Goal: Transaction & Acquisition: Purchase product/service

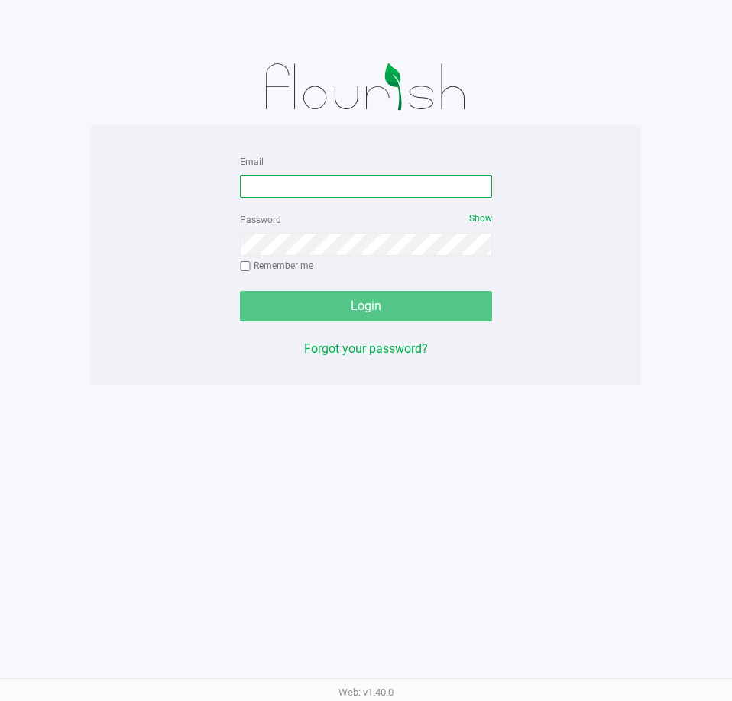
click at [344, 180] on input "Email" at bounding box center [366, 186] width 252 height 23
type input "[EMAIL_ADDRESS][DOMAIN_NAME]"
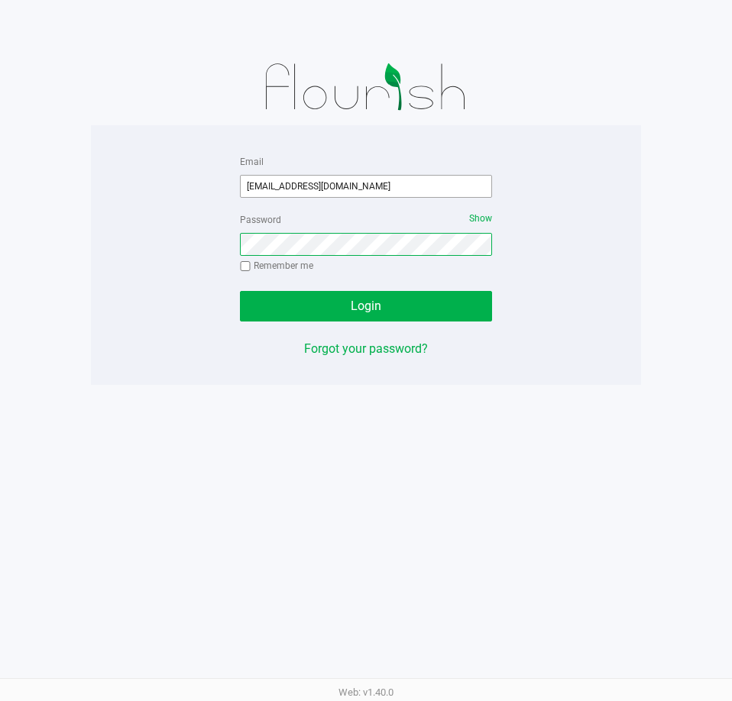
click at [240, 291] on button "Login" at bounding box center [366, 306] width 252 height 31
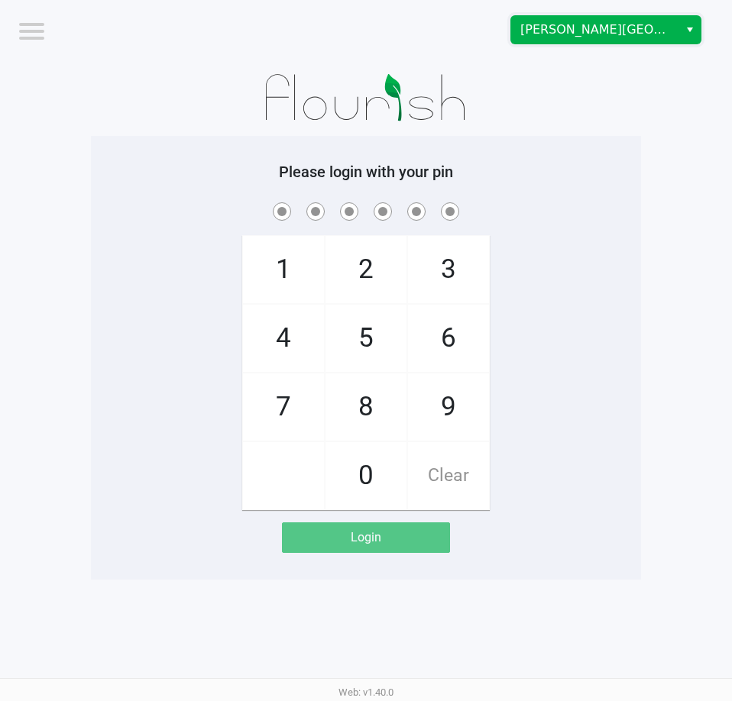
click at [590, 34] on span "[PERSON_NAME][GEOGRAPHIC_DATA]" at bounding box center [594, 30] width 149 height 18
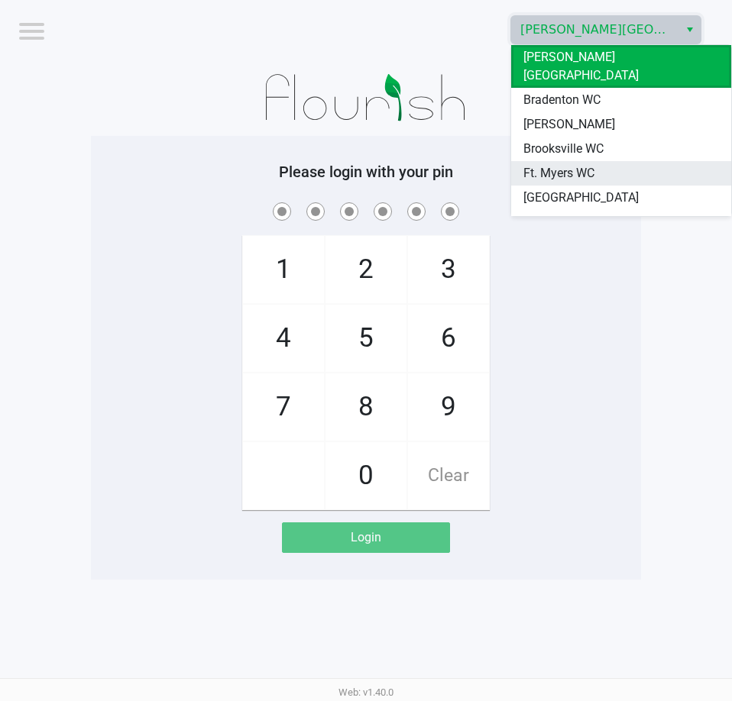
click at [554, 164] on span "Ft. Myers WC" at bounding box center [558, 173] width 71 height 18
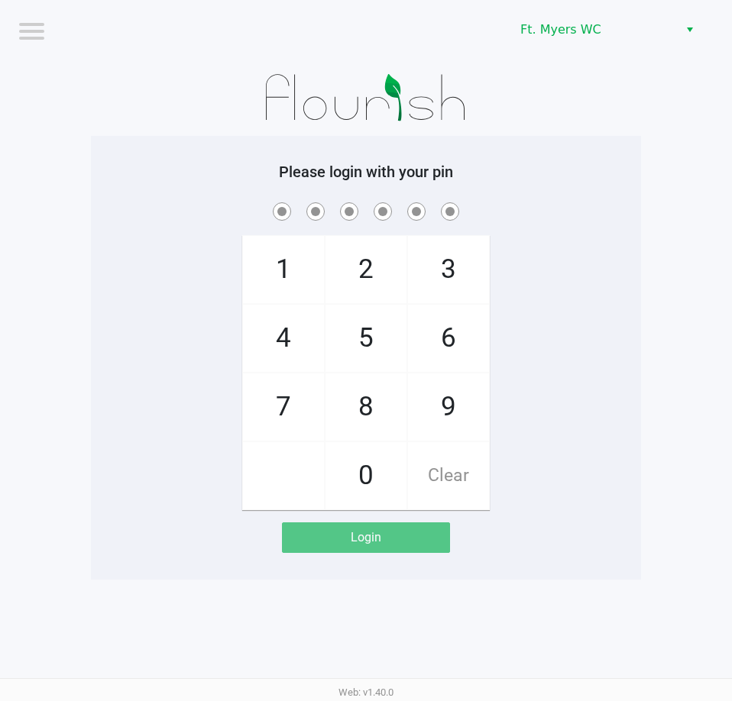
click at [533, 146] on div "Please login with your pin 1 4 7 2 5 8 0 3 6 9 Clear Login" at bounding box center [366, 358] width 550 height 444
checkbox input "true"
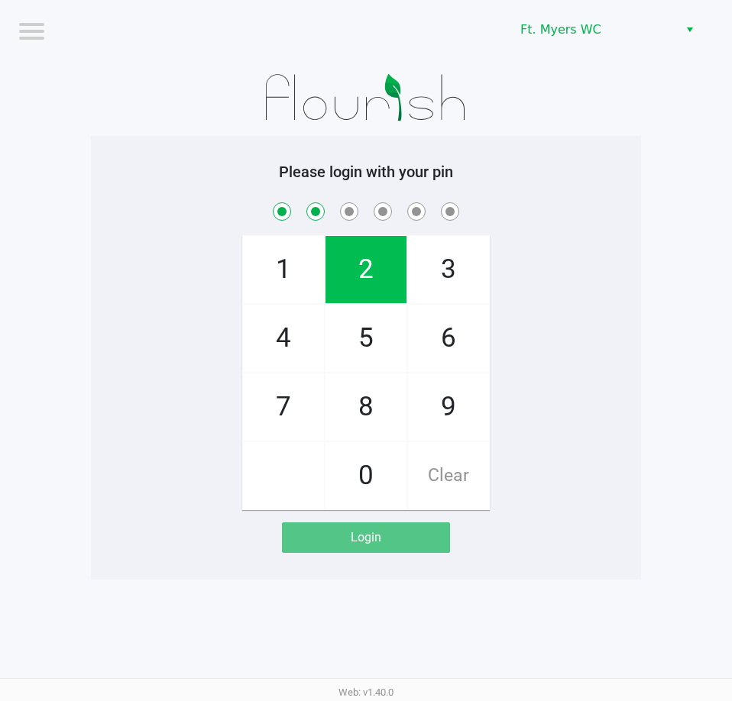
checkbox input "true"
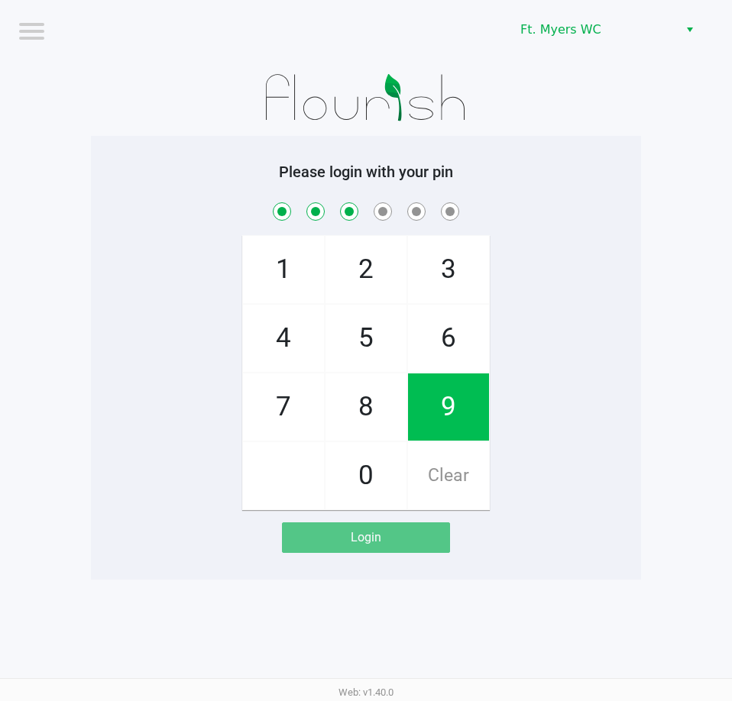
checkbox input "true"
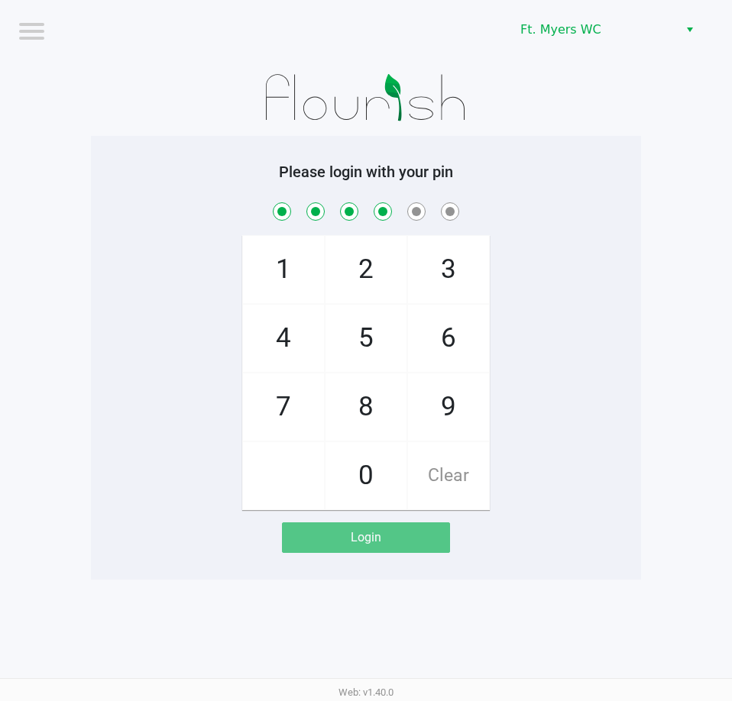
checkbox input "true"
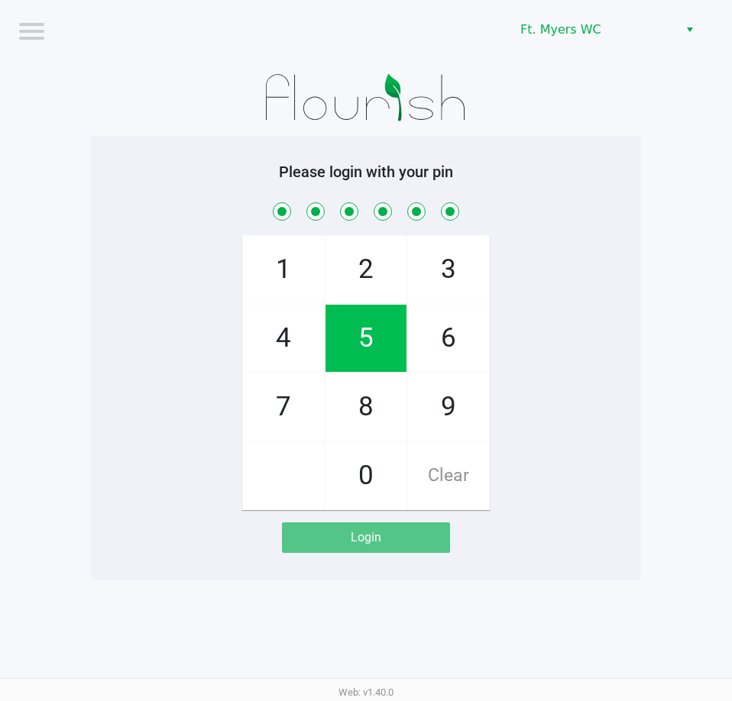
checkbox input "true"
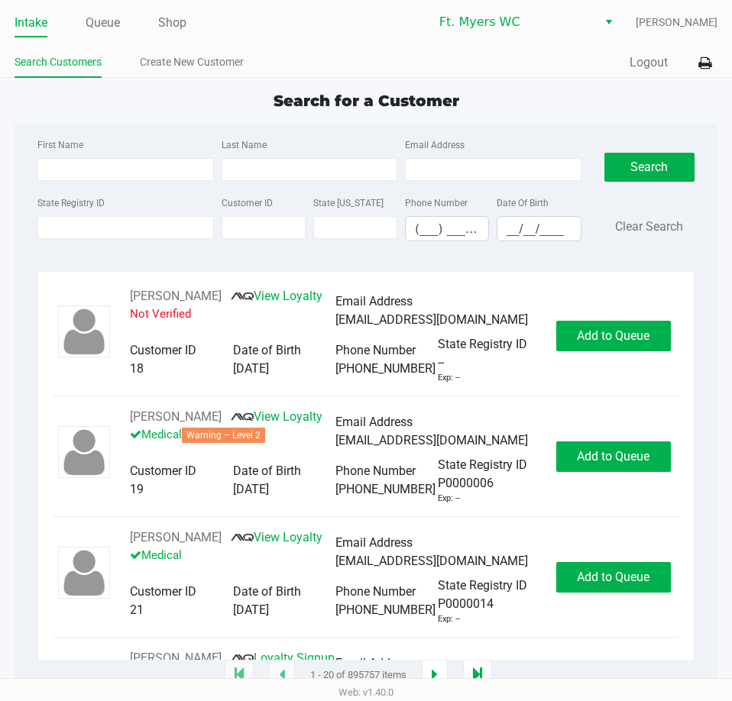
click at [99, 61] on link "Search Customers" at bounding box center [58, 62] width 87 height 19
click at [83, 231] on input "State Registry ID" at bounding box center [125, 227] width 176 height 23
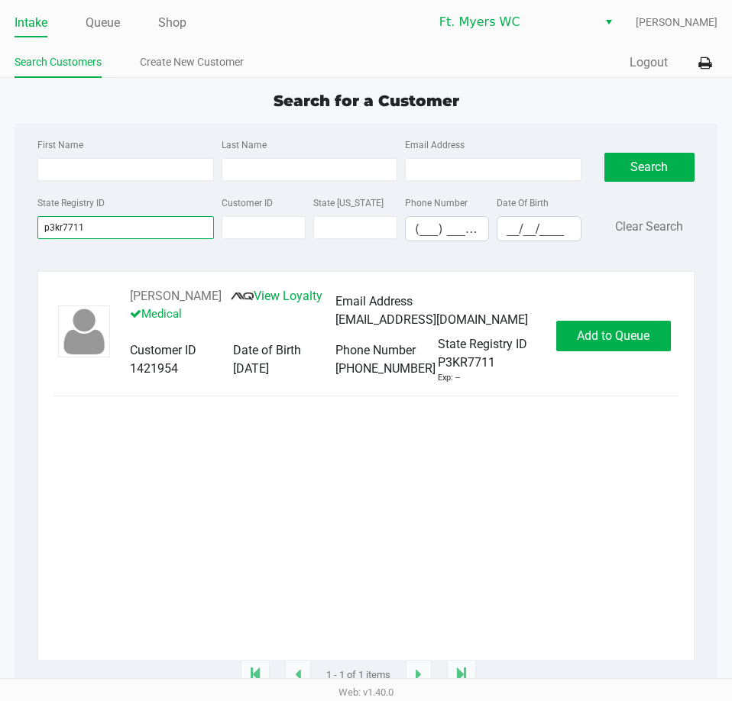
type input "p3kr7711"
click at [625, 338] on span "Add to Queue" at bounding box center [613, 335] width 73 height 15
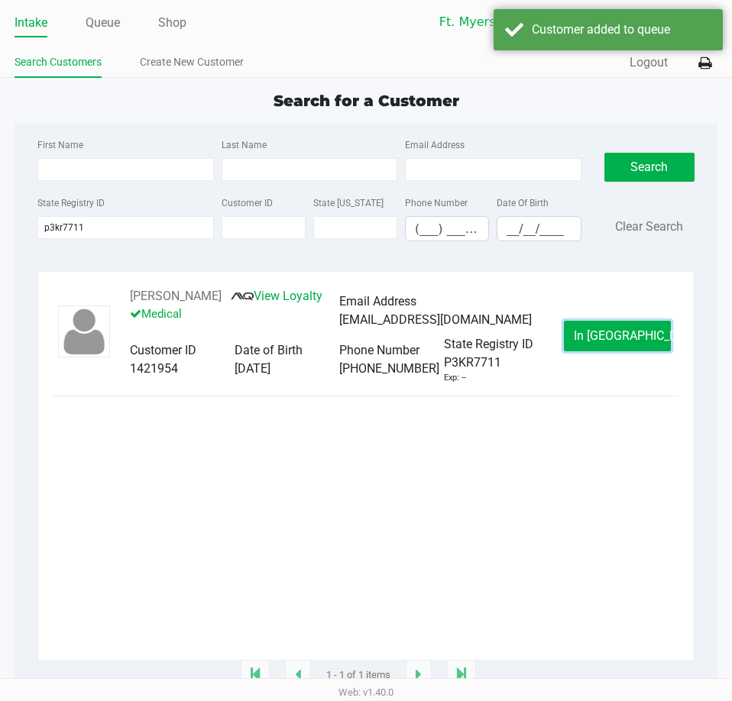
click at [625, 337] on span "In [GEOGRAPHIC_DATA]" at bounding box center [637, 335] width 128 height 15
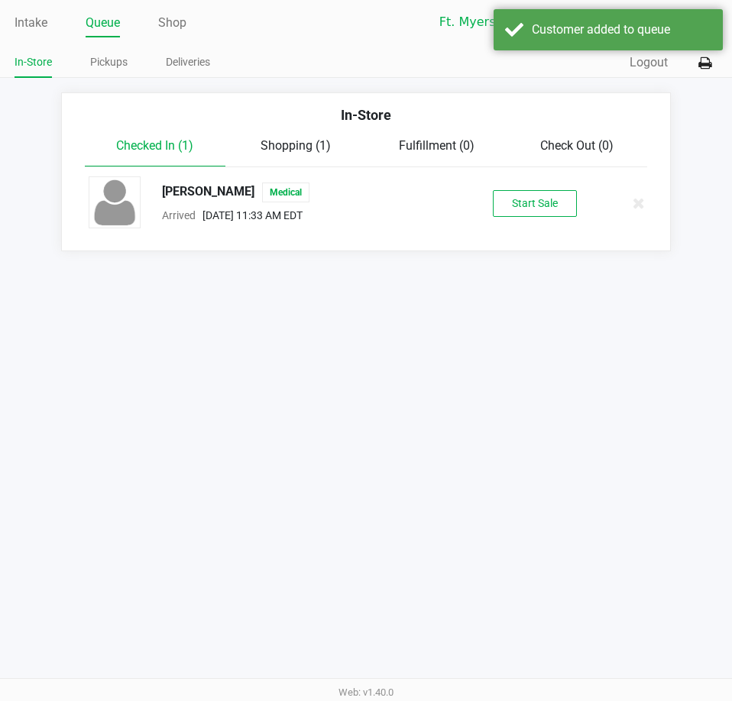
drag, startPoint x: 453, startPoint y: 216, endPoint x: 585, endPoint y: 195, distance: 133.8
click at [475, 217] on div "[PERSON_NAME] Medical Arrived [DATE] 11:33 AM EDT Start Sale" at bounding box center [365, 202] width 577 height 53
click at [585, 195] on div "Start Sale" at bounding box center [534, 203] width 144 height 27
click at [569, 199] on button "Start Sale" at bounding box center [535, 203] width 84 height 27
click at [545, 283] on div "Intake Queue Shop Ft. [PERSON_NAME] [PERSON_NAME] In-Store Pickups Deliveries Q…" at bounding box center [366, 350] width 732 height 701
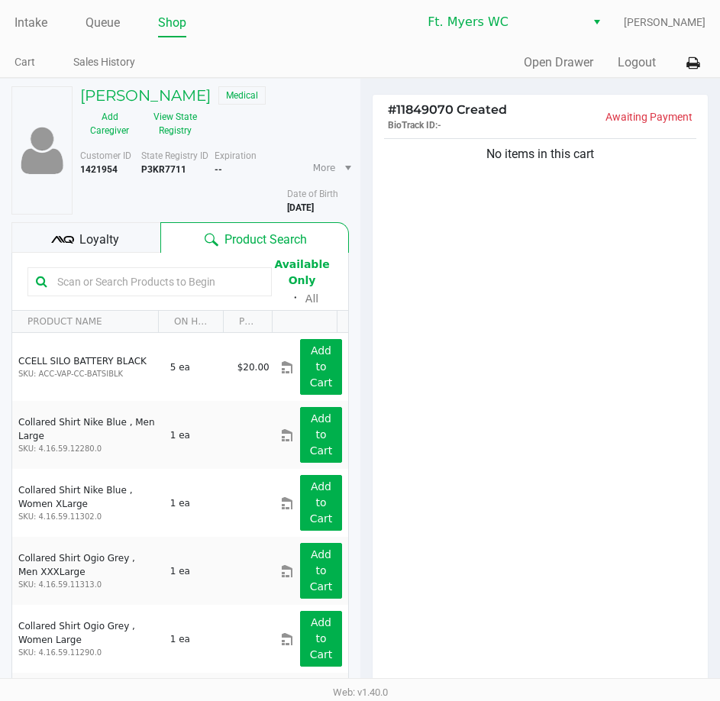
click at [545, 283] on div "No items in this cart" at bounding box center [541, 412] width 336 height 554
click at [172, 122] on button "View State Registry" at bounding box center [171, 124] width 64 height 38
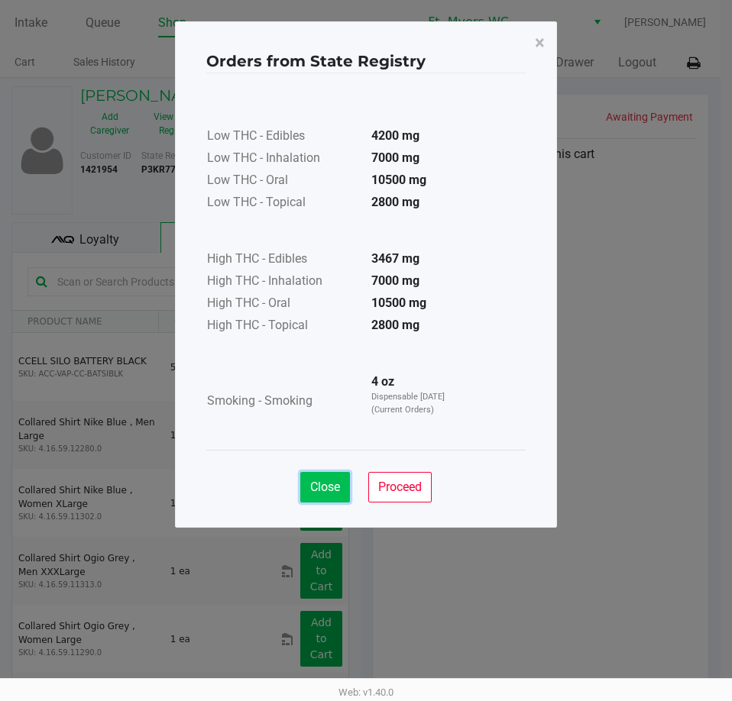
click at [319, 474] on button "Close" at bounding box center [325, 487] width 50 height 31
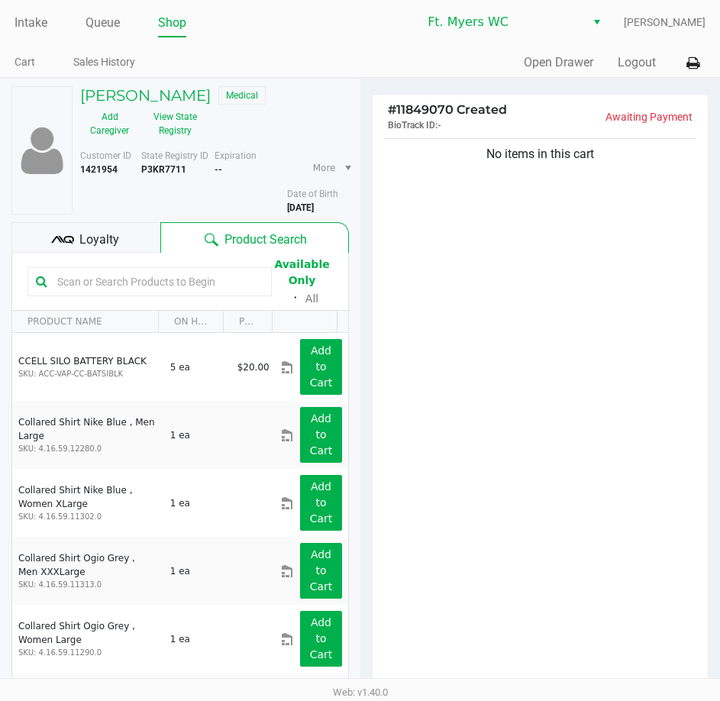
click at [491, 323] on div "Low THC - Edibles 4200 mg Low THC - Inhalation 7000 mg Low THC - Oral 10500 mg …" at bounding box center [360, 223] width 319 height 340
click at [203, 116] on div "Add Caregiver View State Registry" at bounding box center [142, 124] width 146 height 38
click at [188, 119] on button "View State Registry" at bounding box center [171, 124] width 64 height 38
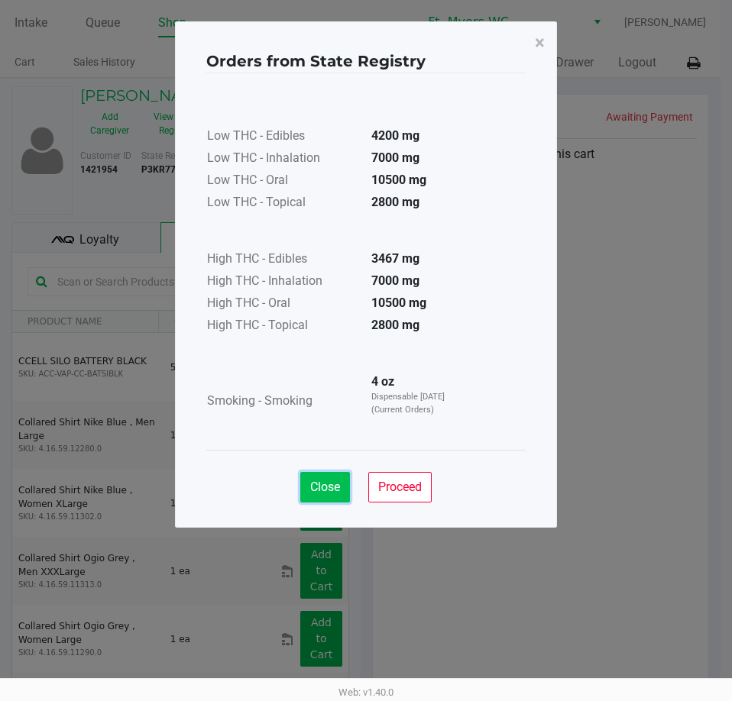
click at [312, 480] on span "Close" at bounding box center [325, 487] width 30 height 15
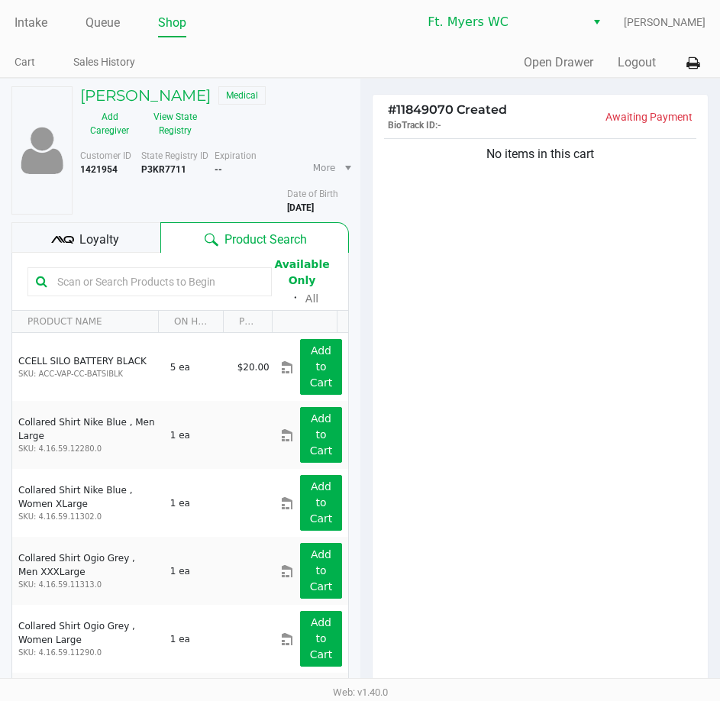
click at [149, 240] on div "Loyalty" at bounding box center [85, 237] width 149 height 31
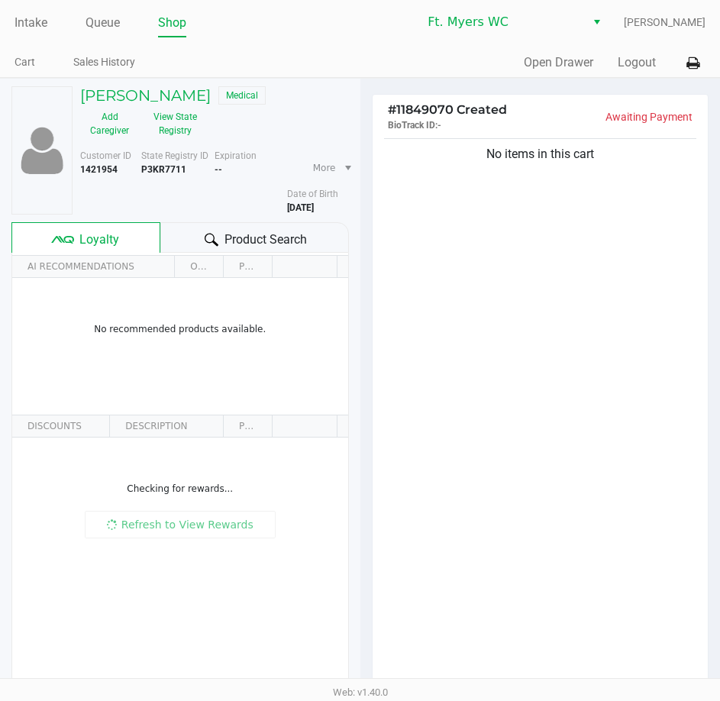
click at [234, 231] on span "Product Search" at bounding box center [266, 240] width 82 height 18
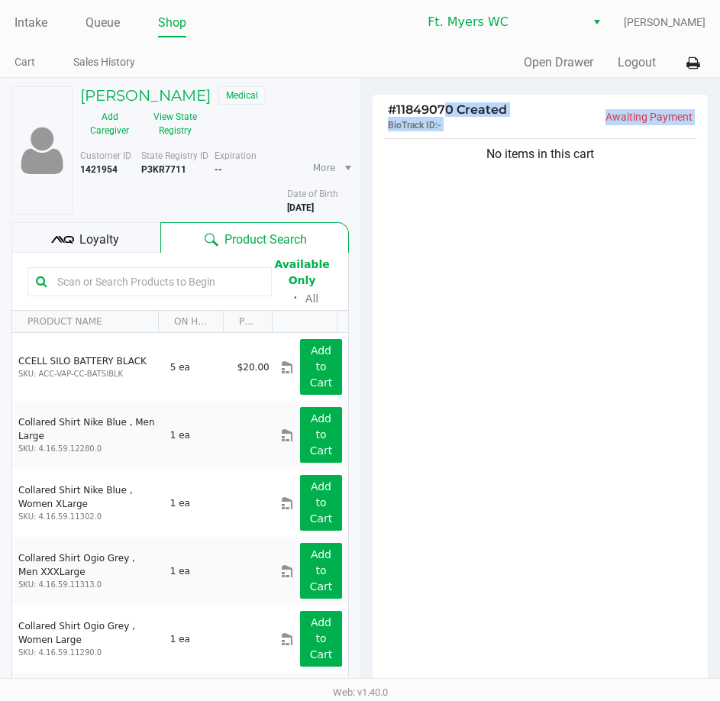
drag, startPoint x: 493, startPoint y: 201, endPoint x: 442, endPoint y: 112, distance: 102.3
click at [442, 112] on div "# 11849070 Created BioTrack ID: - Awaiting Payment No items in this cart Subtot…" at bounding box center [541, 492] width 338 height 796
click at [442, 112] on span "# 11849070 Created" at bounding box center [447, 109] width 119 height 15
click at [173, 129] on button "View State Registry" at bounding box center [171, 124] width 64 height 38
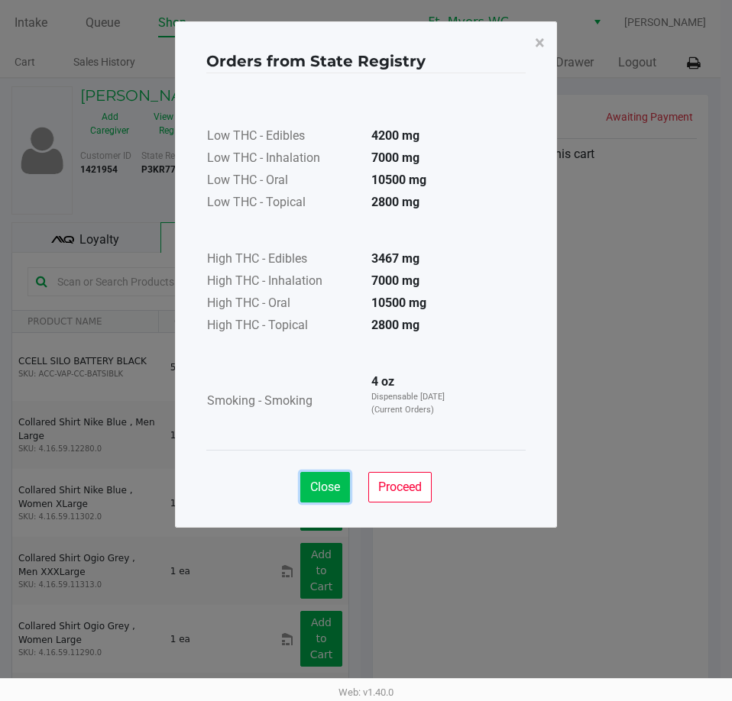
click at [333, 485] on span "Close" at bounding box center [325, 487] width 30 height 15
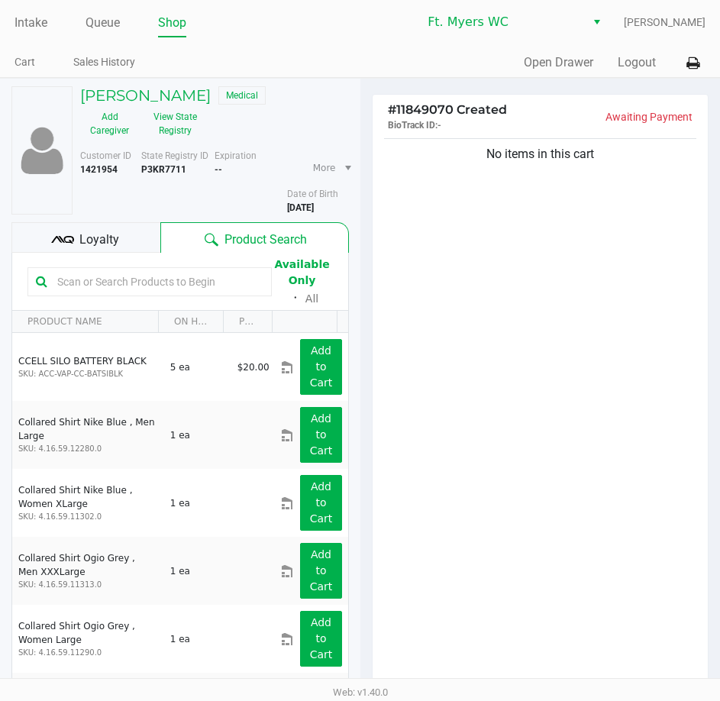
click at [445, 313] on td at bounding box center [331, 316] width 261 height 34
click at [95, 234] on span "Loyalty" at bounding box center [99, 240] width 40 height 18
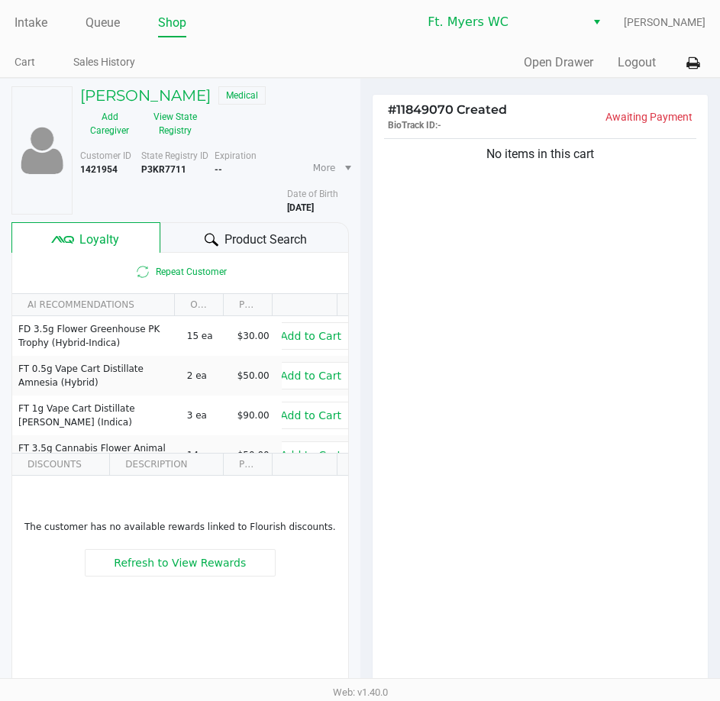
click at [225, 241] on span "Product Search" at bounding box center [266, 240] width 82 height 18
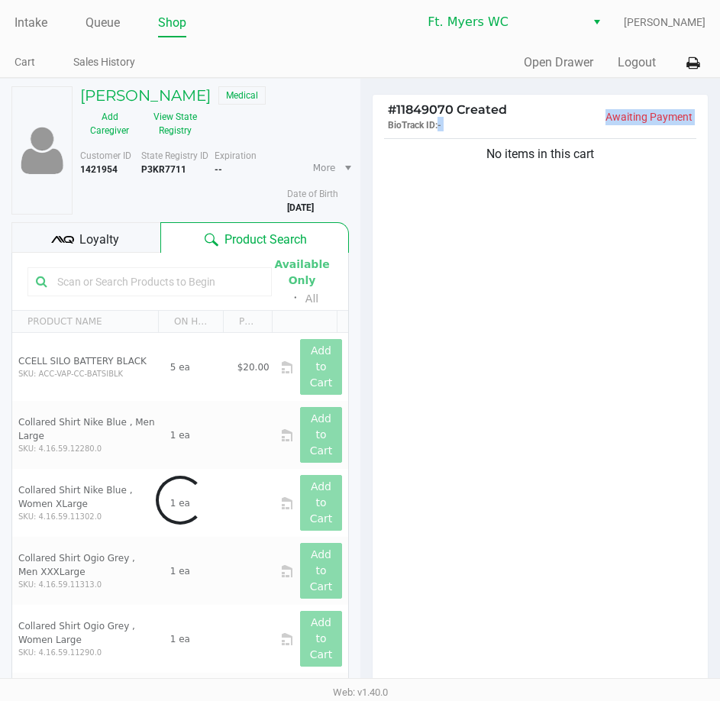
drag, startPoint x: 456, startPoint y: 212, endPoint x: 434, endPoint y: 117, distance: 98.0
click at [434, 117] on div "# 11849070 Created BioTrack ID: - Awaiting Payment No items in this cart Subtot…" at bounding box center [541, 492] width 338 height 796
click at [434, 117] on p "BioTrack ID: -" at bounding box center [464, 124] width 153 height 15
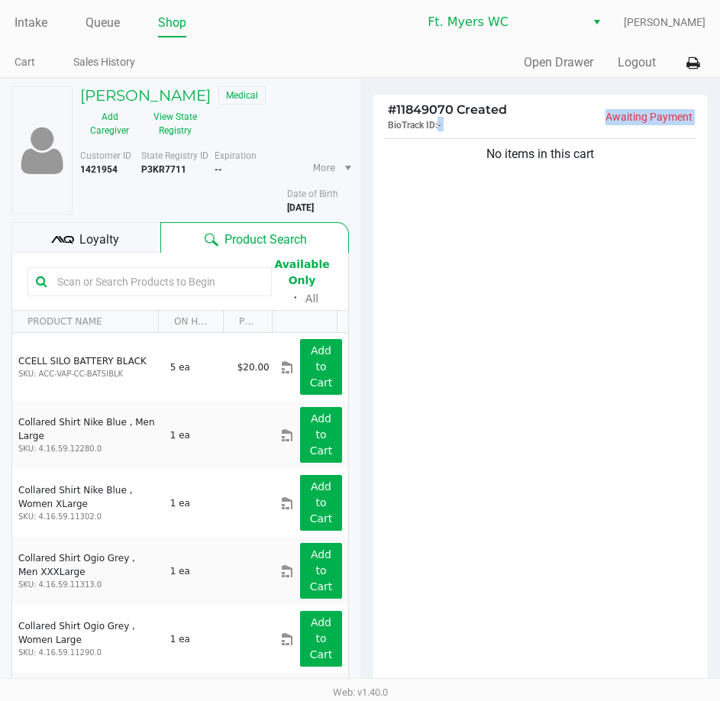
drag, startPoint x: 631, startPoint y: 321, endPoint x: 505, endPoint y: 202, distance: 172.9
click at [505, 202] on div "No items in this cart" at bounding box center [541, 412] width 336 height 554
click at [530, 267] on div "No items in this cart" at bounding box center [541, 412] width 336 height 554
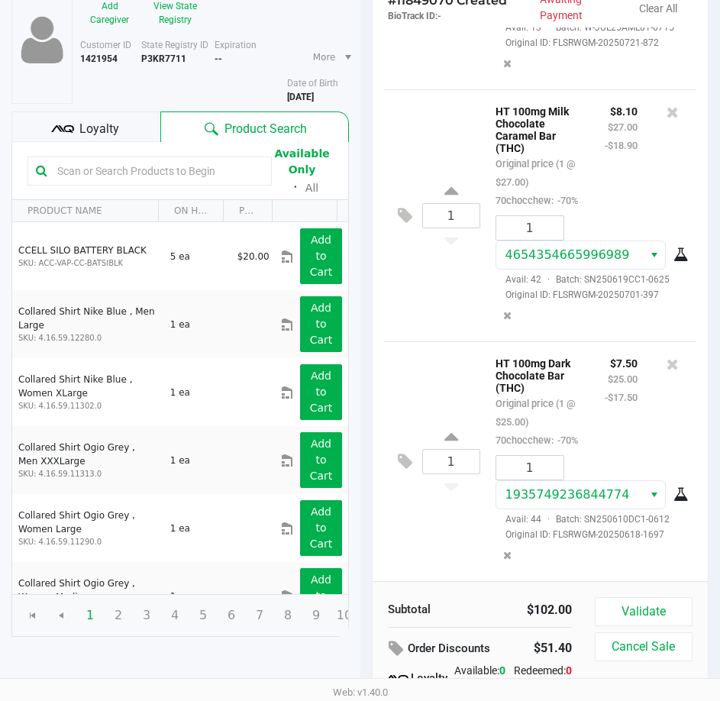
scroll to position [192, 0]
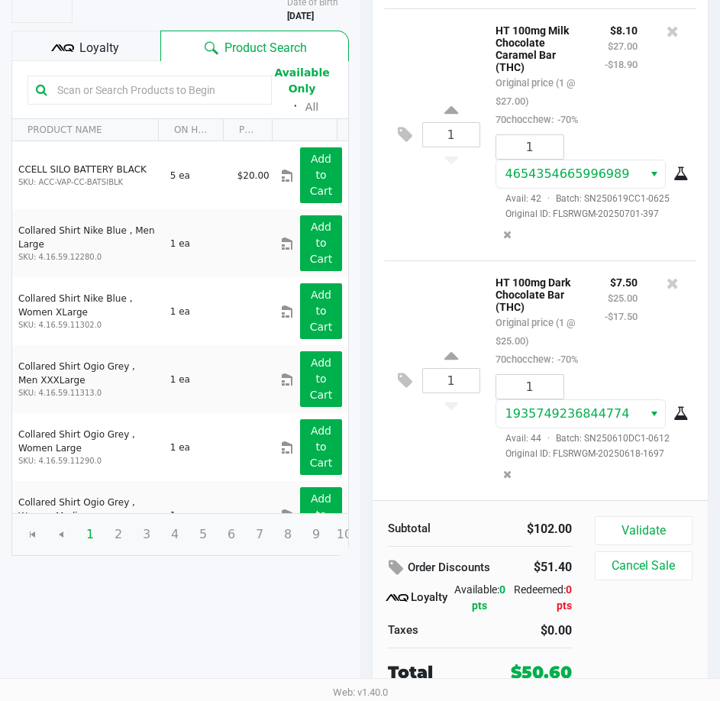
click at [449, 473] on div "1 HT 100mg Dark Chocolate Bar (THC) Original price (1 @ $25.00) 70chocchew: -70…" at bounding box center [540, 380] width 313 height 240
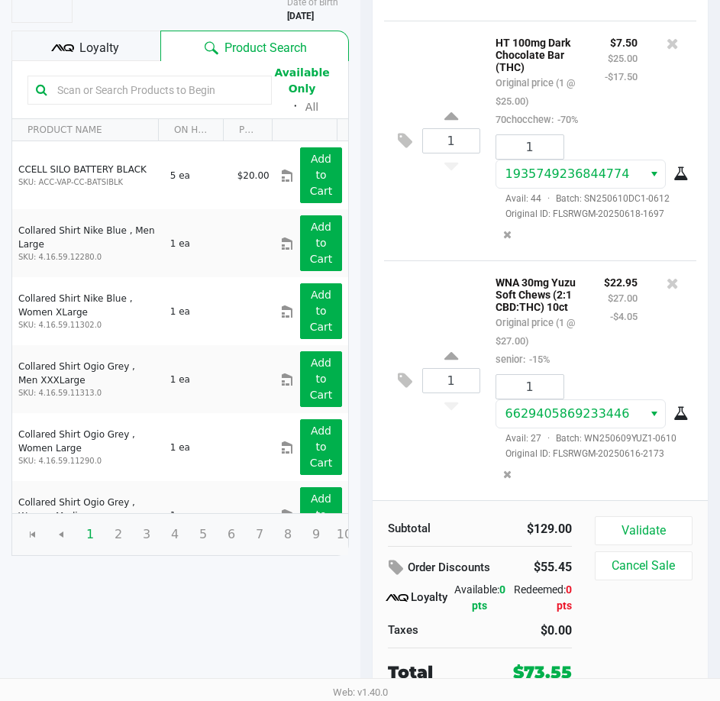
scroll to position [533, 0]
click at [105, 66] on div "Available Only ᛫ All" at bounding box center [179, 89] width 305 height 53
click at [105, 57] on div "Loyalty" at bounding box center [85, 46] width 149 height 31
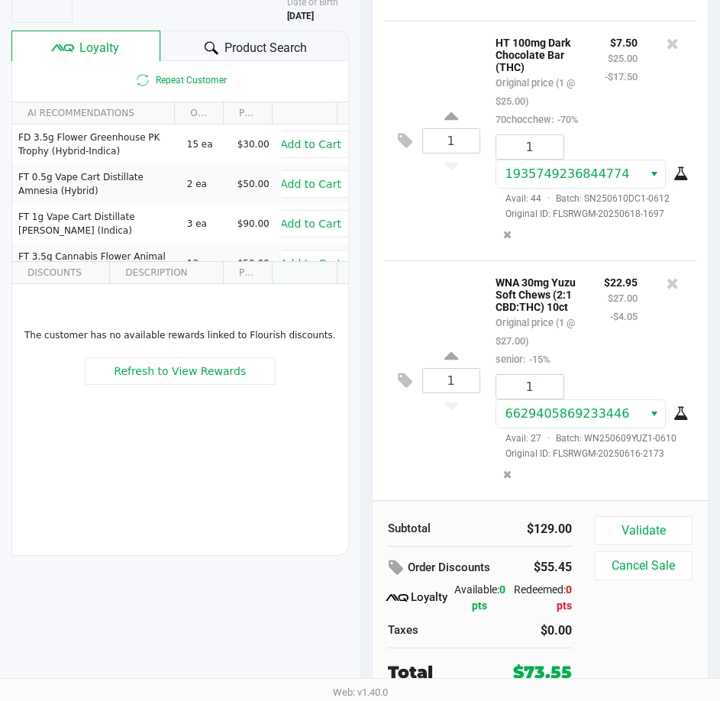
click at [430, 424] on div "1 WNA 30mg Yuzu Soft Chews (2:1 CBD:THC) 10ct Original price (1 @ $27.00) senio…" at bounding box center [540, 380] width 313 height 240
click at [664, 532] on button "Validate" at bounding box center [644, 530] width 98 height 29
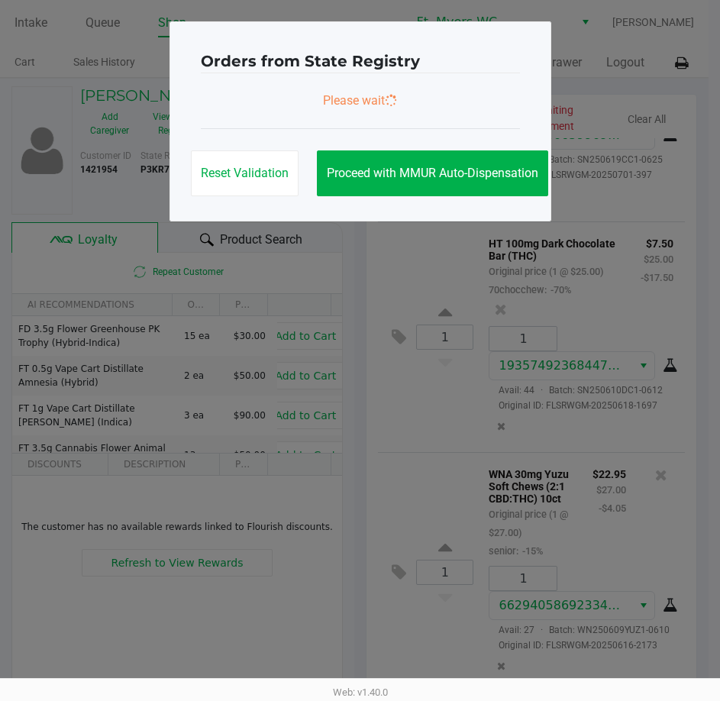
scroll to position [0, 0]
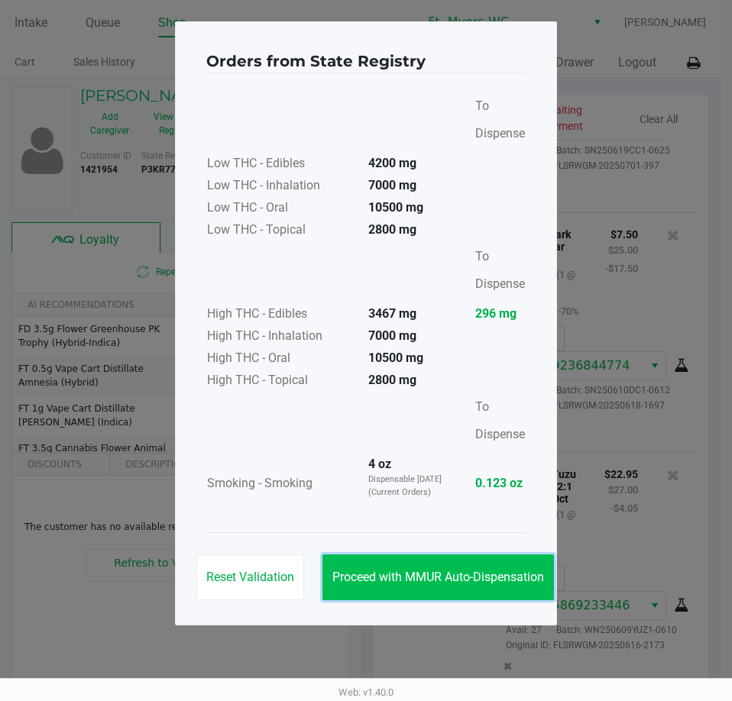
click at [497, 559] on button "Proceed with MMUR Auto-Dispensation" at bounding box center [437, 577] width 231 height 46
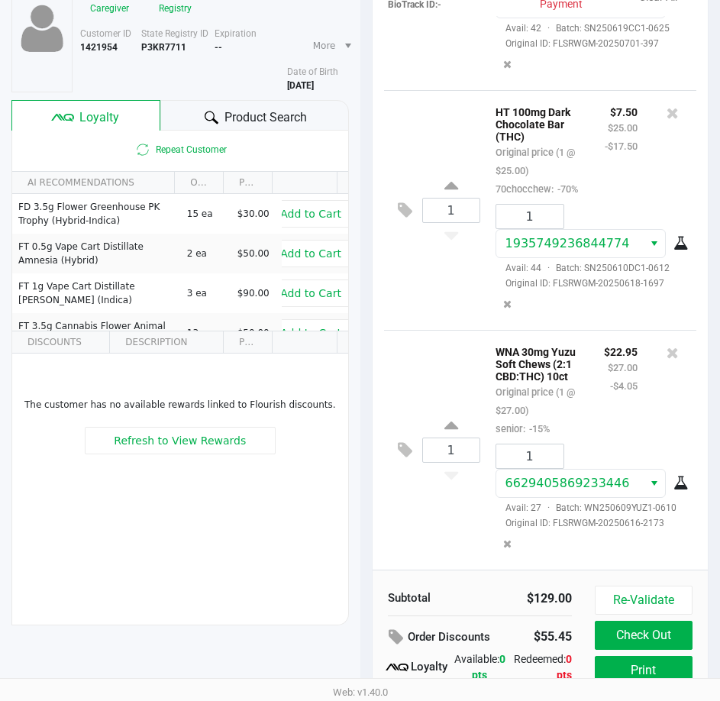
scroll to position [194, 0]
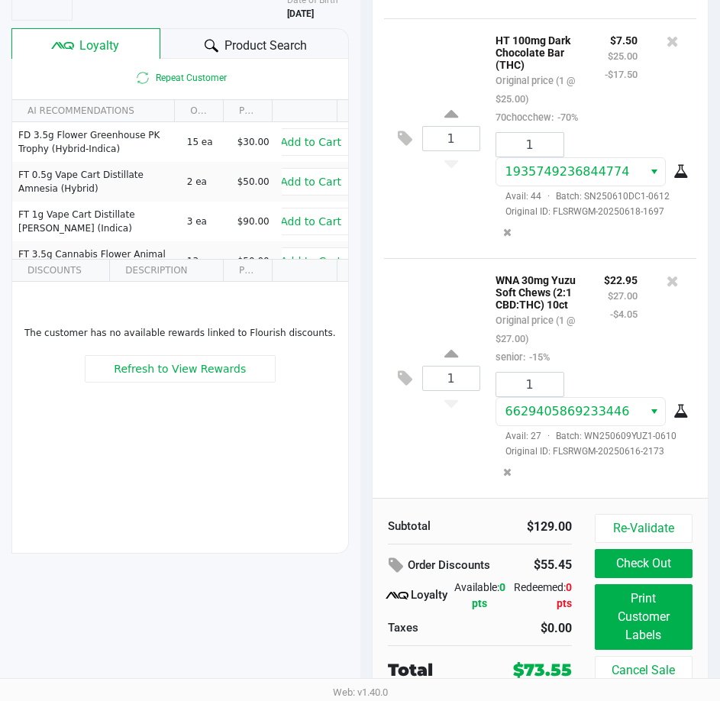
click at [434, 470] on div "1 WNA 30mg Yuzu Soft Chews (2:1 CBD:THC) 10ct Original price (1 @ $27.00) senio…" at bounding box center [540, 378] width 313 height 240
click at [444, 444] on div "1 WNA 30mg Yuzu Soft Chews (2:1 CBD:THC) 10ct Original price (1 @ $27.00) senio…" at bounding box center [540, 378] width 313 height 240
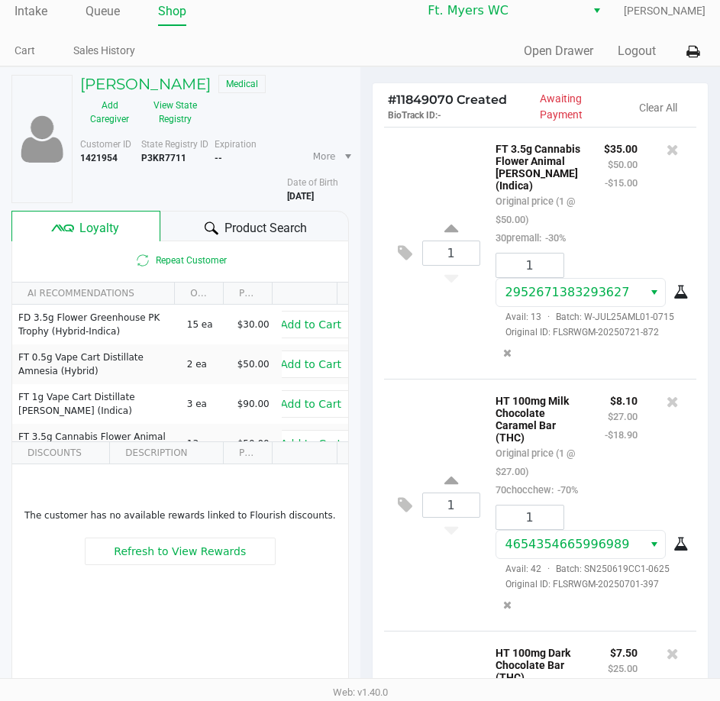
scroll to position [0, 0]
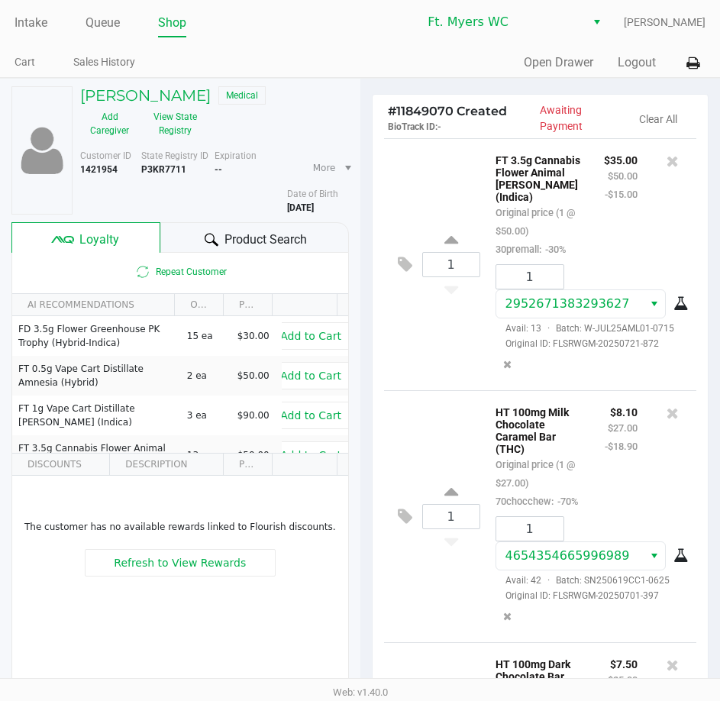
click at [502, 156] on p "FT 3.5g Cannabis Flower Animal [PERSON_NAME] (Indica)" at bounding box center [539, 176] width 86 height 53
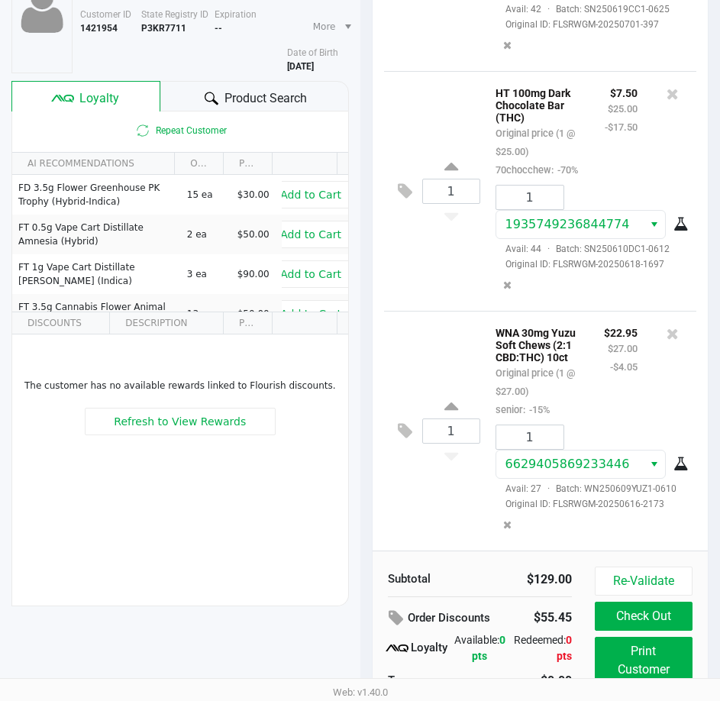
scroll to position [194, 0]
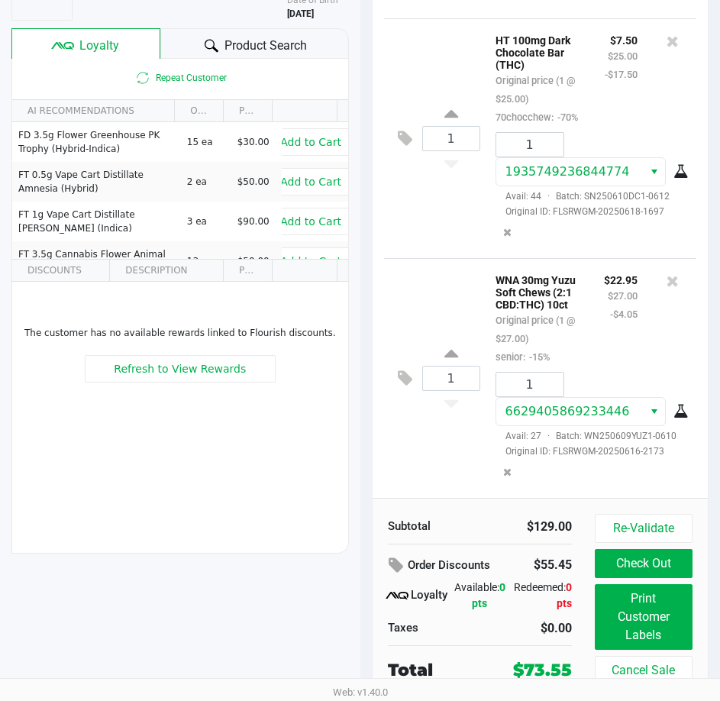
click at [457, 425] on div "1 WNA 30mg Yuzu Soft Chews (2:1 CBD:THC) 10ct Original price (1 @ $27.00) senio…" at bounding box center [540, 378] width 313 height 240
click at [408, 452] on div "1 WNA 30mg Yuzu Soft Chews (2:1 CBD:THC) 10ct Original price (1 @ $27.00) senio…" at bounding box center [540, 378] width 313 height 240
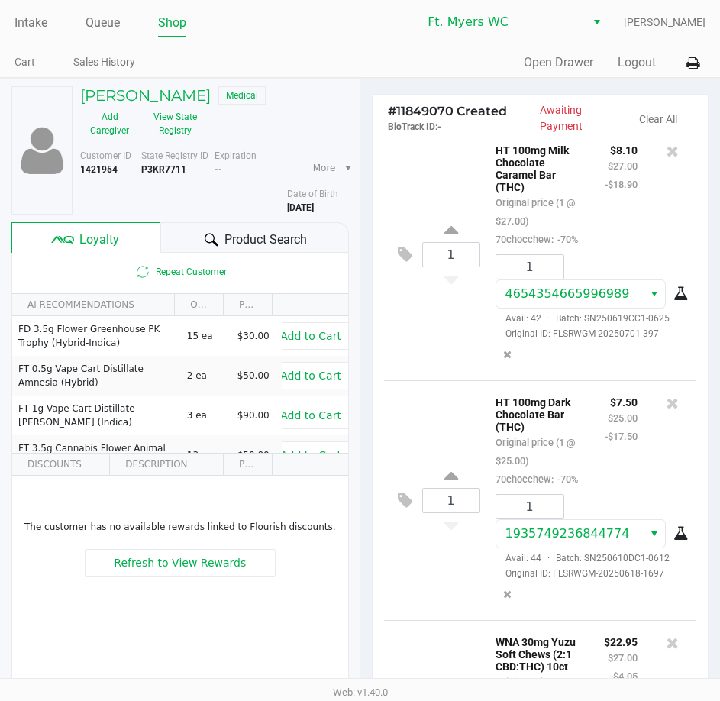
scroll to position [533, 0]
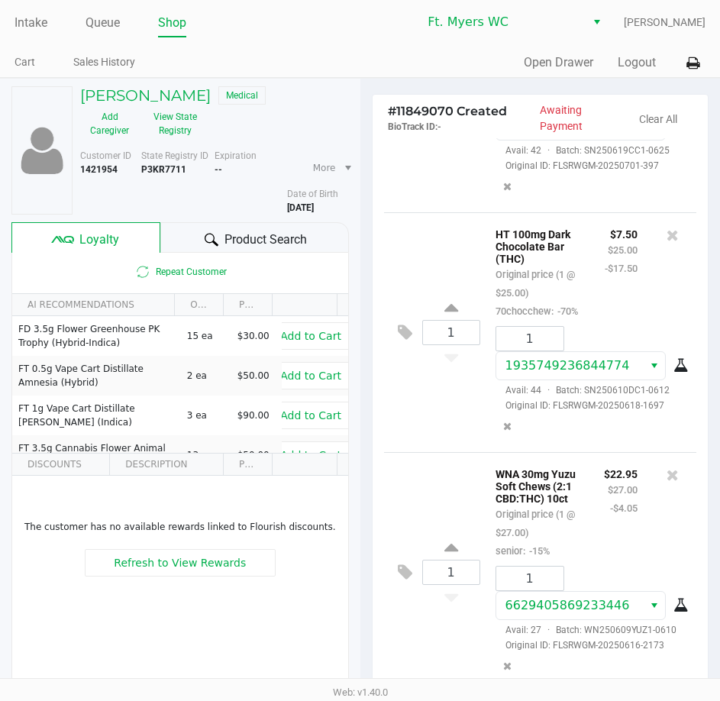
drag, startPoint x: 517, startPoint y: 155, endPoint x: 470, endPoint y: 455, distance: 303.7
click at [443, 452] on div "1 WNA 30mg Yuzu Soft Chews (2:1 CBD:THC) 10ct Original price (1 @ $27.00) senio…" at bounding box center [540, 572] width 313 height 240
click at [157, 108] on button "View State Registry" at bounding box center [171, 124] width 64 height 38
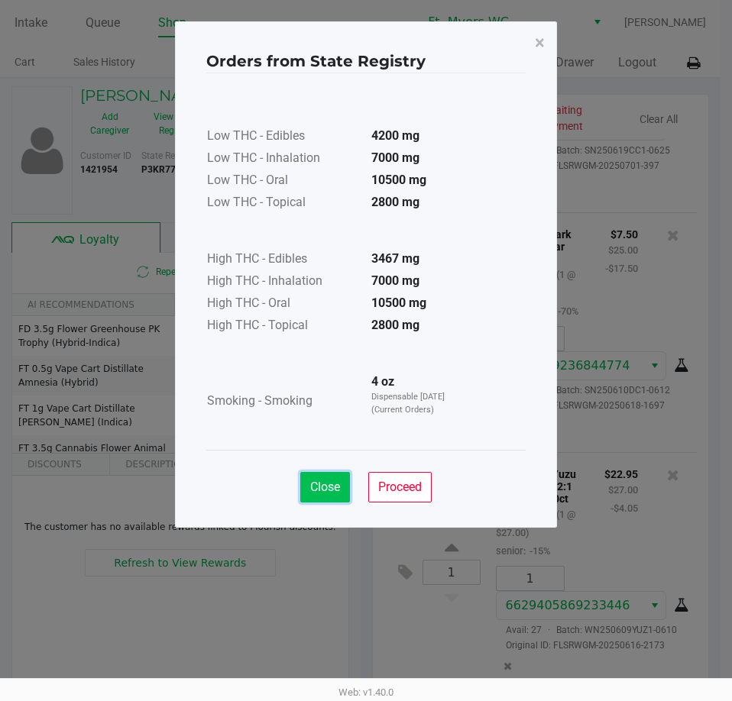
click at [331, 499] on button "Close" at bounding box center [325, 487] width 50 height 31
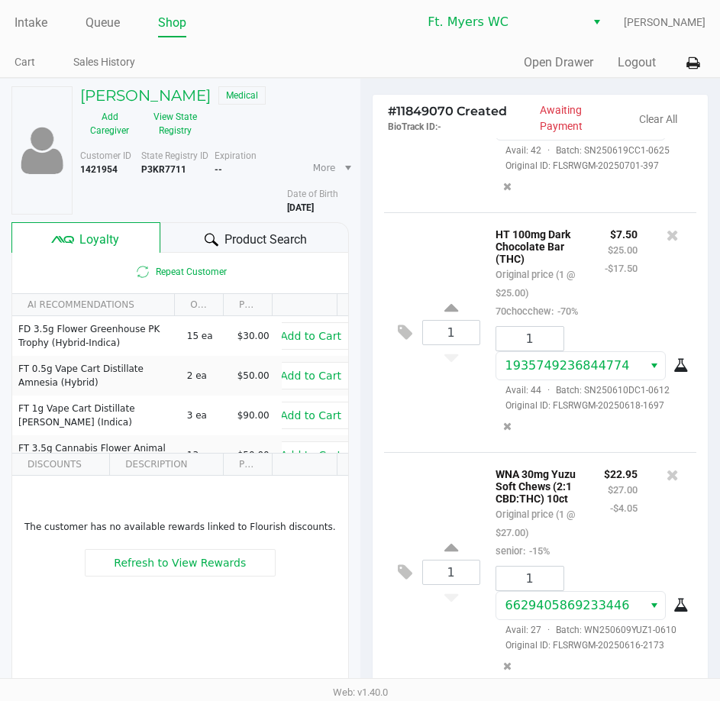
click at [403, 452] on div "1 WNA 30mg Yuzu Soft Chews (2:1 CBD:THC) 10ct Original price (1 @ $27.00) senio…" at bounding box center [540, 572] width 313 height 240
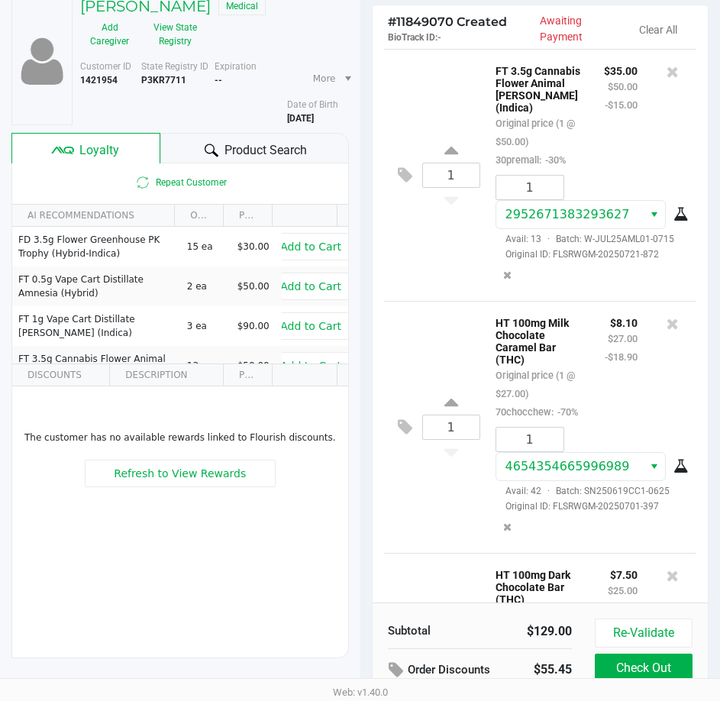
scroll to position [0, 0]
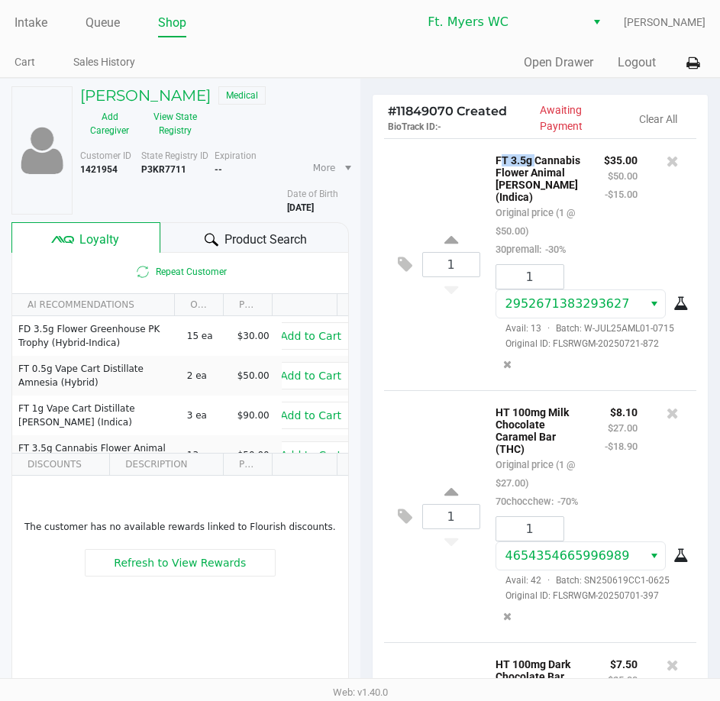
drag, startPoint x: 468, startPoint y: 165, endPoint x: 564, endPoint y: 164, distance: 95.5
click at [564, 163] on div "1 FT 3.5g Cannabis Flower Animal [PERSON_NAME] (Indica) Original price (1 @ $50…" at bounding box center [540, 264] width 313 height 252
click at [564, 164] on p "FT 3.5g Cannabis Flower Animal [PERSON_NAME] (Indica)" at bounding box center [539, 176] width 86 height 53
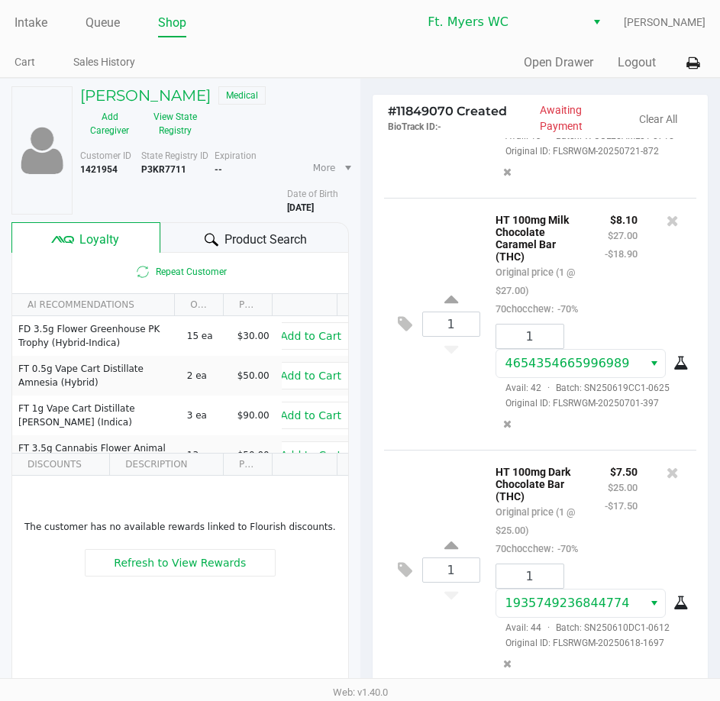
scroll to position [533, 0]
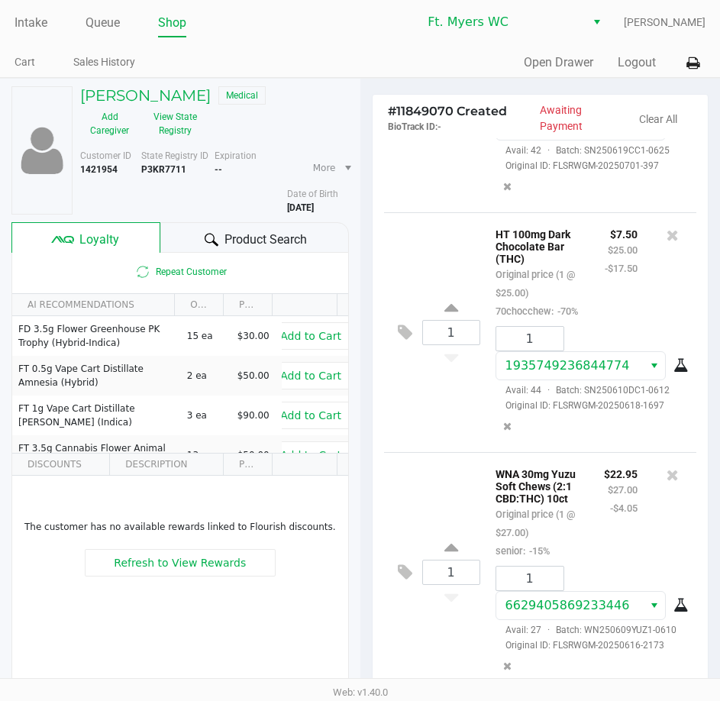
drag, startPoint x: 564, startPoint y: 164, endPoint x: 569, endPoint y: 372, distance: 207.8
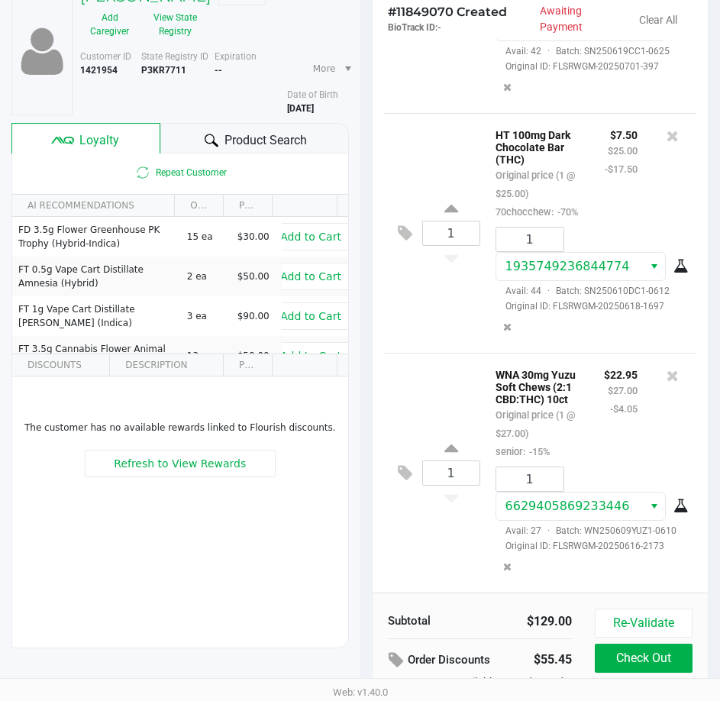
scroll to position [194, 0]
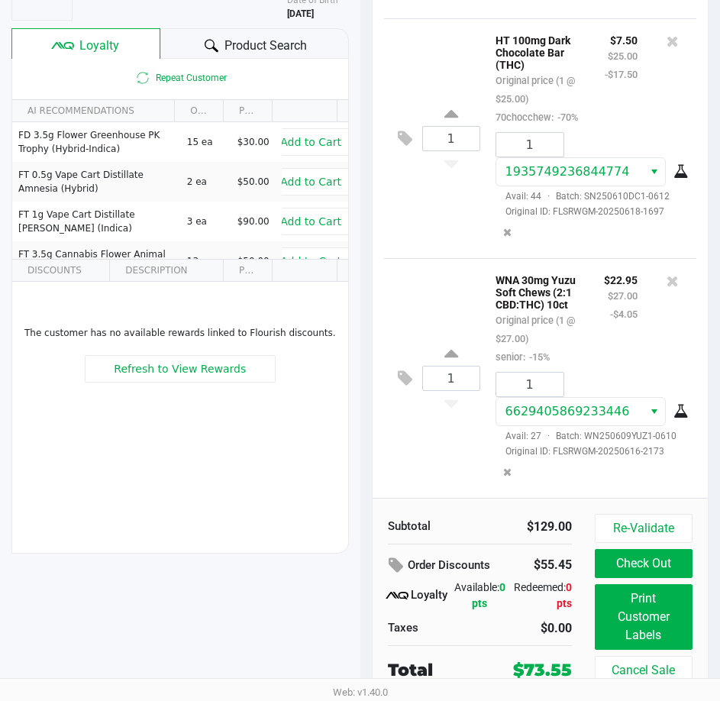
click at [421, 286] on div "1 WNA 30mg Yuzu Soft Chews (2:1 CBD:THC) 10ct Original price (1 @ $27.00) senio…" at bounding box center [540, 378] width 313 height 240
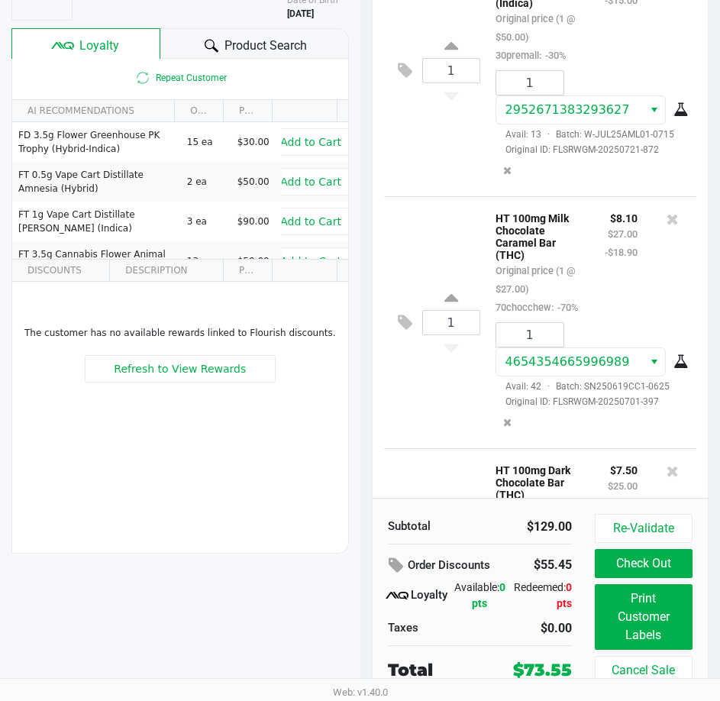
click at [434, 196] on div "1 FT 3.5g Cannabis Flower Animal [PERSON_NAME] (Indica) Original price (1 @ $50…" at bounding box center [540, 70] width 313 height 252
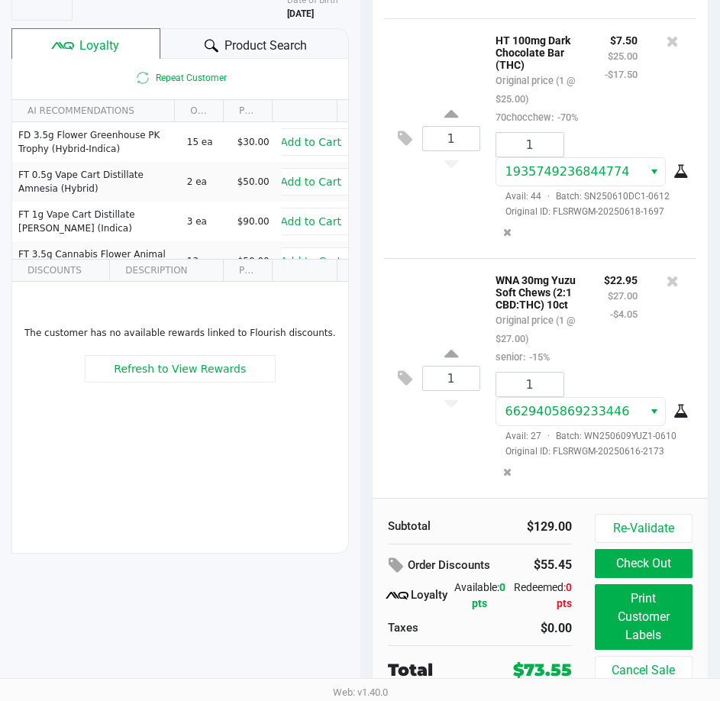
scroll to position [533, 0]
click at [446, 436] on div "1 WNA 30mg Yuzu Soft Chews (2:1 CBD:THC) 10ct Original price (1 @ $27.00) senio…" at bounding box center [540, 378] width 313 height 240
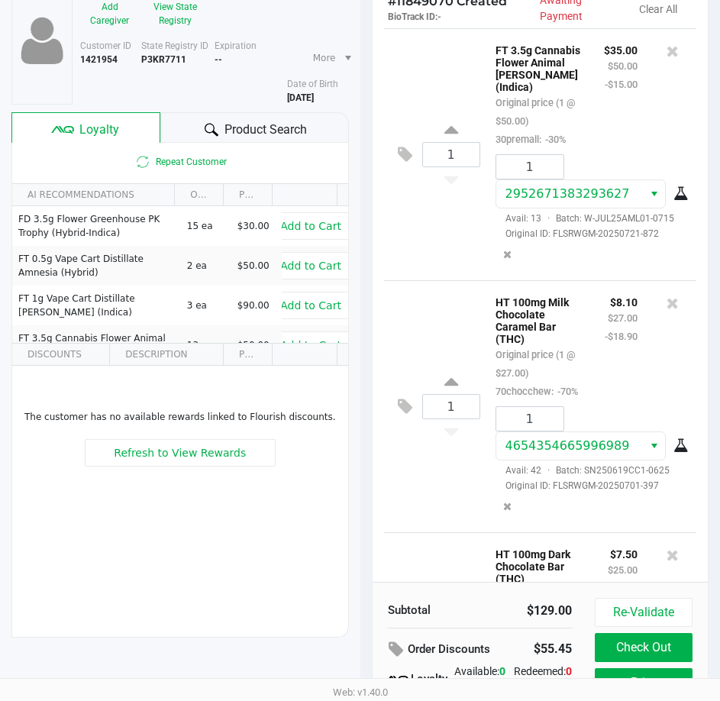
scroll to position [0, 0]
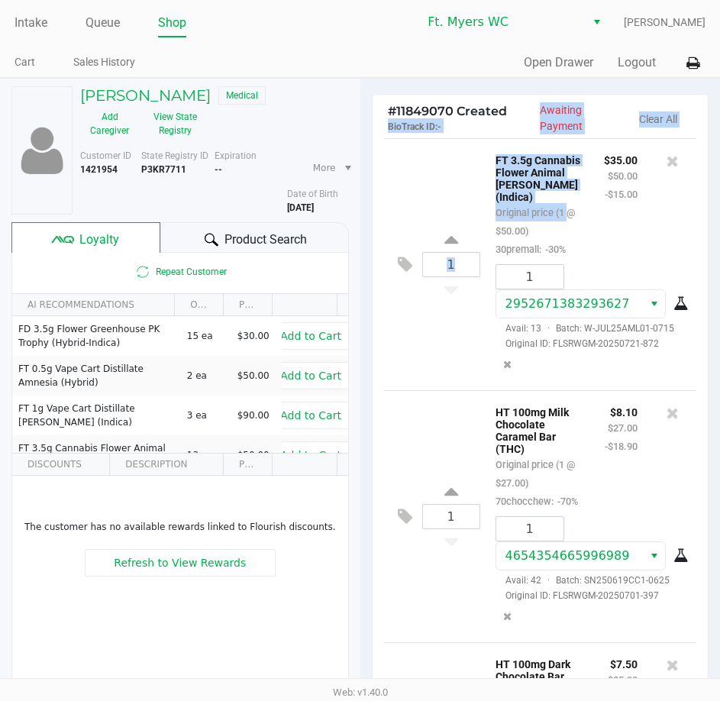
drag, startPoint x: 576, startPoint y: 210, endPoint x: 497, endPoint y: 117, distance: 121.9
click at [497, 117] on div "# 11849070 Created BioTrack ID: - Awaiting Payment Clear All 1 FT 3.5g Cannabis…" at bounding box center [541, 494] width 338 height 801
click at [486, 142] on div "1 FT 3.5g Cannabis Flower Animal [PERSON_NAME] (Indica) Original price (1 @ $50…" at bounding box center [540, 264] width 313 height 252
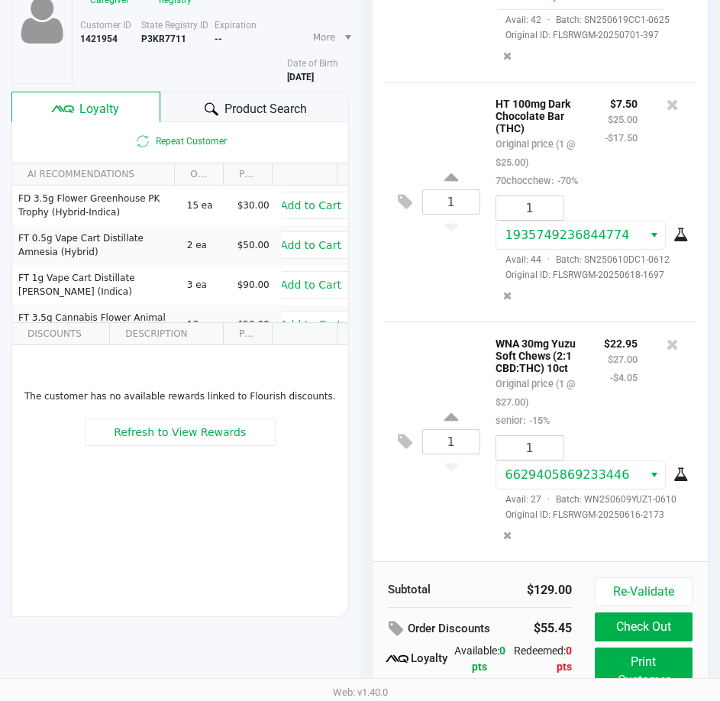
scroll to position [194, 0]
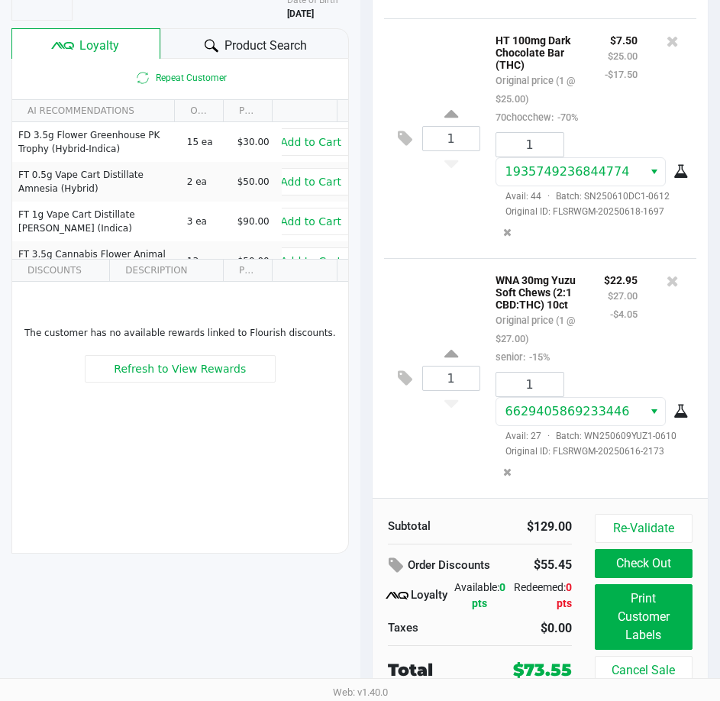
click at [424, 258] on div "1 WNA 30mg Yuzu Soft Chews (2:1 CBD:THC) 10ct Original price (1 @ $27.00) senio…" at bounding box center [540, 378] width 313 height 240
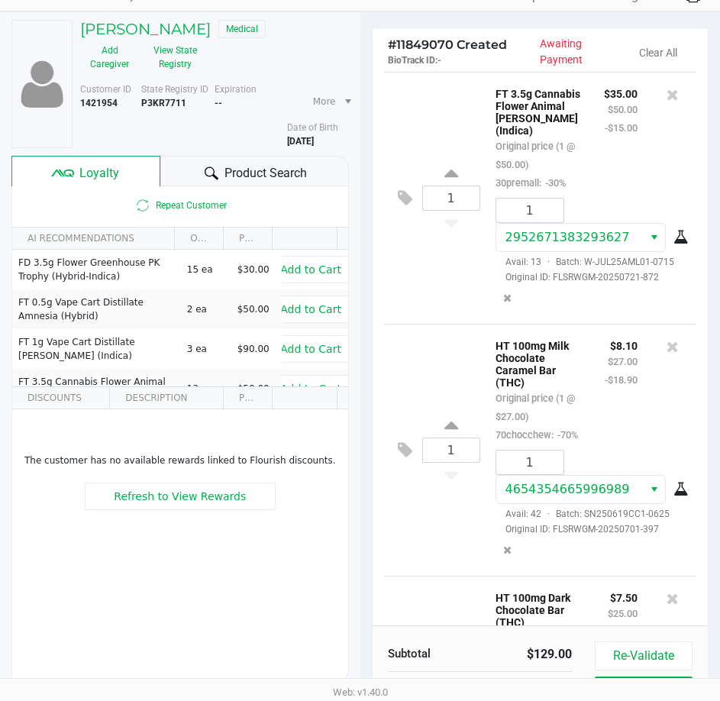
scroll to position [0, 0]
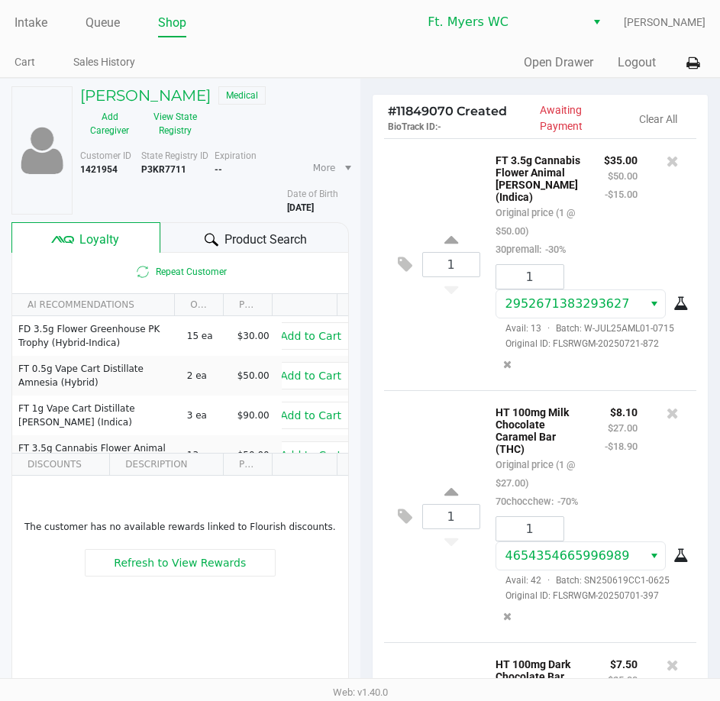
click at [439, 194] on div "1 FT 3.5g Cannabis Flower Animal [PERSON_NAME] (Indica) Original price (1 @ $50…" at bounding box center [540, 264] width 313 height 252
drag, startPoint x: 648, startPoint y: 160, endPoint x: 660, endPoint y: 163, distance: 11.9
click at [649, 160] on div at bounding box center [672, 204] width 47 height 108
click at [667, 163] on icon at bounding box center [673, 160] width 12 height 15
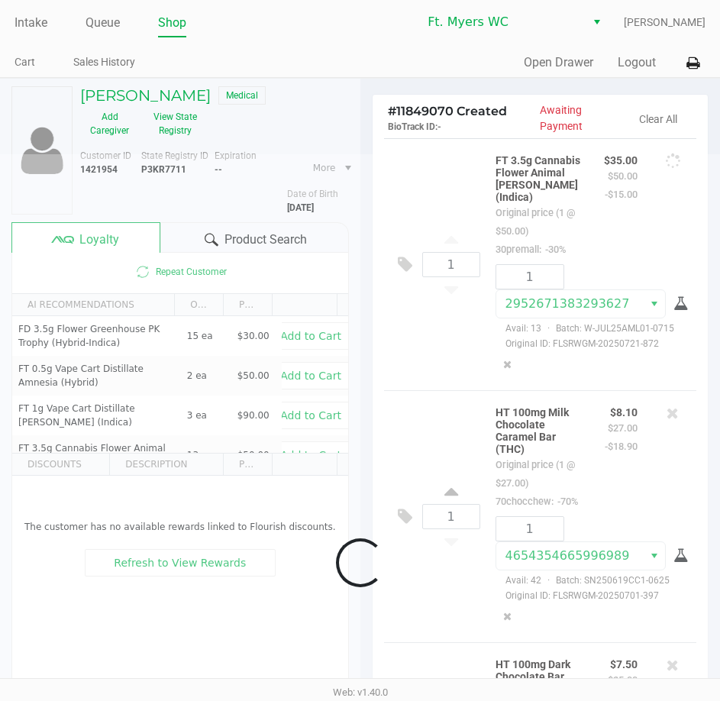
scroll to position [240, 0]
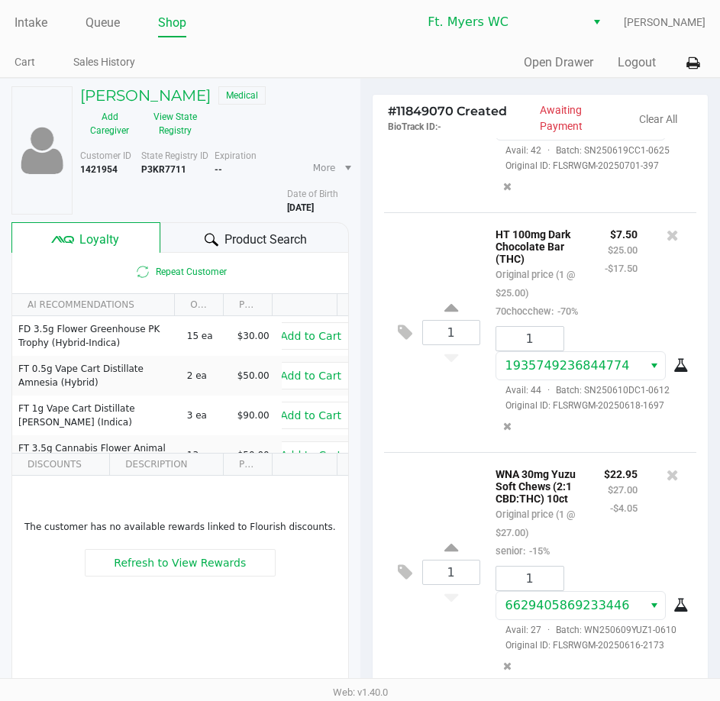
drag, startPoint x: 467, startPoint y: 423, endPoint x: 543, endPoint y: 449, distance: 79.9
click at [469, 424] on div "1 HT 100mg Dark Chocolate Bar (THC) Original price (1 @ $25.00) 70chocchew: -70…" at bounding box center [540, 332] width 313 height 240
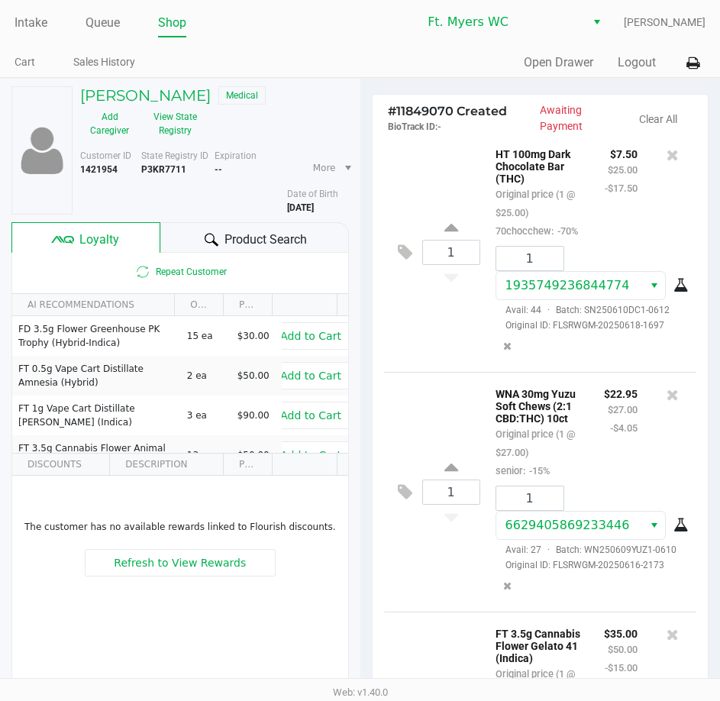
scroll to position [497, 0]
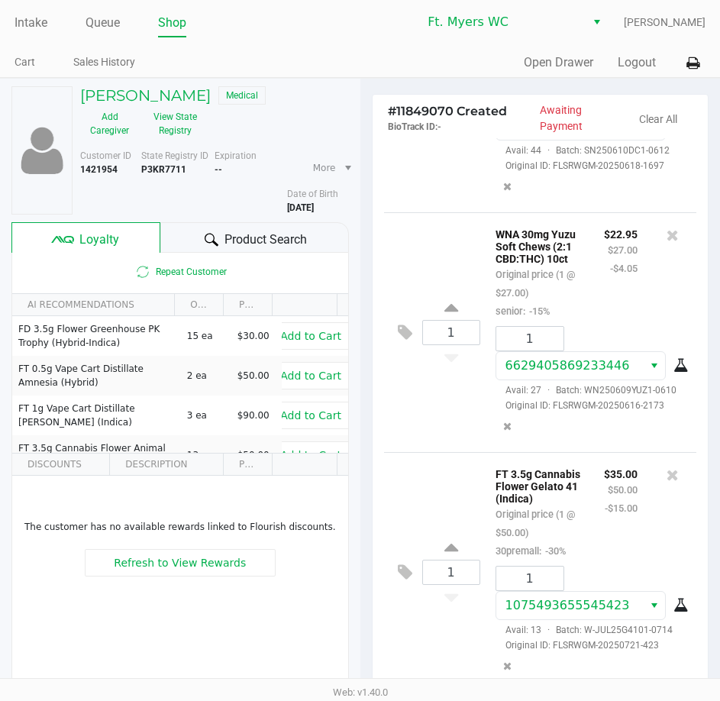
click at [386, 395] on div "1 WNA 30mg Yuzu Soft Chews (2:1 CBD:THC) 10ct Original price (1 @ $27.00) senio…" at bounding box center [540, 332] width 313 height 240
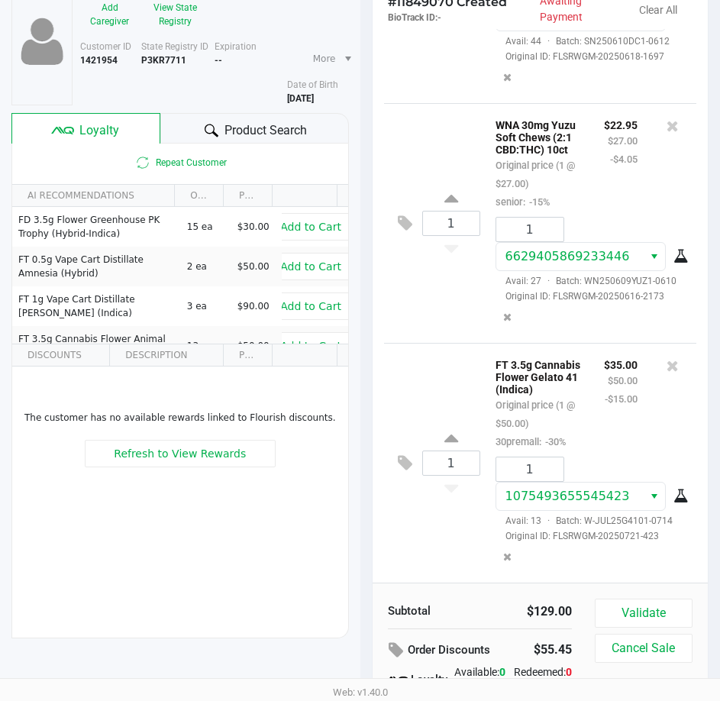
scroll to position [192, 0]
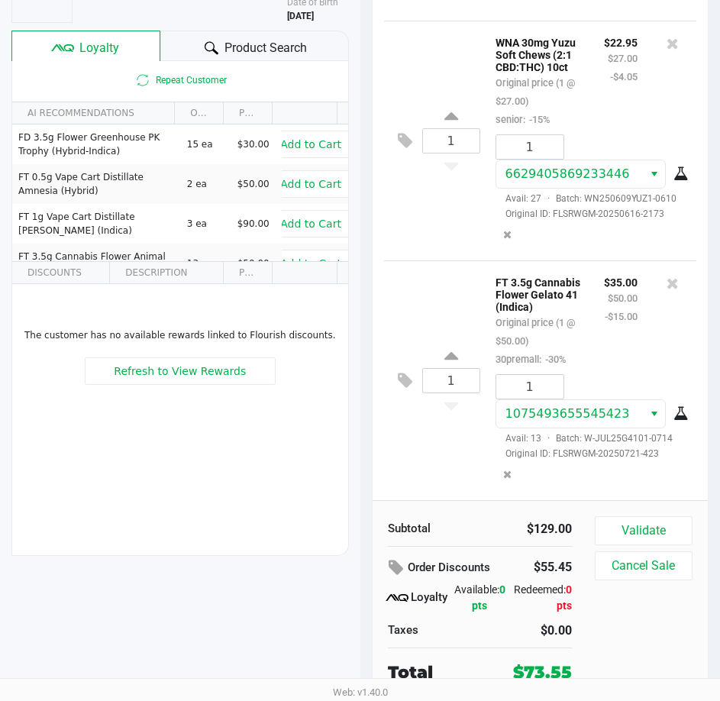
click at [424, 284] on div "1 FT 3.5g Cannabis Flower Gelato 41 (Indica) Original price (1 @ $50.00) 30prem…" at bounding box center [540, 380] width 313 height 240
click at [420, 435] on div "1 FT 3.5g Cannabis Flower Gelato 41 (Indica) Original price (1 @ $50.00) 30prem…" at bounding box center [540, 380] width 313 height 240
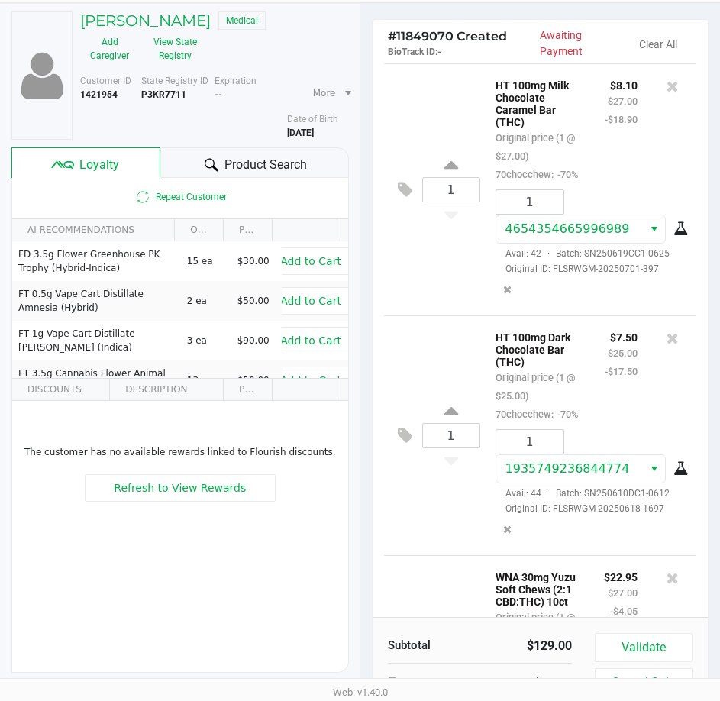
scroll to position [0, 0]
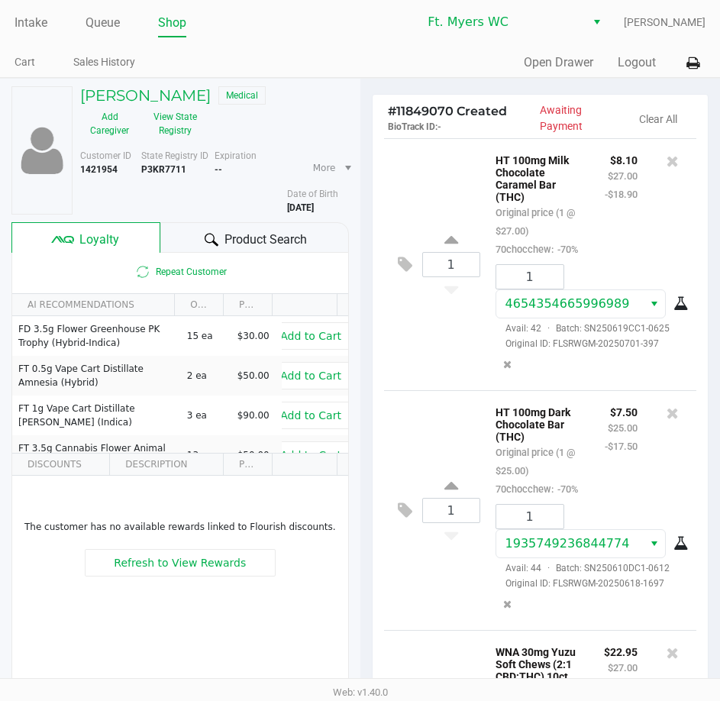
click at [250, 254] on div "Repeat Customer" at bounding box center [180, 272] width 336 height 38
click at [246, 244] on span "Product Search" at bounding box center [266, 240] width 82 height 18
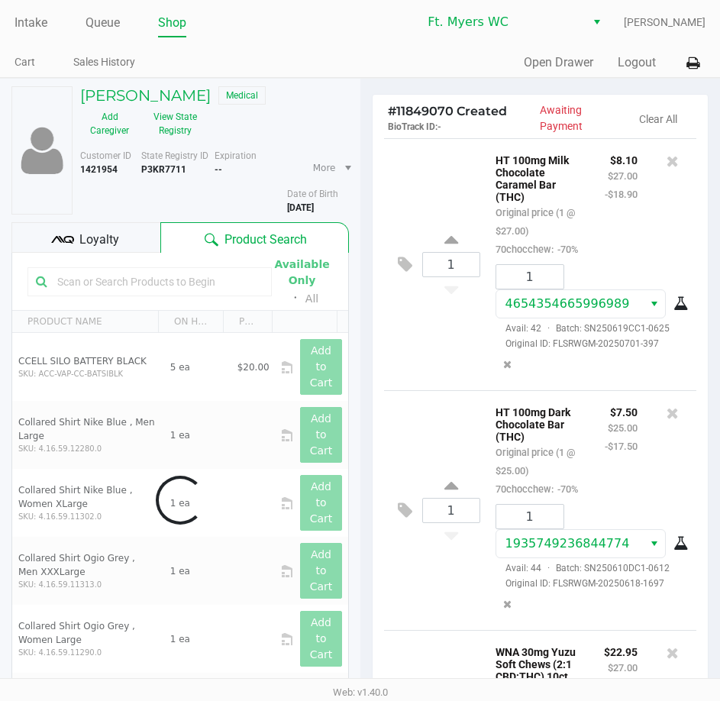
click at [138, 240] on div "Loyalty" at bounding box center [85, 237] width 149 height 31
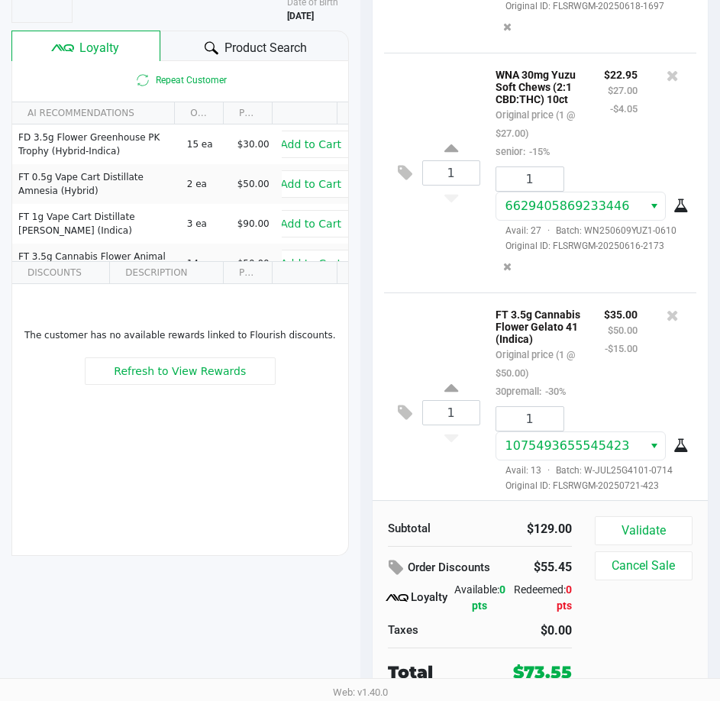
scroll to position [515, 0]
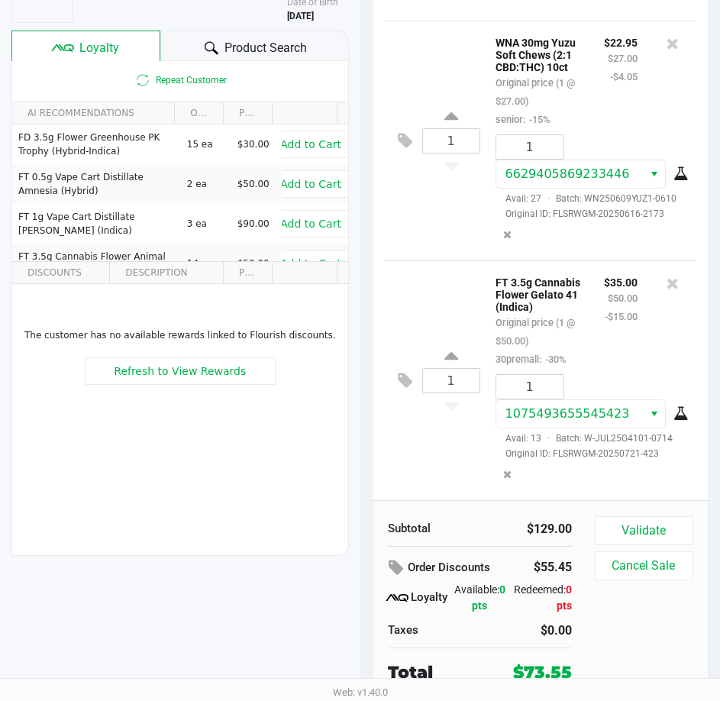
drag, startPoint x: 415, startPoint y: 548, endPoint x: 388, endPoint y: 587, distance: 48.3
click at [415, 548] on div "Subtotal $129.00 Order Discounts $55.45 Loyalty Available: 0 pts Redeemed: 0 pt…" at bounding box center [479, 600] width 207 height 169
click at [386, 589] on icon at bounding box center [397, 597] width 23 height 23
click at [386, 564] on div "Order Discounts" at bounding box center [445, 567] width 138 height 27
click at [416, 551] on div "Subtotal $129.00 Order Discounts $55.45 Loyalty Available: 0 pts Redeemed: 0 pt…" at bounding box center [479, 600] width 207 height 169
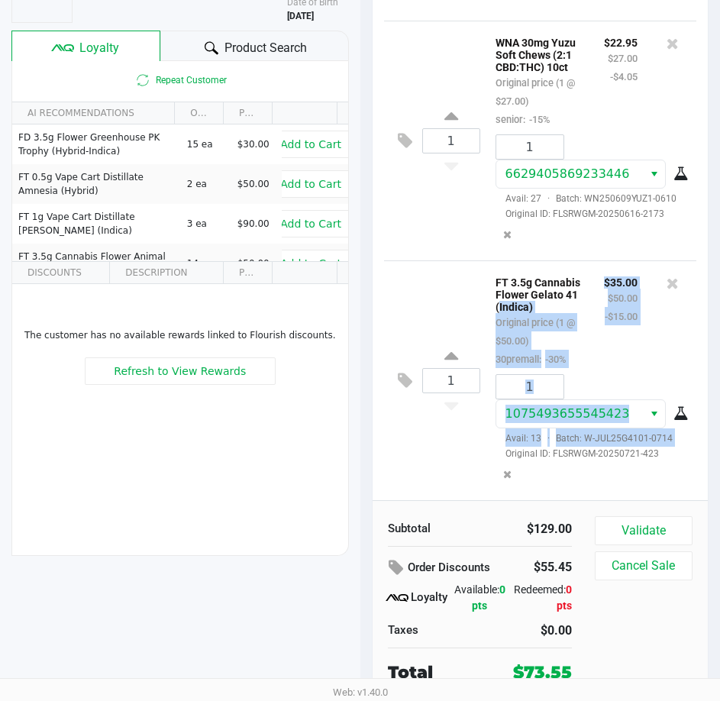
drag, startPoint x: 442, startPoint y: 448, endPoint x: 511, endPoint y: 309, distance: 155.0
click at [511, 309] on div "1 FT 3.5g Cannabis Flower Gelato 41 (Indica) Original price (1 @ $50.00) 30prem…" at bounding box center [540, 380] width 313 height 240
click at [511, 309] on p "FT 3.5g Cannabis Flower Gelato 41 (Indica)" at bounding box center [539, 293] width 86 height 40
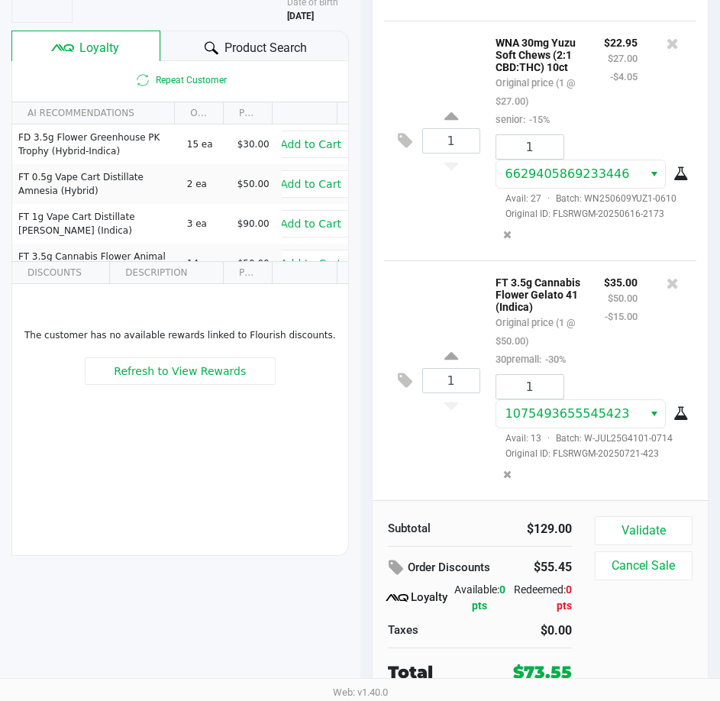
click at [418, 436] on div "1 FT 3.5g Cannabis Flower Gelato 41 (Indica) Original price (1 @ $50.00) 30prem…" at bounding box center [540, 380] width 313 height 240
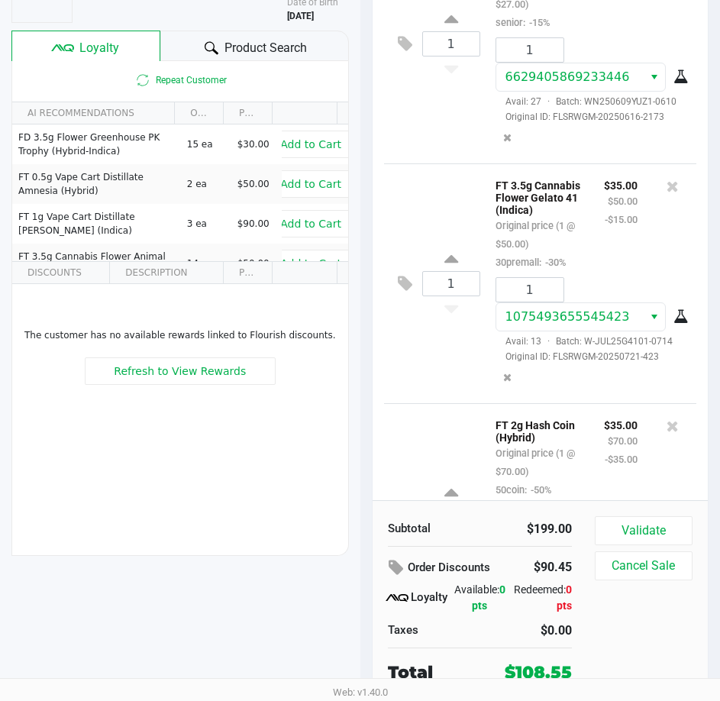
scroll to position [728, 0]
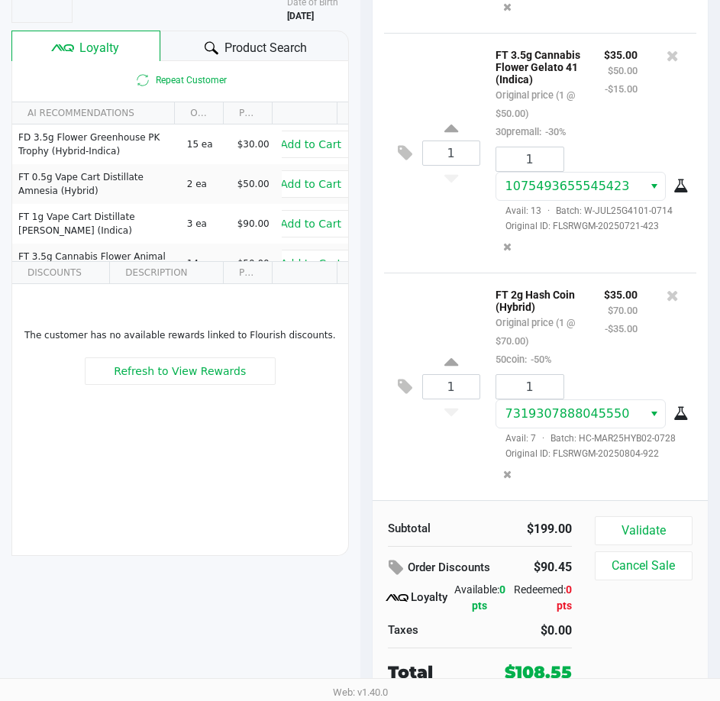
click at [418, 436] on div "1 FT 2g Hash Coin (Hybrid) Original price (1 @ $70.00) 50coin: -50% $35.00 $70.…" at bounding box center [540, 387] width 313 height 228
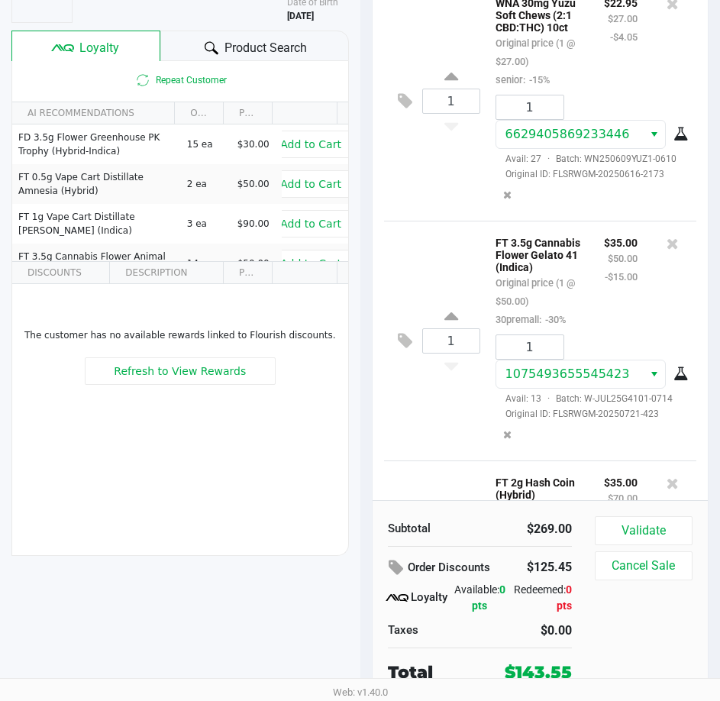
scroll to position [0, 0]
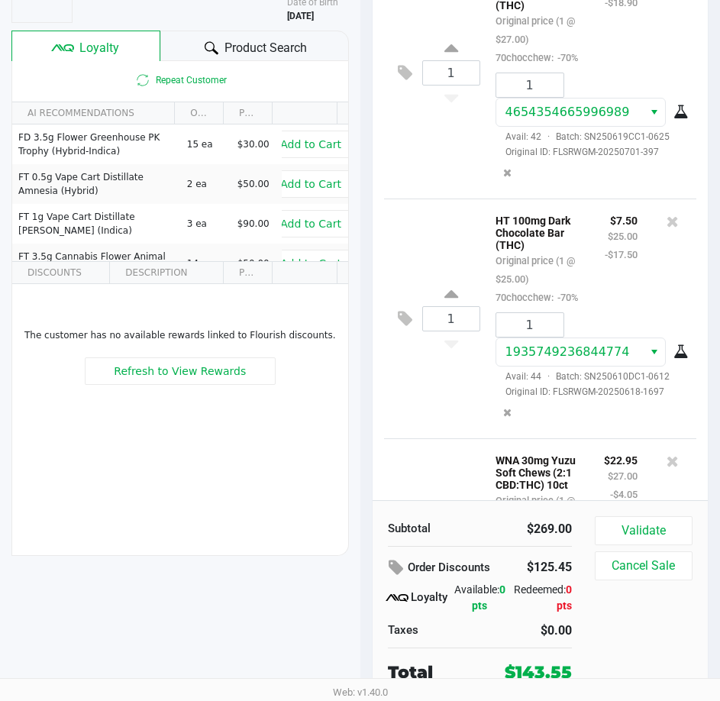
drag, startPoint x: 469, startPoint y: 450, endPoint x: 468, endPoint y: 100, distance: 349.7
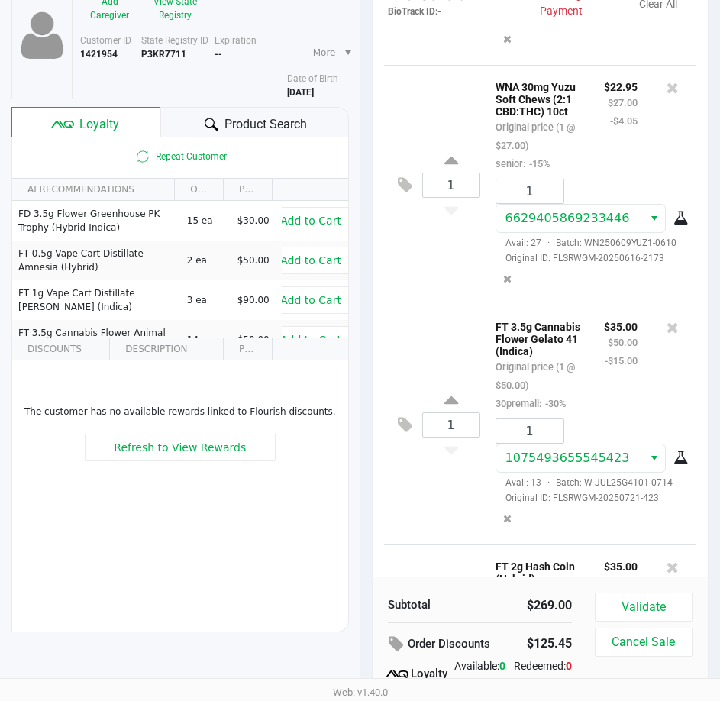
scroll to position [458, 0]
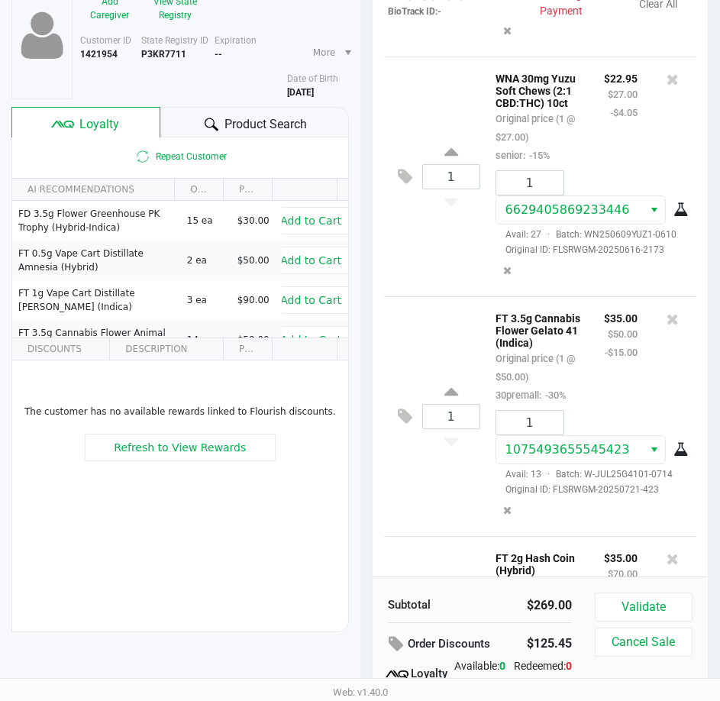
click at [593, 158] on div "$22.95 $27.00 -$4.05" at bounding box center [621, 116] width 57 height 95
click at [593, 121] on div "$22.95 $27.00 -$4.05" at bounding box center [621, 116] width 57 height 95
click at [664, 597] on button "Validate" at bounding box center [644, 607] width 98 height 29
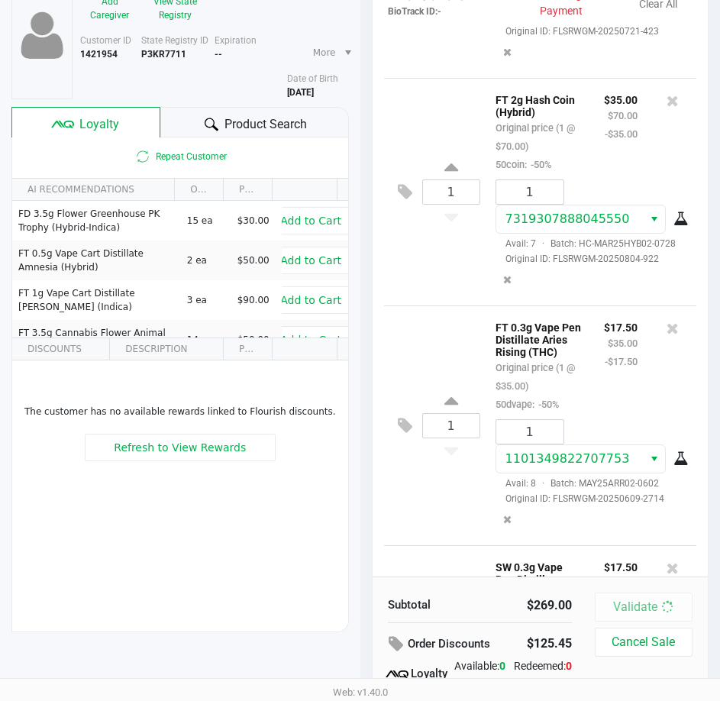
scroll to position [1277, 0]
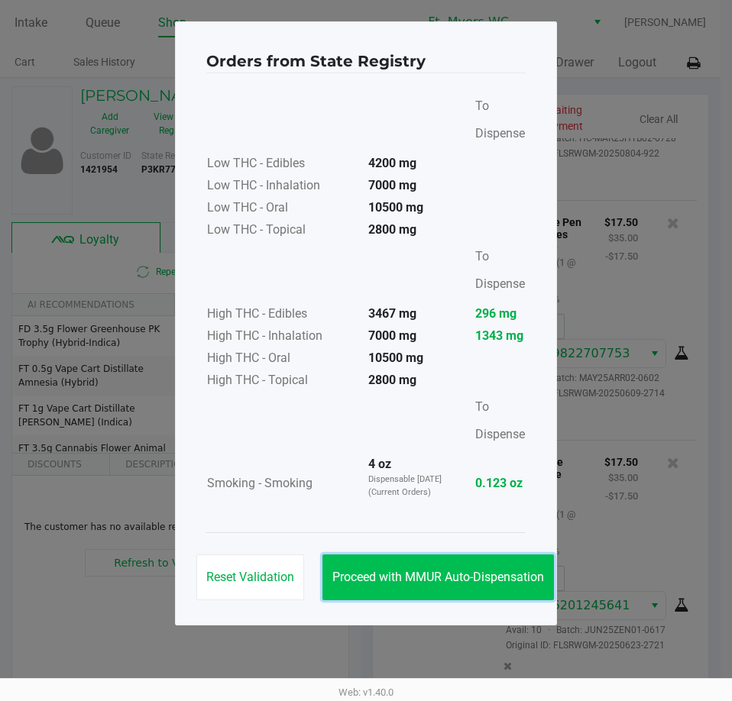
click at [435, 588] on button "Proceed with MMUR Auto-Dispensation" at bounding box center [437, 577] width 231 height 46
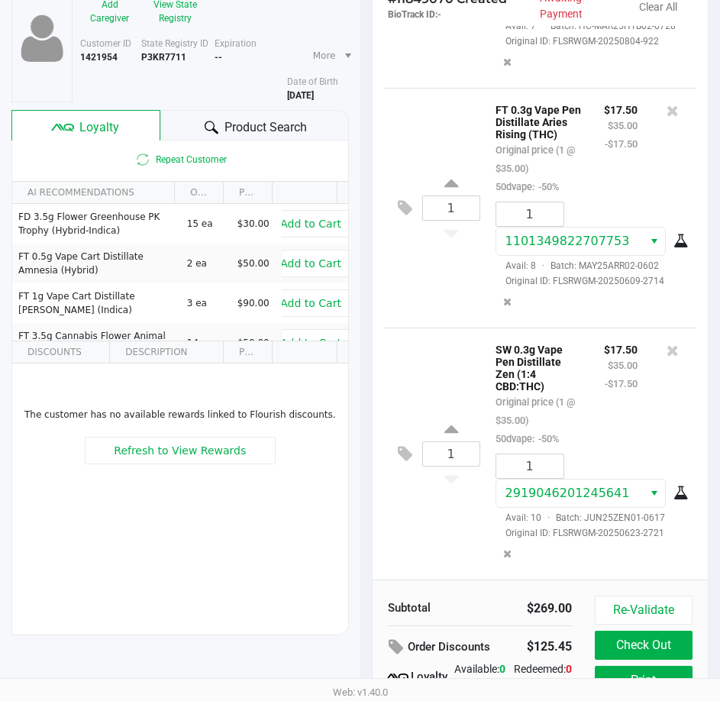
scroll to position [194, 0]
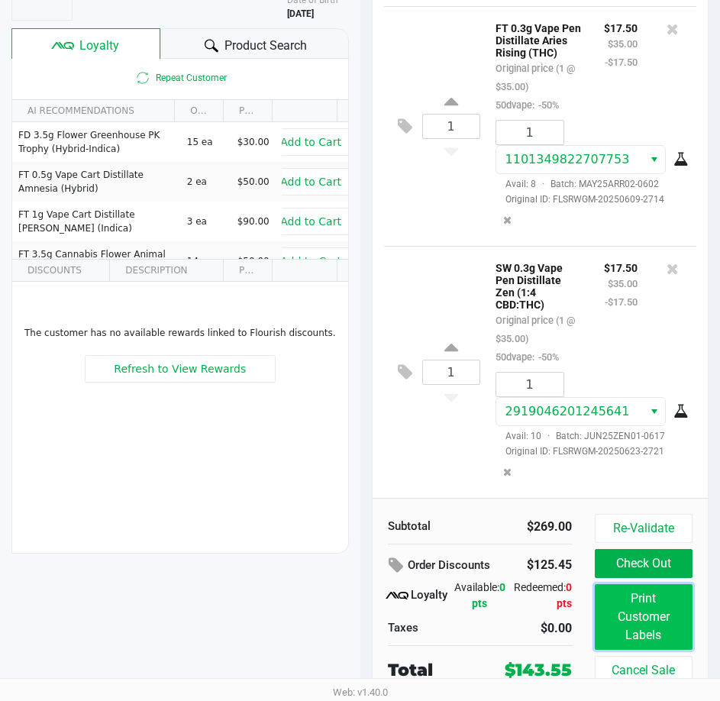
click at [623, 614] on button "Print Customer Labels" at bounding box center [644, 617] width 98 height 66
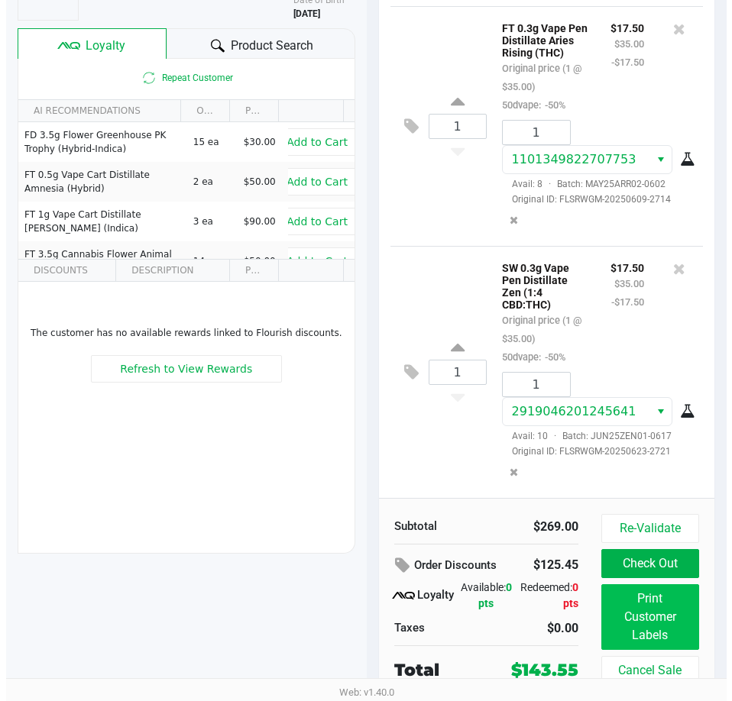
scroll to position [0, 0]
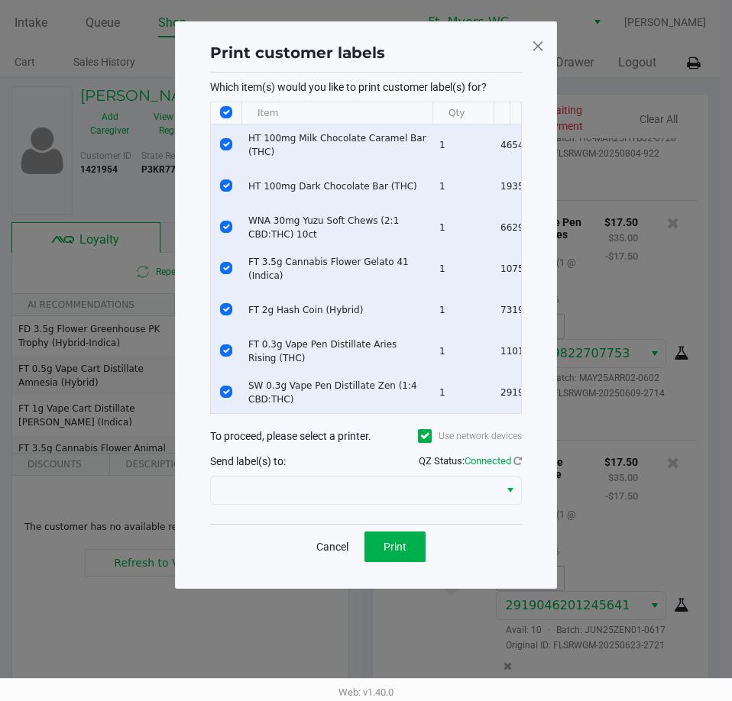
click at [230, 112] on input "Select All Rows" at bounding box center [226, 112] width 12 height 12
checkbox input "false"
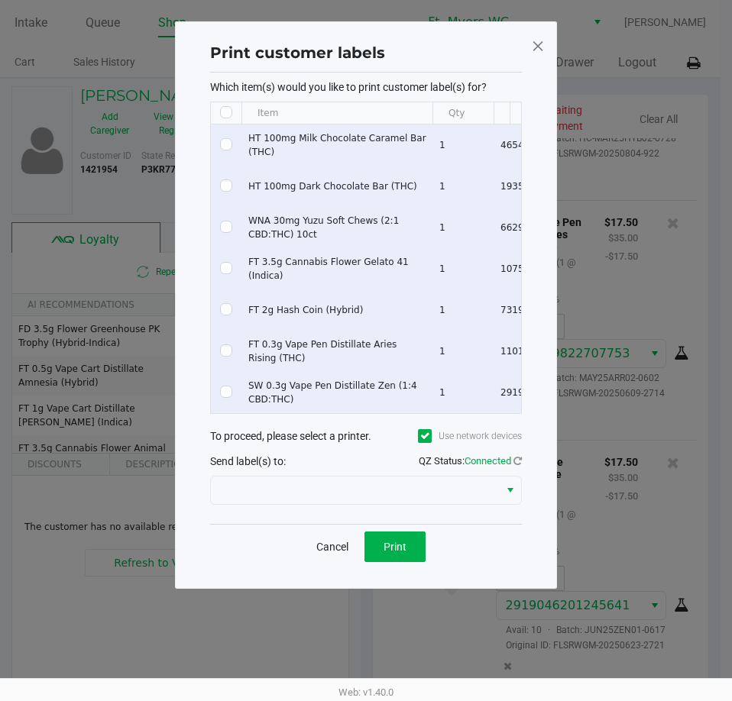
checkbox input "false"
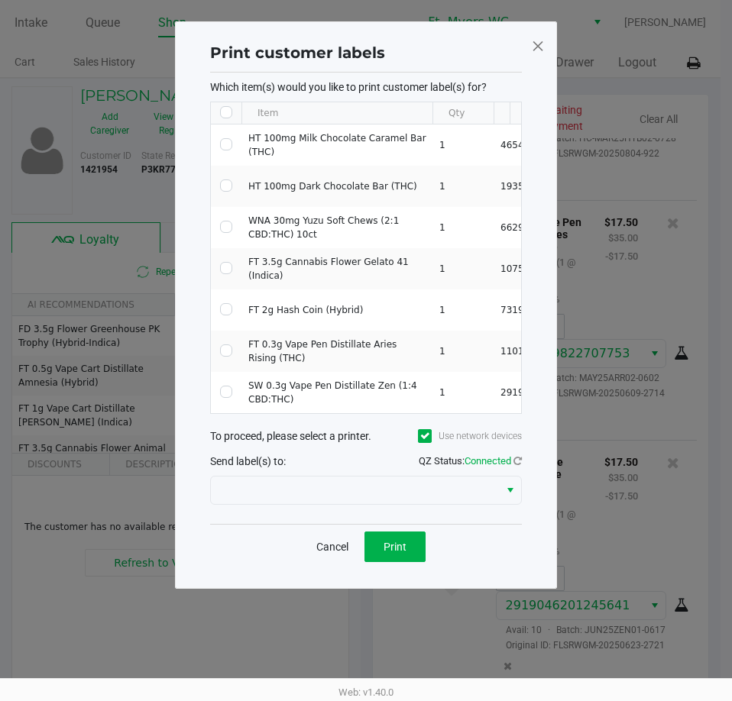
click at [230, 112] on input "Select All Rows" at bounding box center [226, 112] width 12 height 12
checkbox input "true"
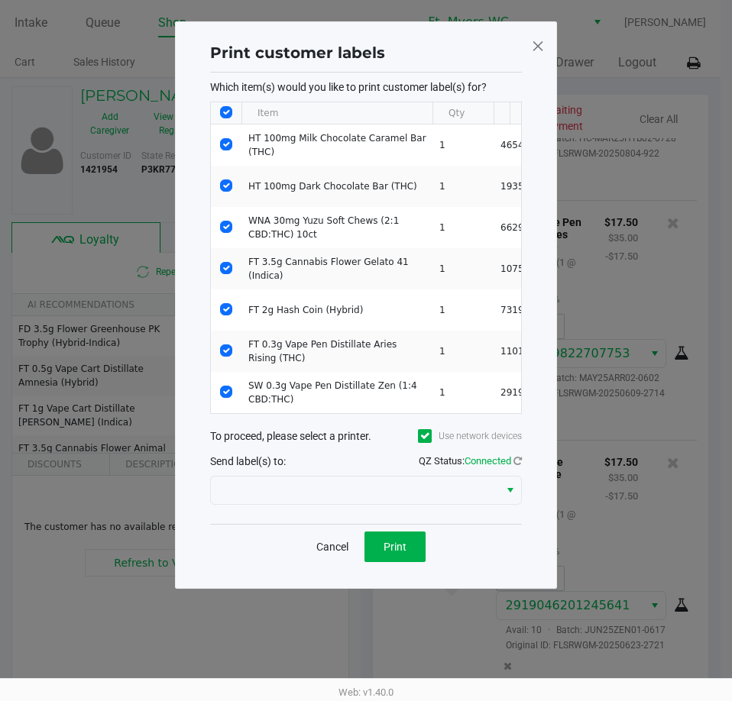
checkbox input "true"
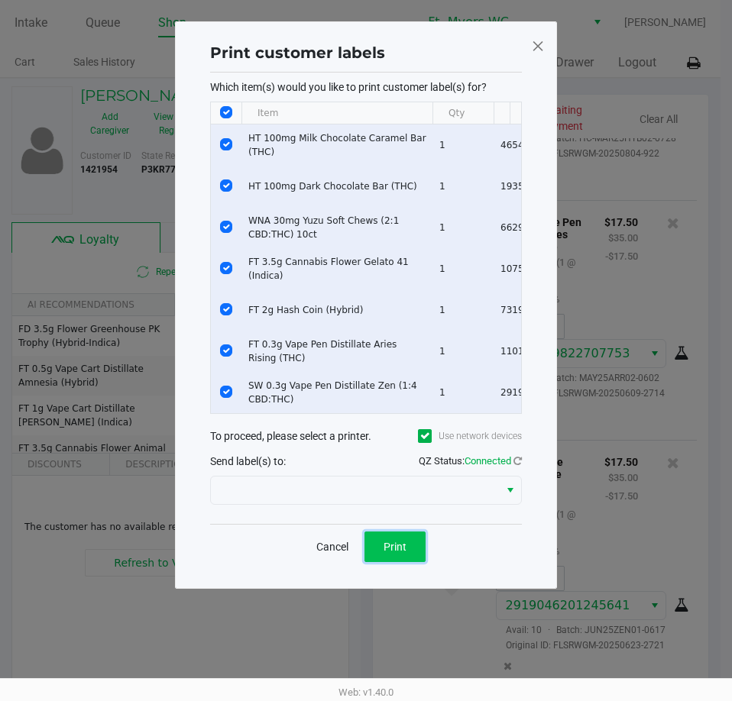
click at [409, 560] on button "Print" at bounding box center [394, 546] width 61 height 31
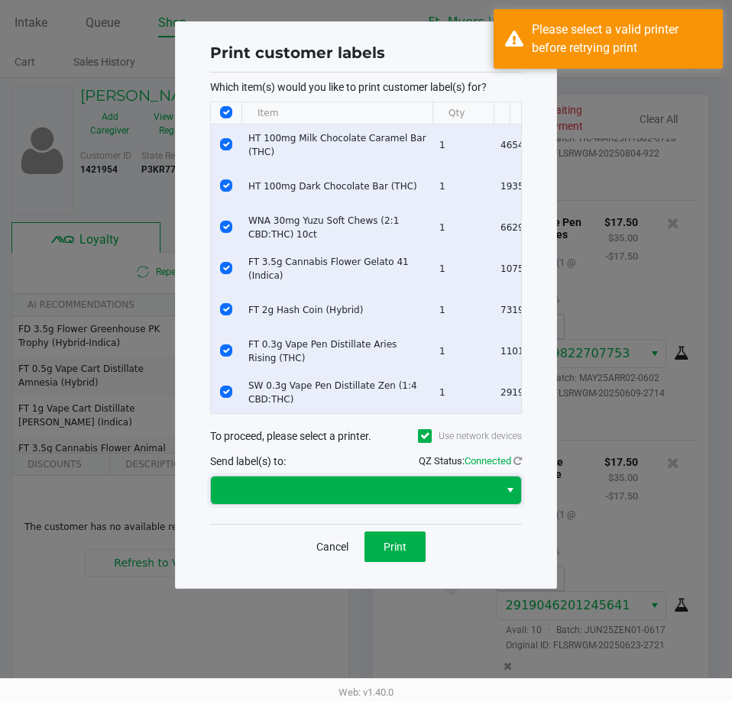
click at [297, 487] on span at bounding box center [355, 489] width 288 height 27
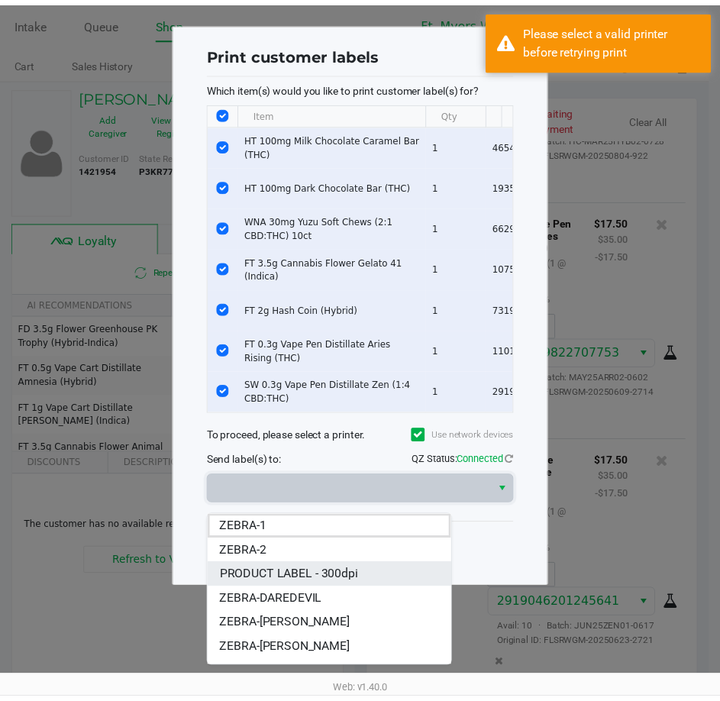
scroll to position [18, 0]
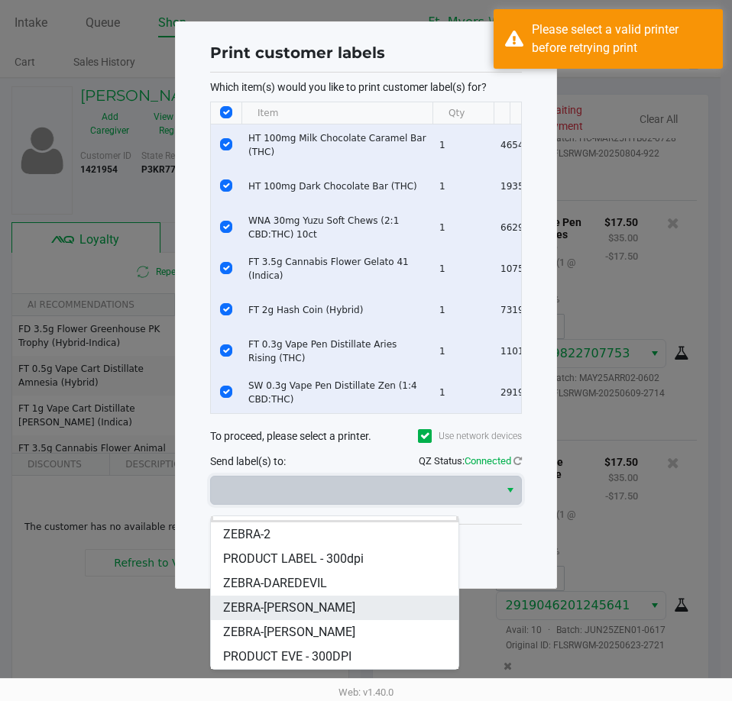
click at [301, 607] on span "ZEBRA-[PERSON_NAME]" at bounding box center [289, 608] width 132 height 18
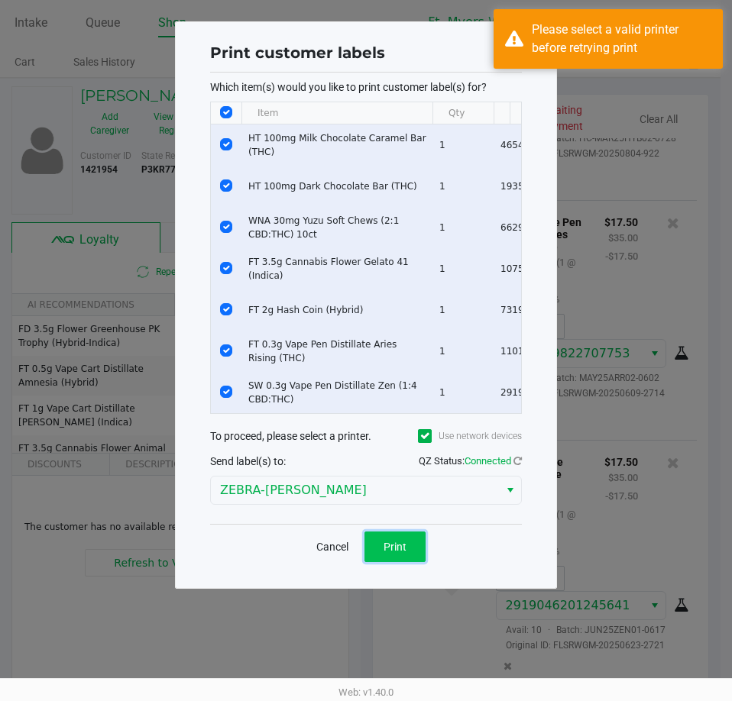
click at [385, 562] on button "Print" at bounding box center [394, 546] width 61 height 31
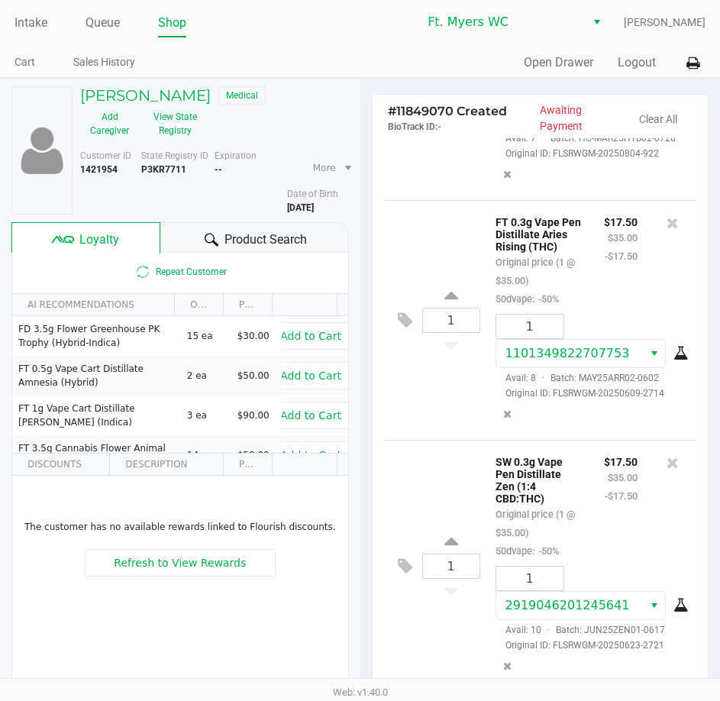
click at [447, 655] on div "1 SW 0.3g Vape Pen Distillate Zen (1:4 CBD:THC) Original price (1 @ $35.00) 50d…" at bounding box center [540, 566] width 313 height 252
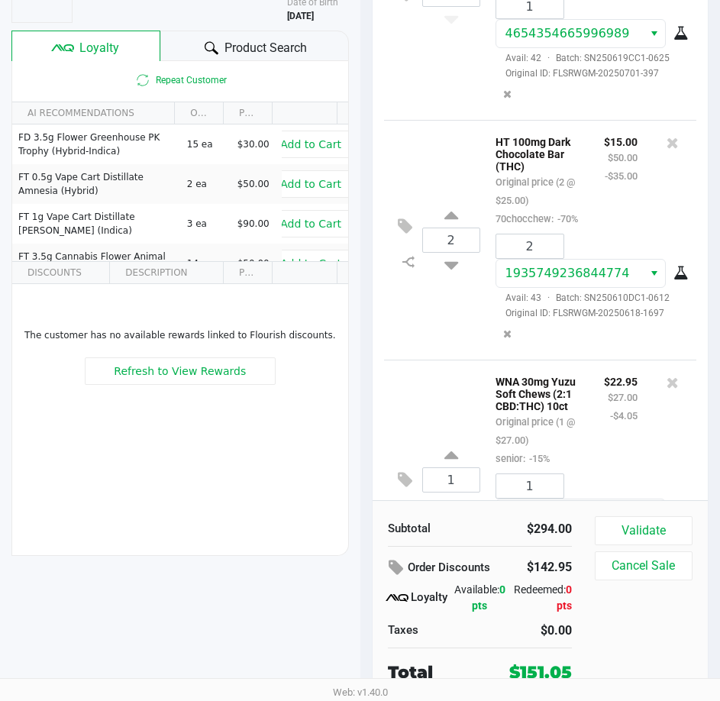
scroll to position [55, 0]
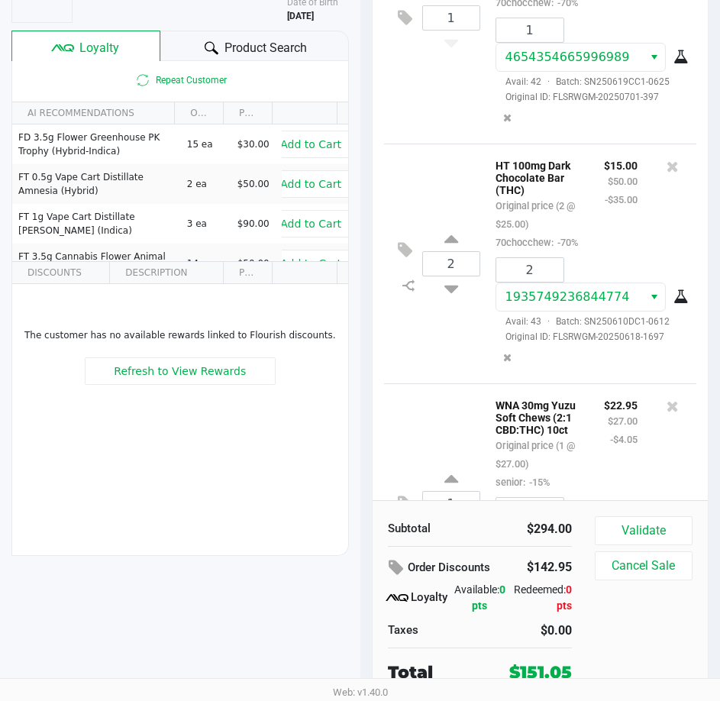
click at [639, 515] on div "Subtotal $294.00 Order Discounts $142.95 Loyalty Available: 0 pts Redeemed: 0 p…" at bounding box center [541, 600] width 336 height 200
click at [641, 517] on button "Validate" at bounding box center [644, 530] width 98 height 29
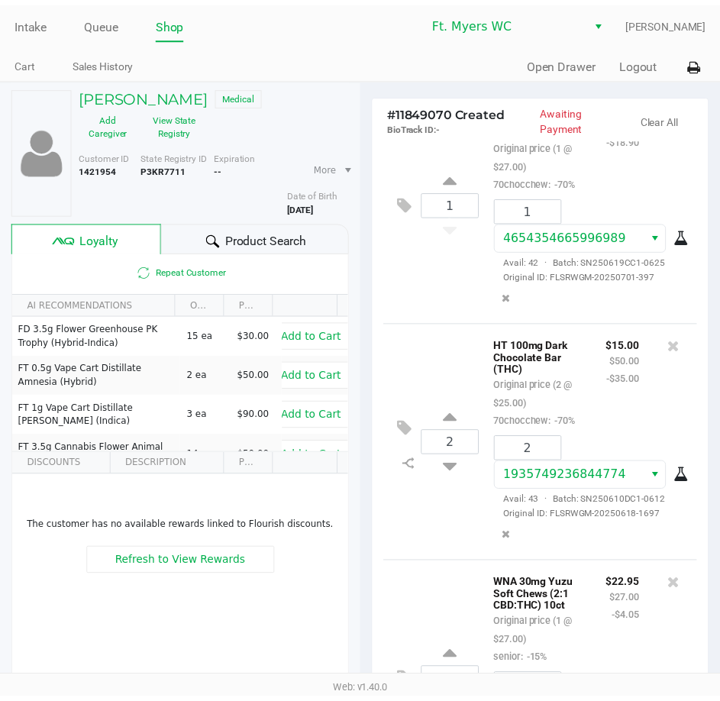
scroll to position [1277, 0]
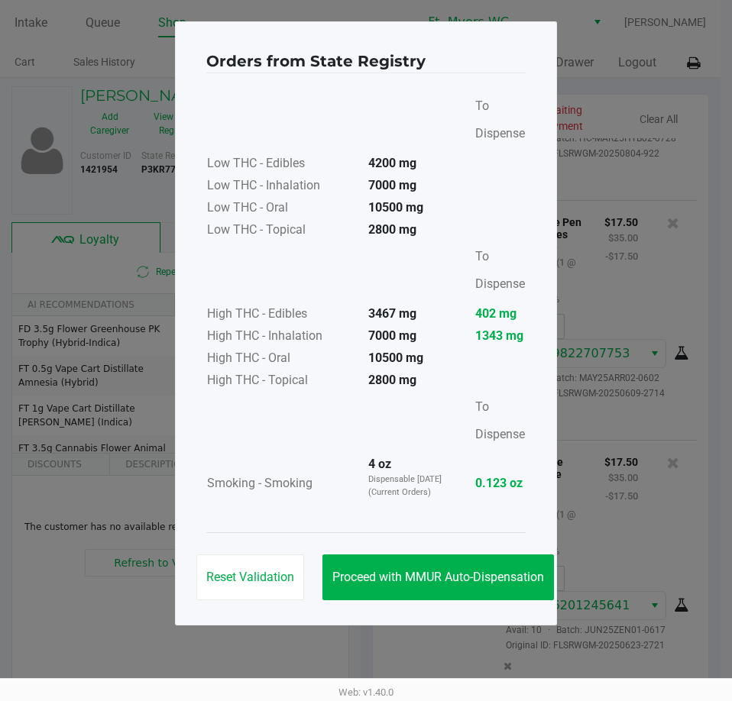
click at [493, 606] on div "Reset Validation Proceed with MMUR Auto-Dispensation" at bounding box center [365, 570] width 319 height 77
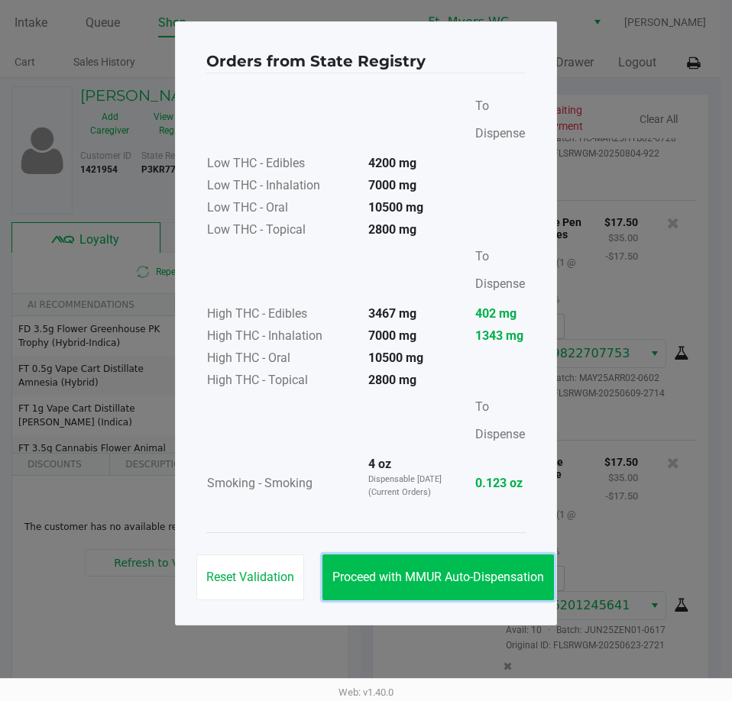
click at [495, 586] on button "Proceed with MMUR Auto-Dispensation" at bounding box center [437, 577] width 231 height 46
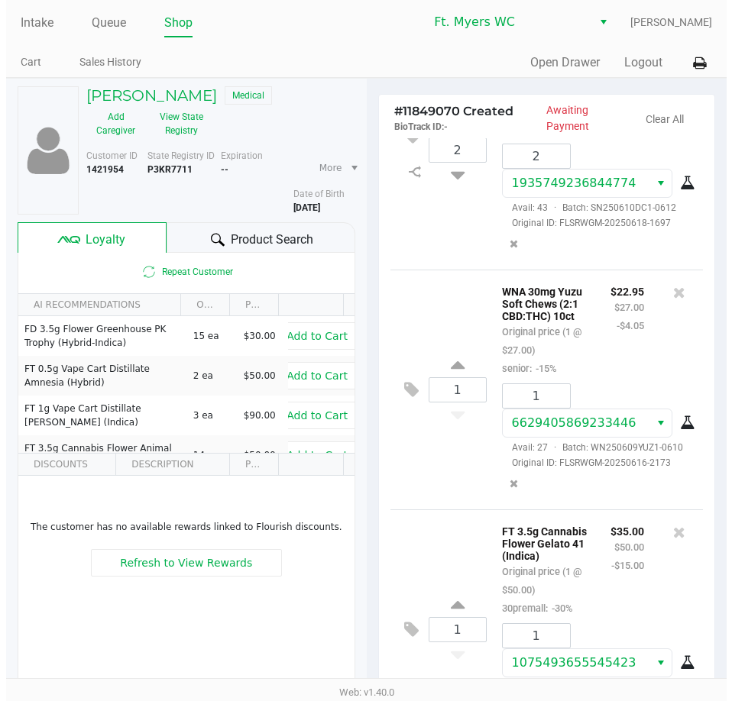
scroll to position [131, 0]
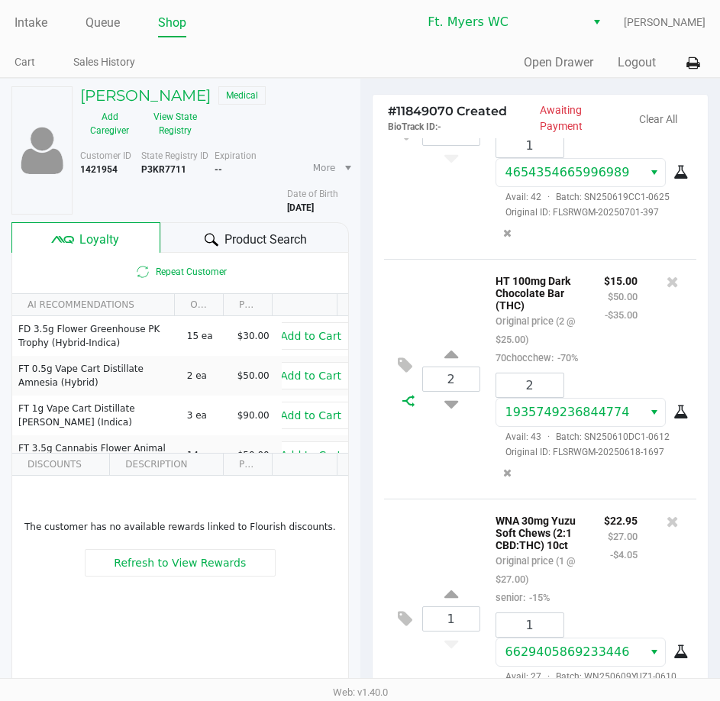
click at [416, 407] on div at bounding box center [409, 401] width 27 height 12
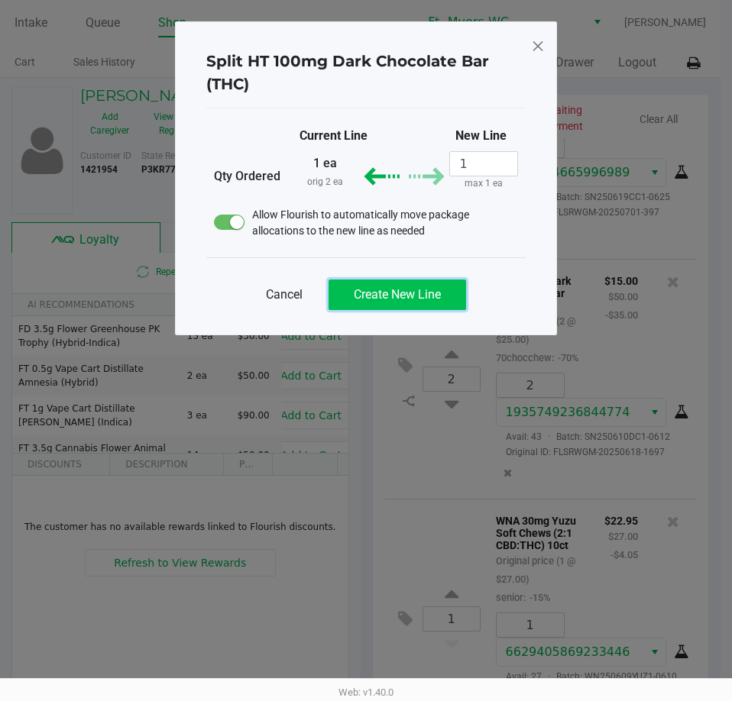
click at [424, 290] on span "Create New Line" at bounding box center [397, 294] width 87 height 15
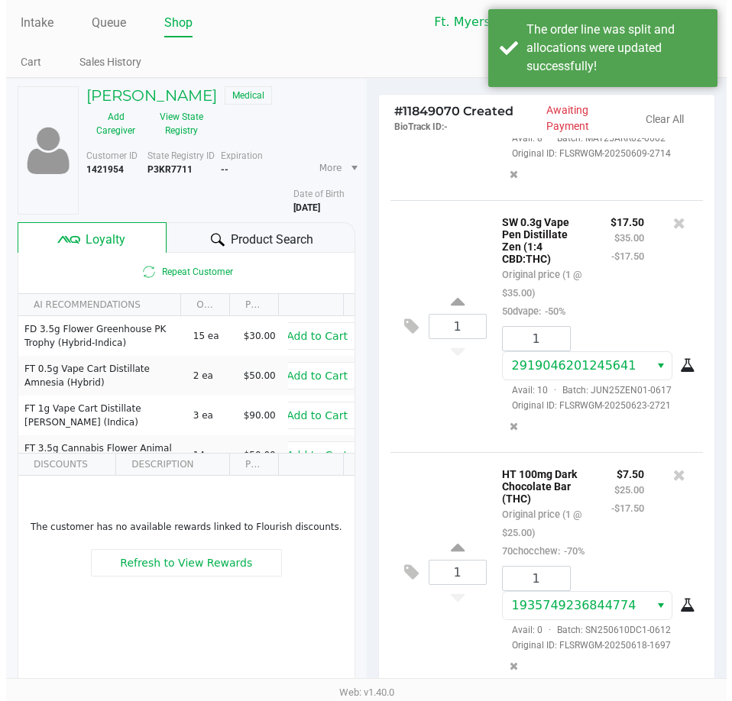
scroll to position [1539, 0]
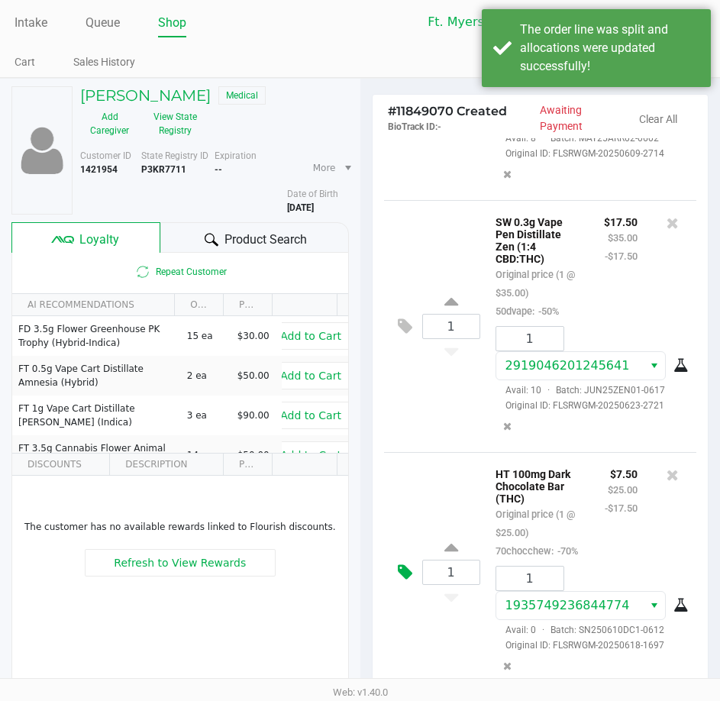
click at [412, 564] on icon at bounding box center [405, 573] width 15 height 18
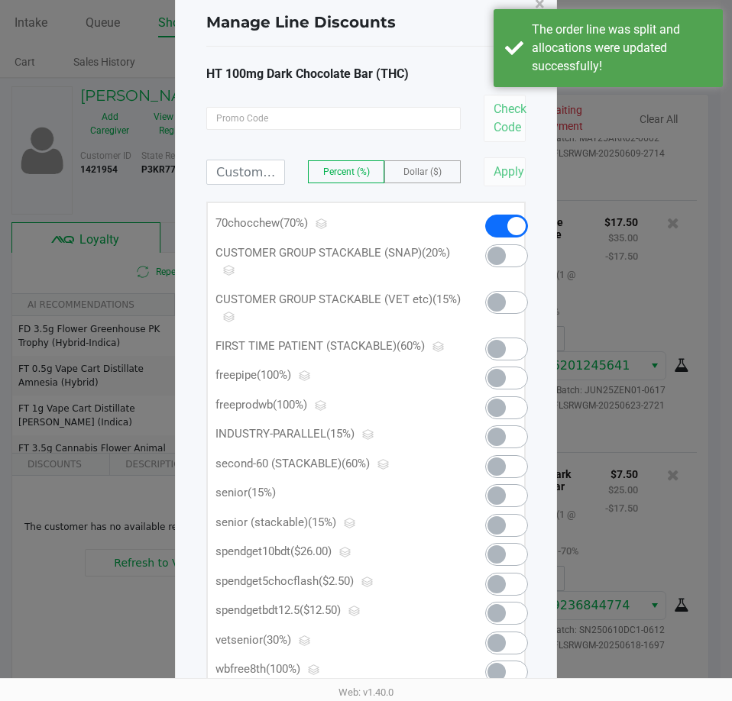
scroll to position [76, 0]
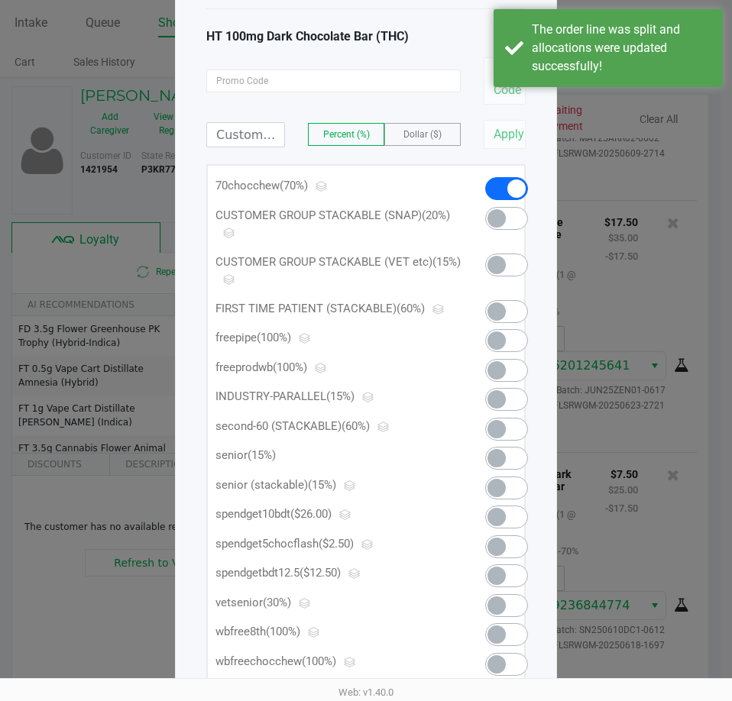
drag, startPoint x: 302, startPoint y: 571, endPoint x: 360, endPoint y: 573, distance: 58.1
click at [360, 573] on p "spendgetbdt12.5 ($12.50)" at bounding box center [338, 573] width 247 height 18
click at [506, 573] on span at bounding box center [506, 575] width 43 height 23
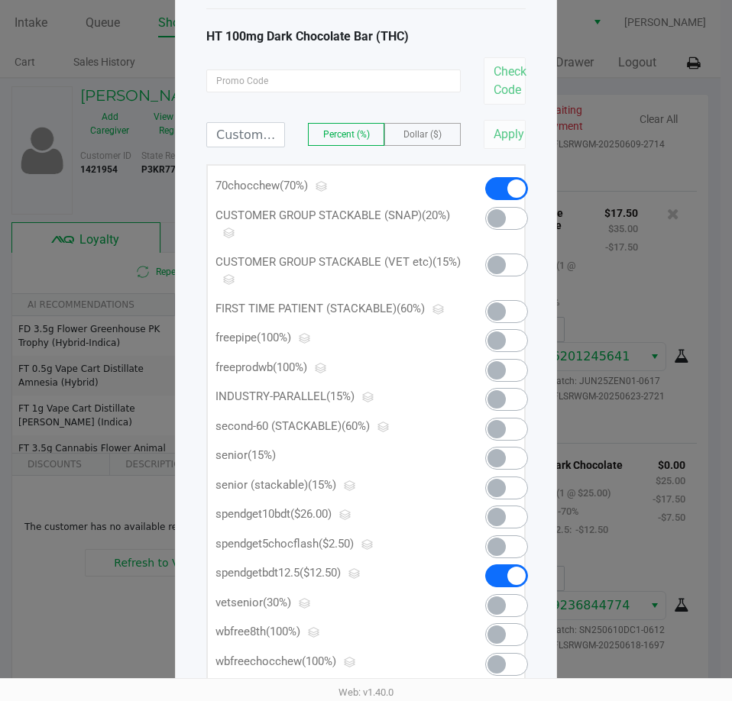
scroll to position [1510, 0]
click at [506, 573] on span at bounding box center [506, 575] width 43 height 23
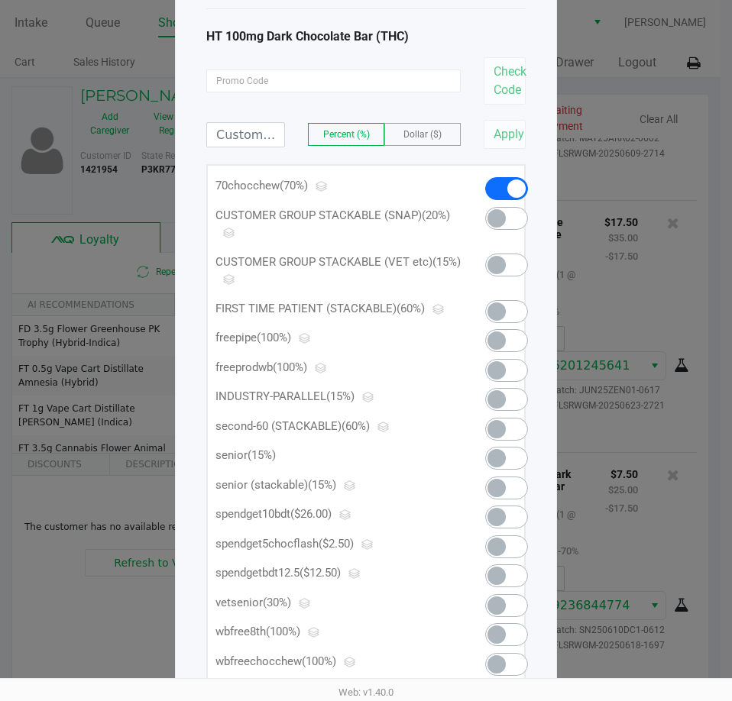
click at [507, 546] on span at bounding box center [506, 546] width 43 height 23
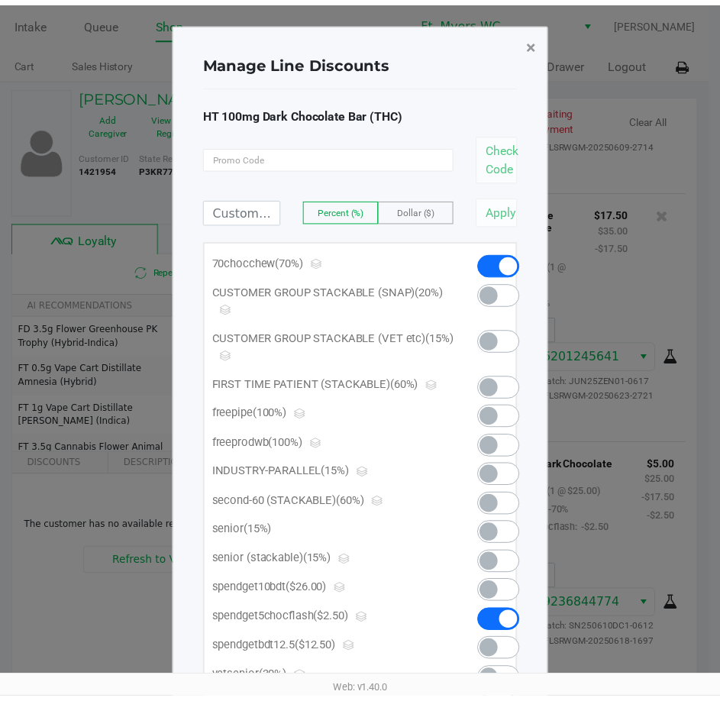
scroll to position [1520, 0]
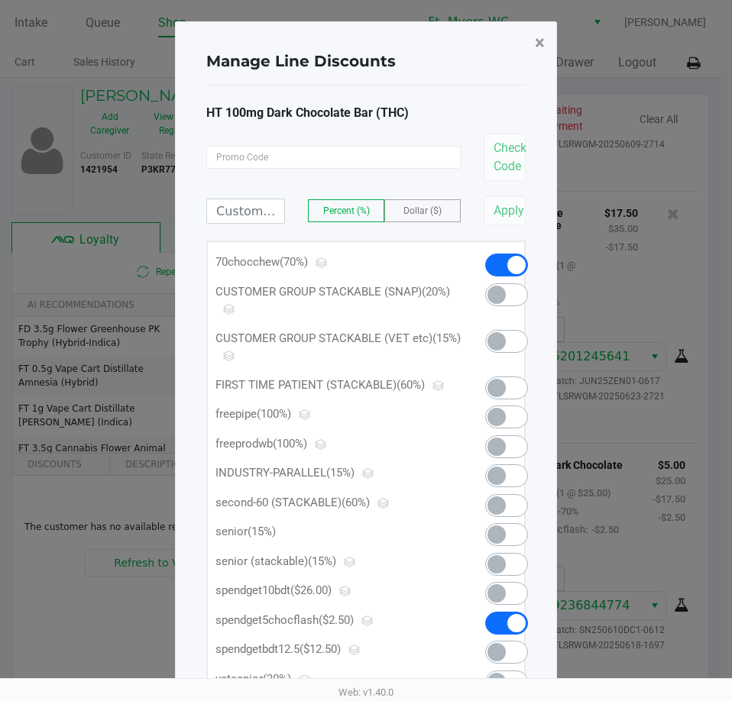
click at [539, 39] on span "×" at bounding box center [540, 42] width 10 height 21
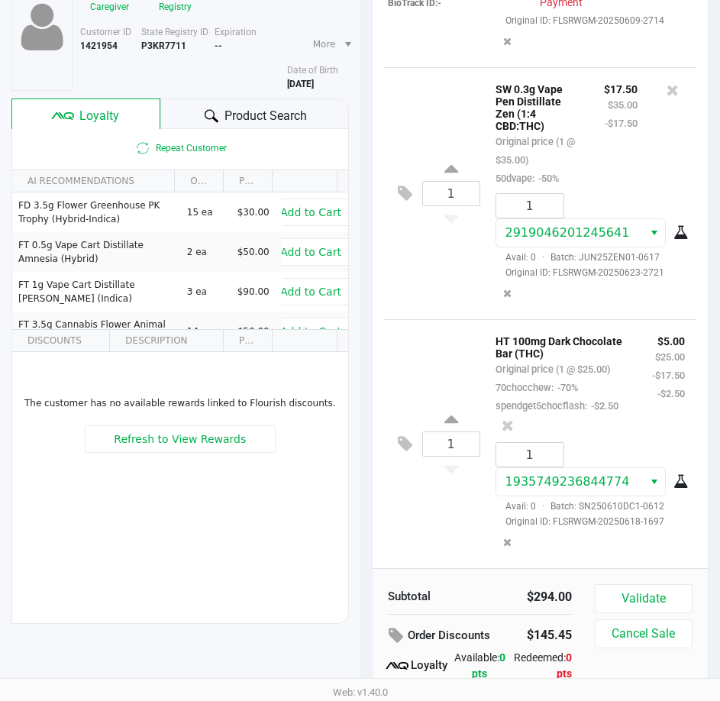
scroll to position [192, 0]
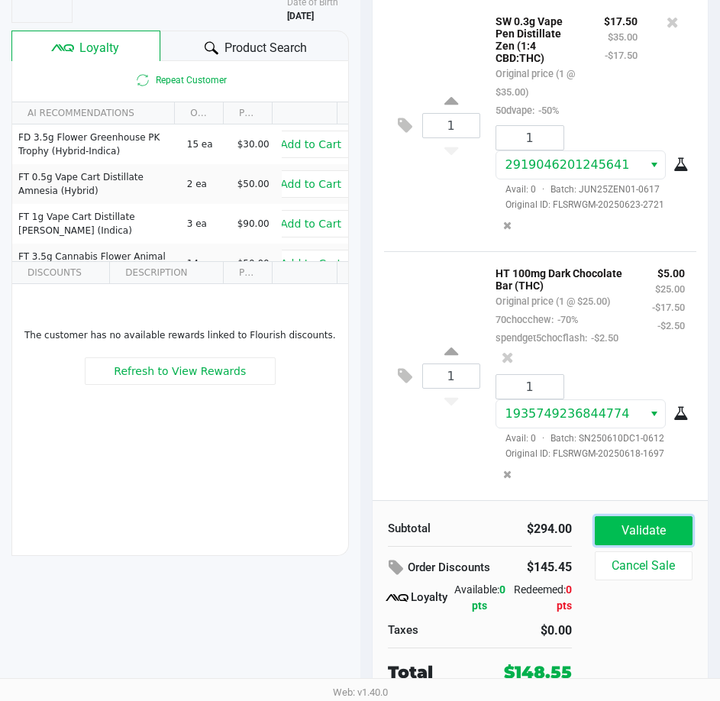
click at [622, 539] on button "Validate" at bounding box center [644, 530] width 98 height 29
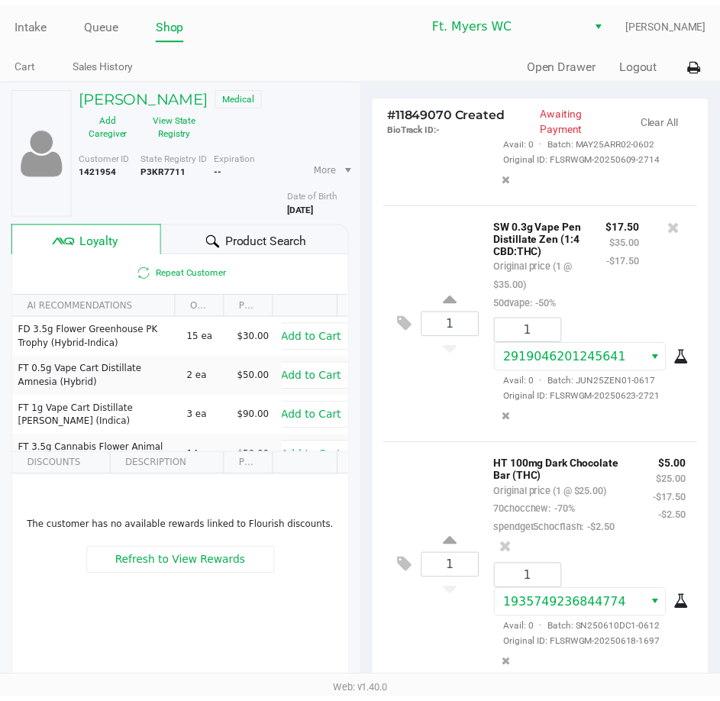
scroll to position [1529, 0]
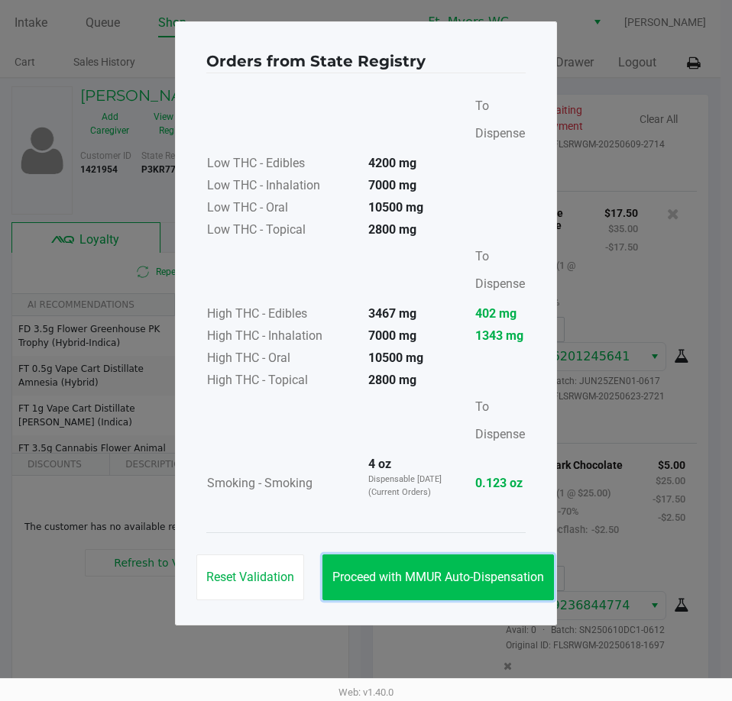
click at [472, 589] on button "Proceed with MMUR Auto-Dispensation" at bounding box center [437, 577] width 231 height 46
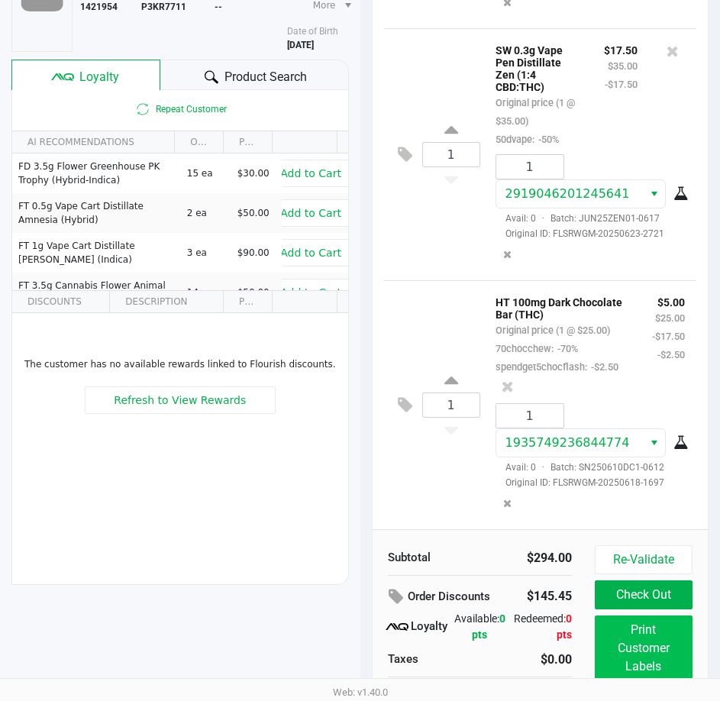
scroll to position [0, 0]
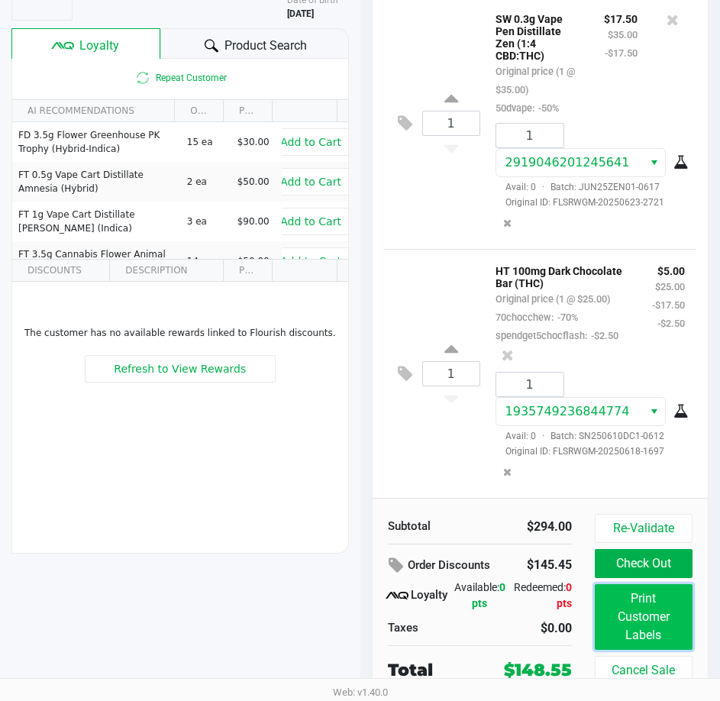
click at [640, 620] on button "Print Customer Labels" at bounding box center [644, 617] width 98 height 66
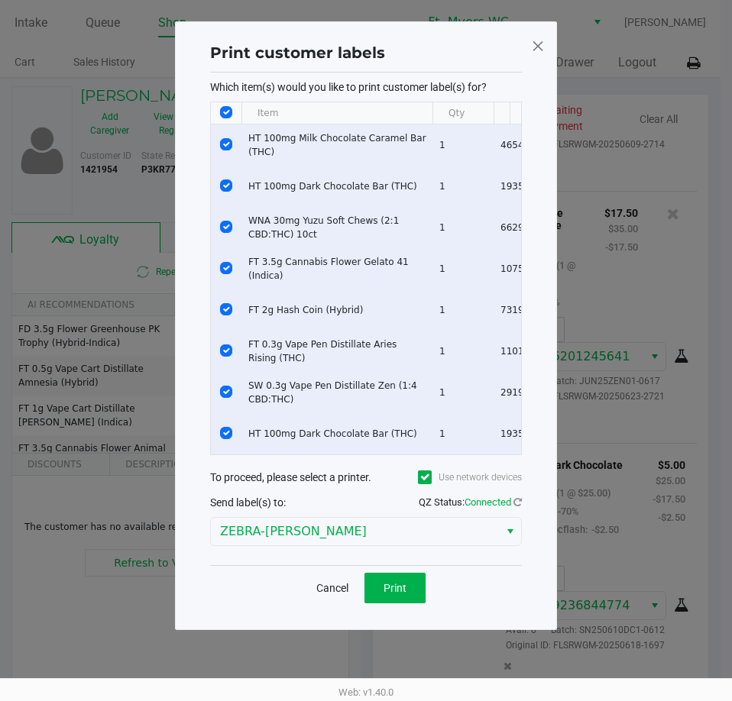
click at [234, 106] on th "Data table" at bounding box center [226, 113] width 31 height 22
click at [222, 114] on input "Select All Rows" at bounding box center [226, 112] width 12 height 12
checkbox input "false"
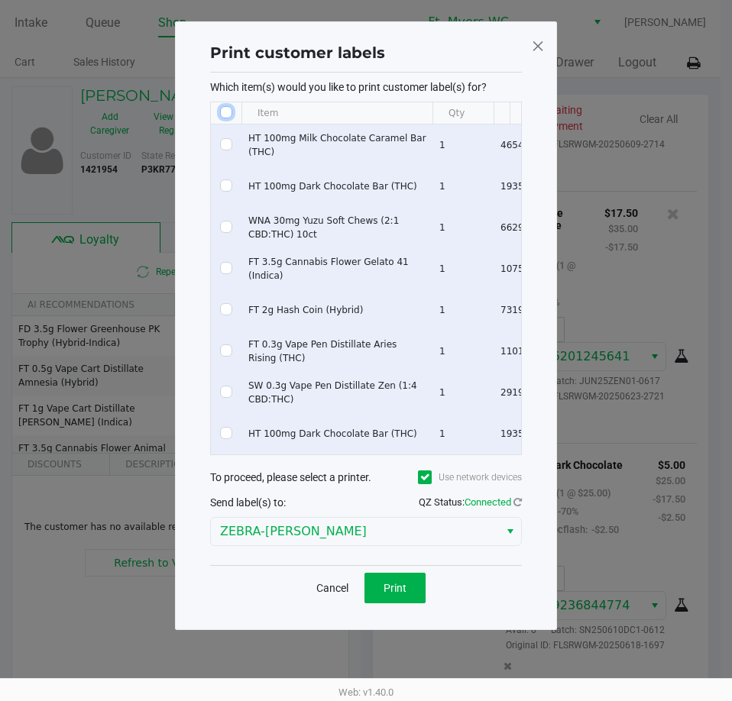
checkbox input "false"
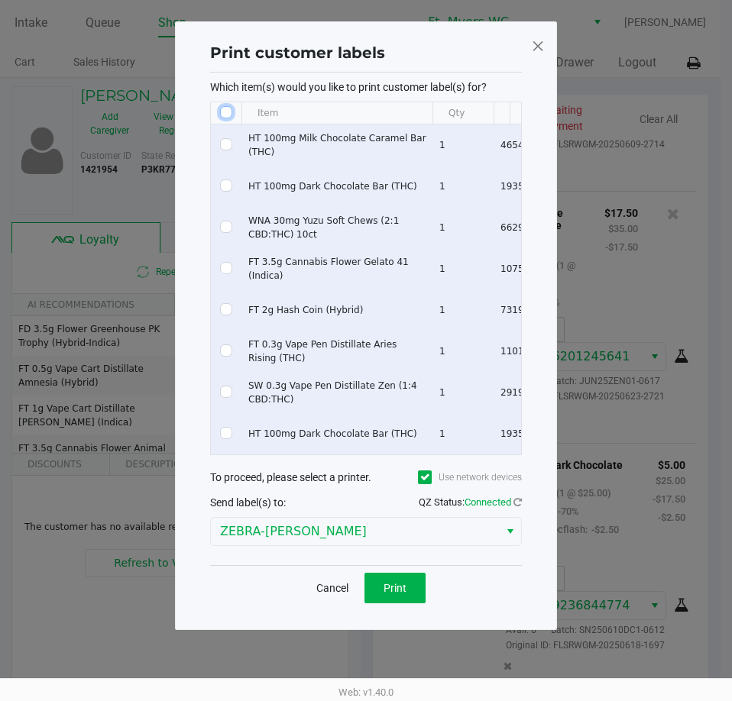
checkbox input "false"
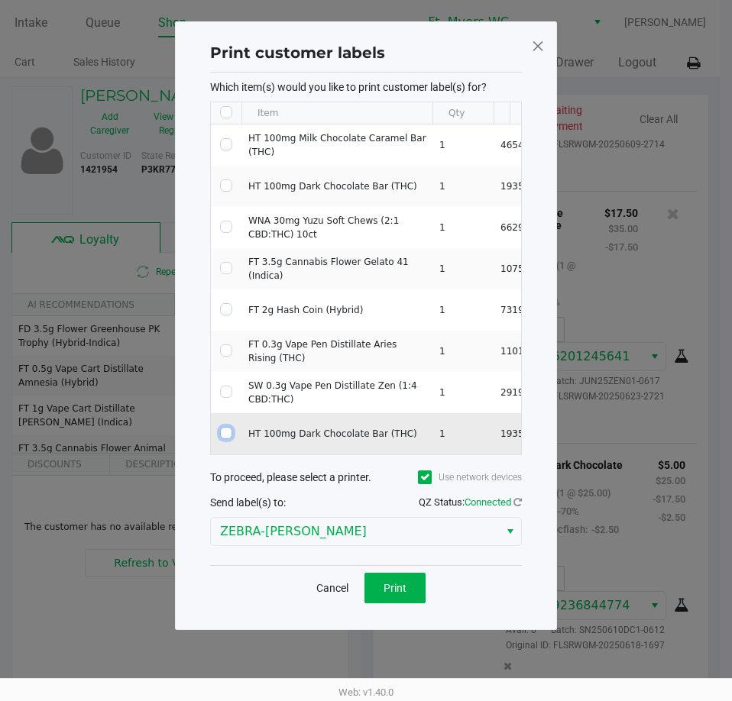
click at [229, 432] on input "Select Row" at bounding box center [226, 433] width 12 height 12
checkbox input "true"
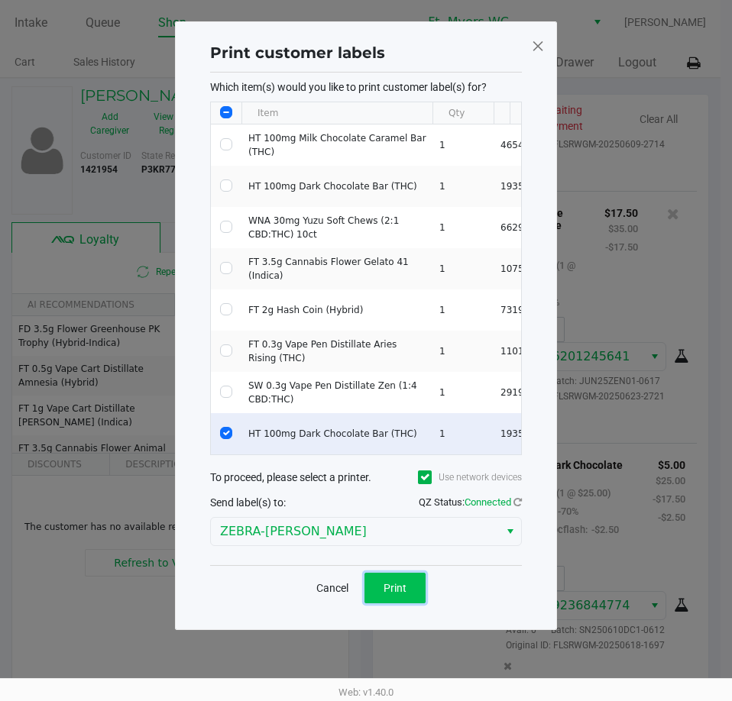
click at [399, 594] on span "Print" at bounding box center [394, 588] width 23 height 12
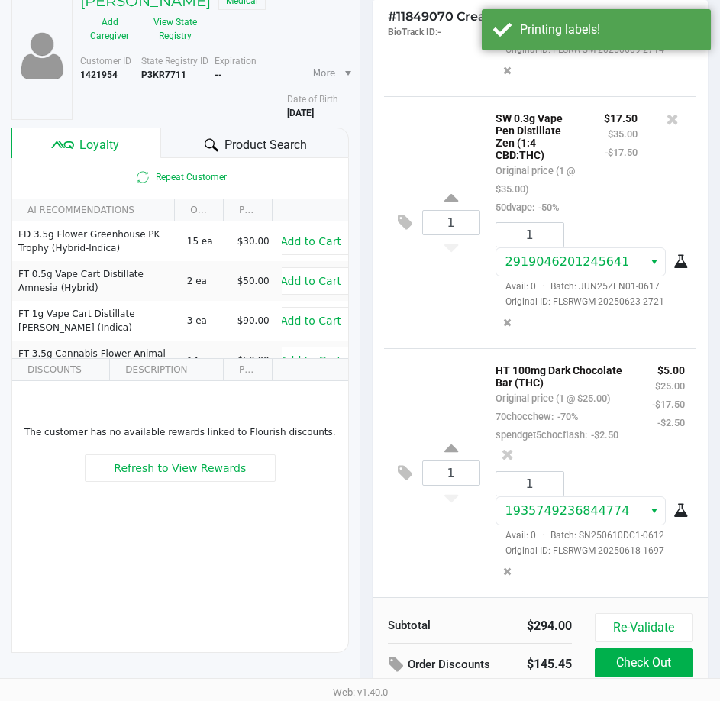
scroll to position [194, 0]
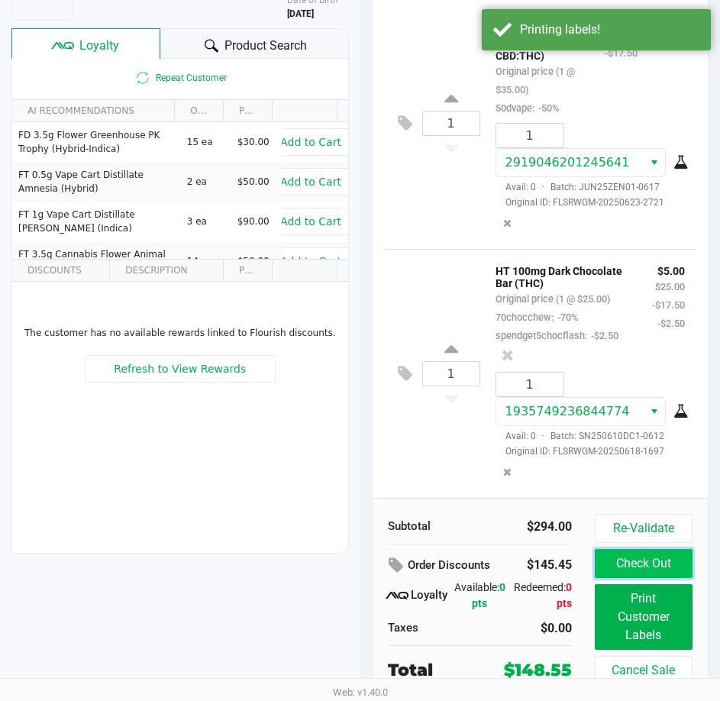
click at [670, 565] on button "Check Out" at bounding box center [644, 563] width 98 height 29
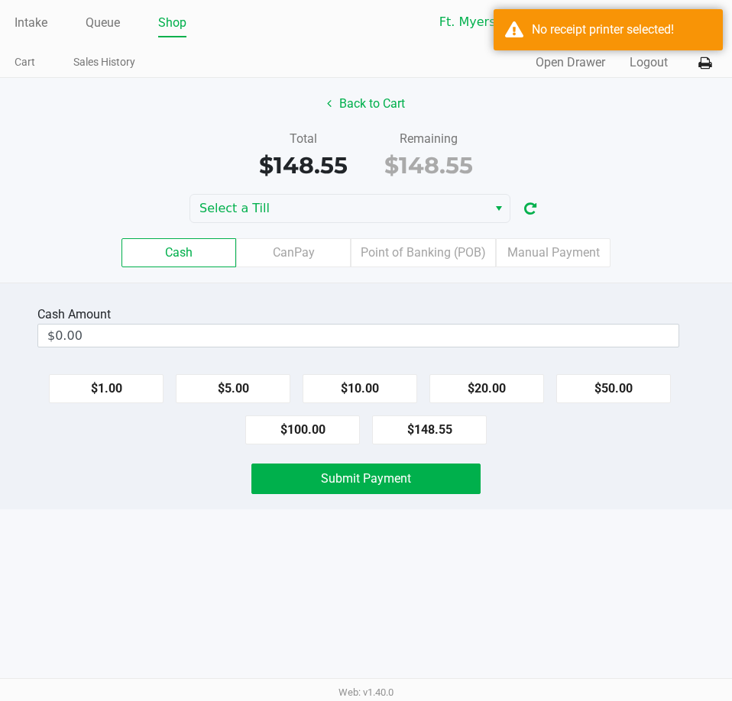
click at [357, 352] on div "Cash Amount $0.00 $1.00 $5.00 $10.00 $20.00 $50.00 $100.00 $148.55 Submit Payme…" at bounding box center [366, 396] width 732 height 227
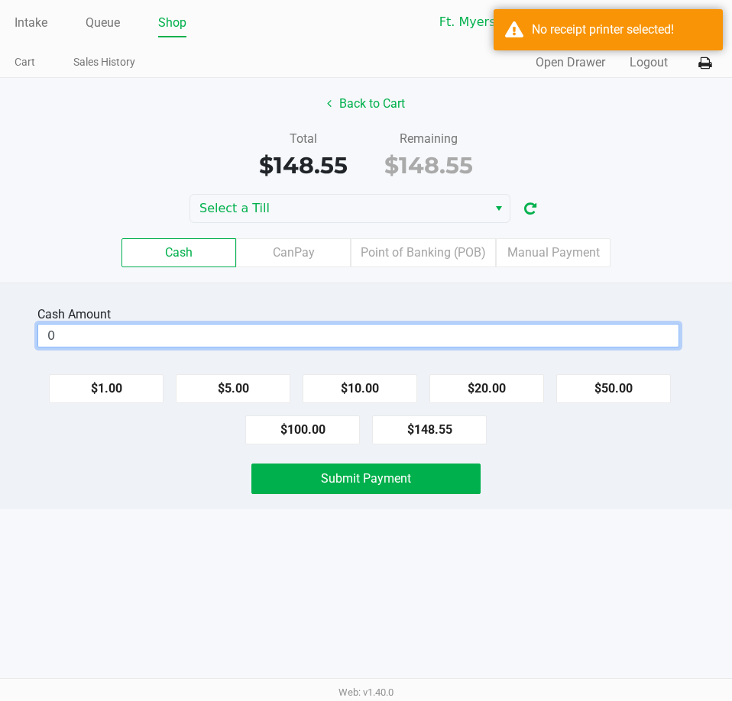
click at [355, 338] on input "0" at bounding box center [358, 336] width 640 height 22
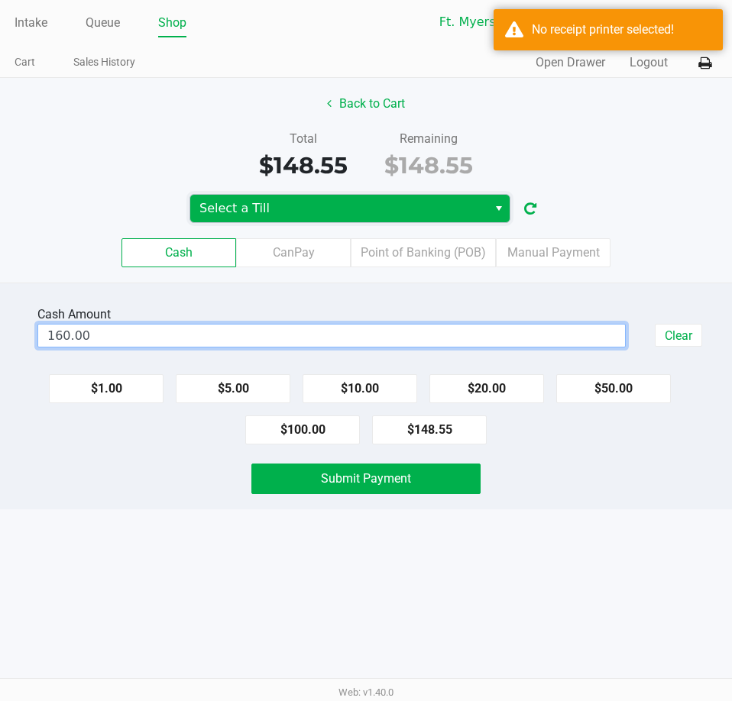
type input "$160.00"
click at [309, 219] on span "Select a Till" at bounding box center [338, 208] width 297 height 27
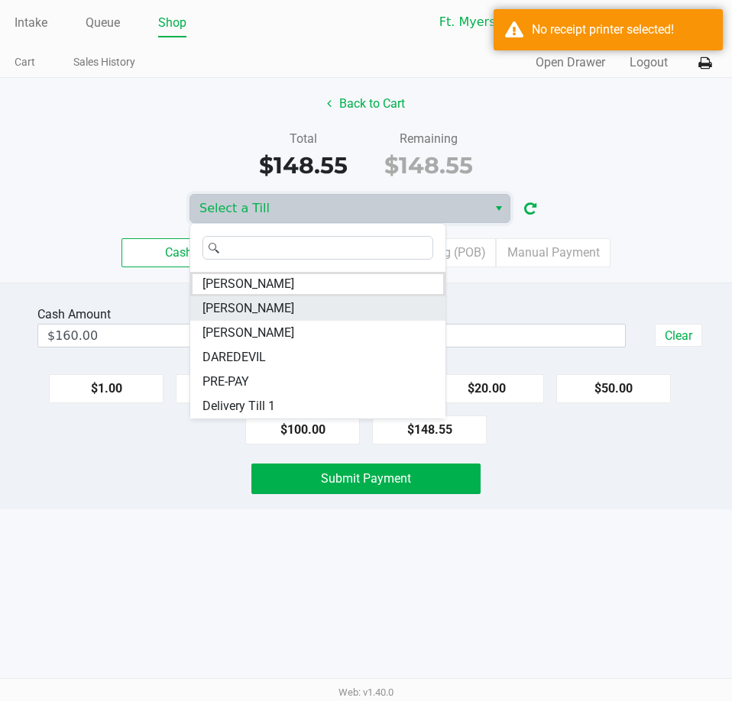
click at [254, 303] on span "[PERSON_NAME]" at bounding box center [248, 308] width 92 height 18
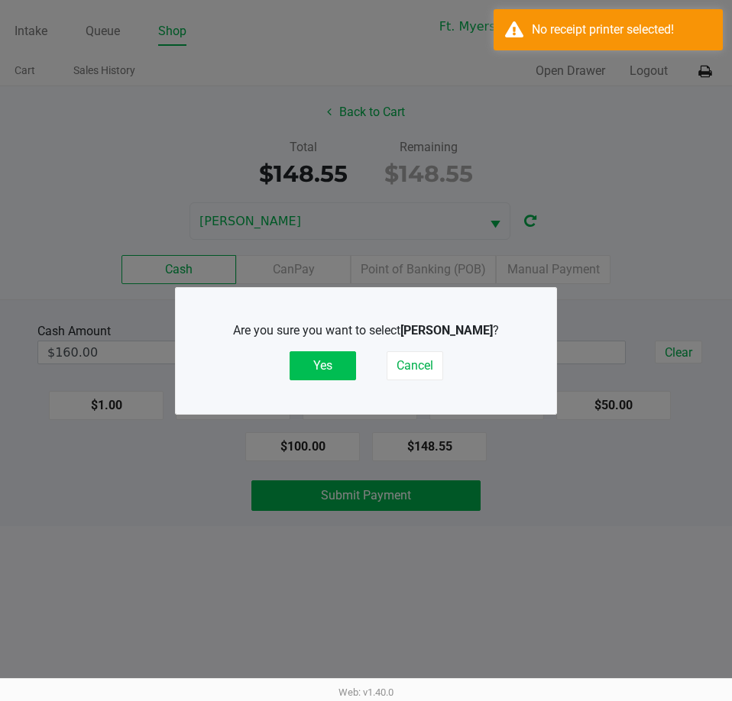
click at [292, 355] on button "Yes" at bounding box center [322, 365] width 66 height 29
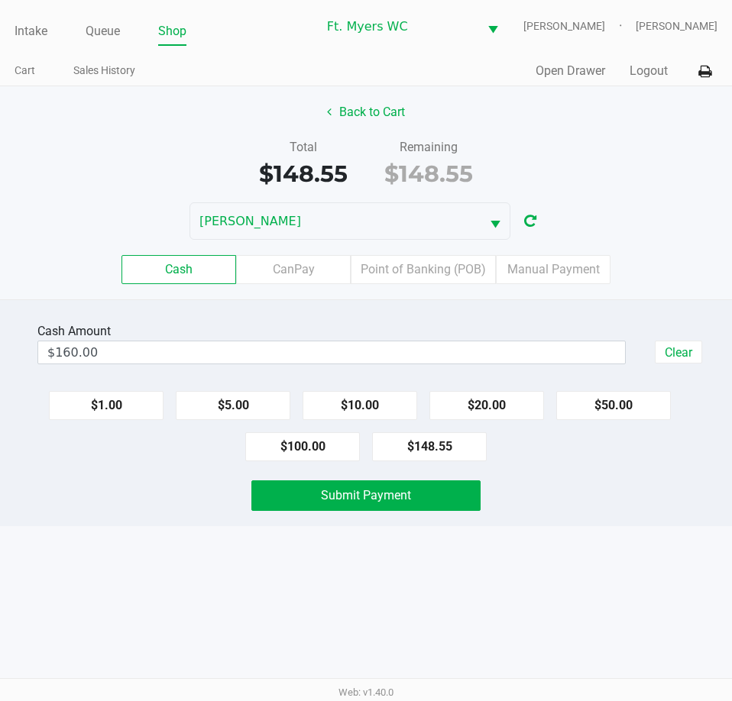
click at [548, 126] on div "Back to Cart" at bounding box center [366, 112] width 754 height 29
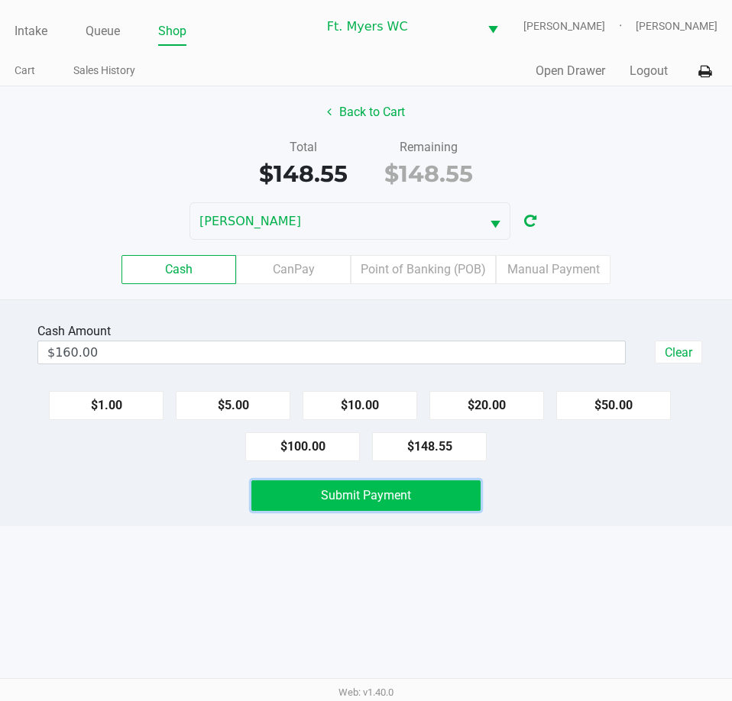
click at [449, 505] on button "Submit Payment" at bounding box center [365, 495] width 228 height 31
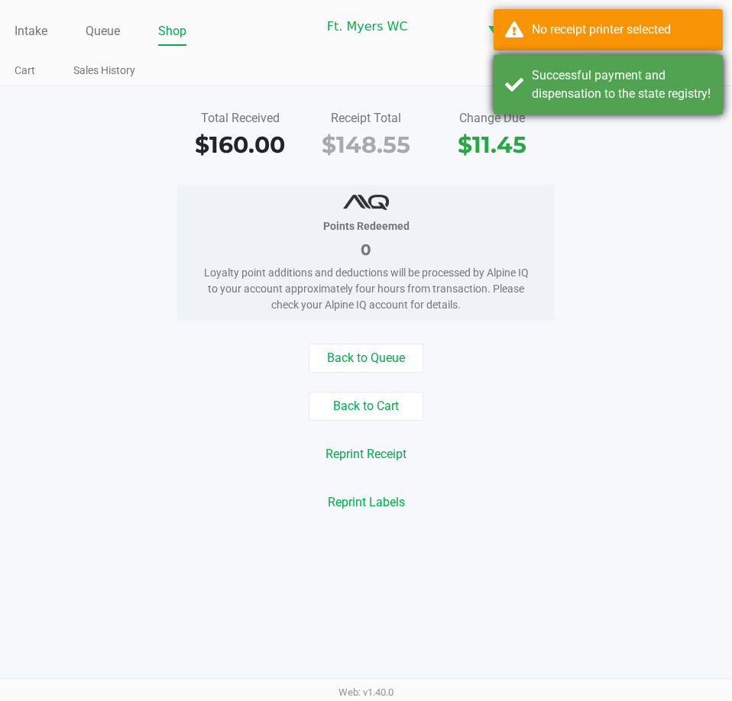
click at [567, 56] on div "Successful payment and dispensation to the state registry!" at bounding box center [607, 85] width 229 height 60
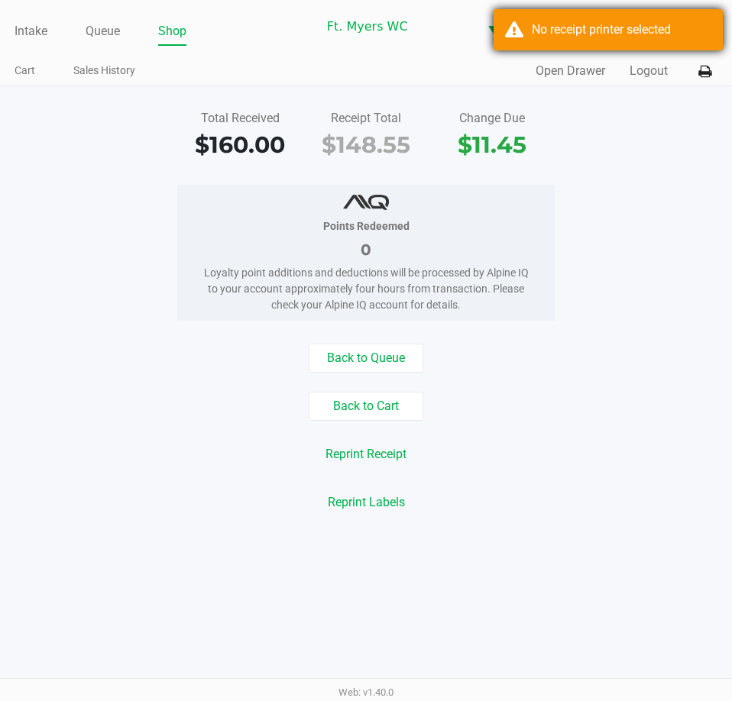
click at [577, 31] on div "No receipt printer selected" at bounding box center [620, 30] width 179 height 18
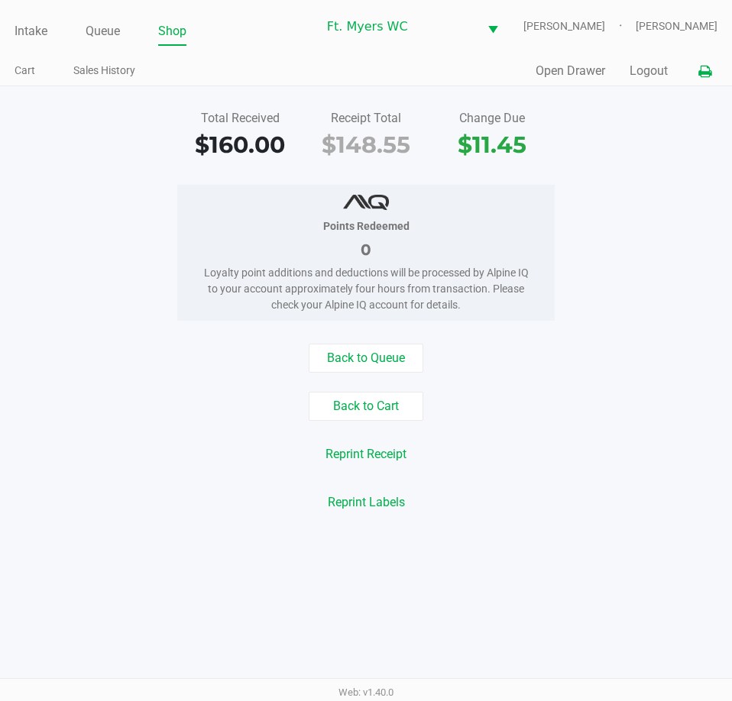
drag, startPoint x: 681, startPoint y: 64, endPoint x: 699, endPoint y: 72, distance: 19.9
click at [683, 65] on div "Quick Sale Open Drawer Logout" at bounding box center [541, 71] width 351 height 28
click at [701, 72] on icon at bounding box center [704, 71] width 13 height 11
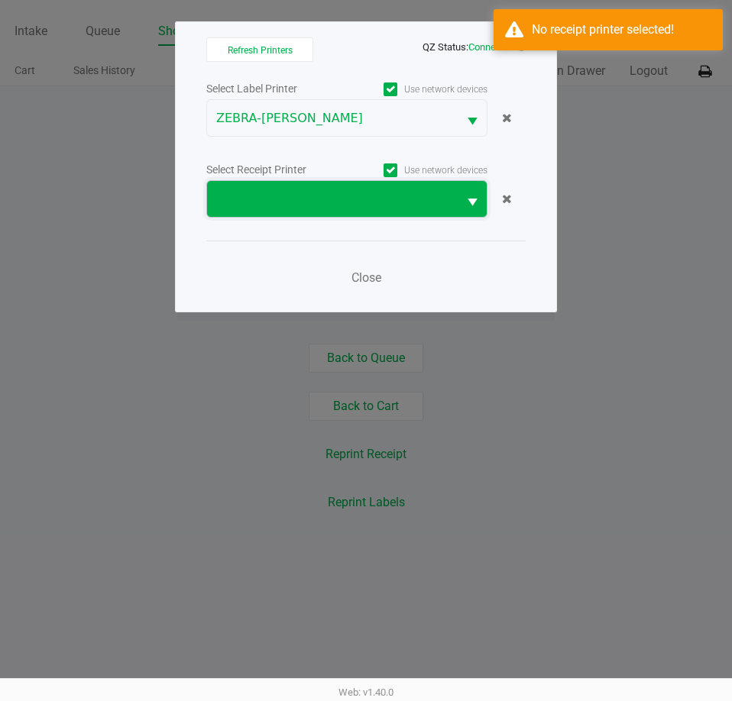
click at [303, 192] on span at bounding box center [332, 199] width 232 height 18
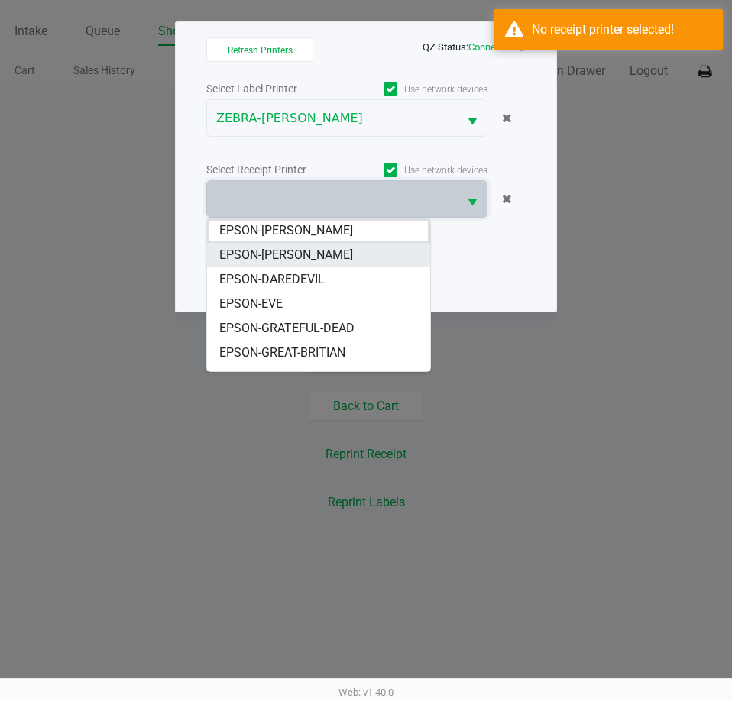
click at [328, 250] on li "EPSON-[PERSON_NAME]" at bounding box center [318, 255] width 223 height 24
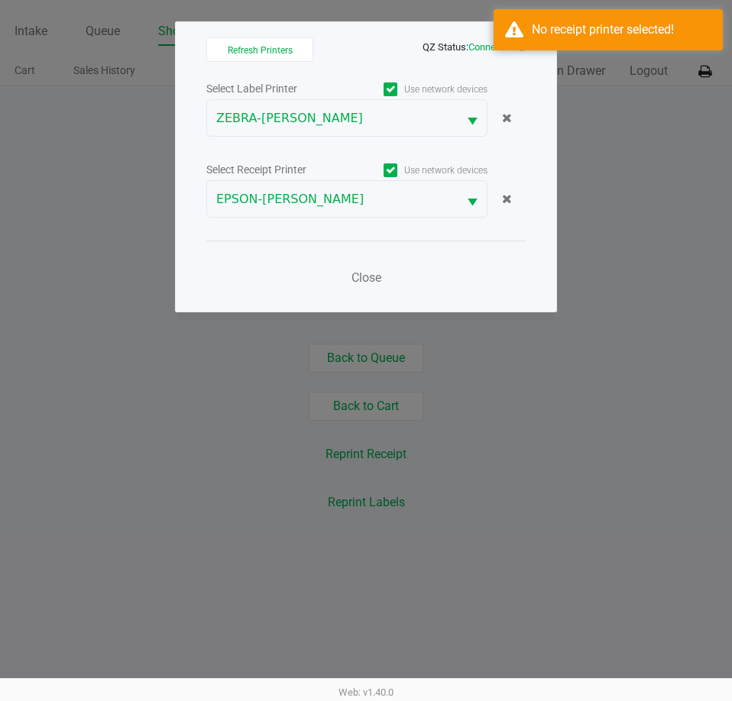
click at [328, 249] on div "Close" at bounding box center [365, 269] width 319 height 56
click at [361, 279] on span "Close" at bounding box center [366, 277] width 30 height 15
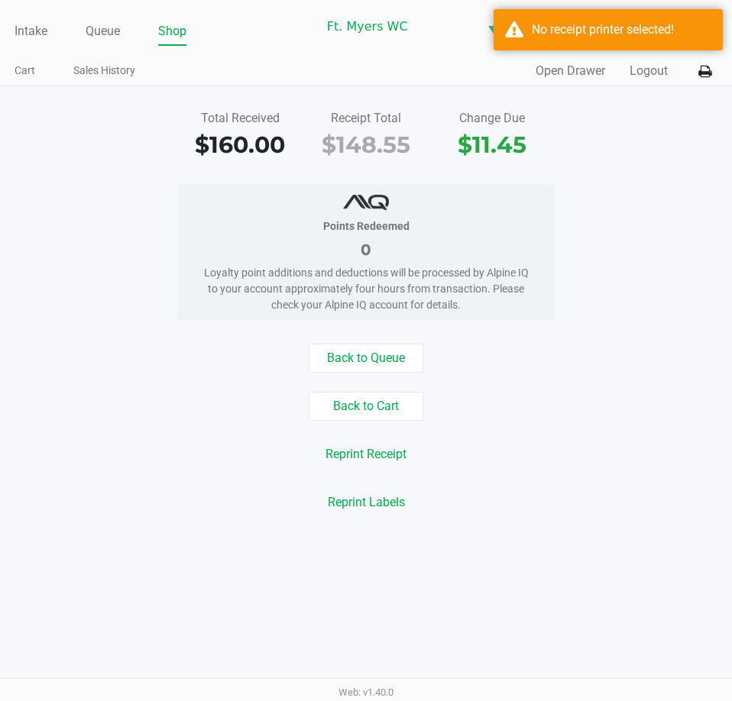
click at [544, 86] on div "Intake Queue Shop Ft. [PERSON_NAME] [PERSON_NAME] [PERSON_NAME] Cart Sales Hist…" at bounding box center [366, 43] width 732 height 86
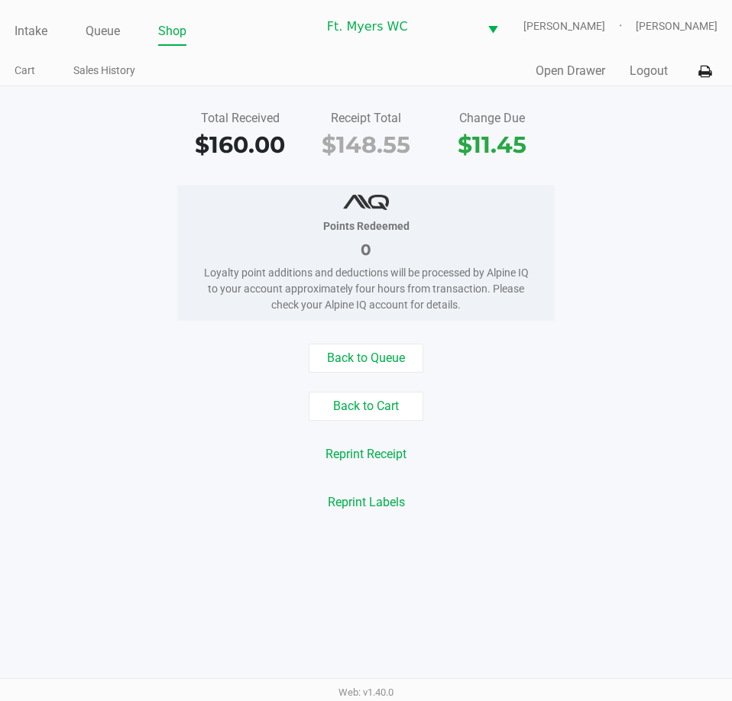
click at [558, 54] on div "Intake Queue Shop Ft. [PERSON_NAME] [PERSON_NAME] [PERSON_NAME] Cart Sales Hist…" at bounding box center [366, 43] width 732 height 86
click at [570, 61] on div "Quick Sale Open Drawer Logout" at bounding box center [541, 71] width 351 height 28
click at [585, 89] on div "Total Received $160.00 Receipt Total $148.55 Change Due $11.45 Points Redeemed …" at bounding box center [366, 310] width 732 height 449
click at [590, 80] on div "Quick Sale Open Drawer Logout" at bounding box center [541, 71] width 351 height 28
click at [586, 72] on button "Open Drawer" at bounding box center [569, 71] width 69 height 18
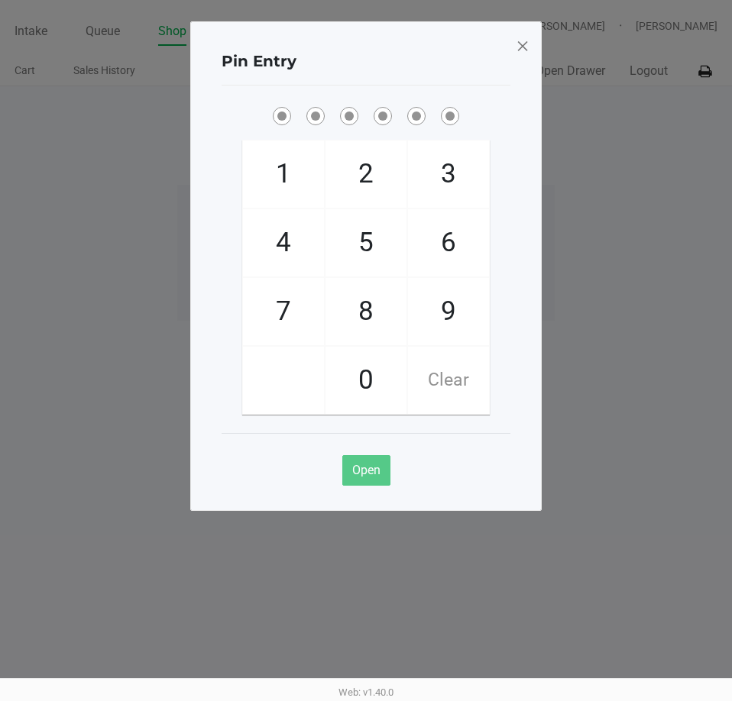
click at [527, 50] on span at bounding box center [522, 46] width 14 height 24
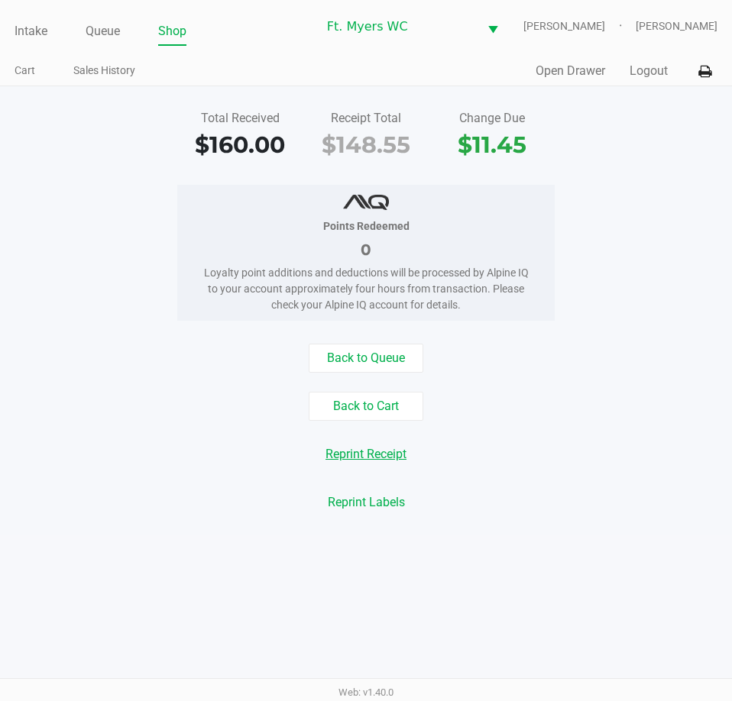
click at [386, 454] on button "Reprint Receipt" at bounding box center [365, 454] width 101 height 29
click at [571, 82] on div "Quick Sale Open Drawer Logout" at bounding box center [541, 71] width 351 height 28
click at [572, 76] on button "Open Drawer" at bounding box center [569, 71] width 69 height 18
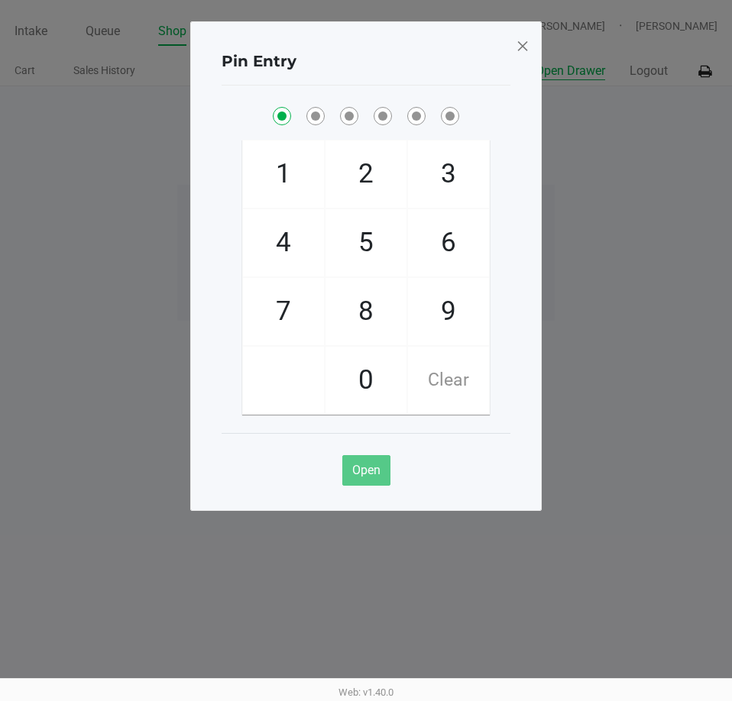
checkbox input "true"
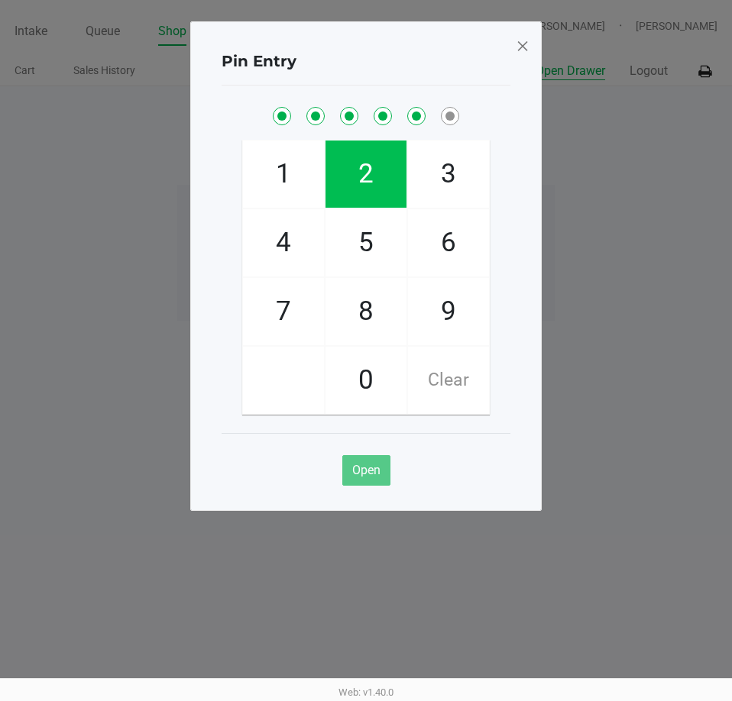
checkbox input "true"
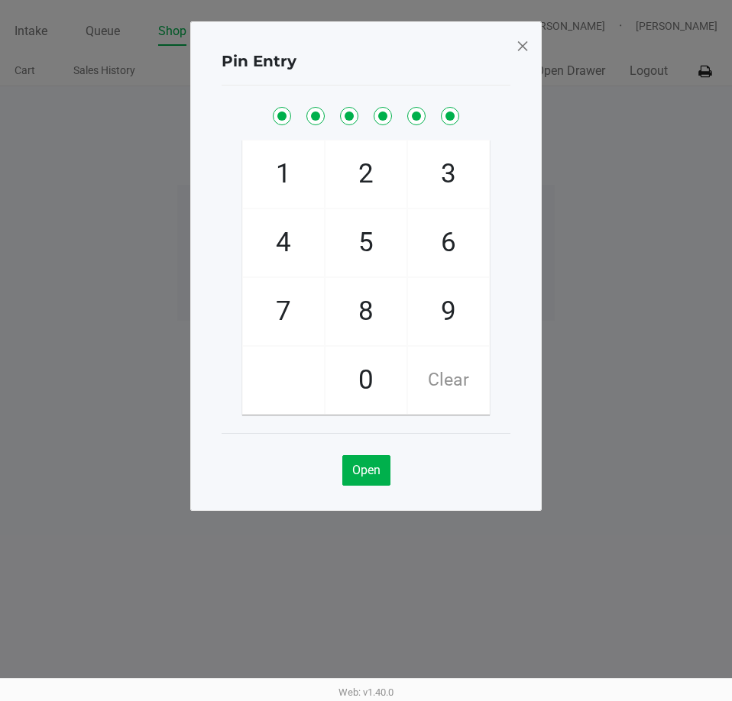
click at [527, 47] on span at bounding box center [522, 46] width 14 height 24
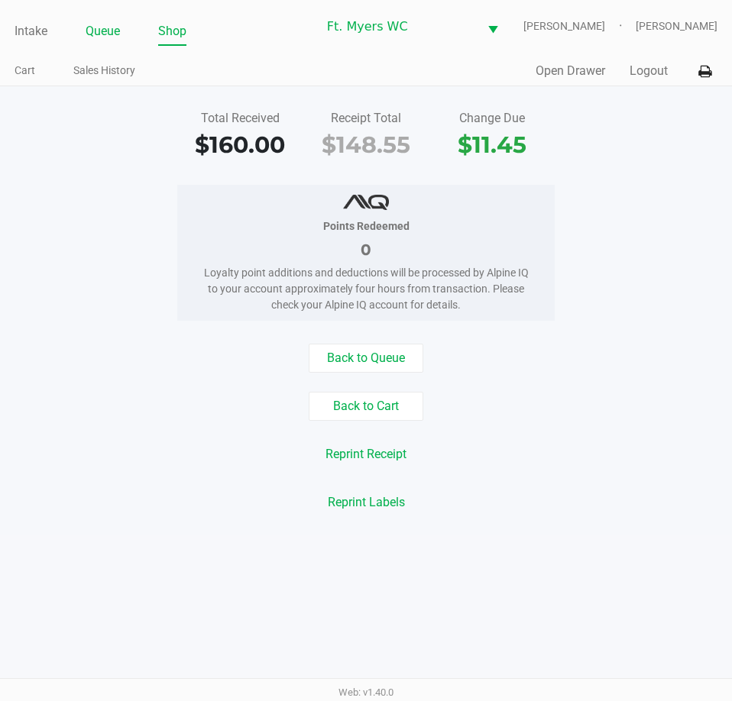
click at [105, 40] on link "Queue" at bounding box center [103, 31] width 34 height 21
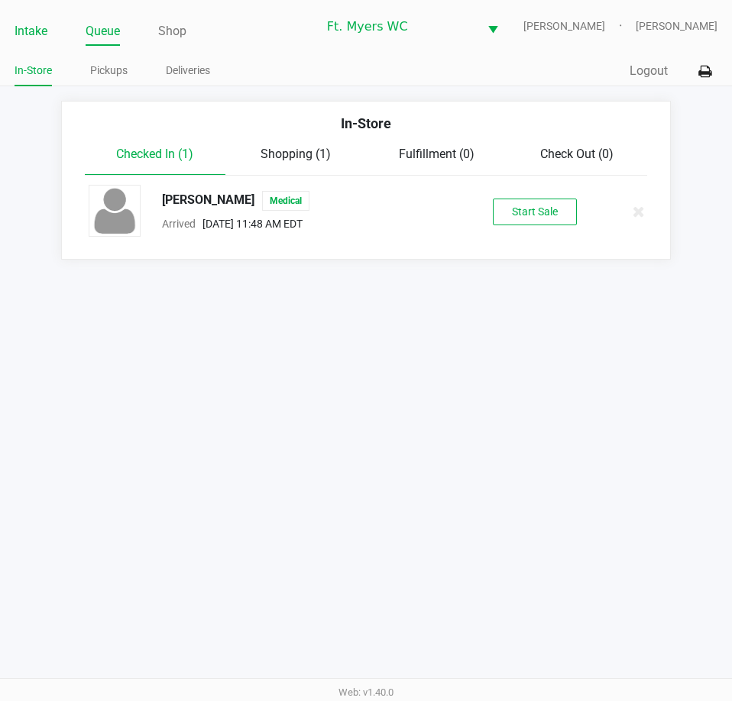
click at [42, 34] on link "Intake" at bounding box center [31, 31] width 33 height 21
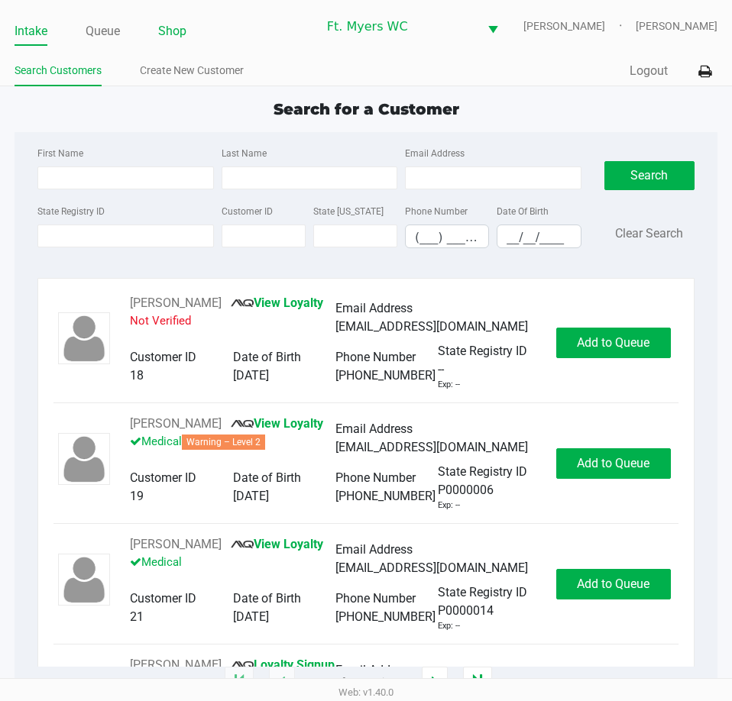
click at [173, 32] on link "Shop" at bounding box center [172, 31] width 28 height 21
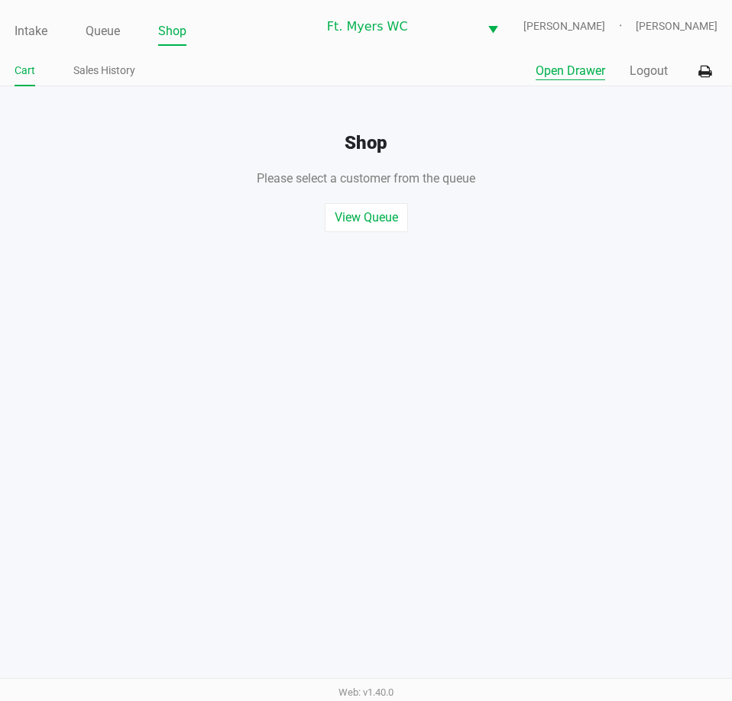
click at [567, 77] on button "Open Drawer" at bounding box center [569, 71] width 69 height 18
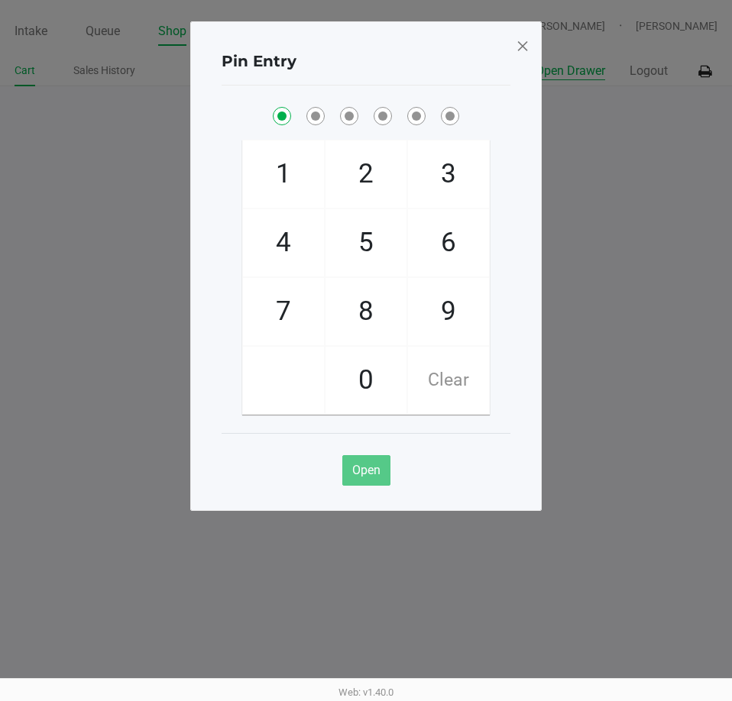
checkbox input "true"
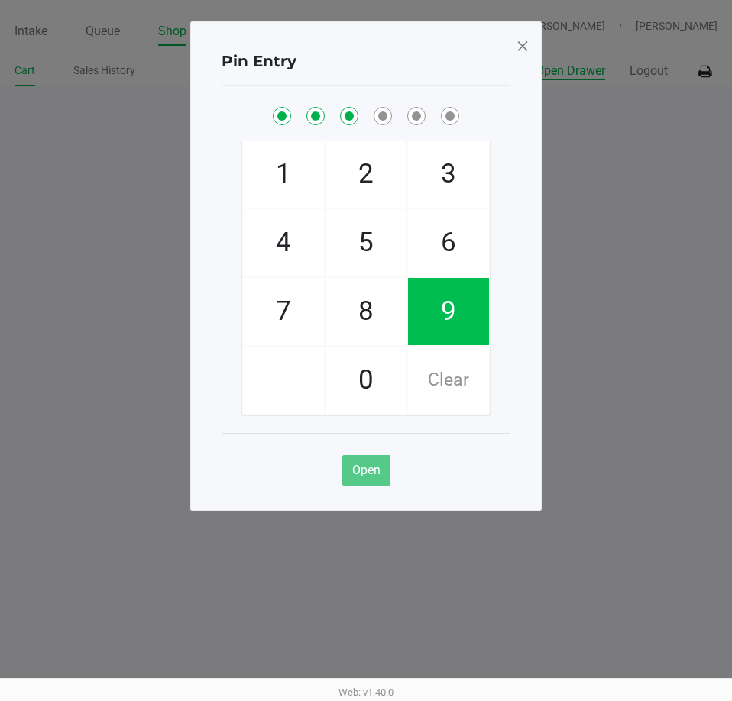
checkbox input "true"
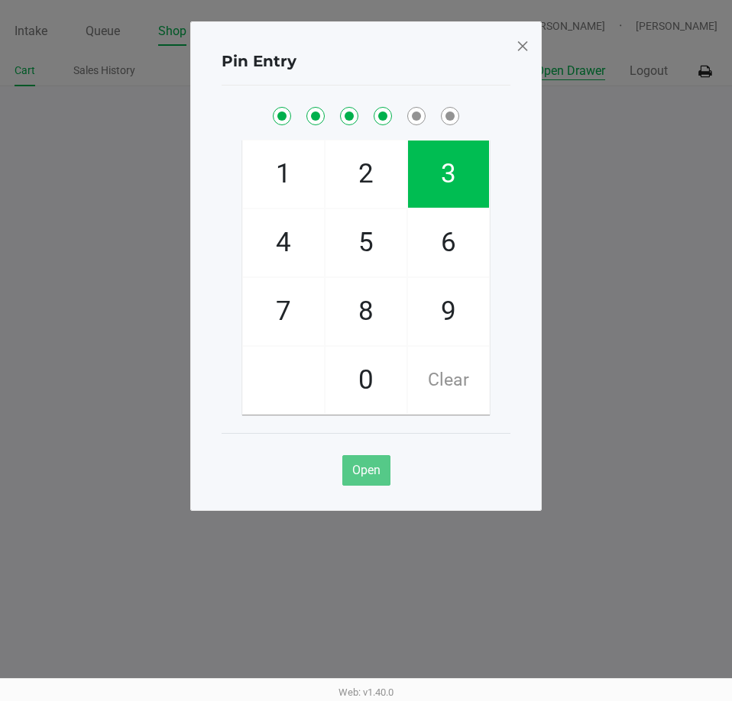
checkbox input "true"
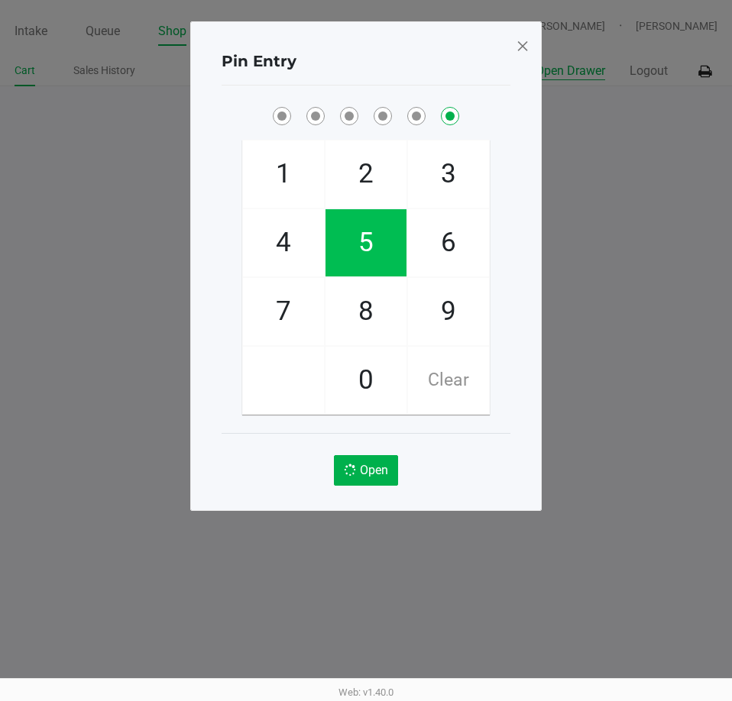
checkbox input "false"
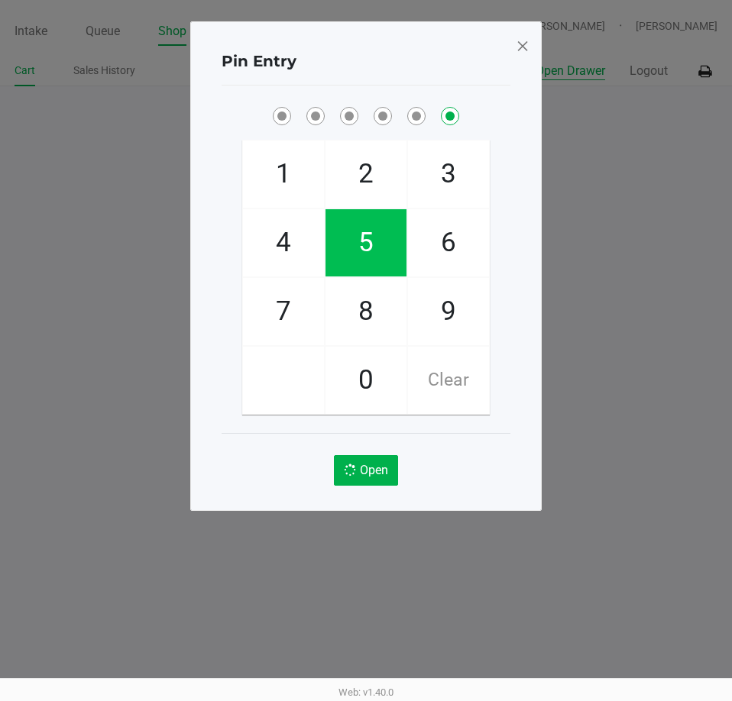
checkbox input "false"
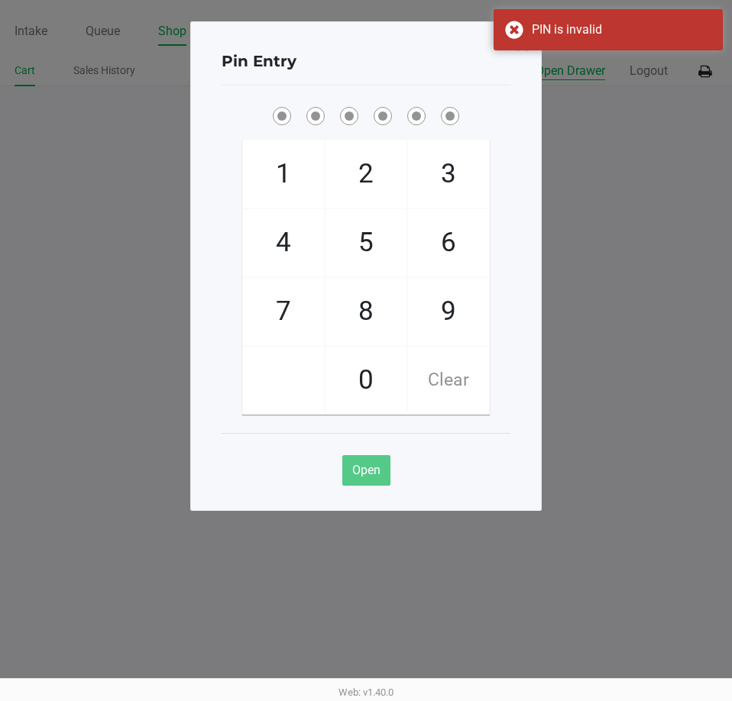
checkbox input "true"
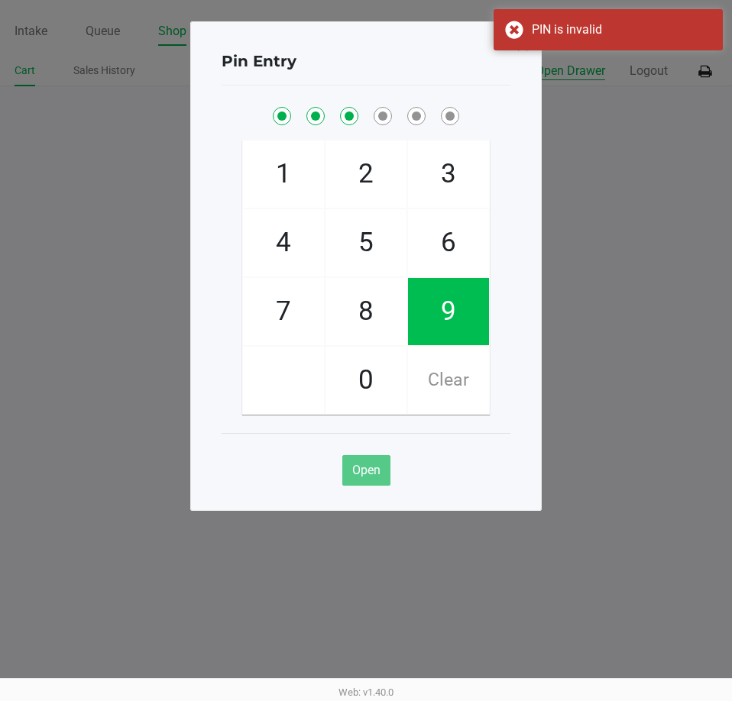
checkbox input "true"
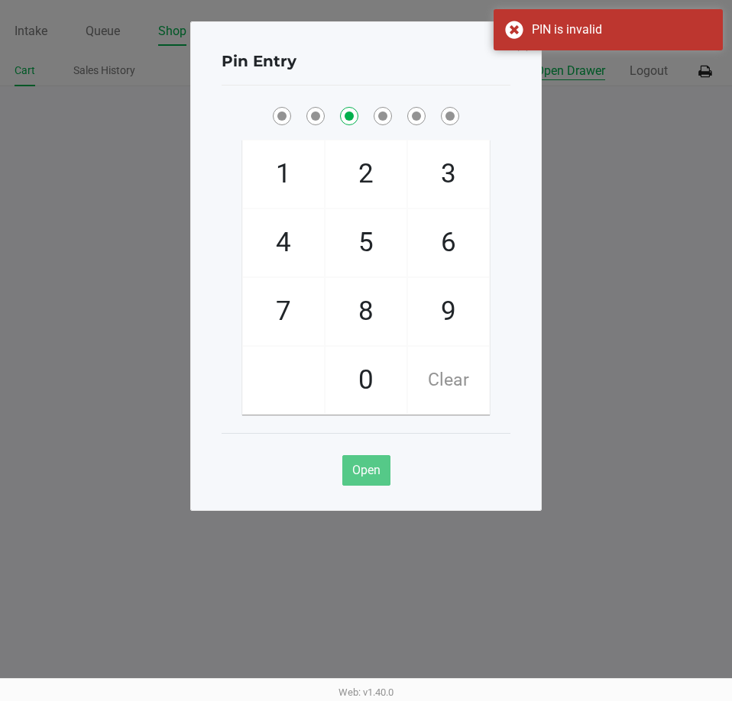
checkbox input "false"
checkbox input "true"
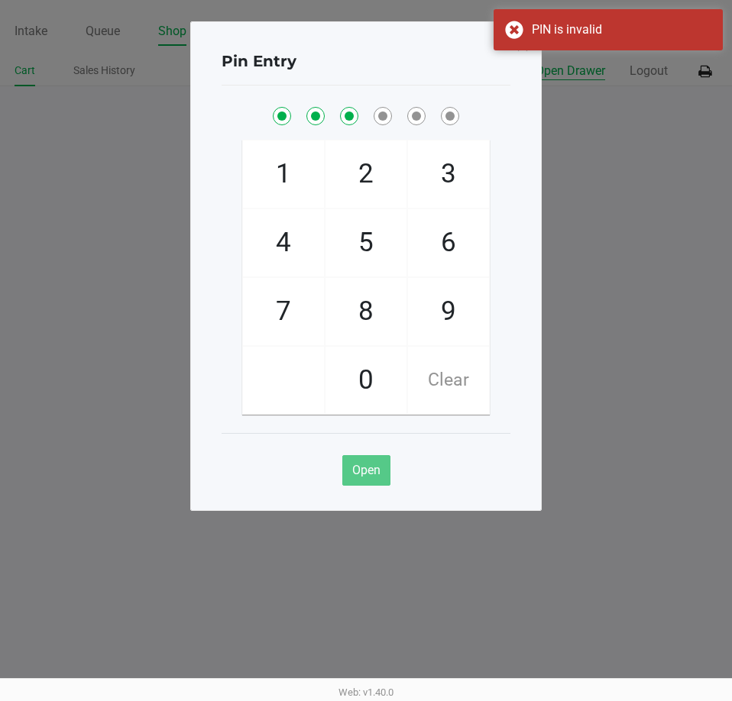
checkbox input "true"
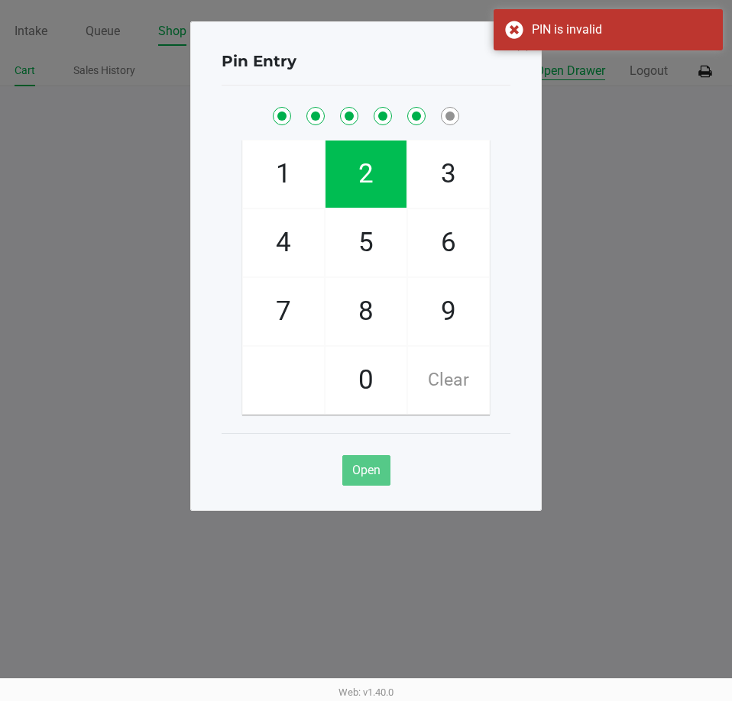
checkbox input "true"
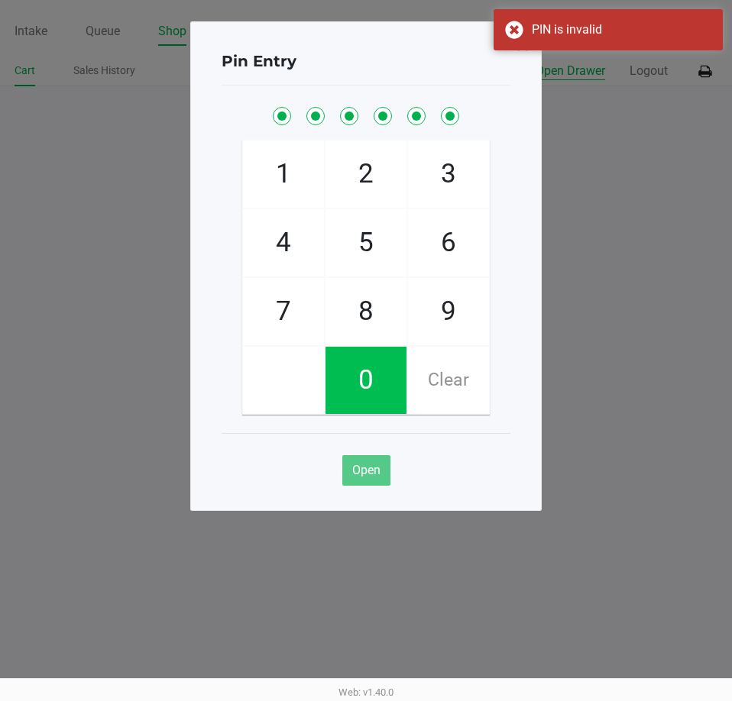
checkbox input "true"
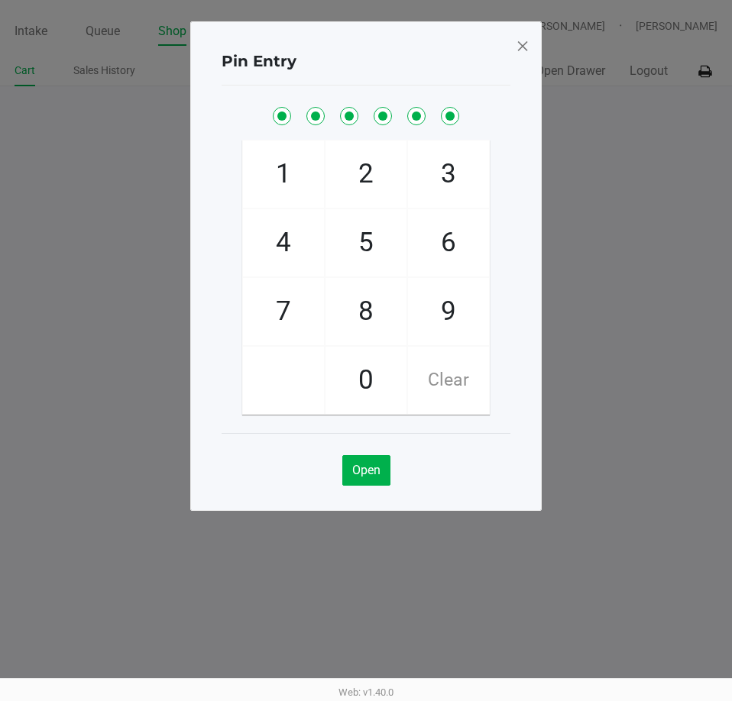
click at [513, 38] on div "Pin Entry 1 4 7 2 5 8 0 3 6 9 Clear Open" at bounding box center [365, 265] width 351 height 489
click at [517, 50] on span at bounding box center [522, 46] width 14 height 24
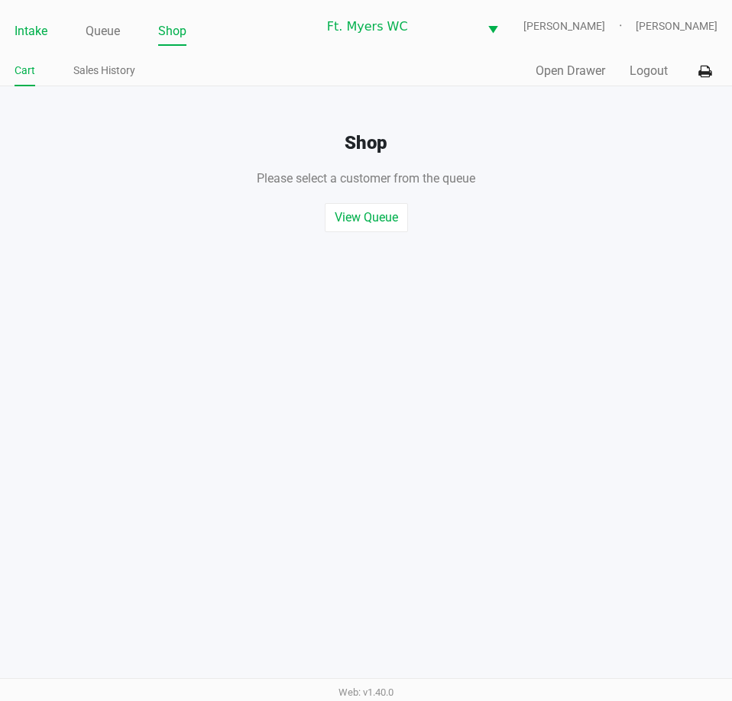
click at [18, 37] on link "Intake" at bounding box center [31, 31] width 33 height 21
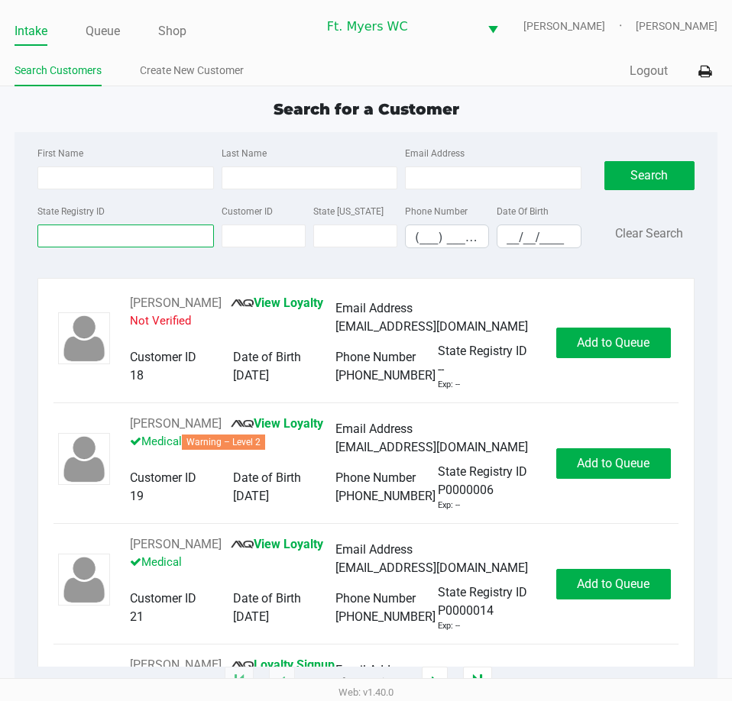
click at [108, 237] on input "State Registry ID" at bounding box center [125, 236] width 176 height 23
click at [73, 179] on input "First Name" at bounding box center [125, 177] width 176 height 23
drag, startPoint x: 509, startPoint y: 111, endPoint x: 306, endPoint y: 95, distance: 203.8
click at [344, 99] on div "Search for a Customer" at bounding box center [365, 109] width 725 height 23
drag, startPoint x: 296, startPoint y: 94, endPoint x: 260, endPoint y: 107, distance: 38.2
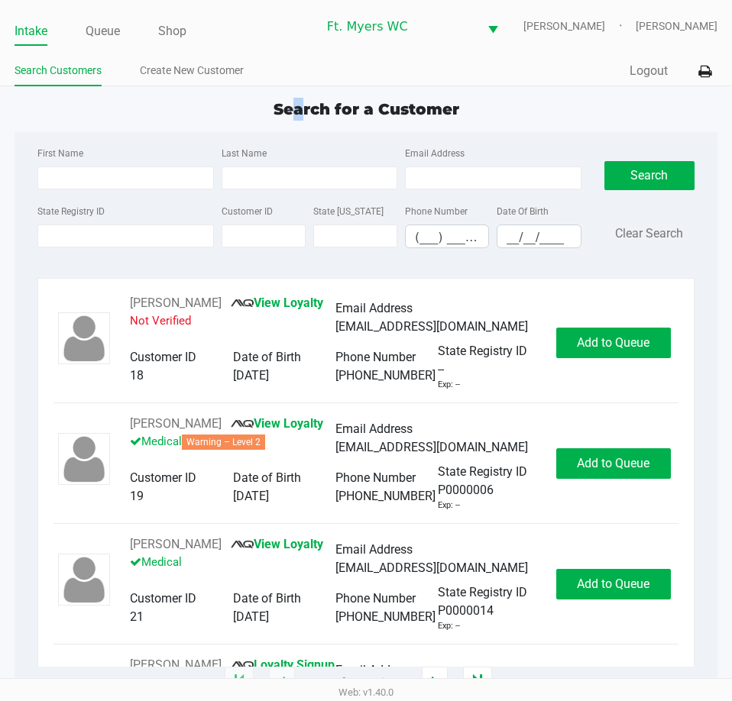
click at [286, 96] on app-point-of-sale "Intake Queue Shop Ft. [PERSON_NAME] [PERSON_NAME] [PERSON_NAME] Search Customer…" at bounding box center [366, 341] width 732 height 683
click at [260, 107] on div "Search for a Customer" at bounding box center [365, 109] width 725 height 23
click at [512, 234] on input "__/__/____" at bounding box center [538, 237] width 82 height 24
type input "[DATE]"
click at [100, 179] on input "First Name" at bounding box center [125, 177] width 176 height 23
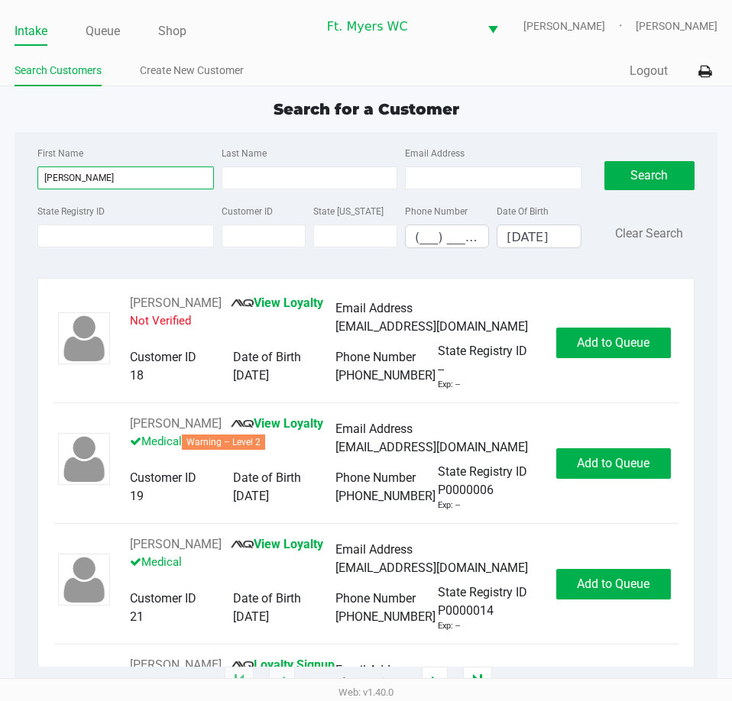
type input "[PERSON_NAME]"
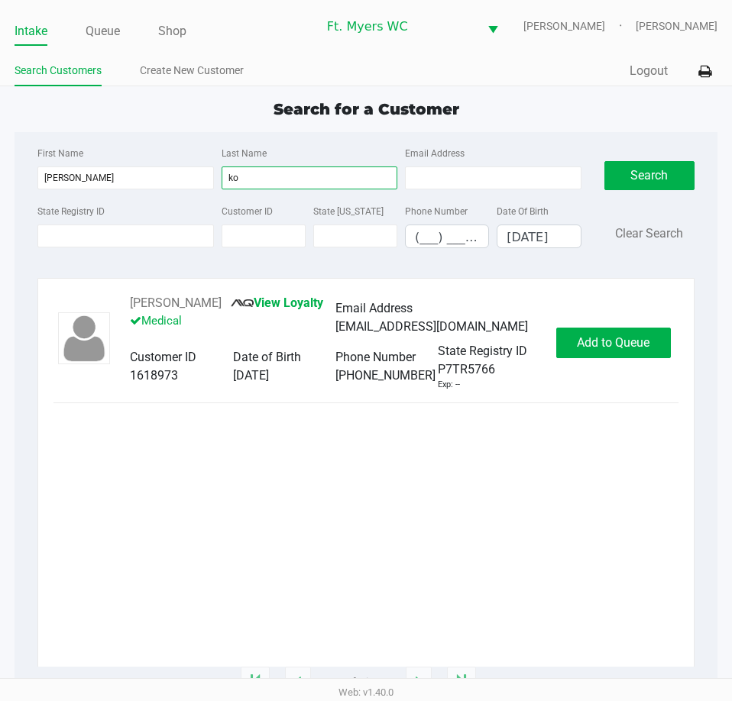
type input "ko"
click at [641, 339] on span "Add to Queue" at bounding box center [613, 342] width 73 height 15
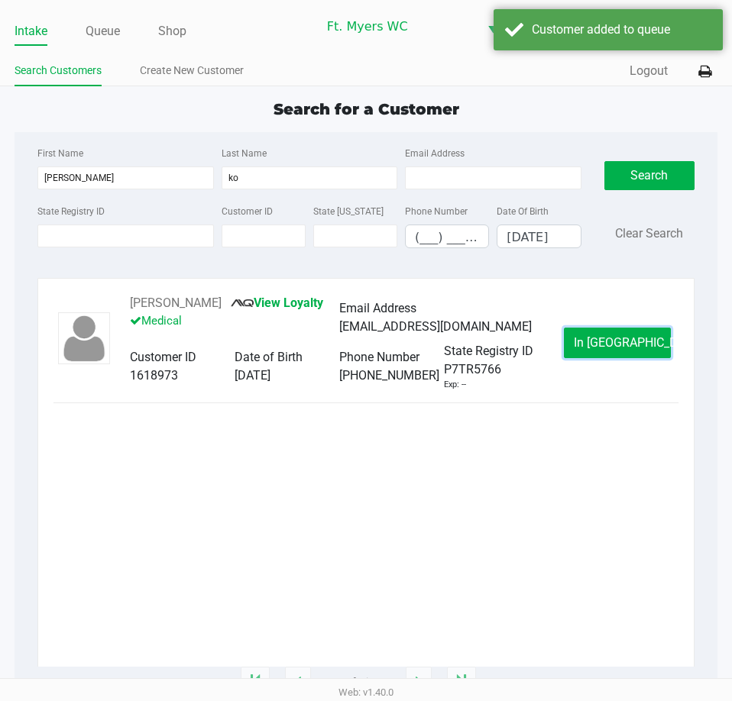
click at [610, 336] on span "In [GEOGRAPHIC_DATA]" at bounding box center [637, 342] width 128 height 15
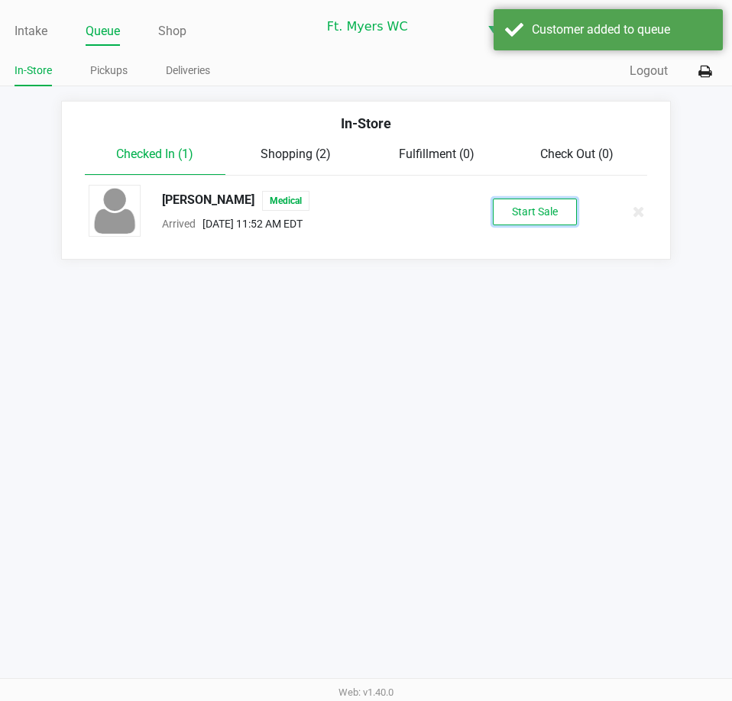
drag, startPoint x: 496, startPoint y: 199, endPoint x: 505, endPoint y: 201, distance: 8.7
click at [496, 199] on button "Start Sale" at bounding box center [535, 212] width 84 height 27
click at [508, 202] on div "Start Sale" at bounding box center [535, 212] width 84 height 27
click at [453, 360] on div "Intake Queue Shop Ft. [PERSON_NAME] [PERSON_NAME] [PERSON_NAME] In-Store Pickup…" at bounding box center [366, 350] width 732 height 701
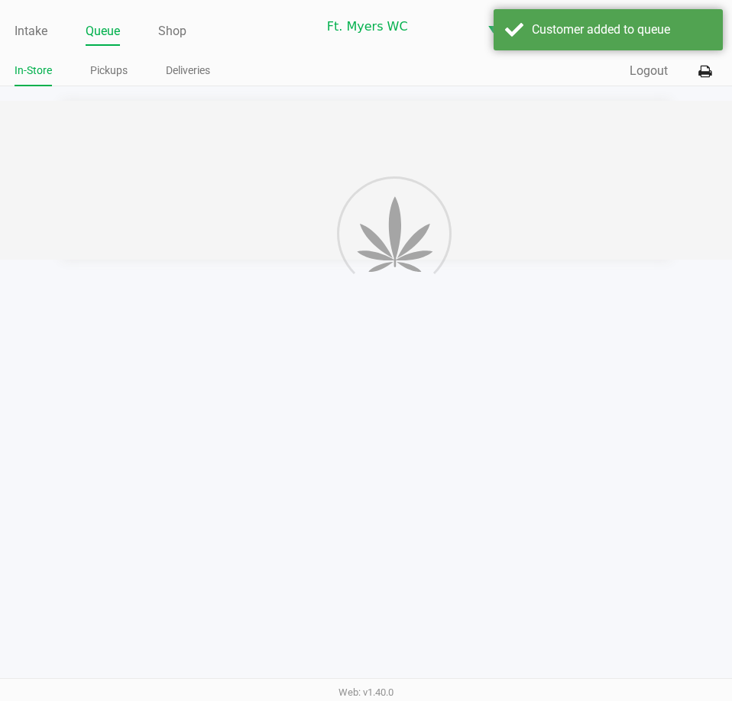
click at [557, 219] on div "In-Store Checked In (1) Shopping (2) Fulfillment (0) Check Out (0) [PERSON_NAME…" at bounding box center [366, 180] width 732 height 159
click at [464, 352] on div "Intake Queue Shop Ft. [PERSON_NAME] [PERSON_NAME] [PERSON_NAME] In-Store Pickup…" at bounding box center [366, 350] width 732 height 701
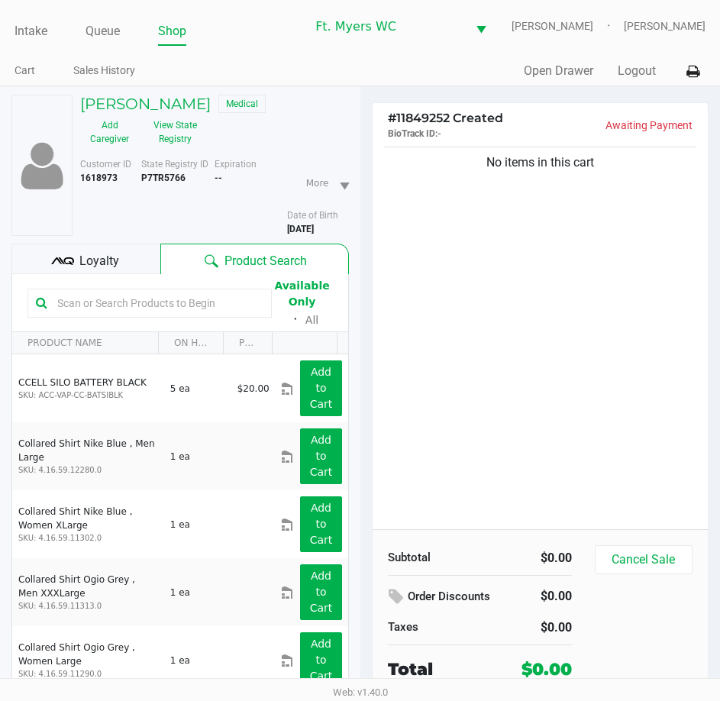
click at [464, 353] on div "No items in this cart" at bounding box center [541, 337] width 336 height 386
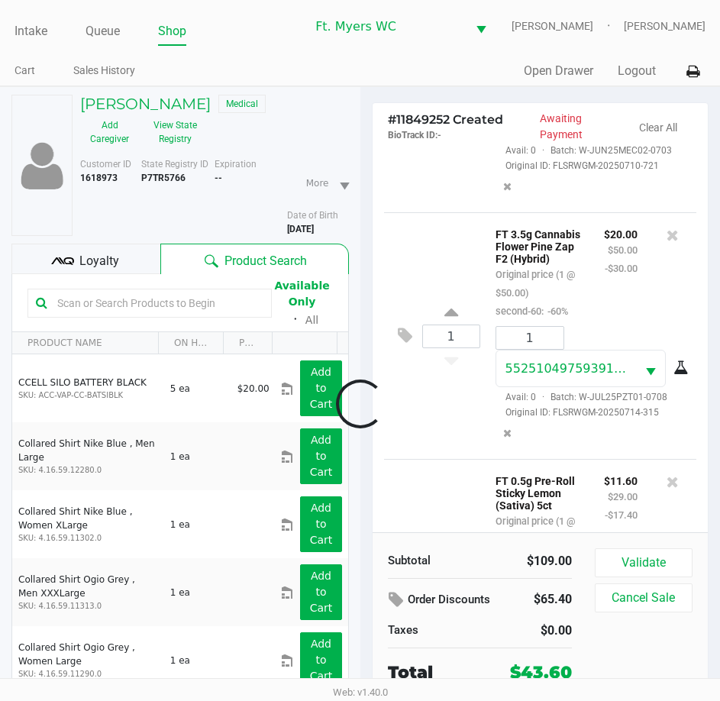
scroll to position [451, 0]
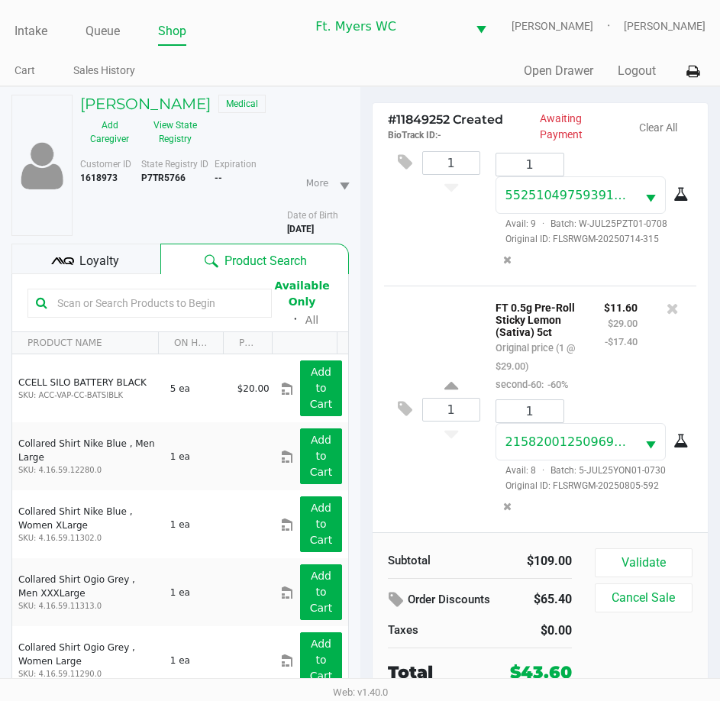
click at [76, 270] on div "Loyalty" at bounding box center [85, 259] width 149 height 31
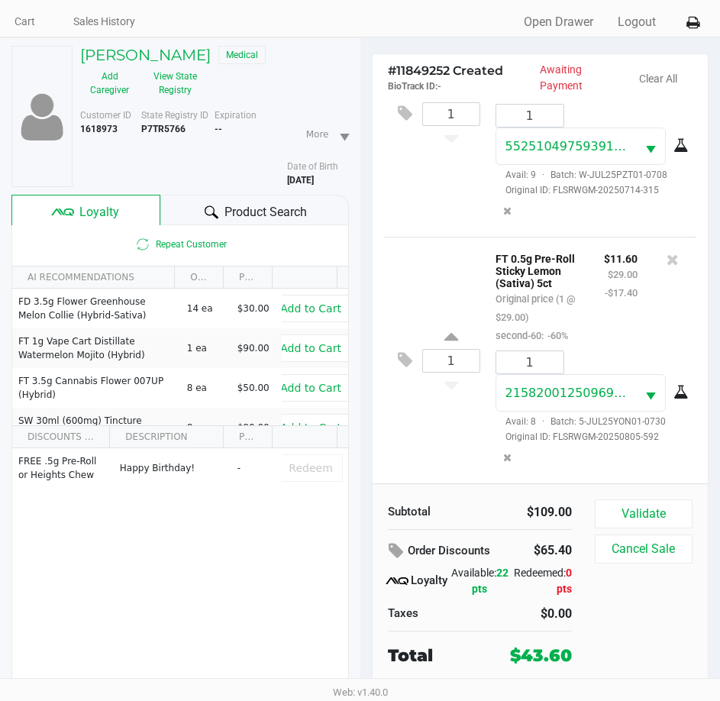
scroll to position [76, 0]
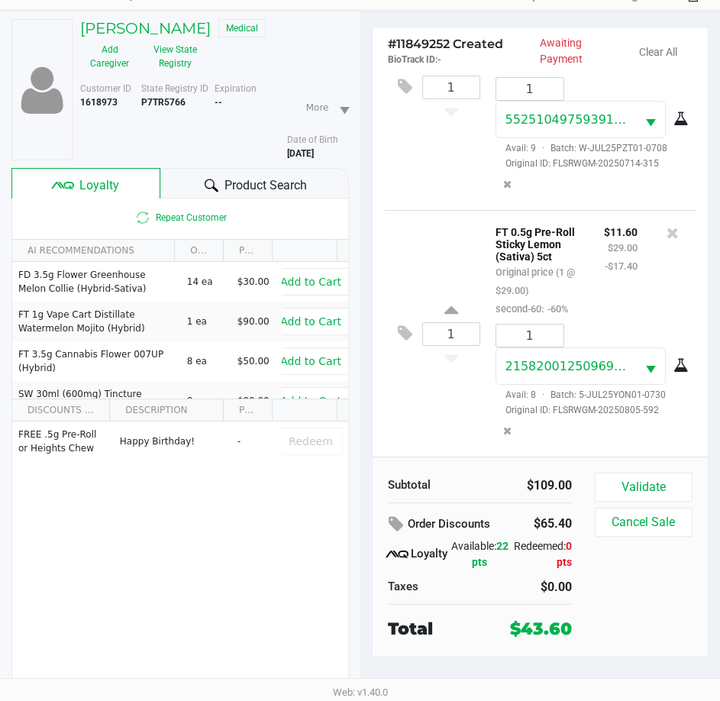
click at [466, 427] on div "1 FT 0.5g Pre-Roll Sticky Lemon (Sativa) 5ct Original price (1 @ $29.00) second…" at bounding box center [540, 333] width 313 height 247
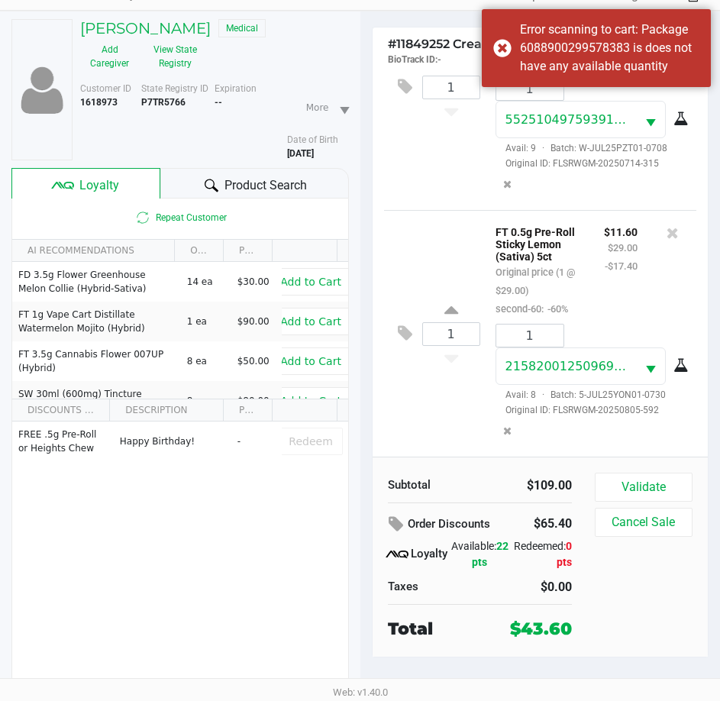
click at [256, 159] on div "Expiration --" at bounding box center [251, 121] width 73 height 79
click at [256, 170] on div "Product Search" at bounding box center [254, 183] width 188 height 31
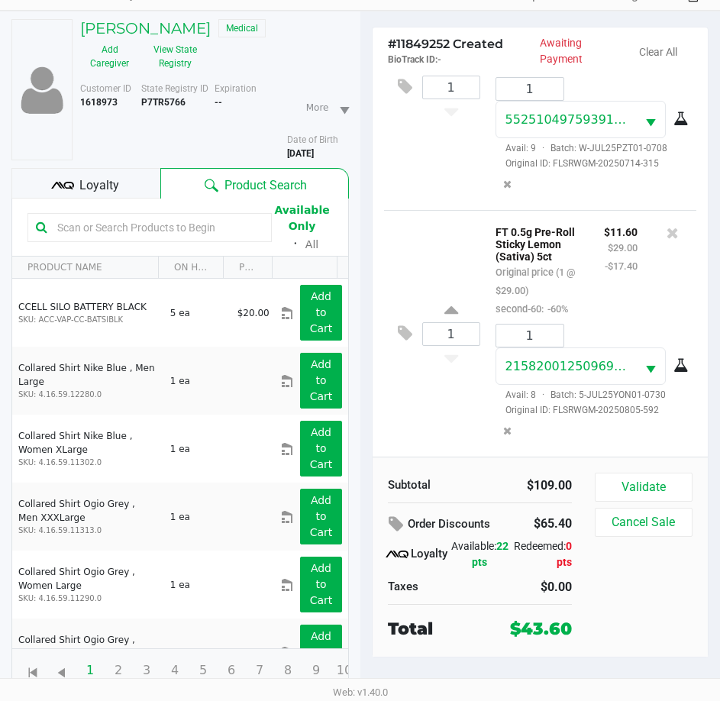
scroll to position [0, 0]
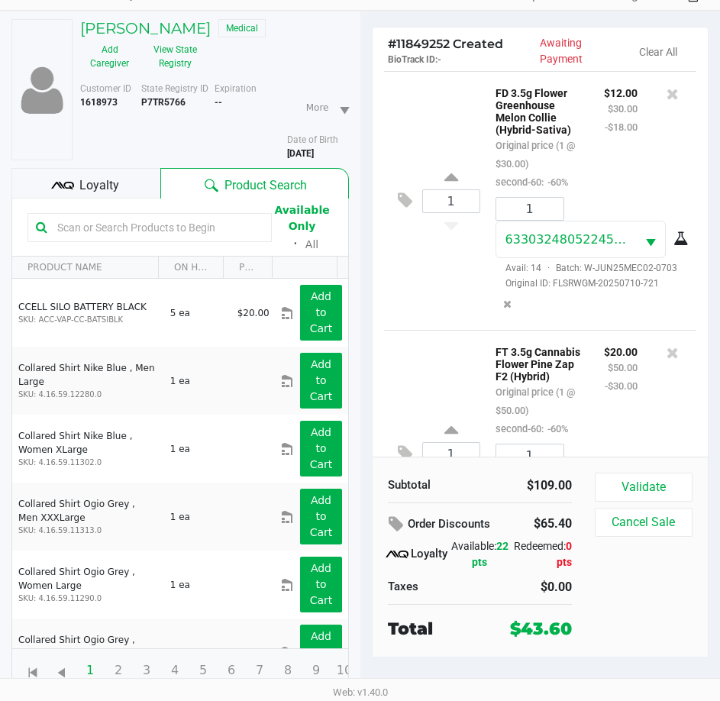
drag, startPoint x: 418, startPoint y: 7, endPoint x: 436, endPoint y: 124, distance: 118.3
click at [449, 139] on div "1 FD 3.5g Flower Greenhouse Melon Collie (Hybrid-Sativa) Original price (1 @ $3…" at bounding box center [540, 200] width 313 height 259
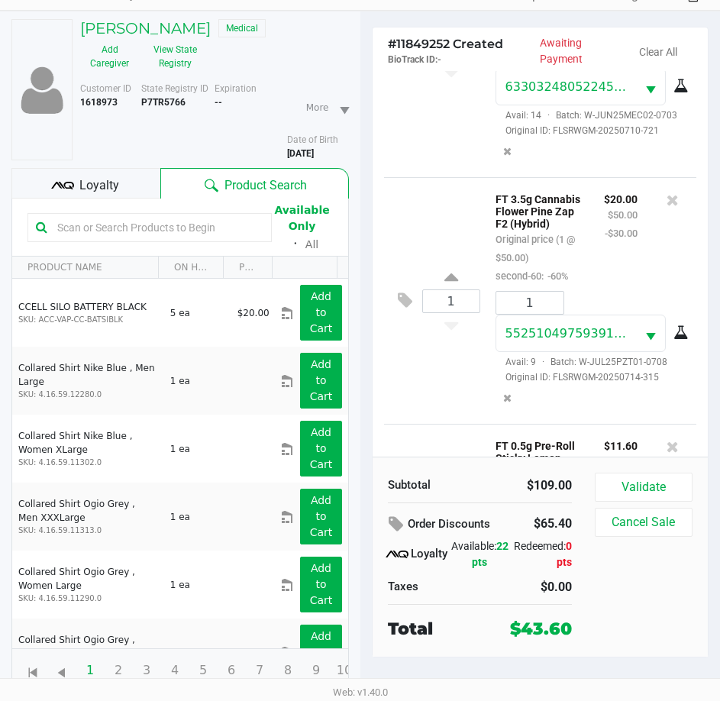
click at [446, 241] on div "1 FT 3.5g Cannabis Flower Pine Zap F2 (Hybrid) Original price (1 @ $50.00) seco…" at bounding box center [540, 300] width 313 height 247
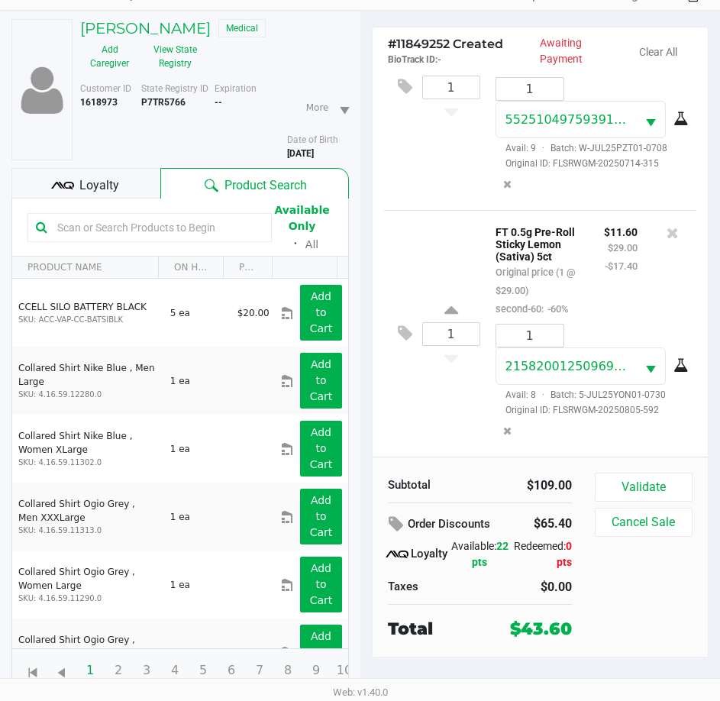
click at [446, 241] on div "1 FT 0.5g Pre-Roll Sticky Lemon (Sativa) 5ct Original price (1 @ $29.00) second…" at bounding box center [540, 333] width 313 height 247
click at [438, 372] on div "1 FT 0.5g Pre-Roll Sticky Lemon (Sativa) 5ct Original price (1 @ $29.00) second…" at bounding box center [540, 333] width 313 height 247
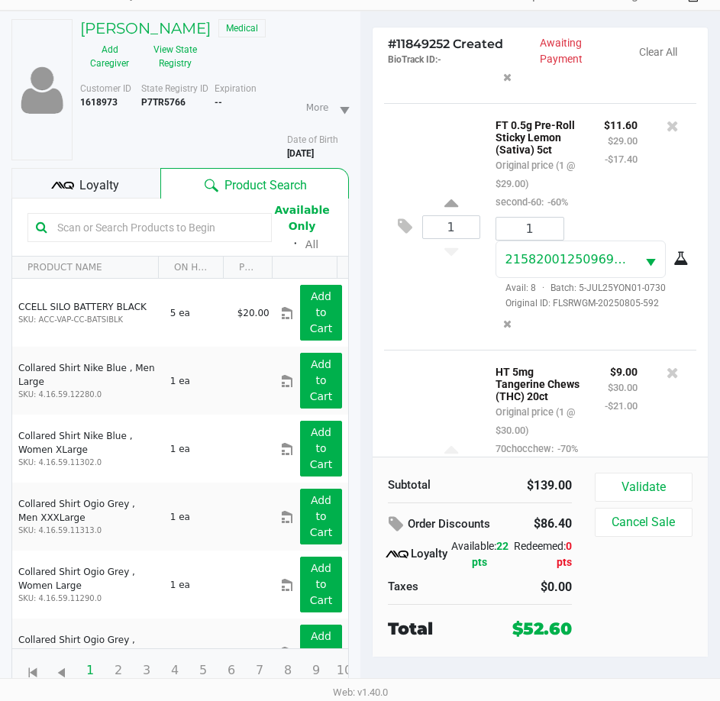
scroll to position [731, 0]
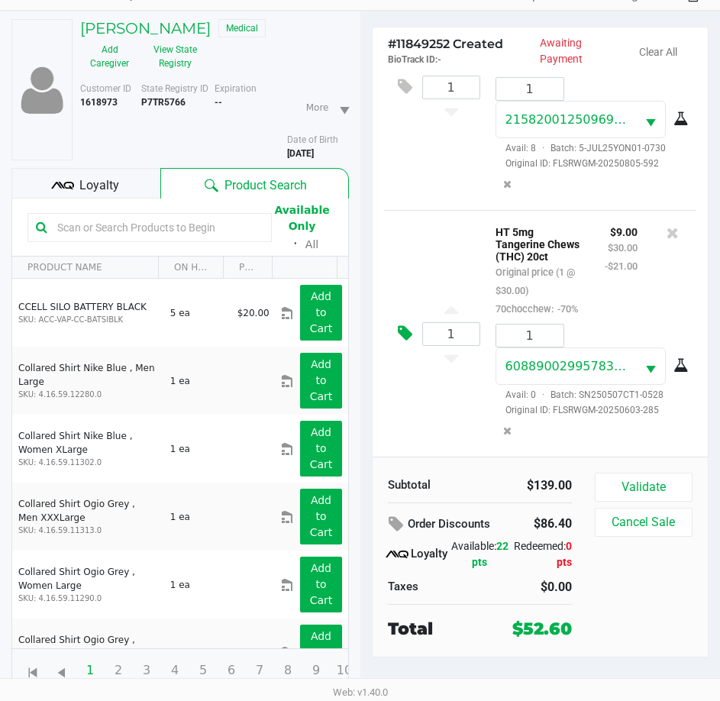
click at [411, 339] on icon at bounding box center [405, 334] width 15 height 18
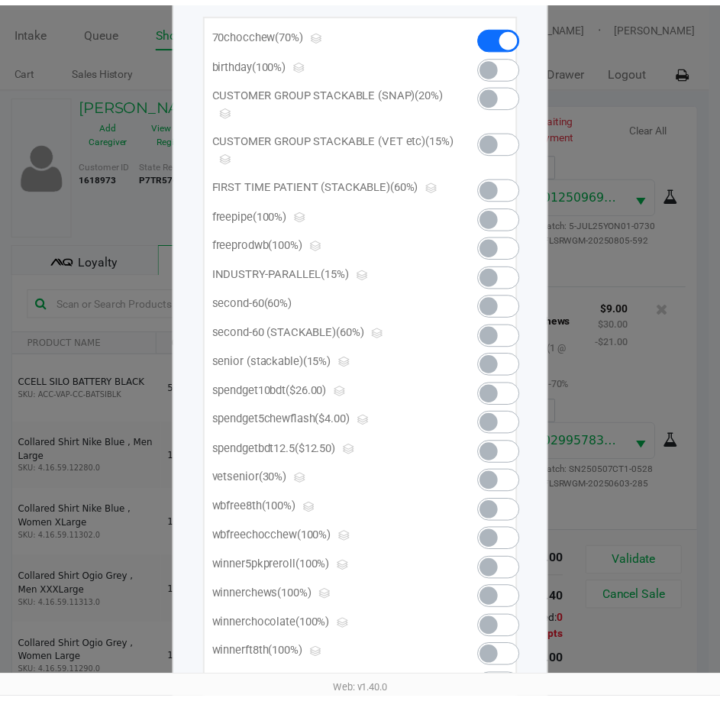
scroll to position [0, 0]
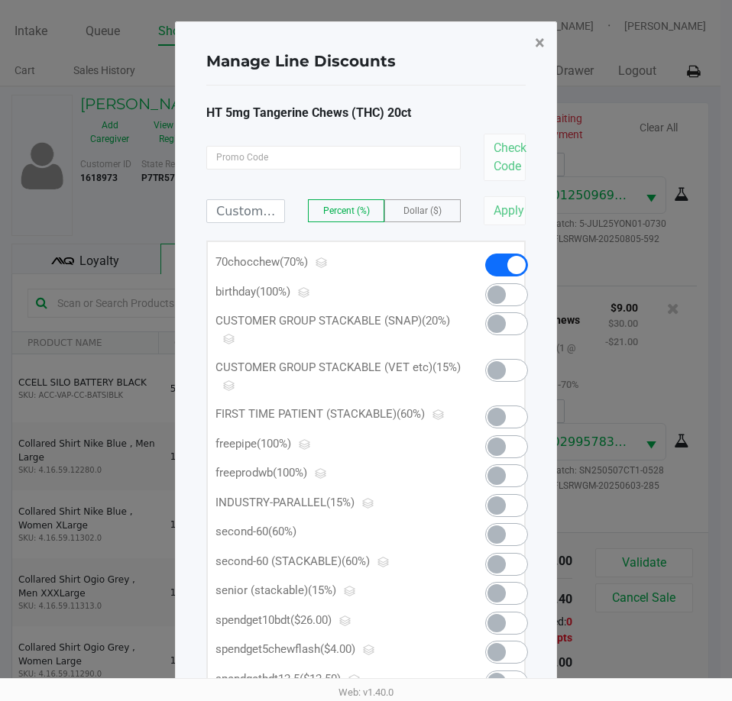
click at [545, 40] on button "×" at bounding box center [539, 42] width 34 height 43
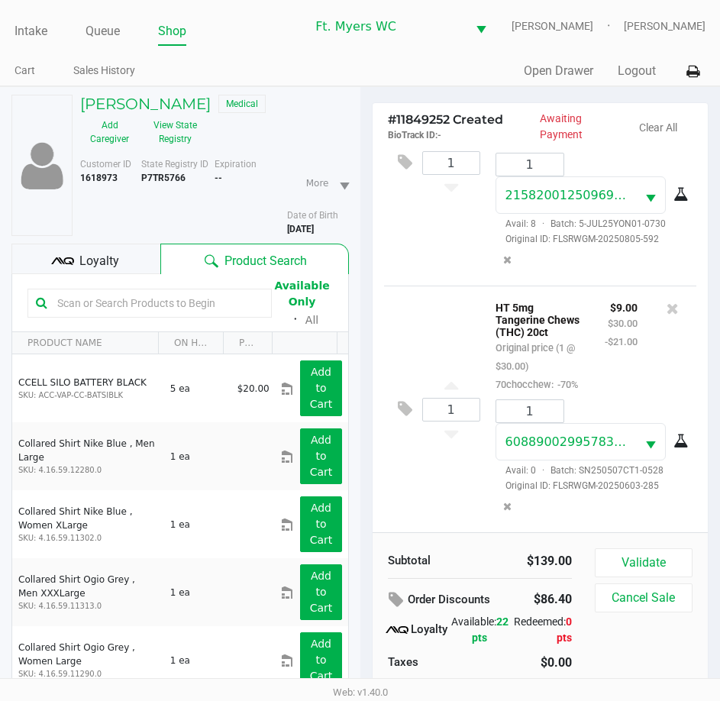
click at [89, 255] on span "Loyalty" at bounding box center [99, 261] width 40 height 18
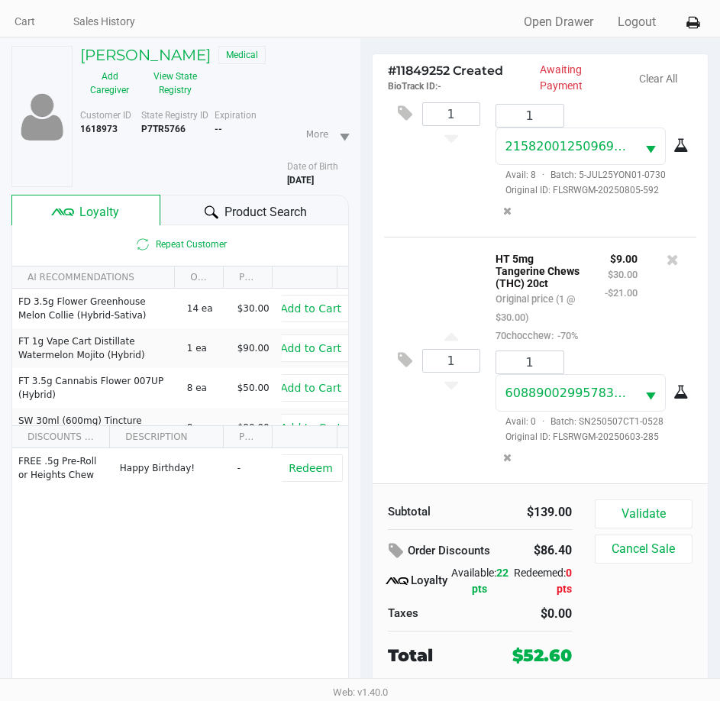
scroll to position [76, 0]
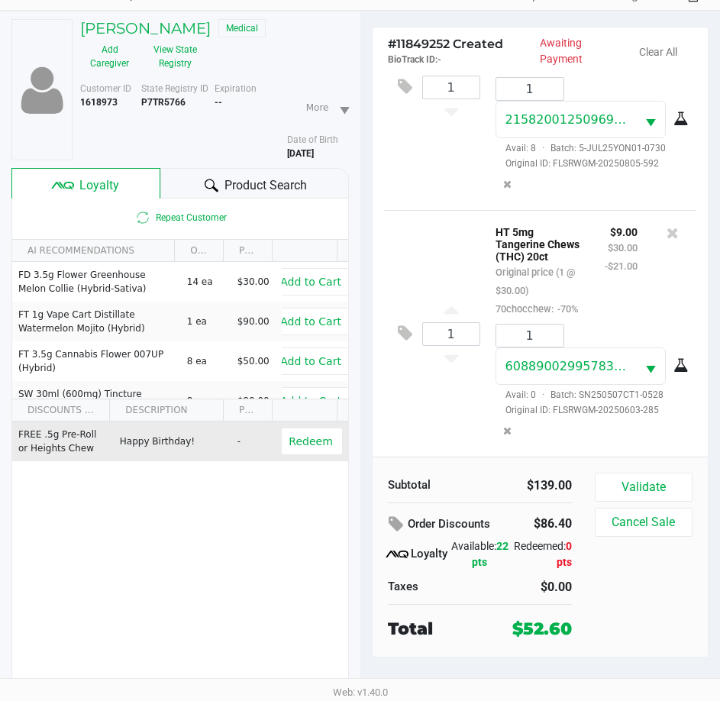
click at [320, 457] on td "Redeem" at bounding box center [314, 442] width 67 height 40
click at [308, 443] on span "Redeem" at bounding box center [311, 441] width 44 height 12
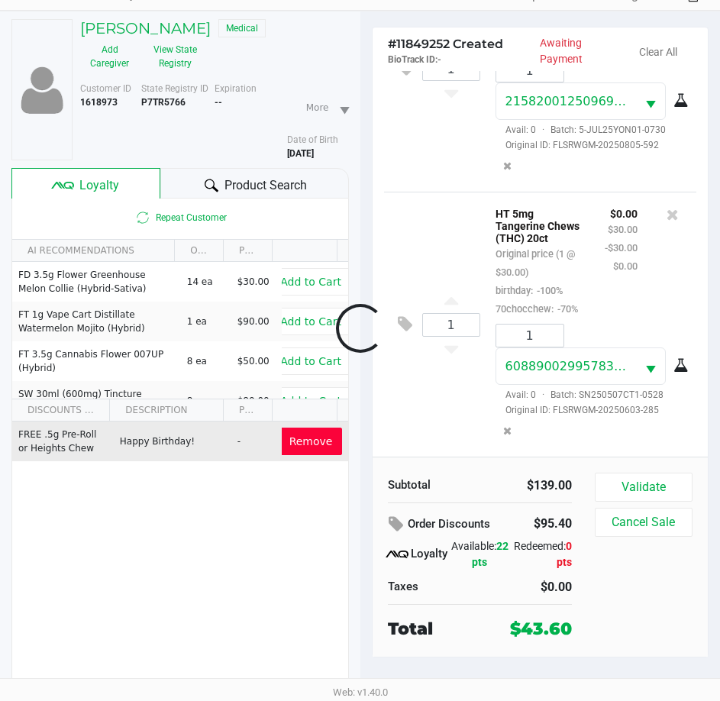
scroll to position [754, 0]
click at [598, 496] on button "Validate" at bounding box center [644, 487] width 98 height 29
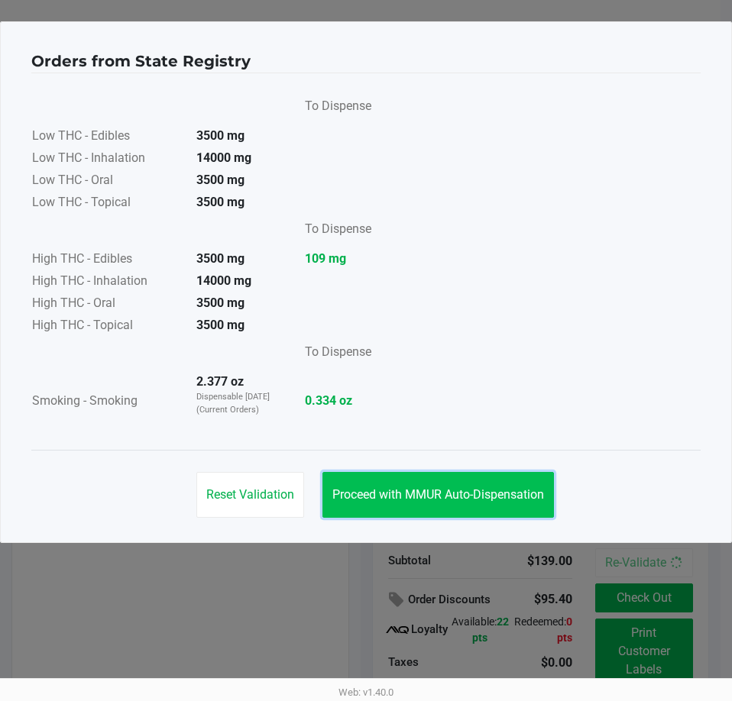
click at [430, 496] on span "Proceed with MMUR Auto-Dispensation" at bounding box center [438, 494] width 212 height 15
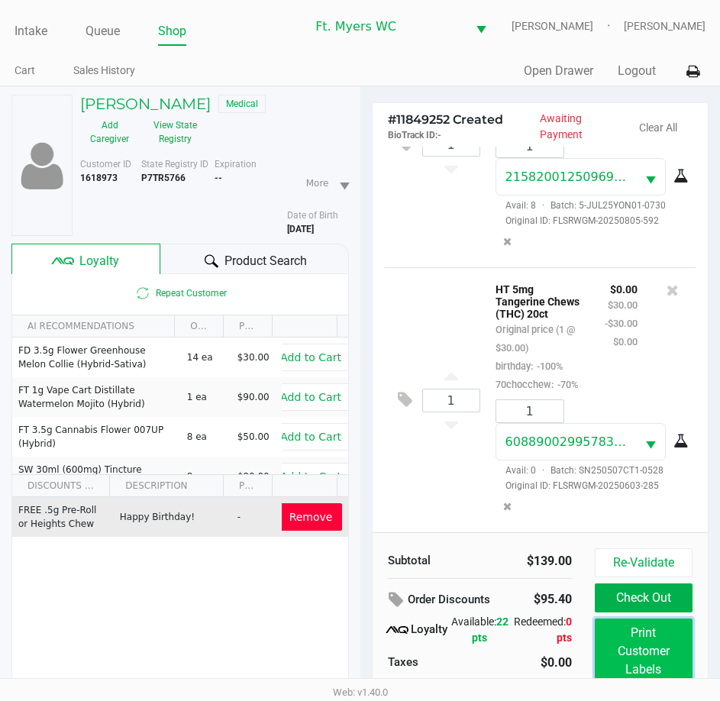
click at [668, 632] on button "Print Customer Labels" at bounding box center [644, 652] width 98 height 66
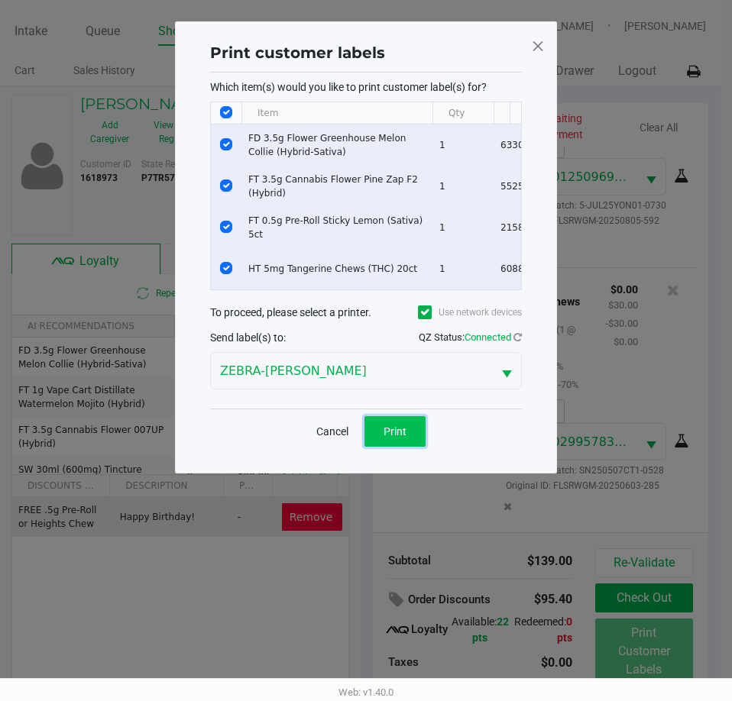
click at [371, 434] on button "Print" at bounding box center [394, 431] width 61 height 31
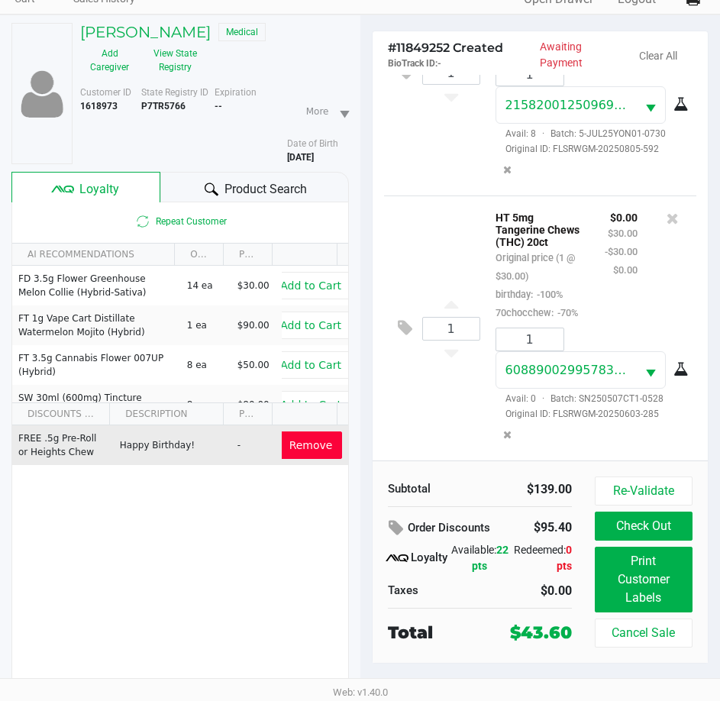
scroll to position [76, 0]
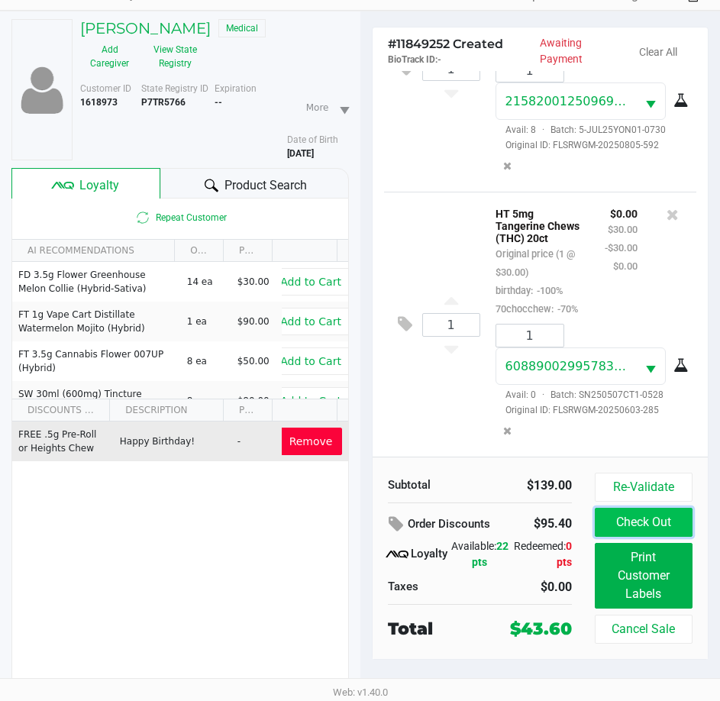
click at [609, 513] on button "Check Out" at bounding box center [644, 522] width 98 height 29
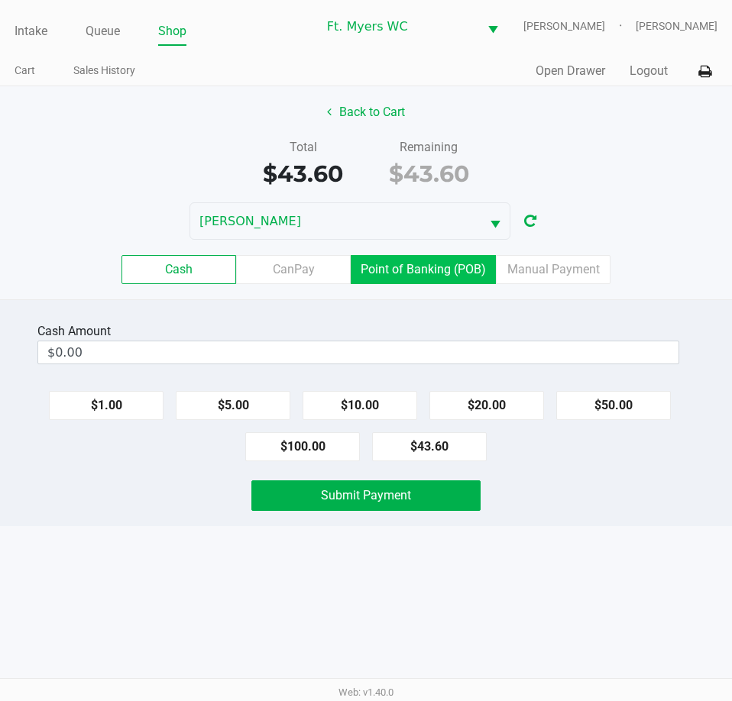
click at [443, 261] on label "Point of Banking (POB)" at bounding box center [422, 269] width 145 height 29
click at [0, 0] on 7 "Point of Banking (POB)" at bounding box center [0, 0] width 0 height 0
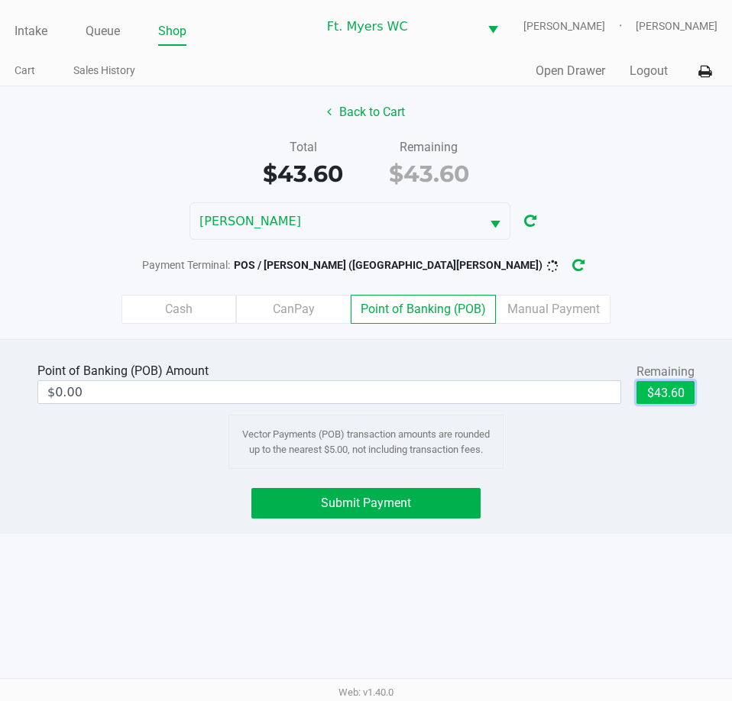
click at [658, 392] on button "$43.60" at bounding box center [665, 392] width 58 height 23
type input "$43.60"
click at [451, 520] on div "Point of Banking (POB) Amount $43.60 Remaining $43.60 Clear Vector Payments (PO…" at bounding box center [366, 436] width 732 height 195
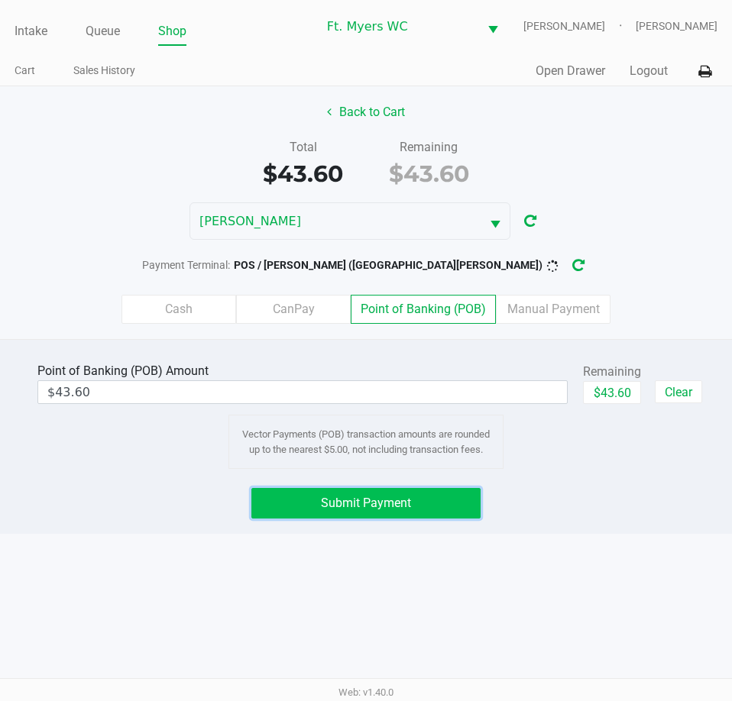
click at [450, 509] on button "Submit Payment" at bounding box center [365, 503] width 228 height 31
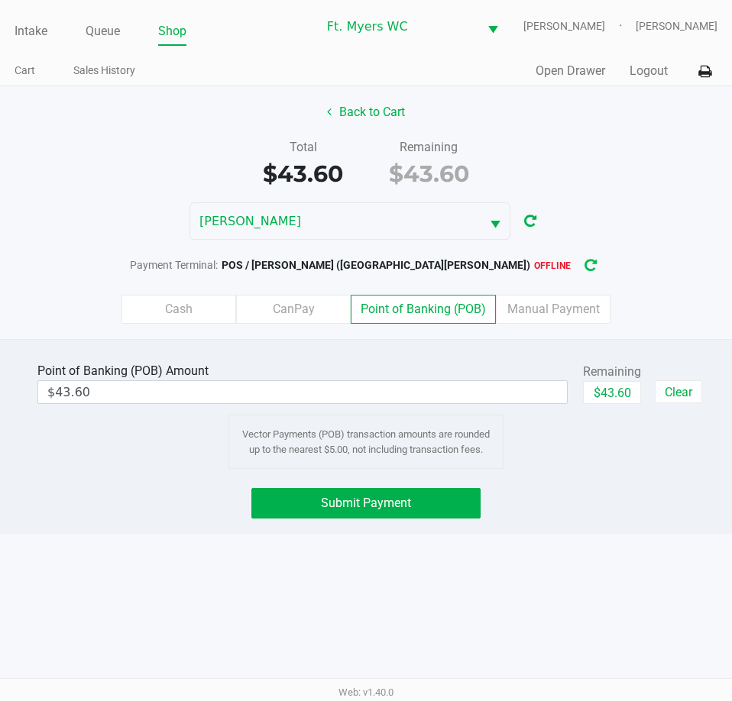
click at [583, 266] on icon "button" at bounding box center [590, 266] width 14 height 12
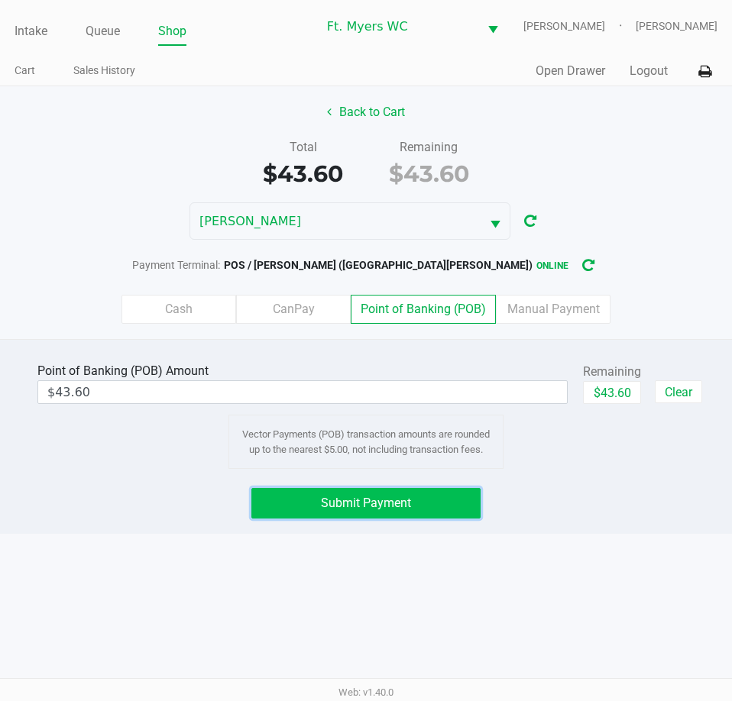
click at [352, 501] on span "Submit Payment" at bounding box center [366, 503] width 90 height 15
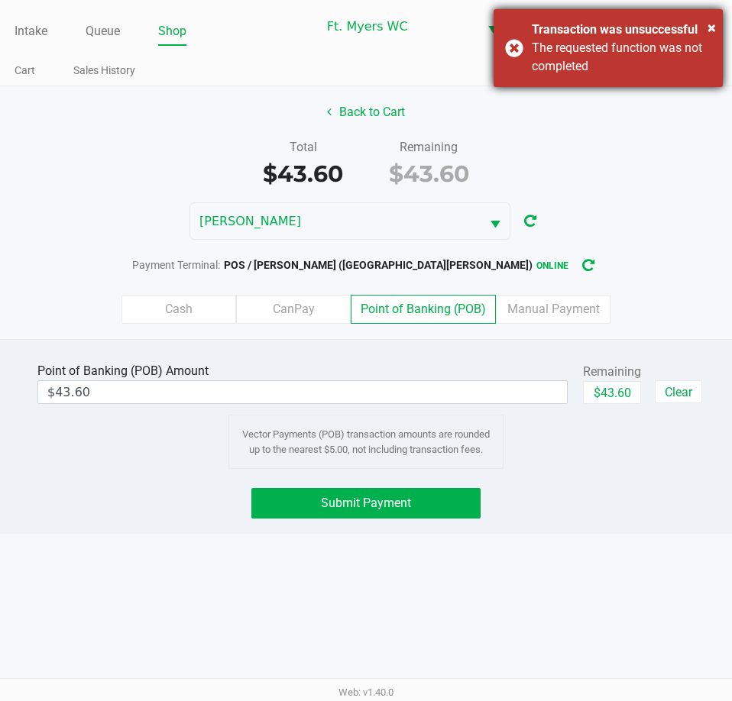
click at [649, 48] on div "The requested function was not completed" at bounding box center [620, 57] width 179 height 37
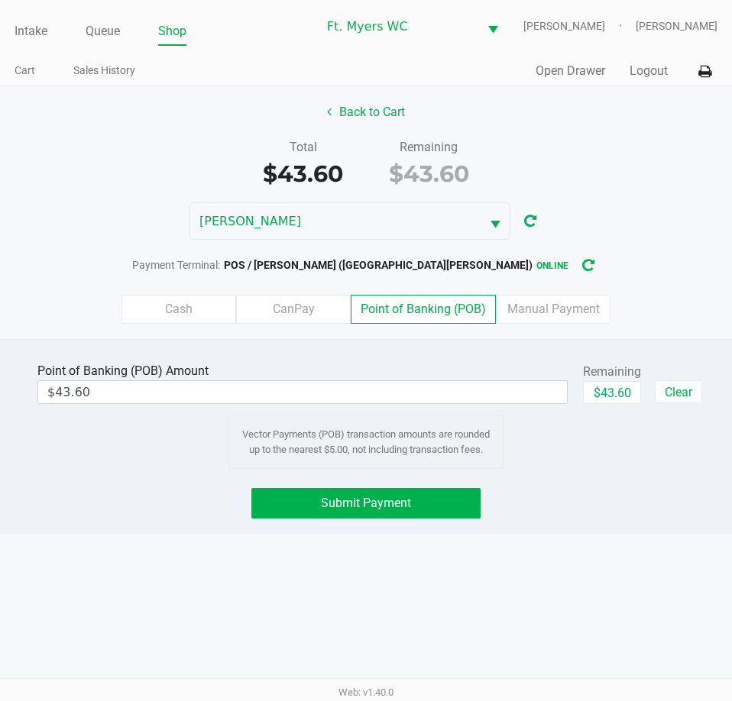
click at [332, 486] on div "Point of Banking (POB) Amount $43.60 Remaining $43.60 Clear Vector Payments (PO…" at bounding box center [366, 436] width 732 height 195
click at [340, 497] on span "Submit Payment" at bounding box center [366, 503] width 90 height 15
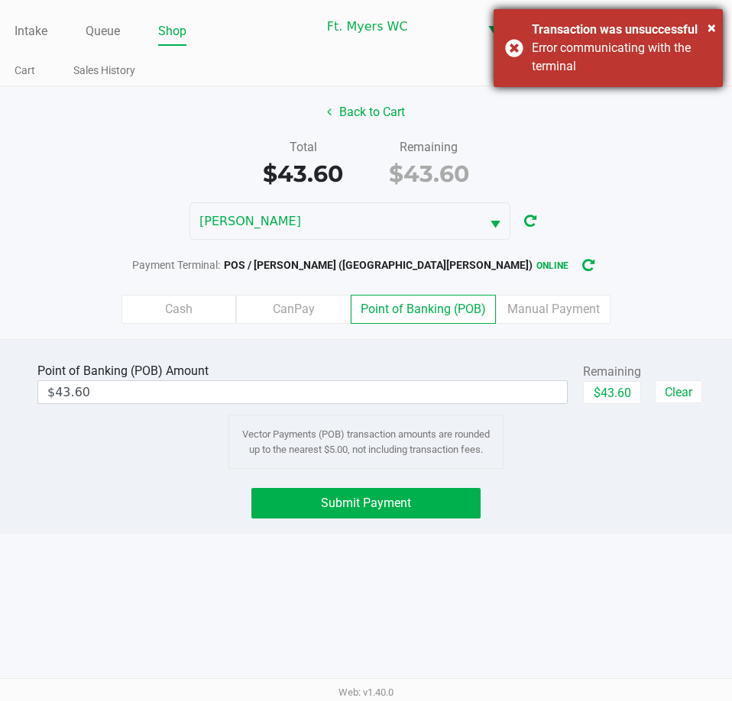
click at [571, 34] on div "Transaction was unsuccessful" at bounding box center [620, 30] width 179 height 18
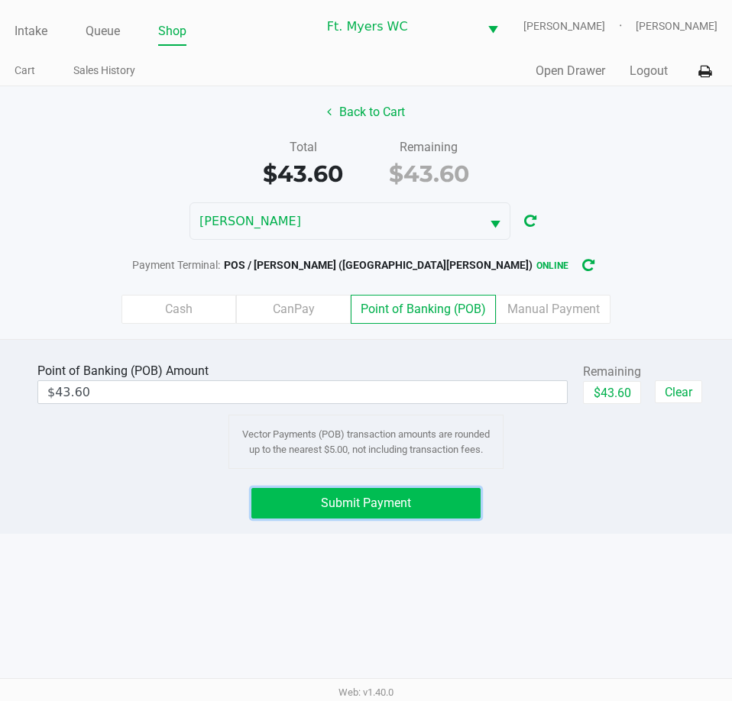
click at [446, 504] on button "Submit Payment" at bounding box center [365, 503] width 228 height 31
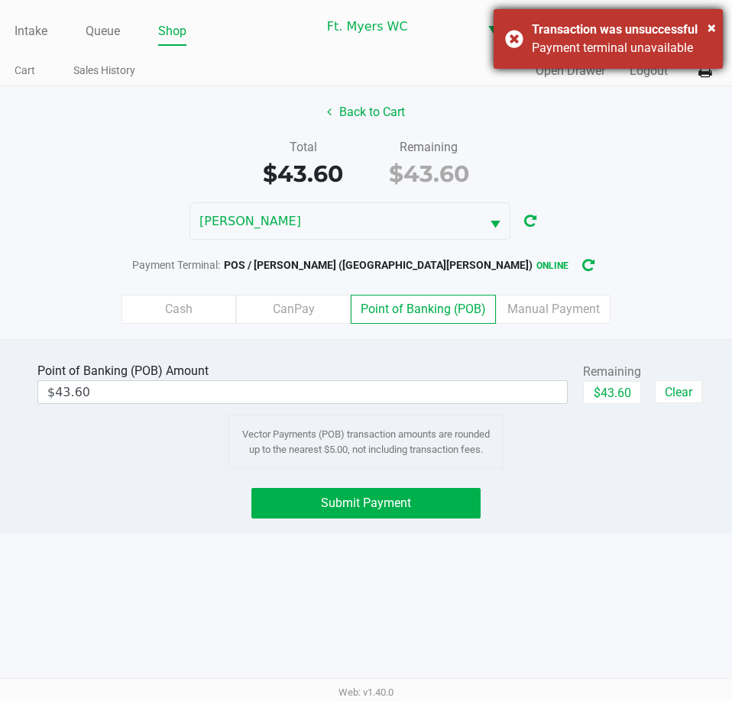
click at [536, 40] on div "Payment terminal unavailable" at bounding box center [620, 48] width 179 height 18
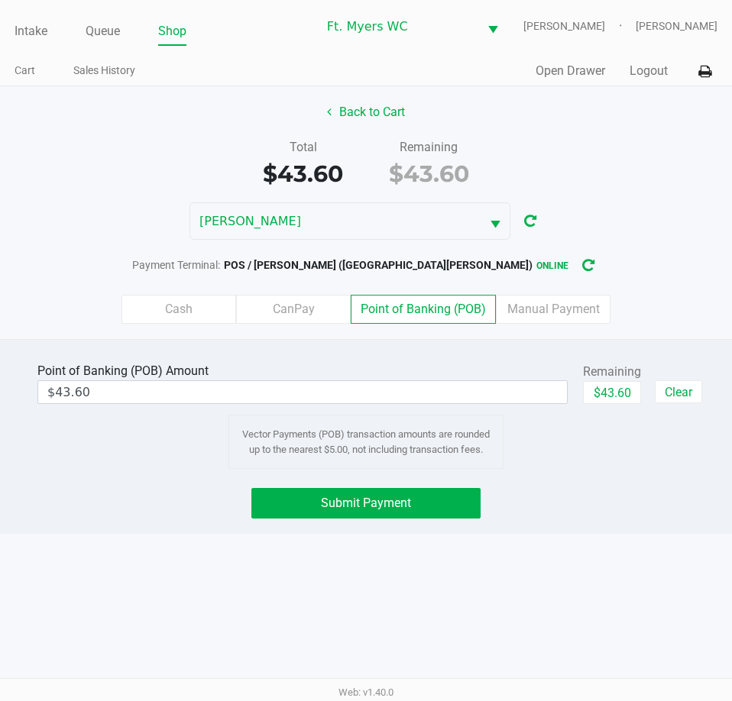
click at [395, 486] on div "Point of Banking (POB) Amount $43.60 Remaining $43.60 Clear Vector Payments (PO…" at bounding box center [366, 436] width 732 height 195
click at [402, 501] on span "Submit Payment" at bounding box center [366, 503] width 90 height 15
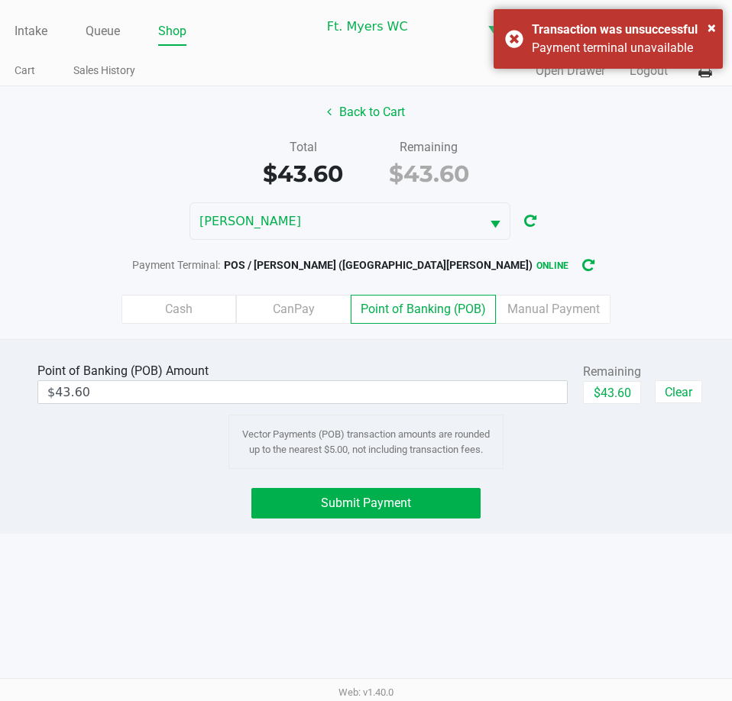
click at [551, 328] on div "Cash CanPay Point of Banking (POB) Manual Payment" at bounding box center [366, 309] width 754 height 60
click at [554, 319] on label "Manual Payment" at bounding box center [553, 309] width 115 height 29
click at [0, 0] on 8 "Manual Payment" at bounding box center [0, 0] width 0 height 0
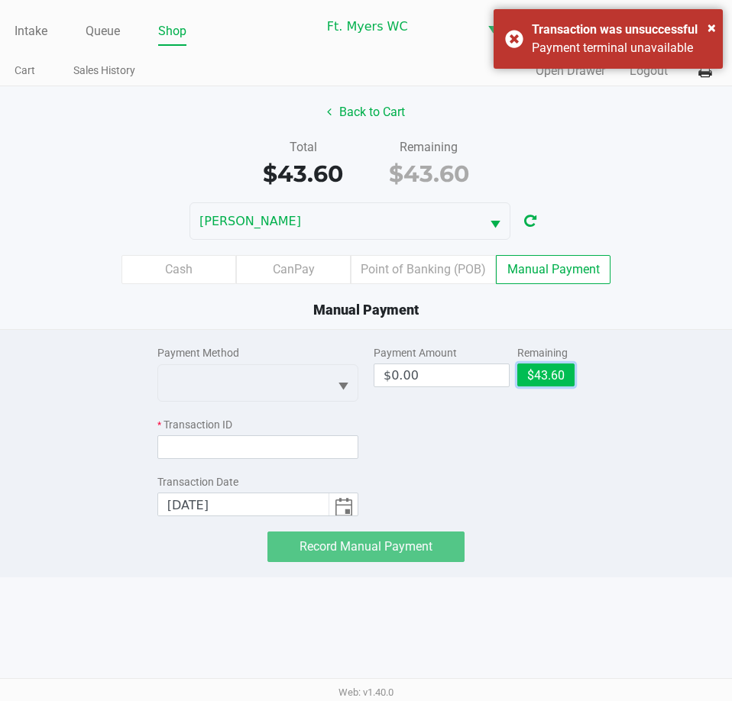
click at [552, 377] on button "$43.60" at bounding box center [545, 374] width 57 height 23
type input "$43.60"
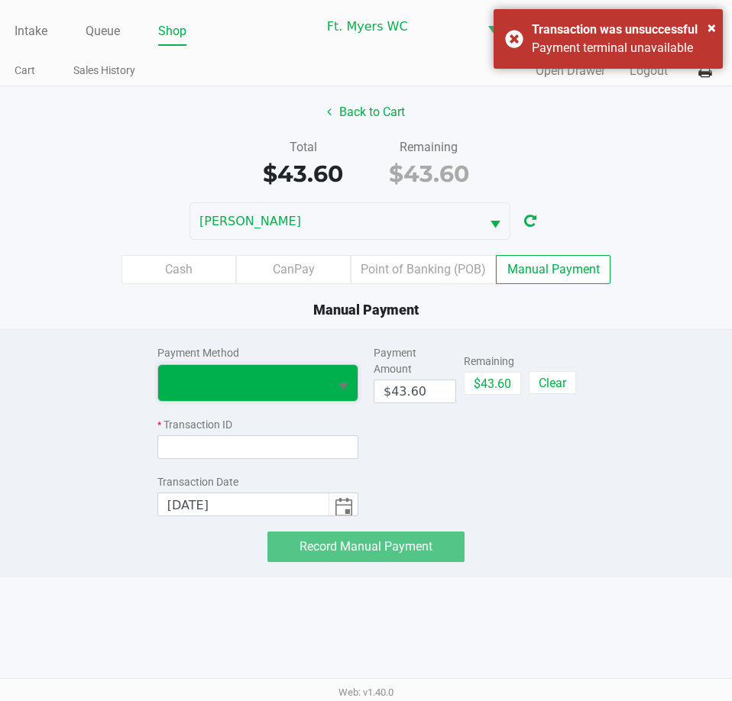
click at [290, 396] on span at bounding box center [243, 383] width 170 height 36
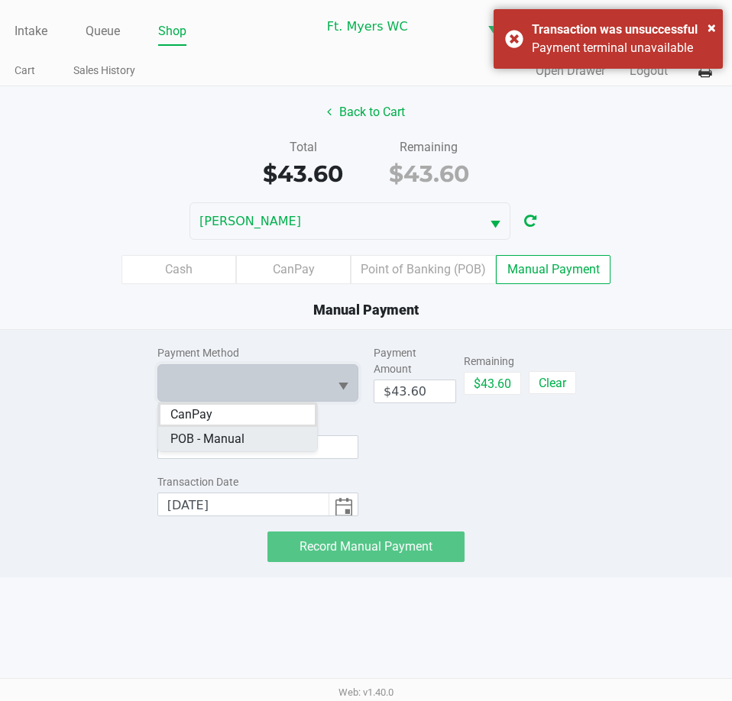
click at [245, 444] on Manual "POB - Manual" at bounding box center [237, 439] width 159 height 24
click at [245, 444] on input at bounding box center [257, 447] width 201 height 24
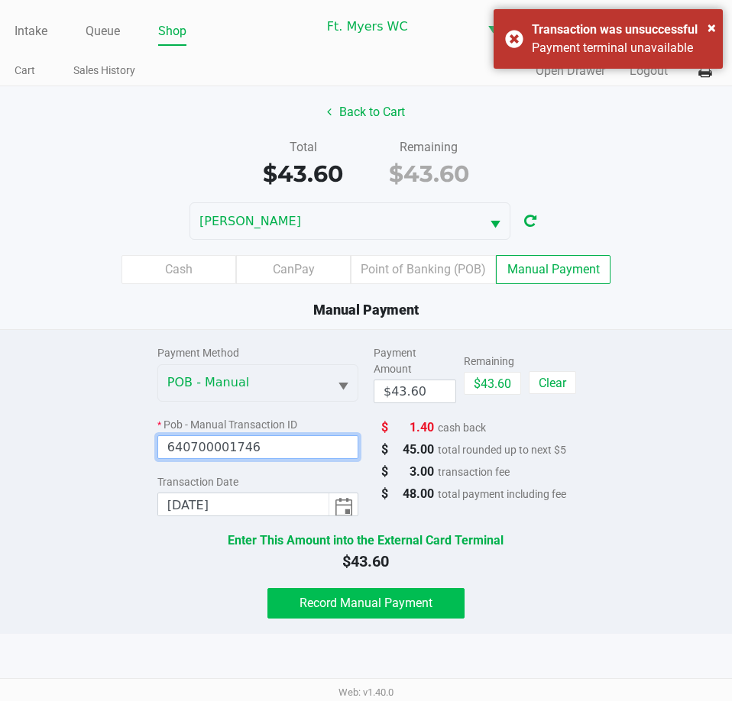
type input "640700001746"
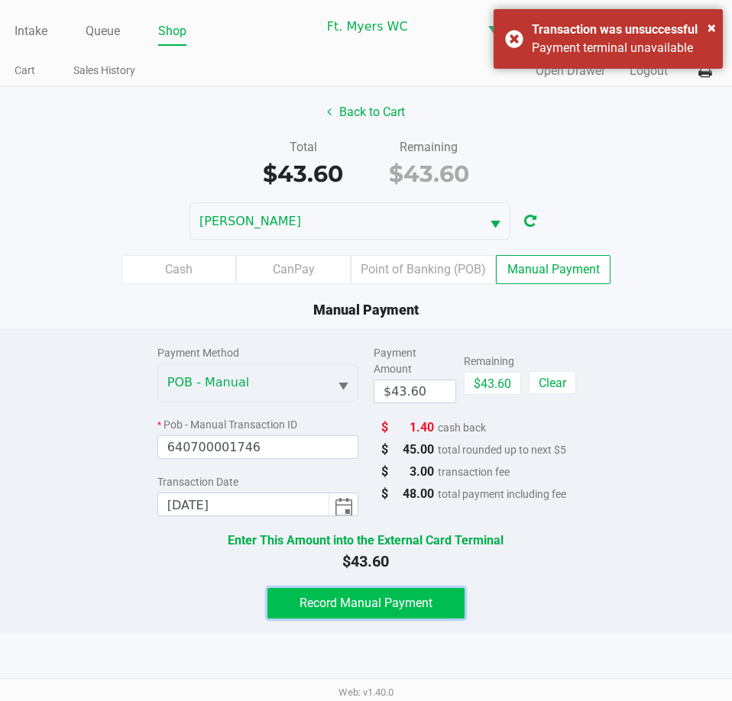
click at [307, 590] on button "Record Manual Payment" at bounding box center [365, 603] width 197 height 31
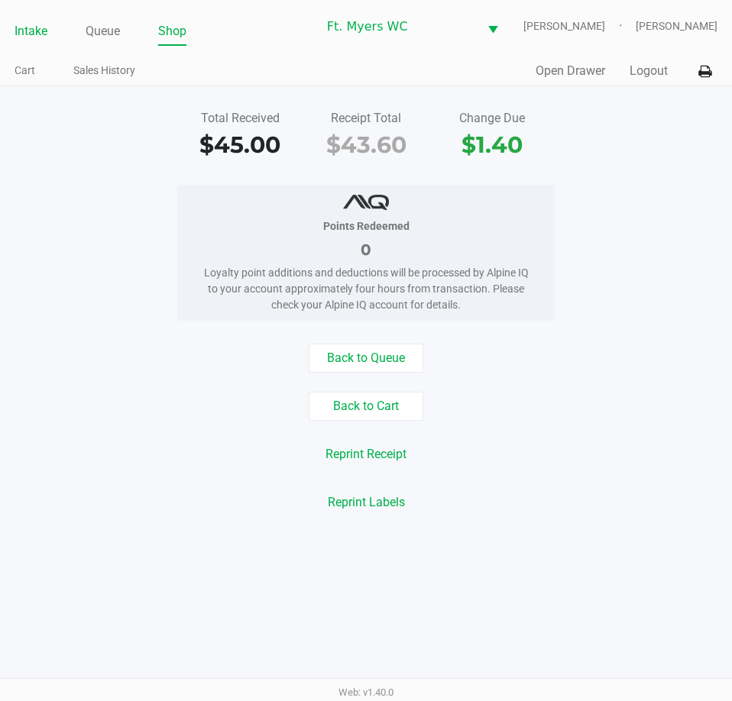
click at [21, 22] on link "Intake" at bounding box center [31, 31] width 33 height 21
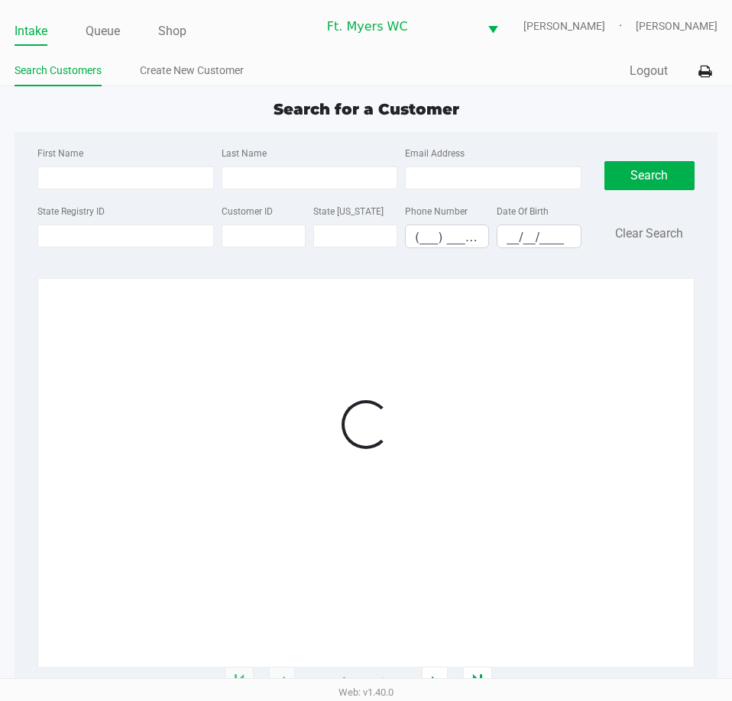
click at [498, 242] on div "Date Of Birth __/__/____" at bounding box center [539, 225] width 92 height 47
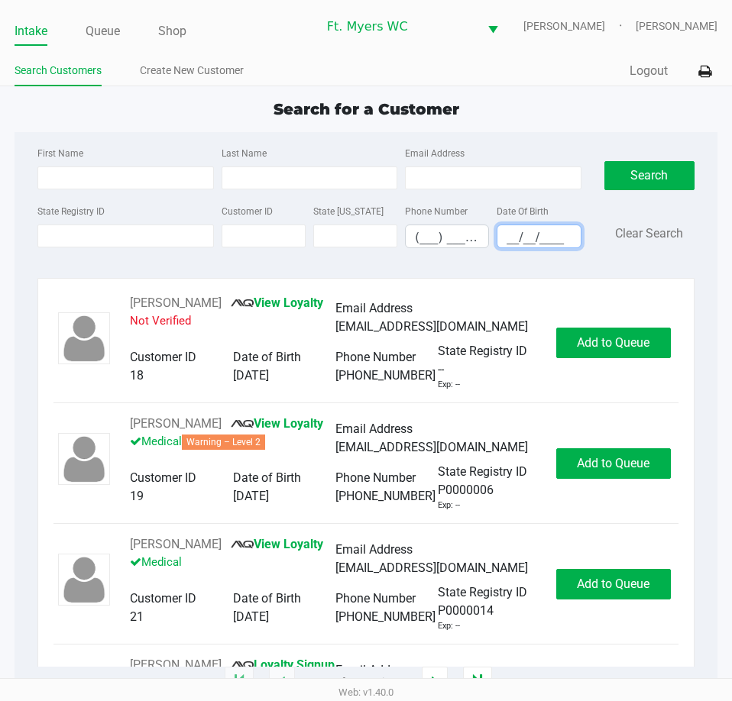
click at [499, 242] on input "__/__/____" at bounding box center [538, 237] width 82 height 24
click at [506, 236] on input "__/__/____" at bounding box center [538, 237] width 82 height 24
click at [506, 234] on input "__/__/____" at bounding box center [538, 237] width 82 height 24
type input "[DATE]"
click at [122, 185] on input "First Name" at bounding box center [125, 177] width 176 height 23
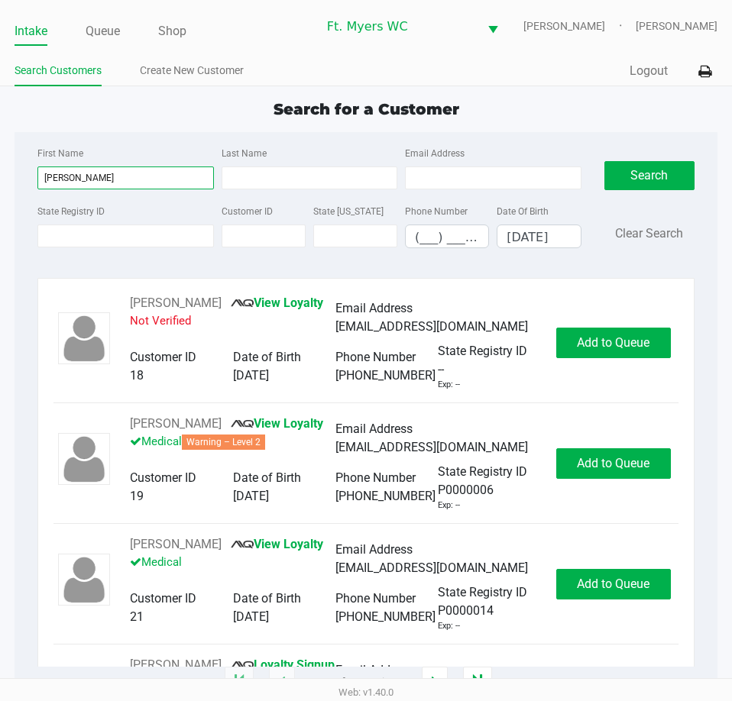
type input "[PERSON_NAME]"
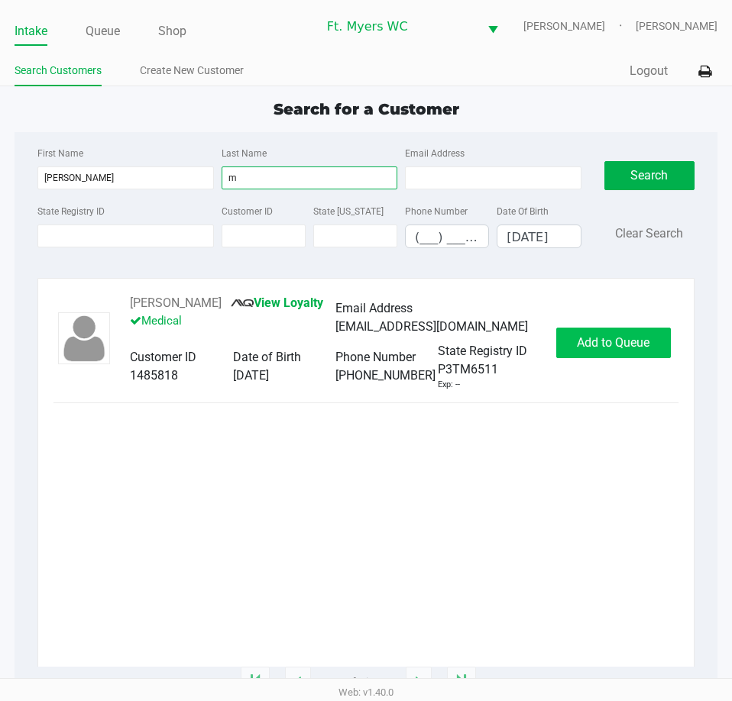
type input "m"
click at [636, 346] on span "Add to Queue" at bounding box center [613, 342] width 73 height 15
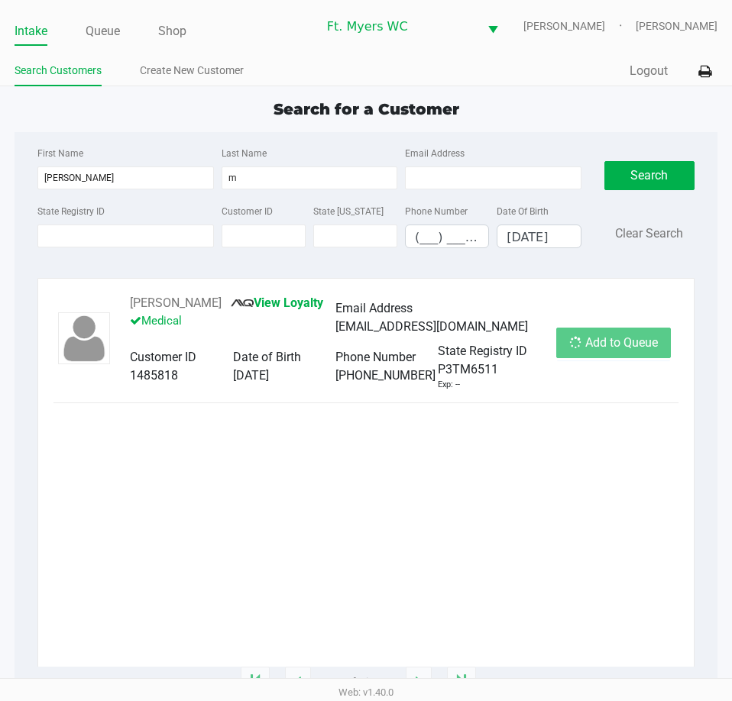
click at [615, 343] on div "Add to Queue" at bounding box center [613, 343] width 115 height 31
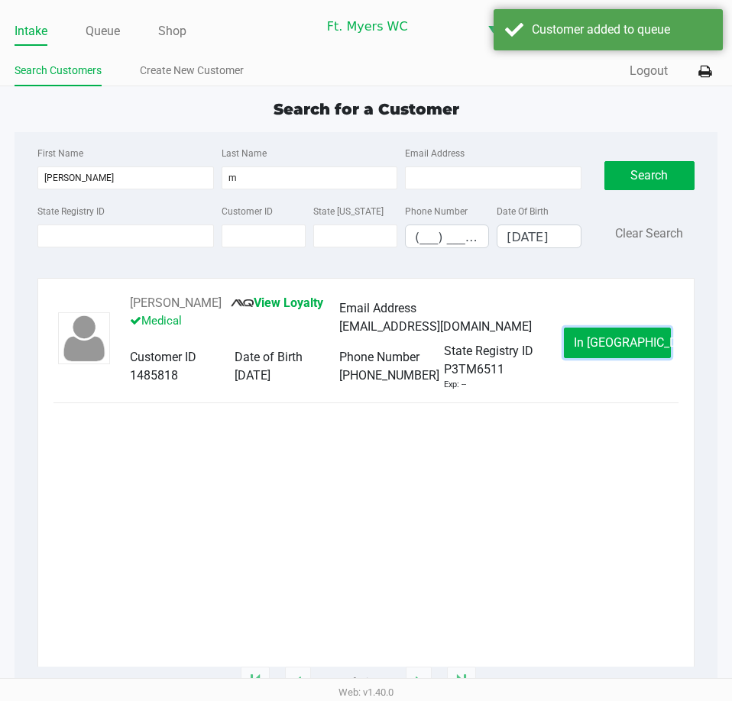
click at [615, 343] on span "In [GEOGRAPHIC_DATA]" at bounding box center [637, 342] width 128 height 15
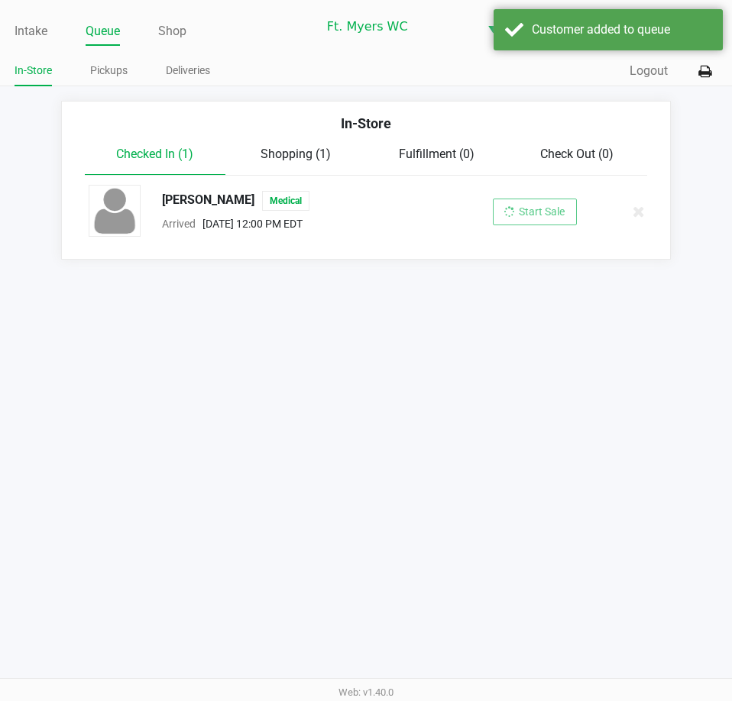
click at [512, 283] on div "Intake Queue Shop Ft. [PERSON_NAME] [PERSON_NAME] [PERSON_NAME] In-Store Pickup…" at bounding box center [366, 350] width 732 height 701
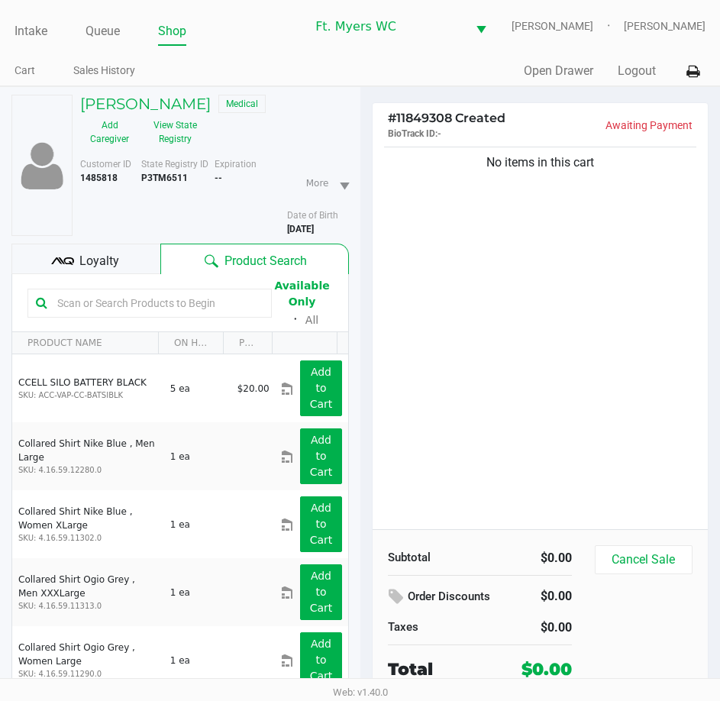
click at [129, 312] on input "text" at bounding box center [157, 303] width 212 height 23
type input "lmz"
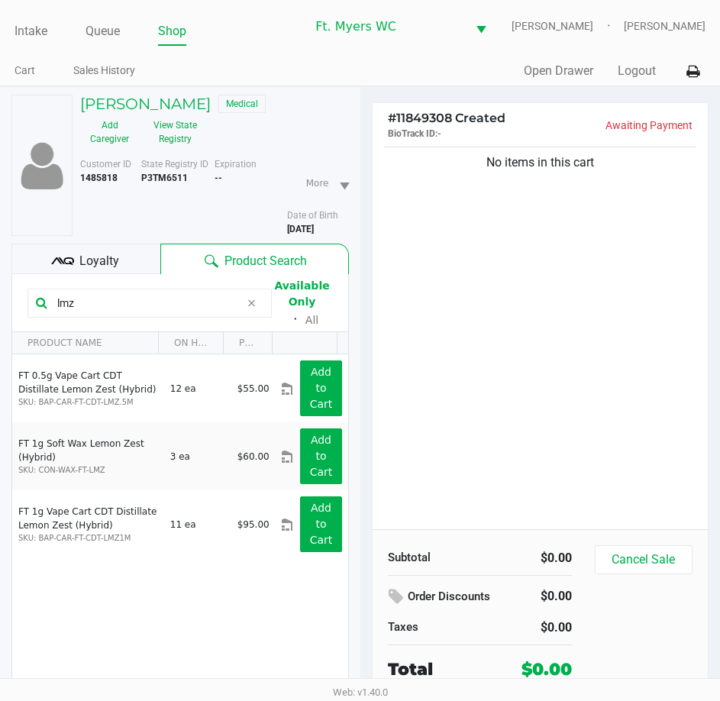
click at [141, 309] on input "lmz" at bounding box center [145, 303] width 189 height 23
type input "\"
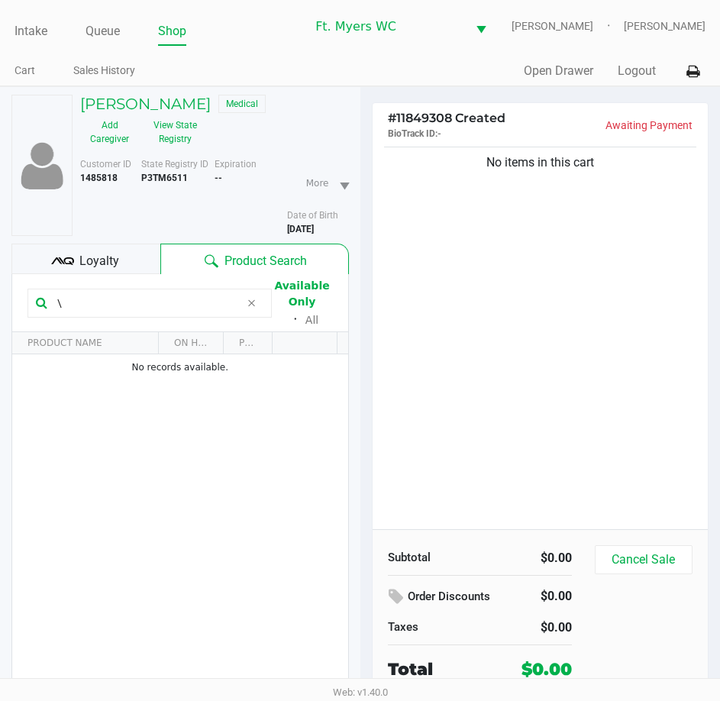
click at [405, 266] on div "No items in this cart" at bounding box center [541, 337] width 336 height 386
click at [530, 407] on div "No items in this cart" at bounding box center [541, 337] width 336 height 386
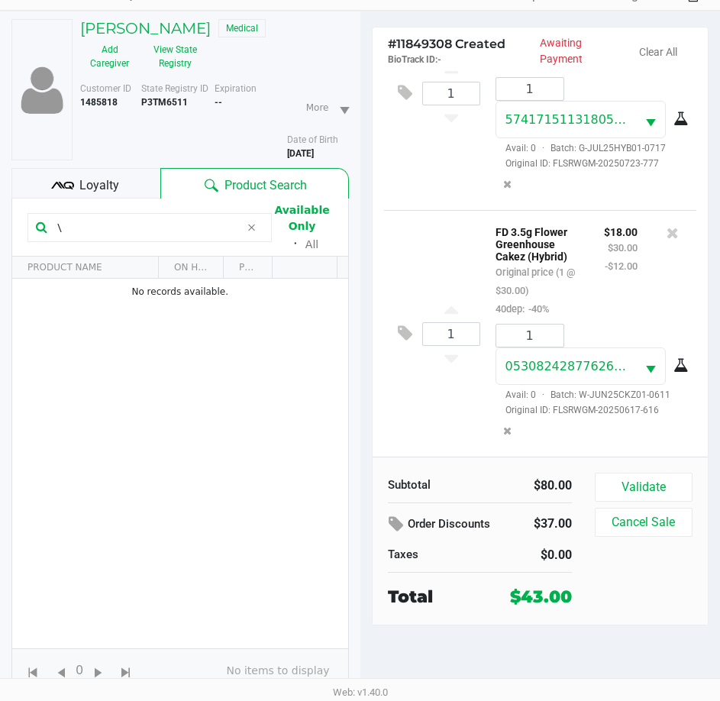
scroll to position [99, 0]
click at [606, 476] on button "Validate" at bounding box center [644, 487] width 98 height 29
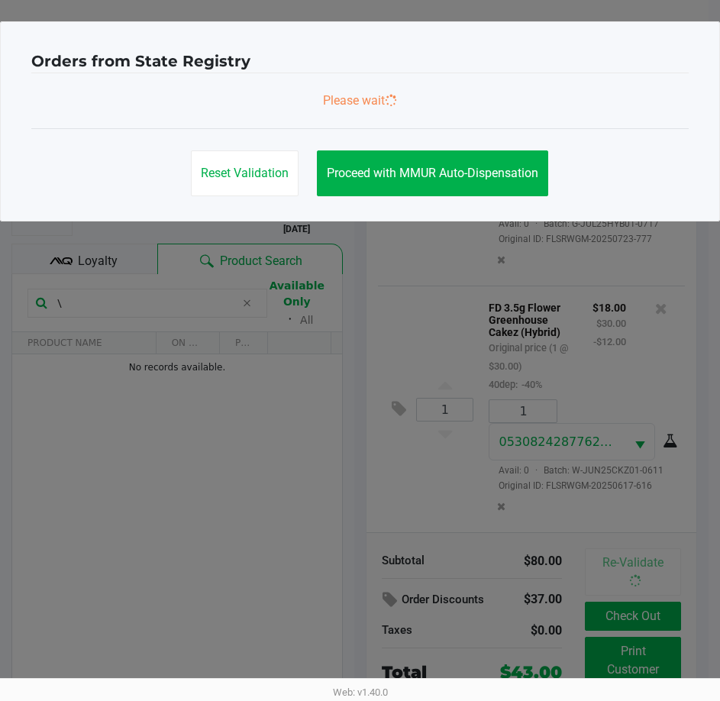
scroll to position [0, 0]
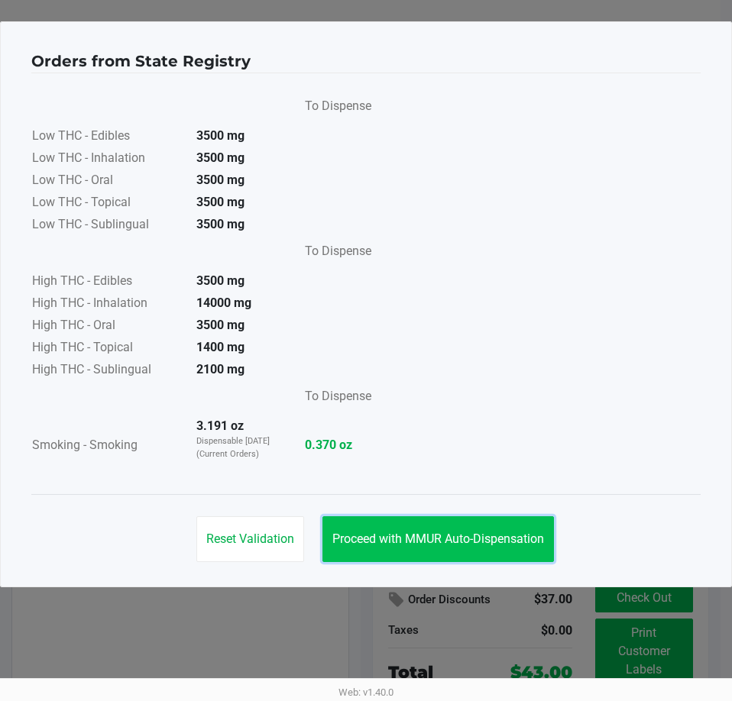
click at [430, 525] on button "Proceed with MMUR Auto-Dispensation" at bounding box center [437, 539] width 231 height 46
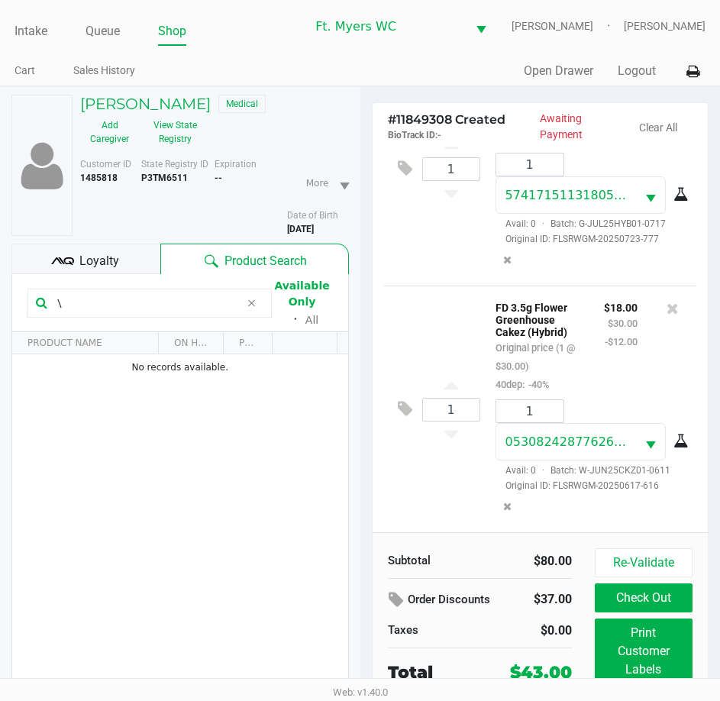
click at [131, 270] on div "Loyalty" at bounding box center [85, 259] width 149 height 31
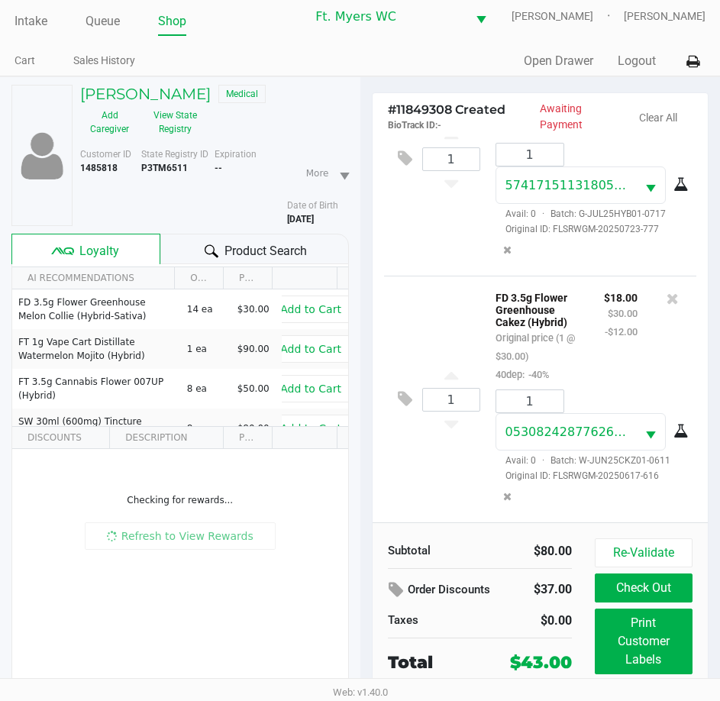
scroll to position [76, 0]
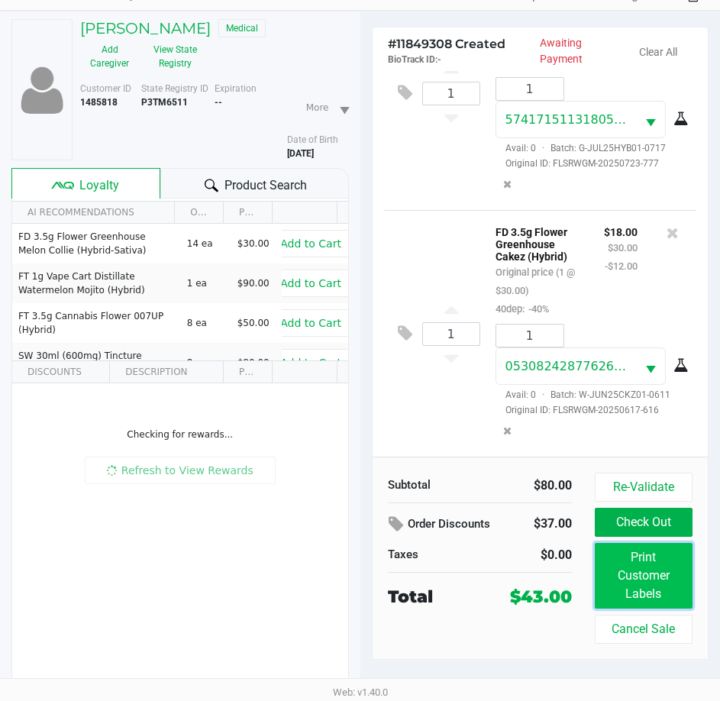
click at [621, 570] on button "Print Customer Labels" at bounding box center [644, 576] width 98 height 66
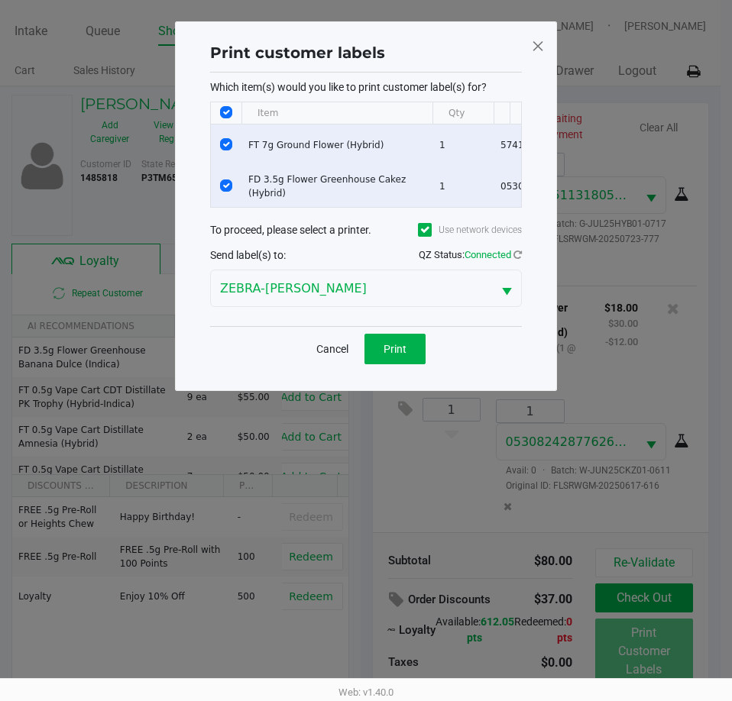
click at [403, 339] on div "Cancel Print" at bounding box center [366, 348] width 312 height 45
click at [402, 364] on button "Print" at bounding box center [394, 349] width 61 height 31
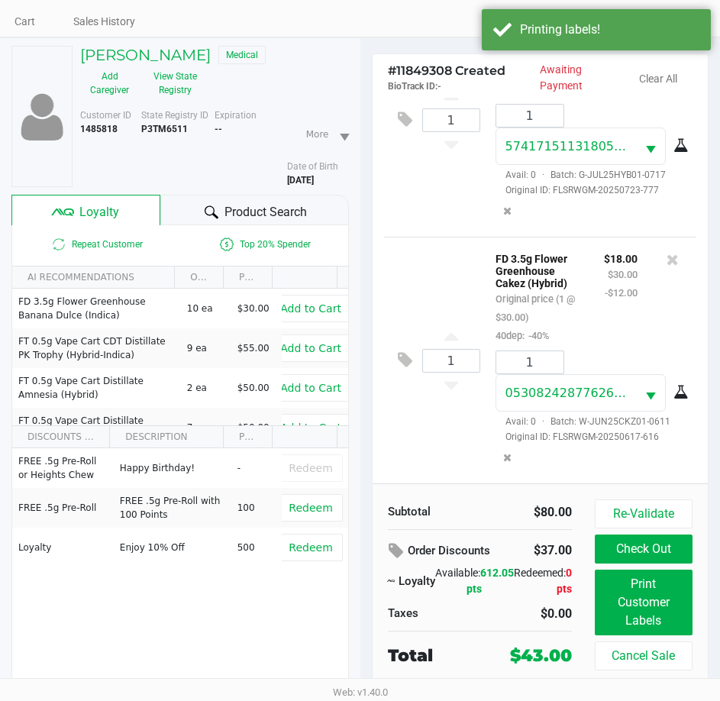
scroll to position [76, 0]
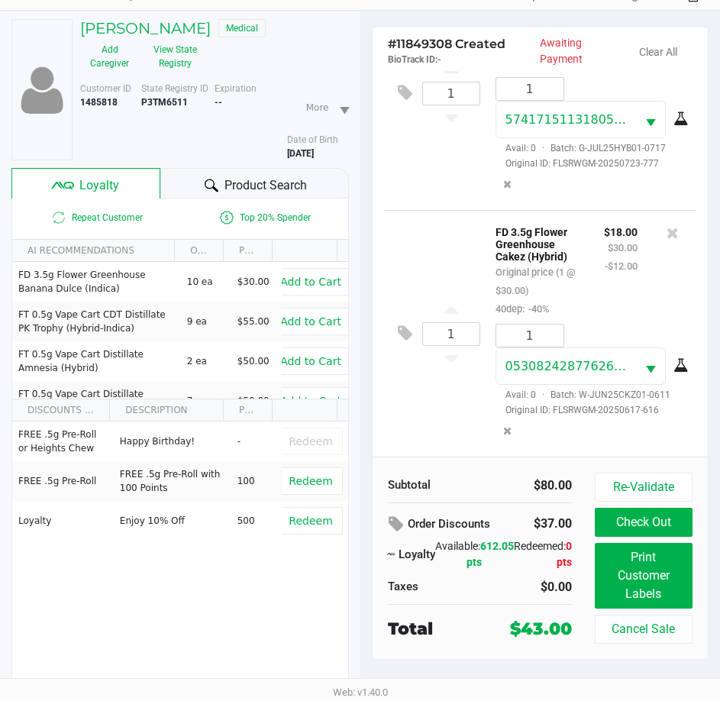
click at [415, 425] on div "1 FD 3.5g Flower Greenhouse Cakez (Hybrid) Original price (1 @ $30.00) 40dep: -…" at bounding box center [540, 333] width 313 height 247
click at [447, 427] on div "1 FD 3.5g Flower Greenhouse Cakez (Hybrid) Original price (1 @ $30.00) 40dep: -…" at bounding box center [540, 333] width 313 height 247
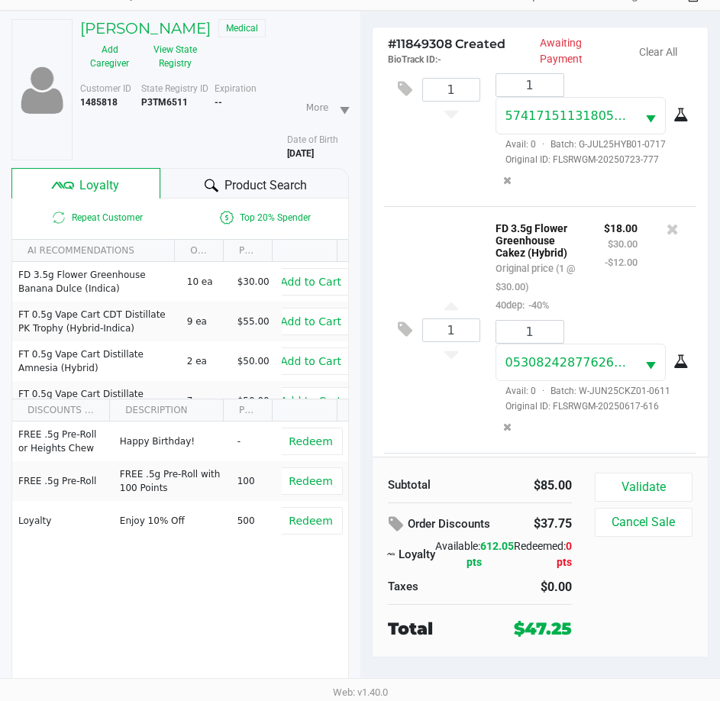
scroll to position [344, 0]
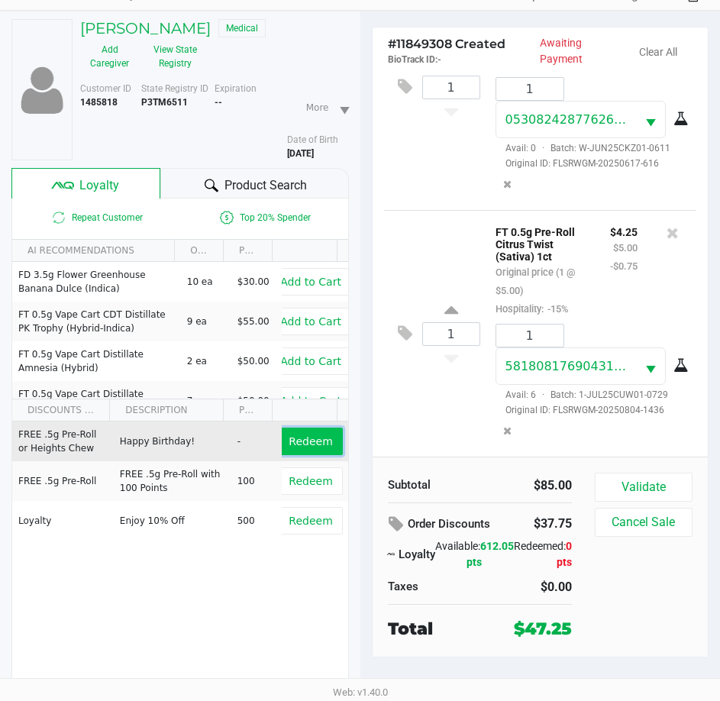
click at [295, 438] on span "Redeem" at bounding box center [311, 441] width 44 height 12
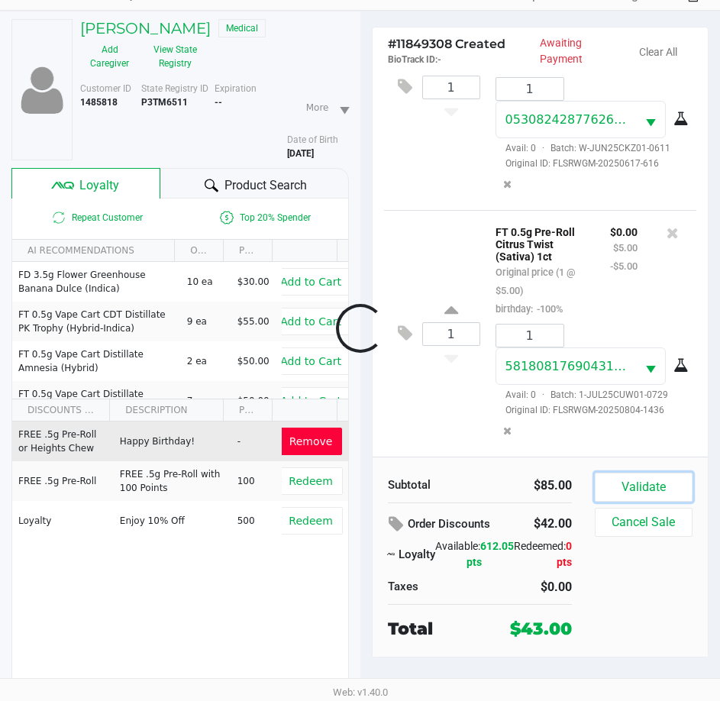
click at [634, 483] on button "Validate" at bounding box center [644, 487] width 98 height 29
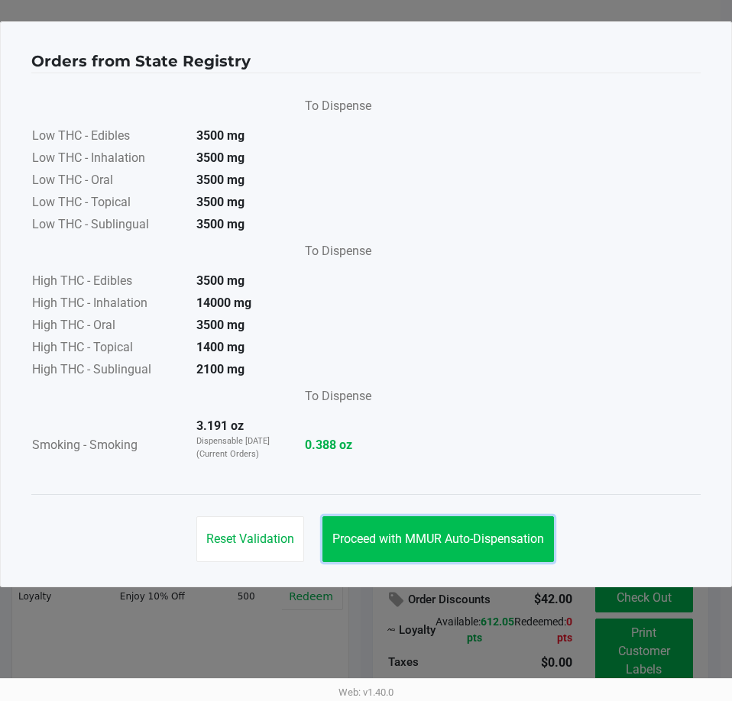
click at [520, 521] on button "Proceed with MMUR Auto-Dispensation" at bounding box center [437, 539] width 231 height 46
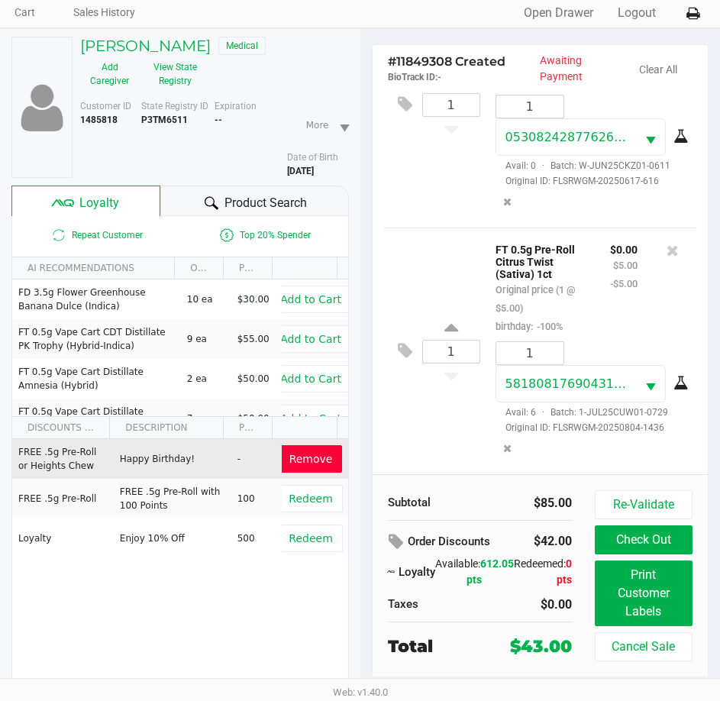
scroll to position [76, 0]
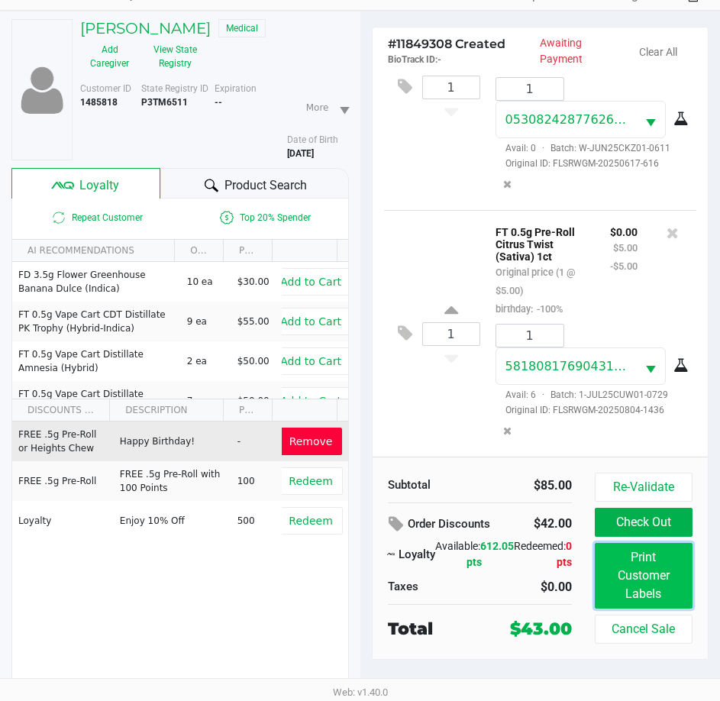
click at [677, 588] on button "Print Customer Labels" at bounding box center [644, 576] width 98 height 66
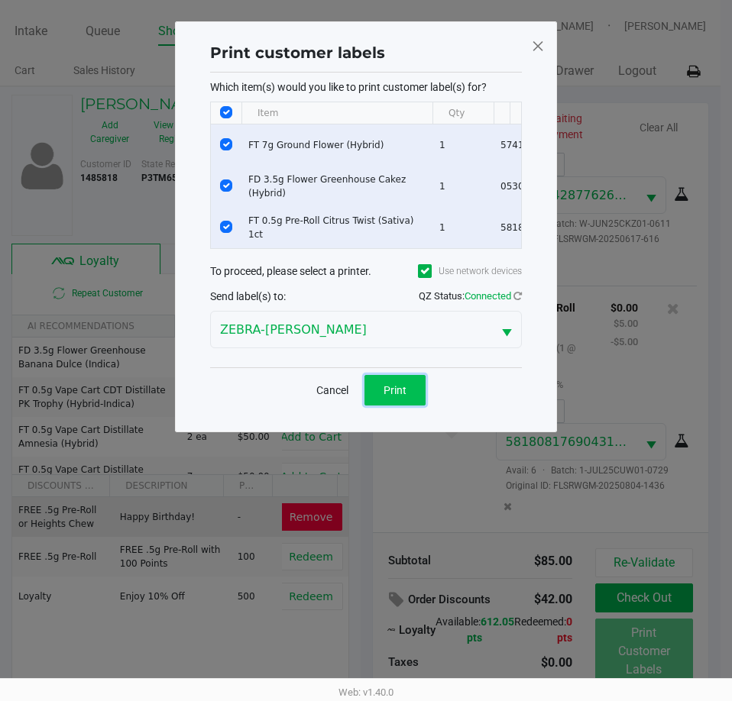
click at [406, 405] on button "Print" at bounding box center [394, 390] width 61 height 31
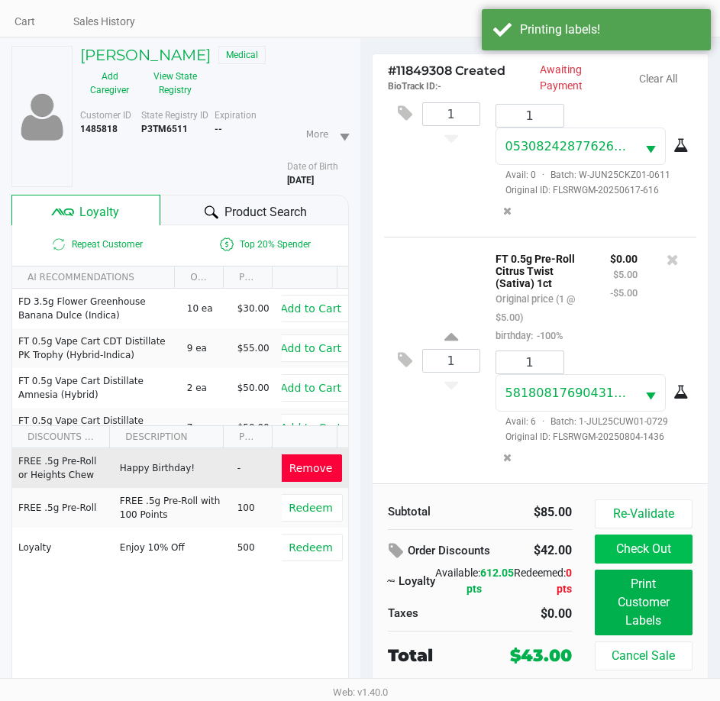
scroll to position [76, 0]
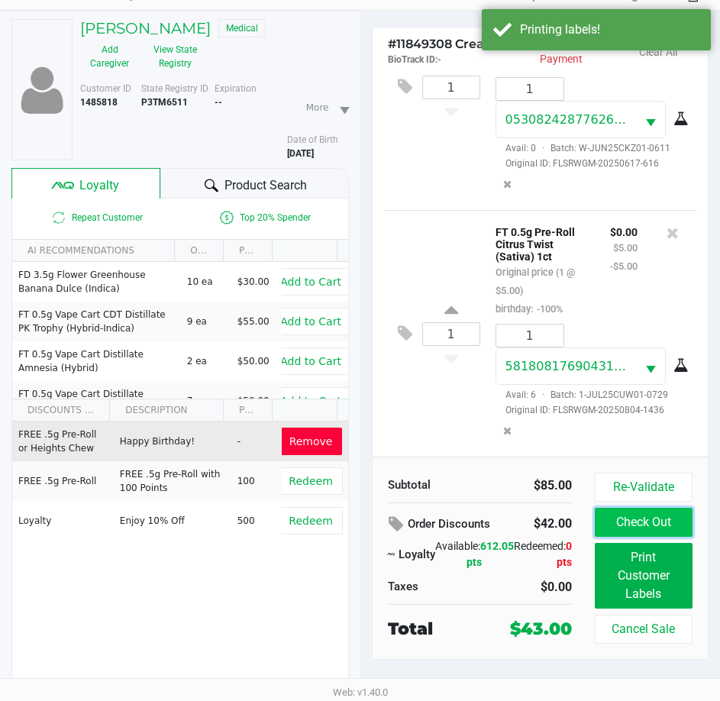
click at [663, 516] on button "Check Out" at bounding box center [644, 522] width 98 height 29
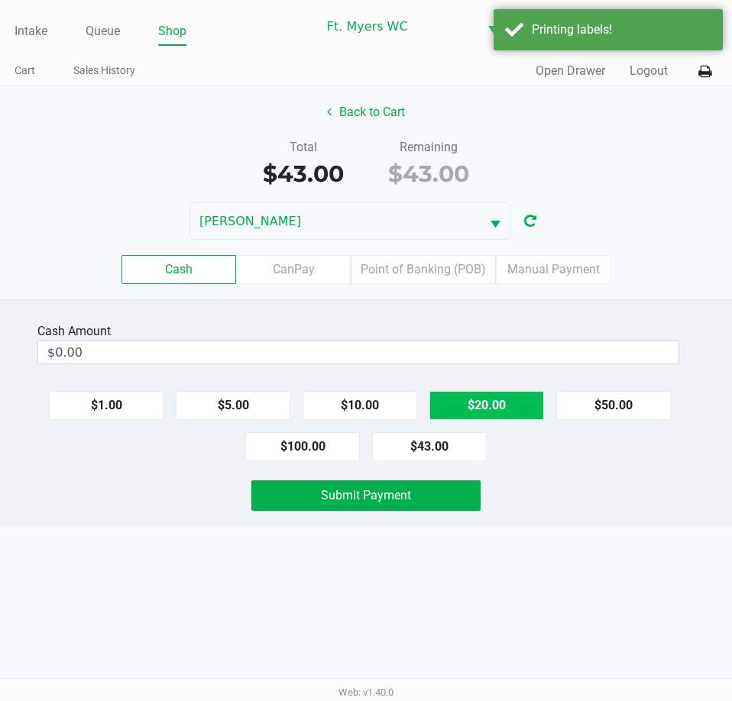
click at [480, 399] on button "$20.00" at bounding box center [486, 405] width 115 height 29
type input "$60.00"
click at [451, 475] on div "Cash Amount $60.00 Clear $1.00 $5.00 $10.00 $20.00 $50.00 $100.00 $43.00 Submit…" at bounding box center [366, 412] width 732 height 227
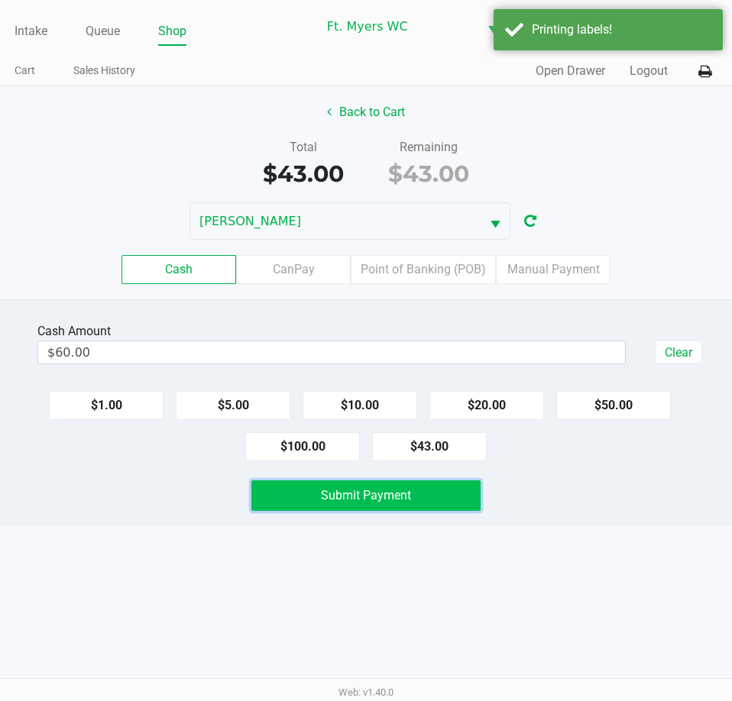
click at [451, 484] on button "Submit Payment" at bounding box center [365, 495] width 228 height 31
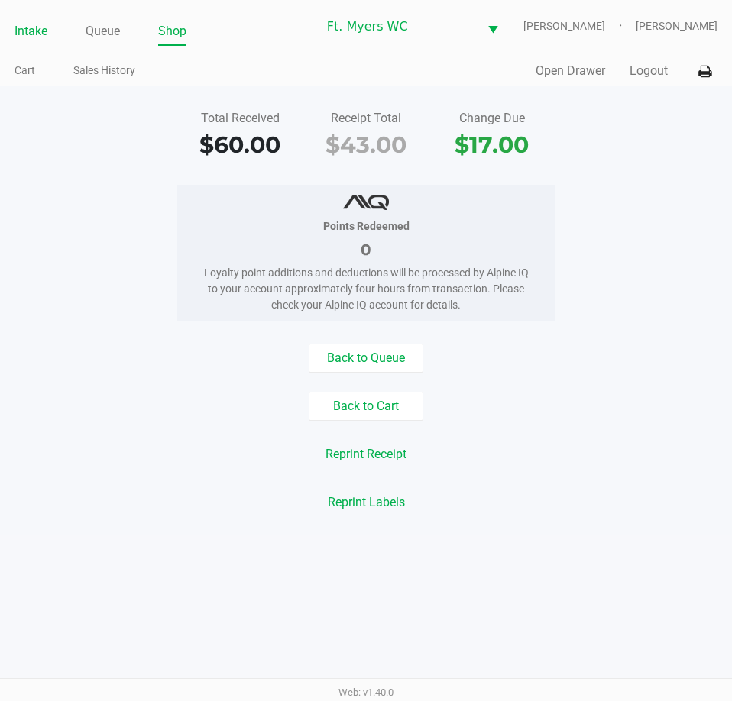
click at [43, 23] on link "Intake" at bounding box center [31, 31] width 33 height 21
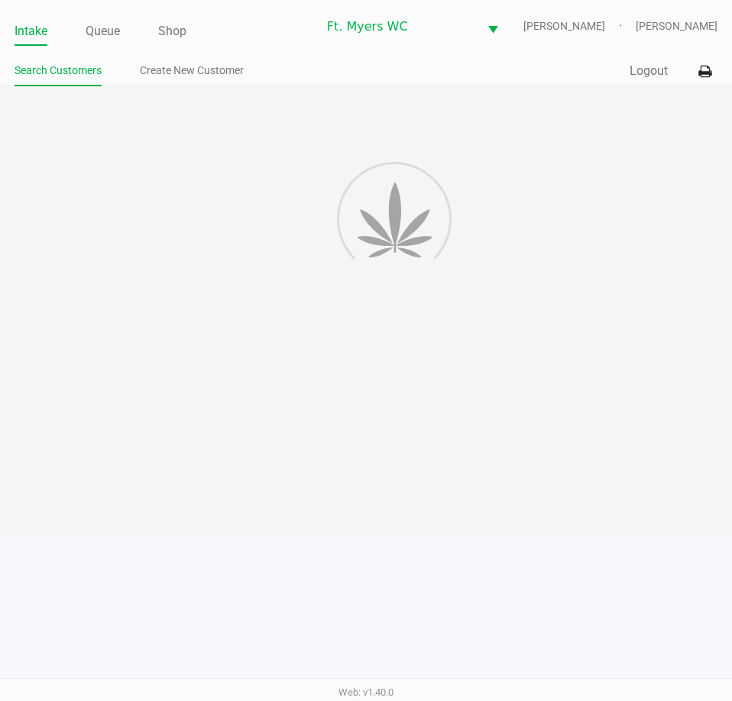
click at [31, 24] on link "Intake" at bounding box center [31, 31] width 33 height 21
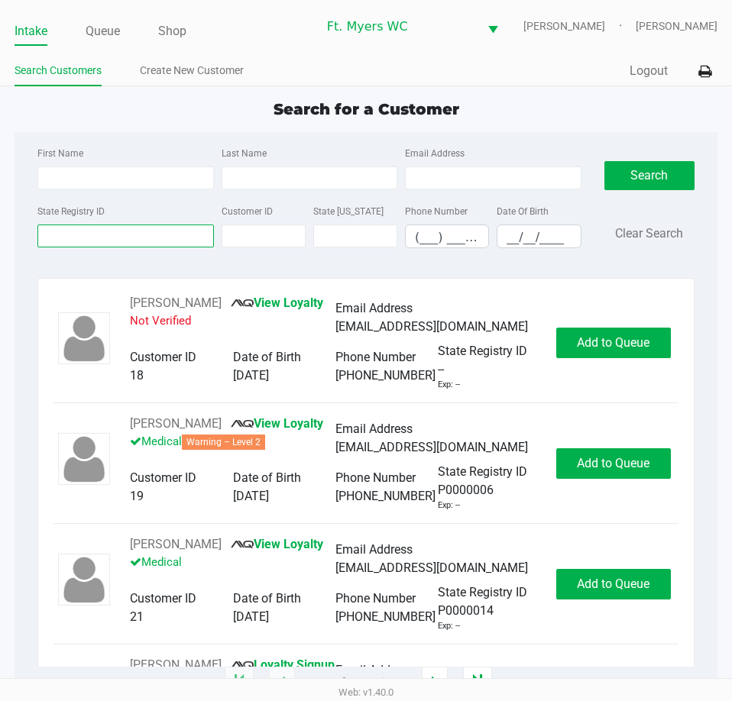
click at [48, 240] on input "State Registry ID" at bounding box center [125, 236] width 176 height 23
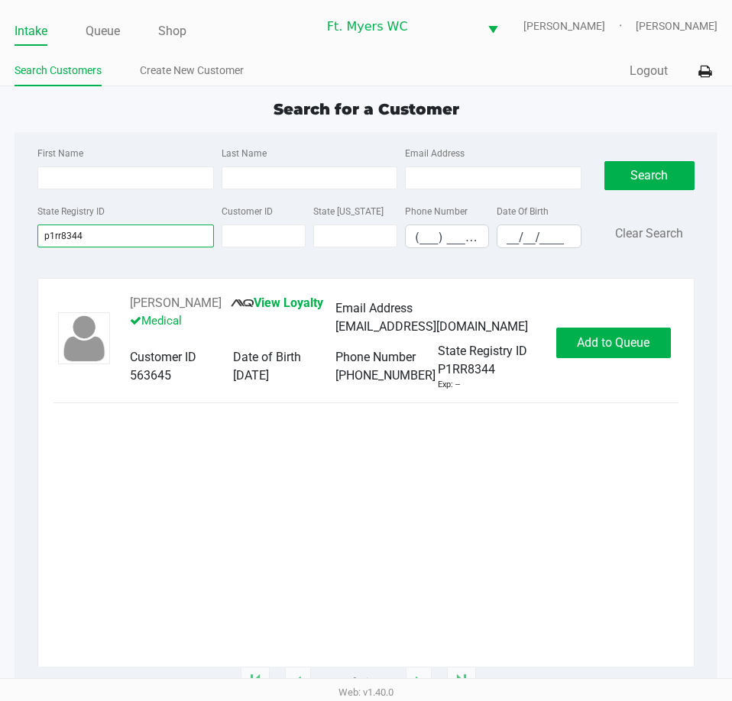
type input "p1rr8344"
click at [608, 341] on span "Add to Queue" at bounding box center [613, 342] width 73 height 15
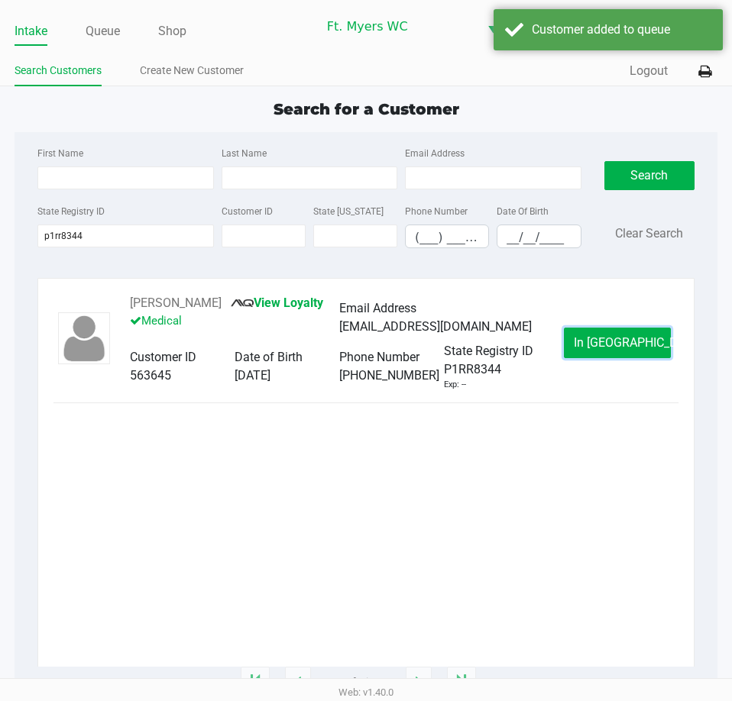
click at [608, 341] on span "In [GEOGRAPHIC_DATA]" at bounding box center [637, 342] width 128 height 15
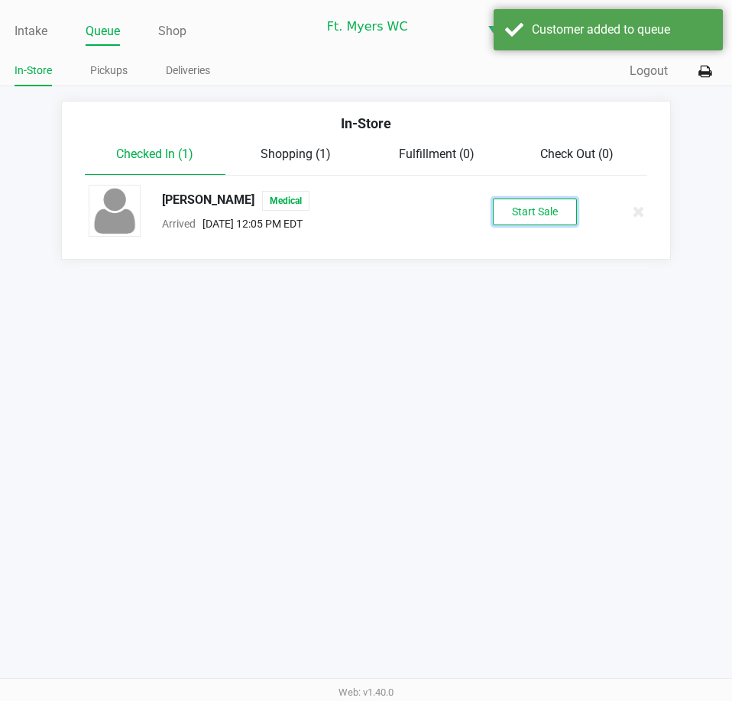
drag, startPoint x: 506, startPoint y: 215, endPoint x: 522, endPoint y: 233, distance: 24.4
click at [513, 216] on button "Start Sale" at bounding box center [535, 212] width 84 height 27
click at [473, 350] on div "Intake Queue Shop Ft. [PERSON_NAME] [PERSON_NAME] [PERSON_NAME] In-Store Pickup…" at bounding box center [366, 350] width 732 height 701
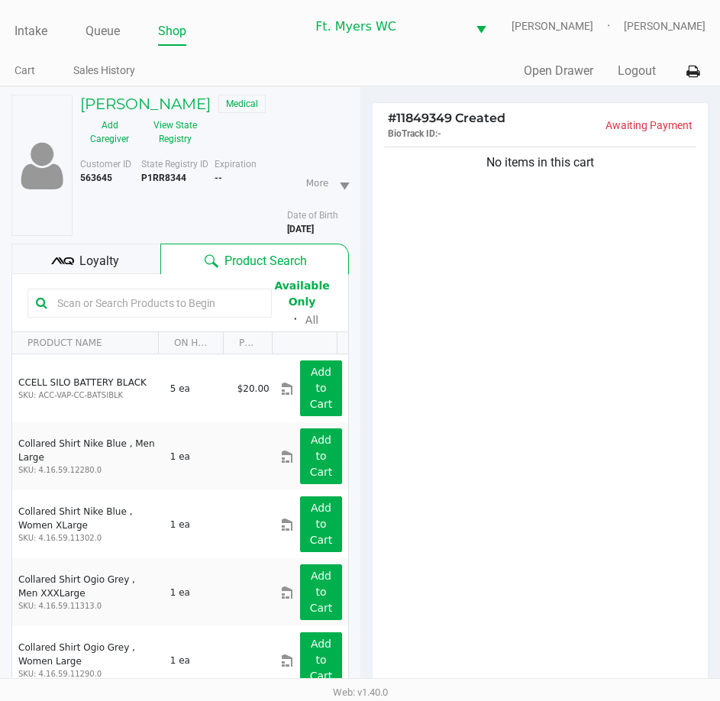
click at [458, 279] on div "No items in this cart" at bounding box center [541, 421] width 336 height 554
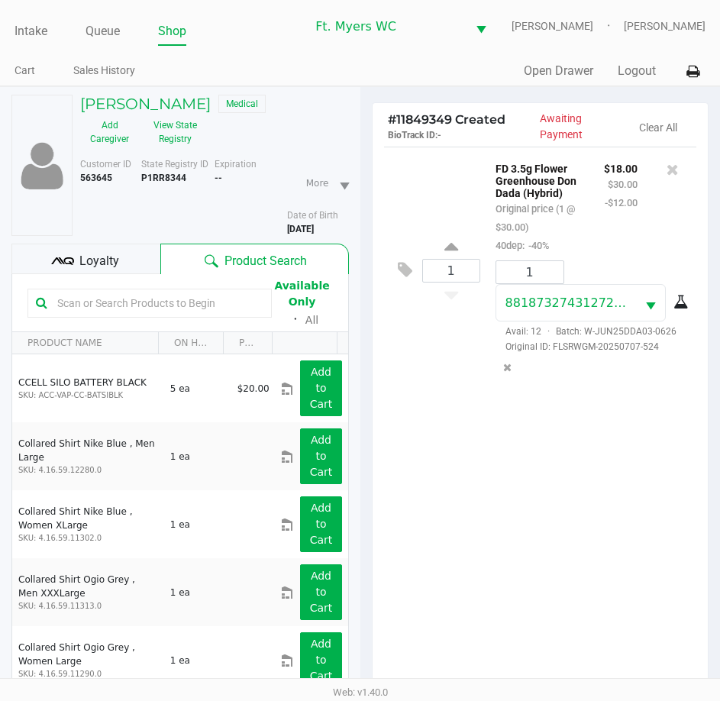
click at [132, 254] on div "Loyalty" at bounding box center [85, 259] width 149 height 31
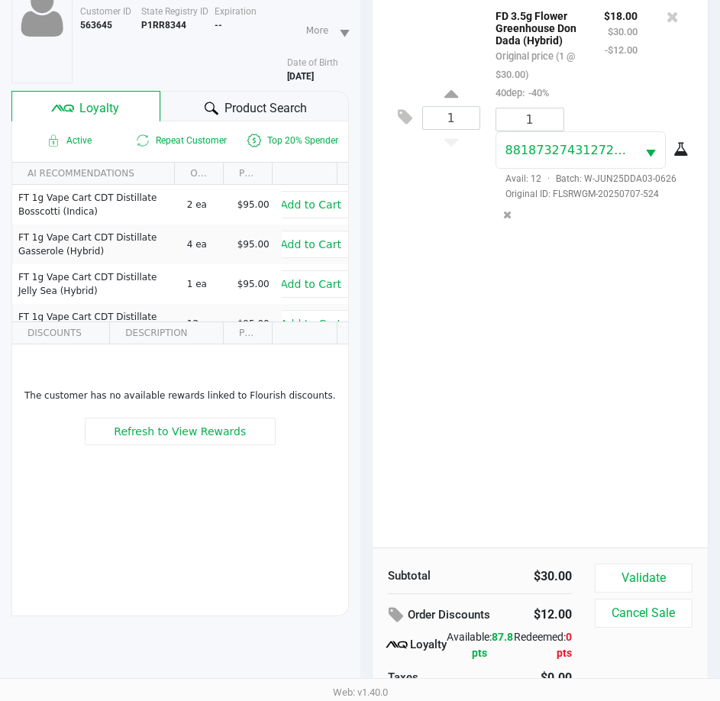
click at [577, 443] on div "1 FD 3.5g Flower Greenhouse Don Dada (Hybrid) Original price (1 @ $30.00) 40dep…" at bounding box center [541, 271] width 336 height 554
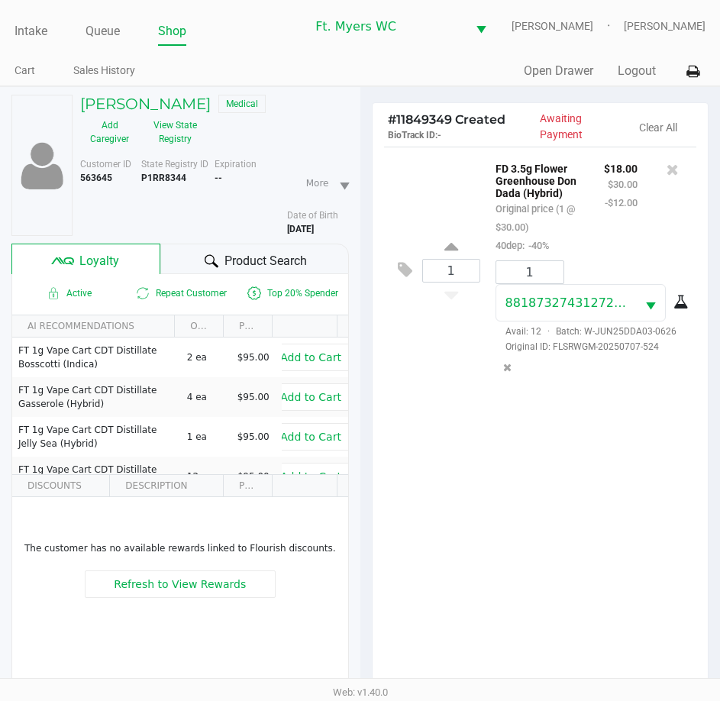
drag, startPoint x: 543, startPoint y: 455, endPoint x: 554, endPoint y: 451, distance: 12.1
click at [544, 455] on div "1 FD 3.5g Flower Greenhouse Don Dada (Hybrid) Original price (1 @ $30.00) 40dep…" at bounding box center [541, 424] width 336 height 554
click at [555, 451] on div "1 FD 3.5g Flower Greenhouse Don Dada (Hybrid) Original price (1 @ $30.00) 40dep…" at bounding box center [541, 424] width 336 height 554
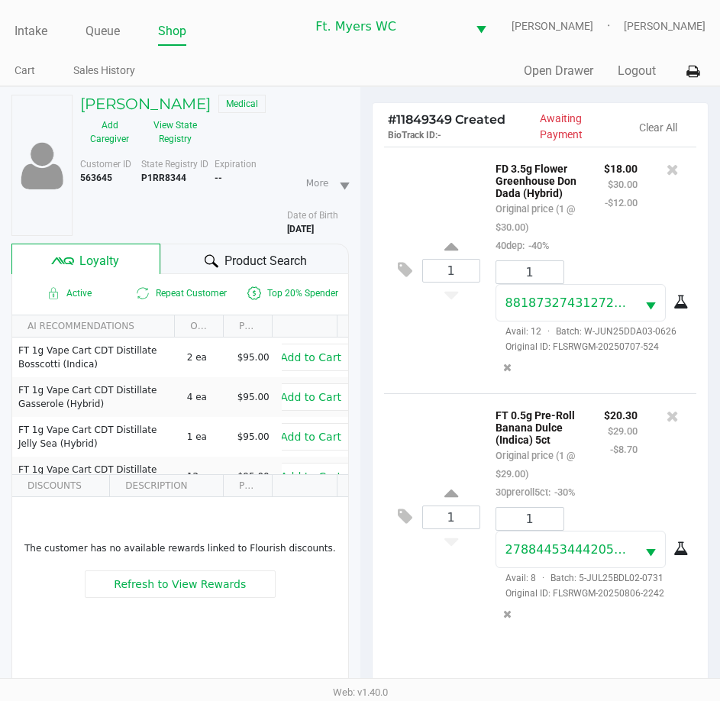
scroll to position [200, 0]
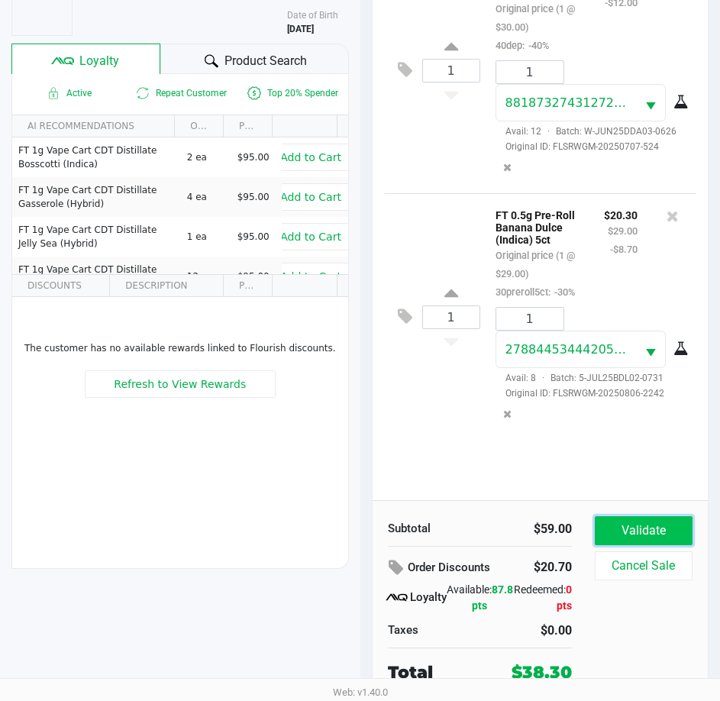
click at [673, 522] on button "Validate" at bounding box center [644, 530] width 98 height 29
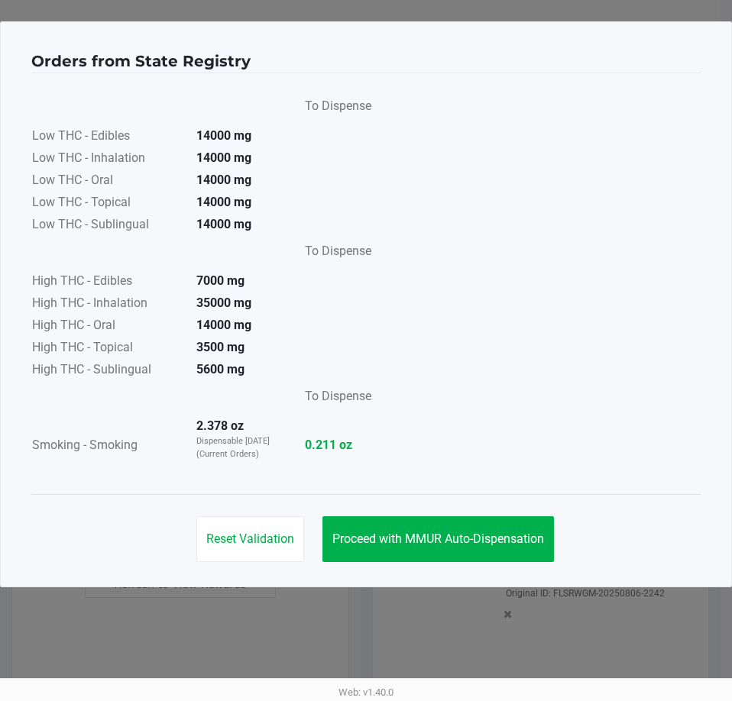
click at [485, 564] on div "Reset Validation Proceed with MMUR Auto-Dispensation" at bounding box center [365, 532] width 669 height 77
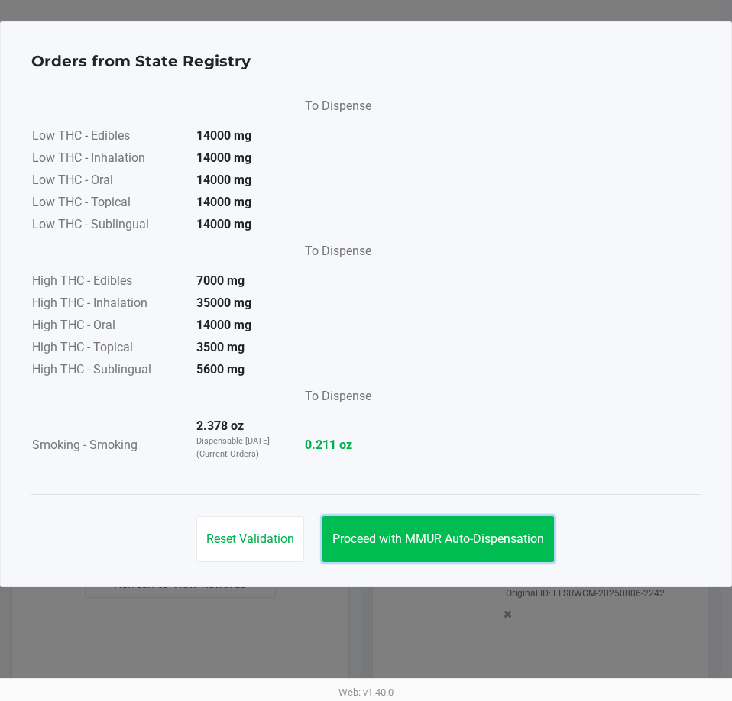
click at [489, 549] on button "Proceed with MMUR Auto-Dispensation" at bounding box center [437, 539] width 231 height 46
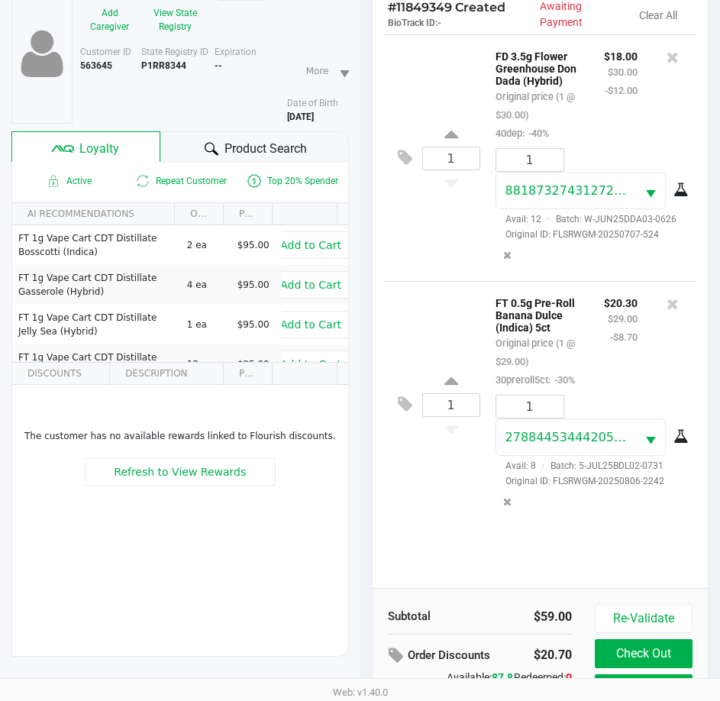
scroll to position [202, 0]
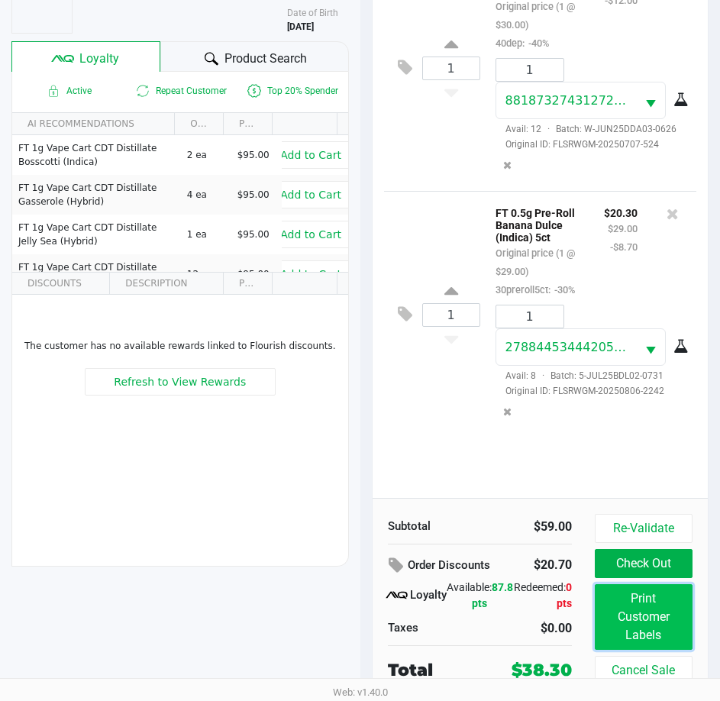
click at [609, 602] on button "Print Customer Labels" at bounding box center [644, 617] width 98 height 66
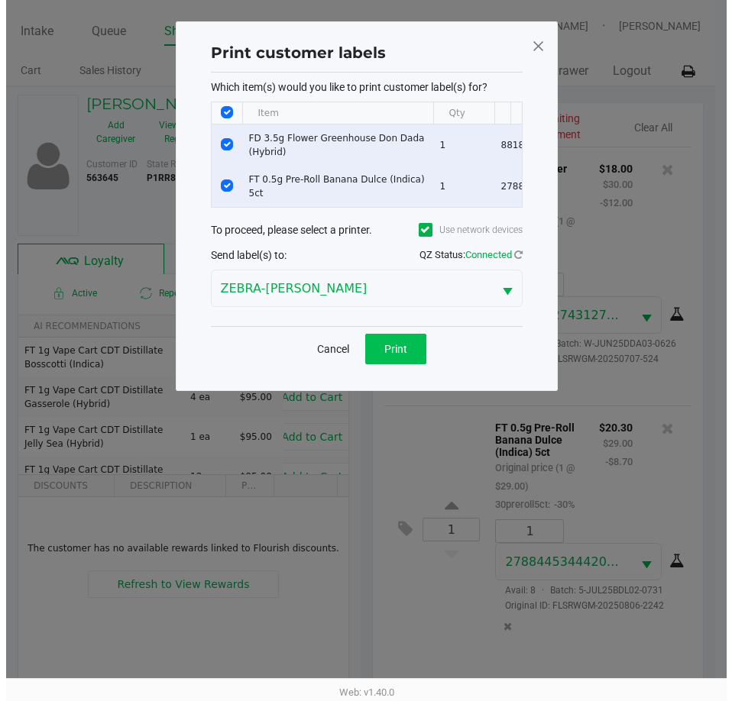
scroll to position [0, 0]
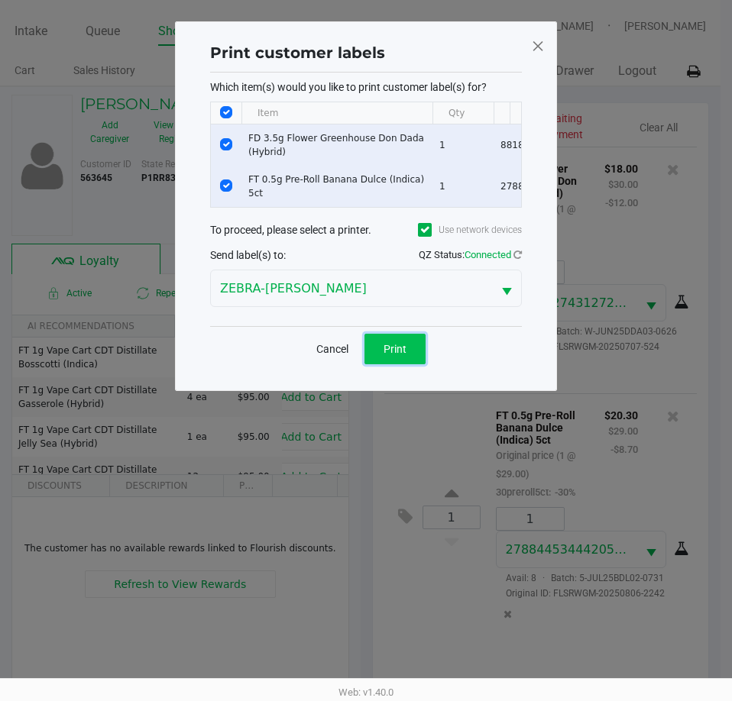
click at [396, 364] on button "Print" at bounding box center [394, 349] width 61 height 31
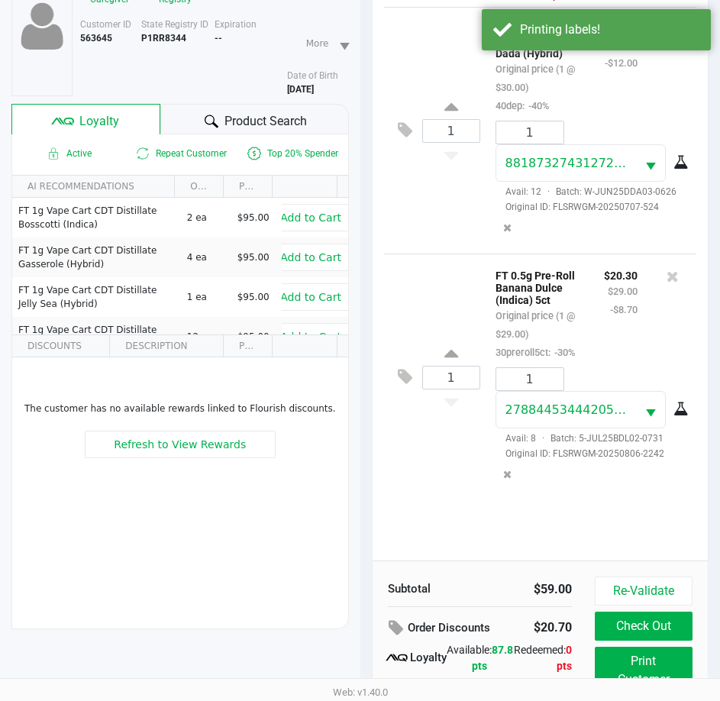
scroll to position [202, 0]
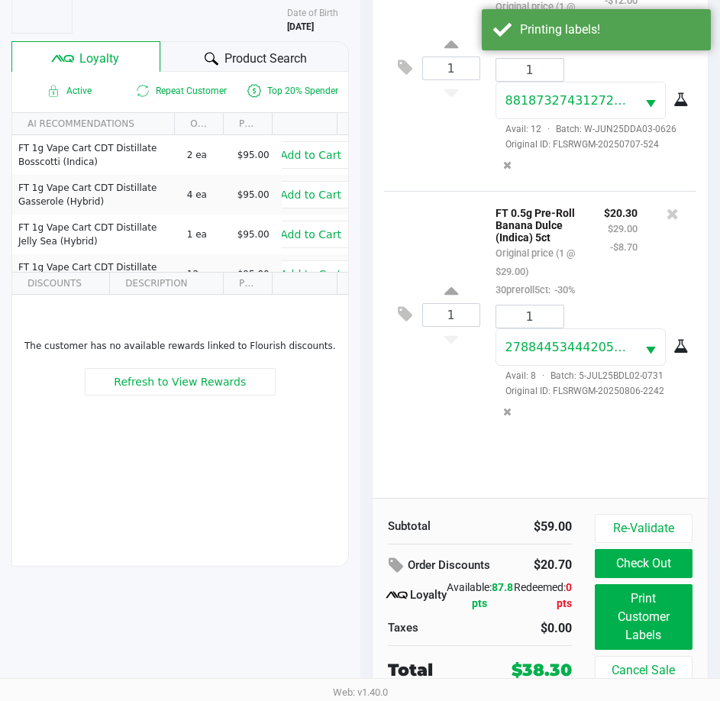
click at [438, 487] on div "1 FD 3.5g Flower Greenhouse Don Dada (Hybrid) Original price (1 @ $30.00) 40dep…" at bounding box center [541, 221] width 336 height 554
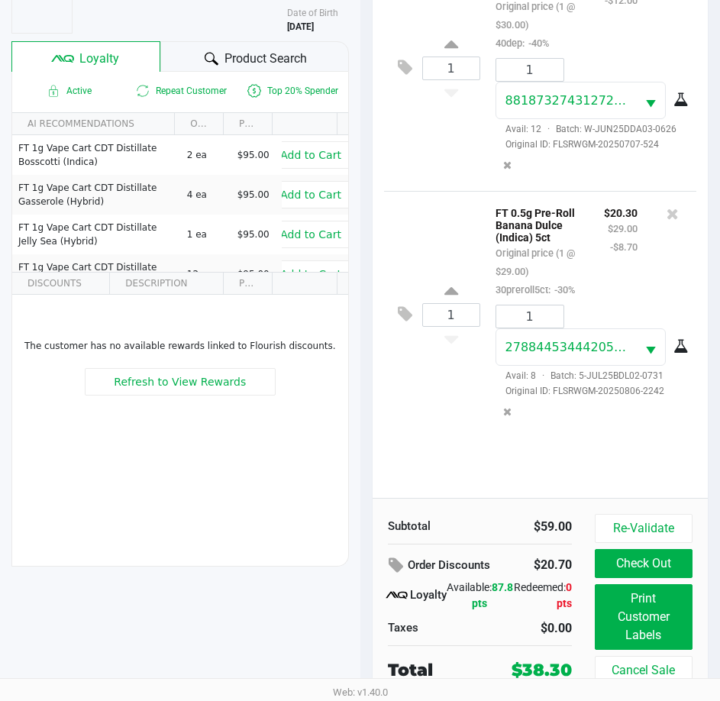
click at [454, 460] on div "1 FD 3.5g Flower Greenhouse Don Dada (Hybrid) Original price (1 @ $30.00) 40dep…" at bounding box center [541, 221] width 336 height 554
click at [631, 567] on button "Check Out" at bounding box center [644, 563] width 98 height 29
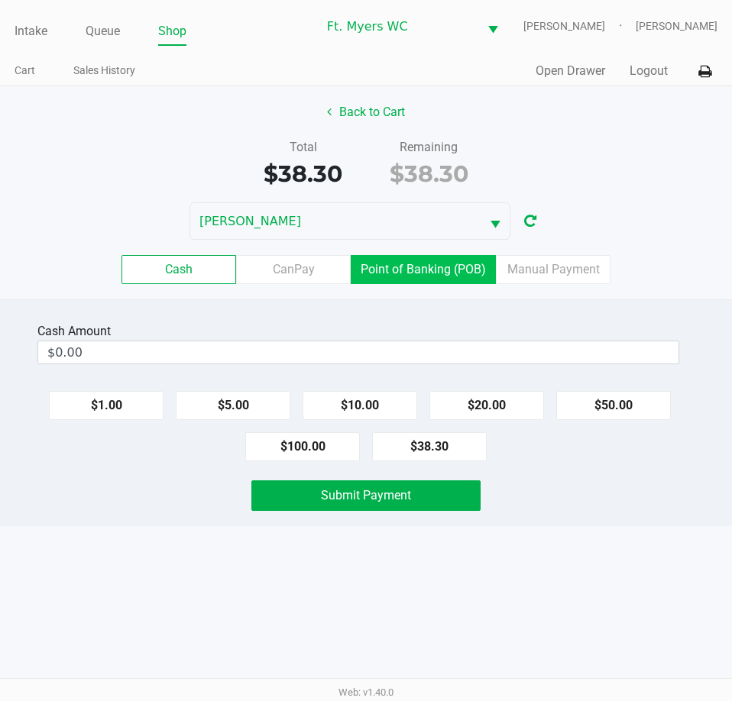
click at [479, 276] on label "Point of Banking (POB)" at bounding box center [422, 269] width 145 height 29
click at [0, 0] on 7 "Point of Banking (POB)" at bounding box center [0, 0] width 0 height 0
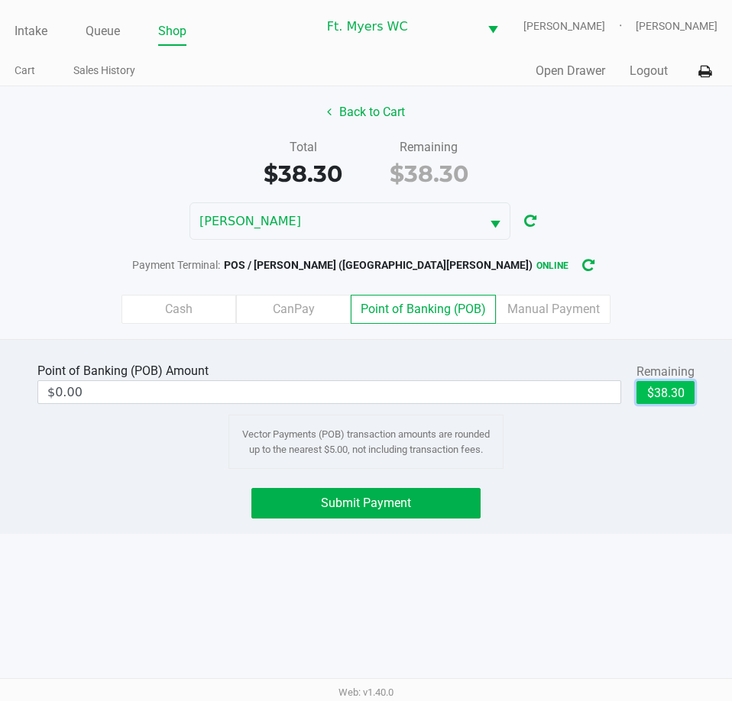
click at [655, 391] on button "$38.30" at bounding box center [665, 392] width 58 height 23
type input "$38.30"
click at [325, 525] on div "Point of Banking (POB) Amount $38.30 Remaining $38.30 Clear Vector Payments (PO…" at bounding box center [366, 436] width 732 height 195
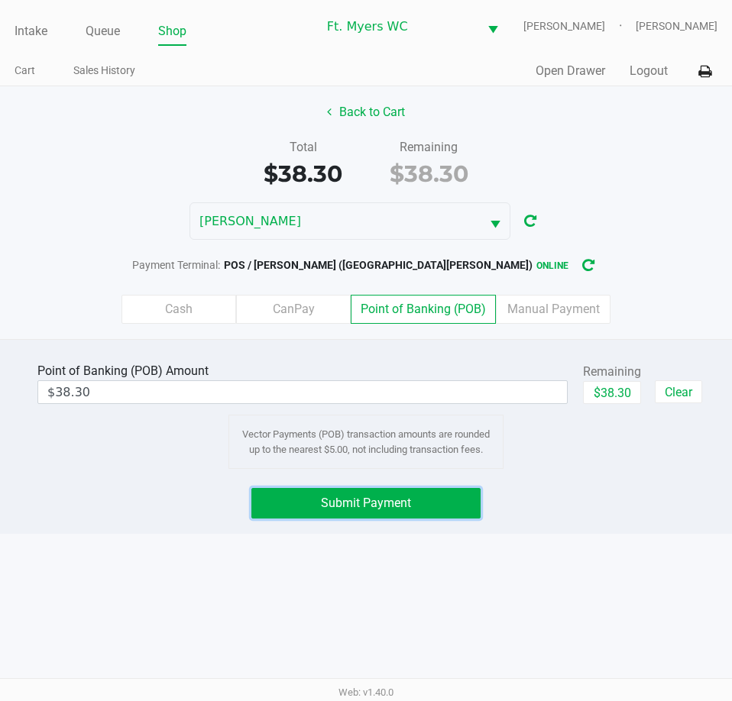
click at [331, 503] on span "Submit Payment" at bounding box center [366, 503] width 90 height 15
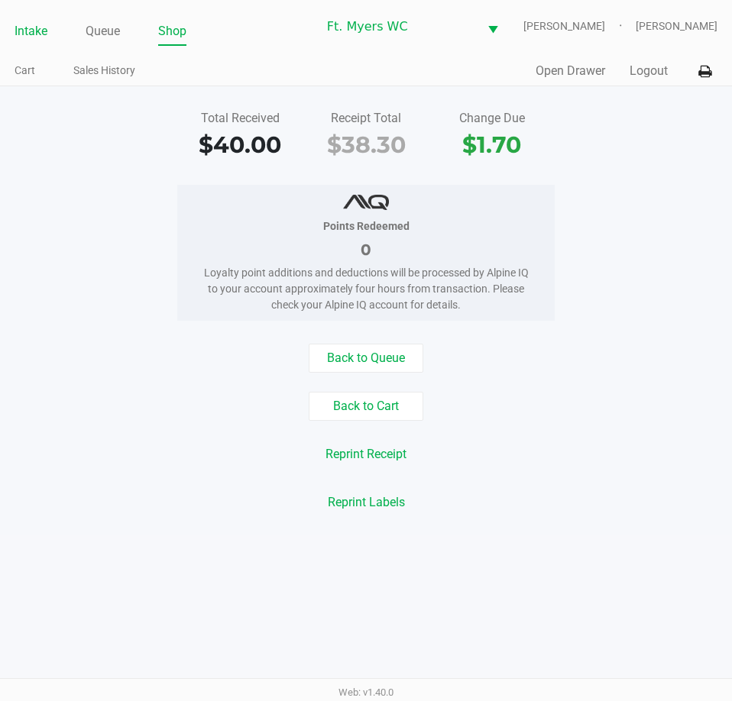
click at [37, 38] on link "Intake" at bounding box center [31, 31] width 33 height 21
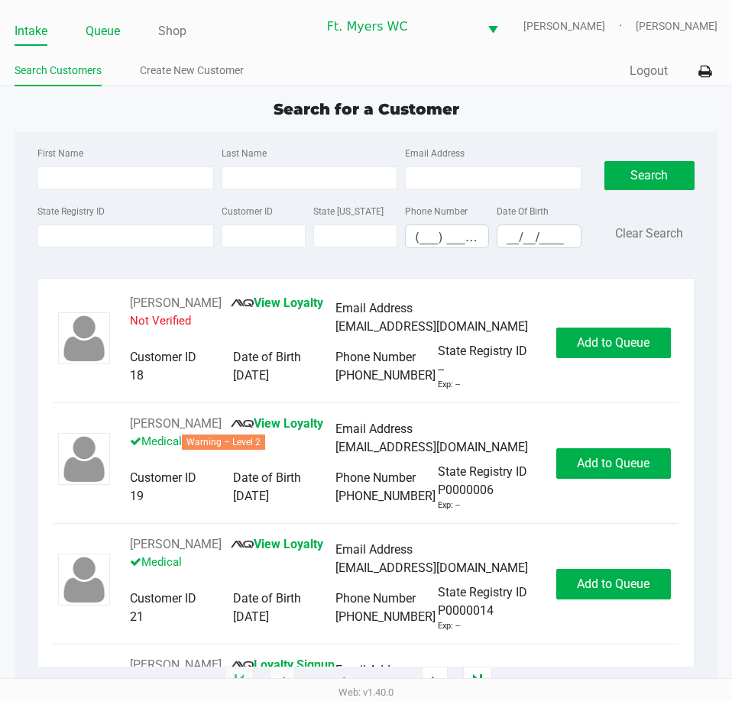
click at [92, 21] on link "Queue" at bounding box center [103, 31] width 34 height 21
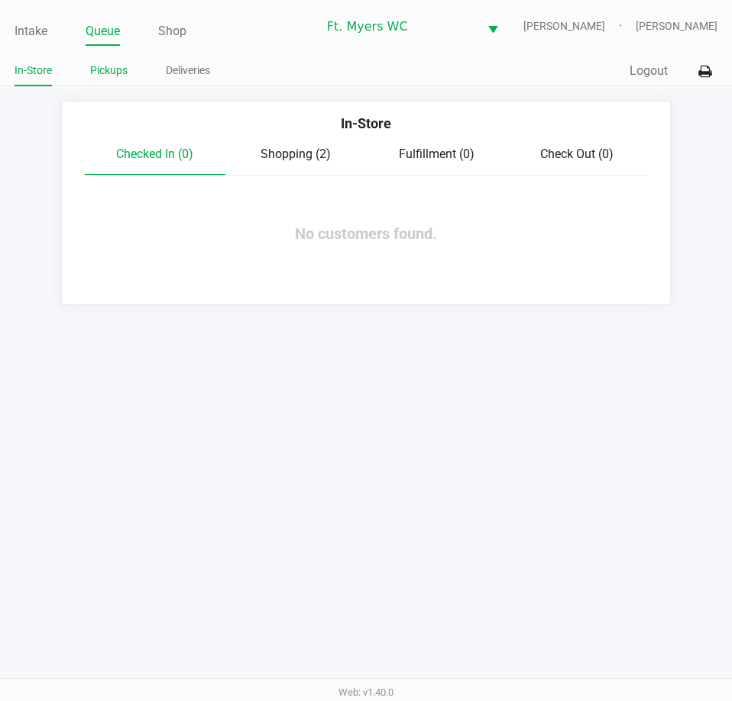
click at [101, 76] on link "Pickups" at bounding box center [108, 70] width 37 height 19
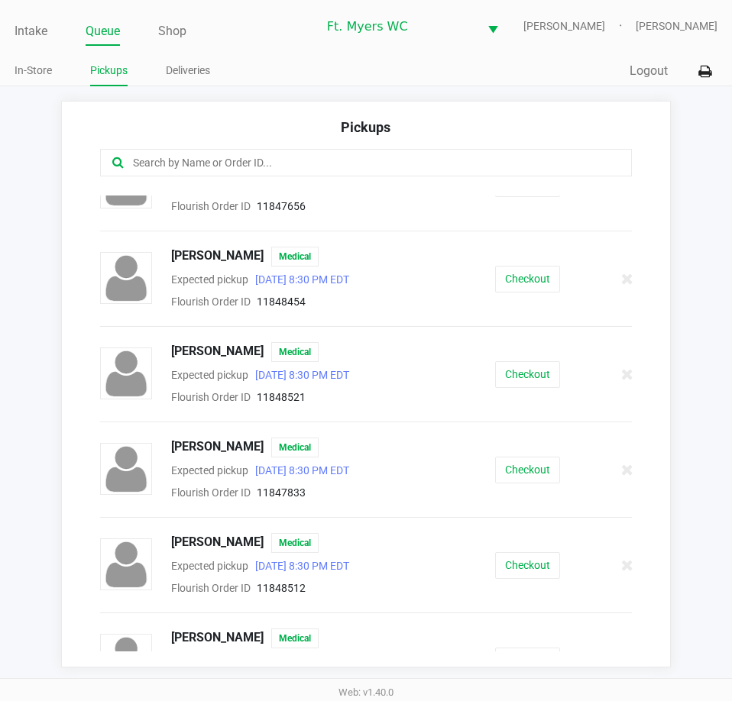
scroll to position [1231, 0]
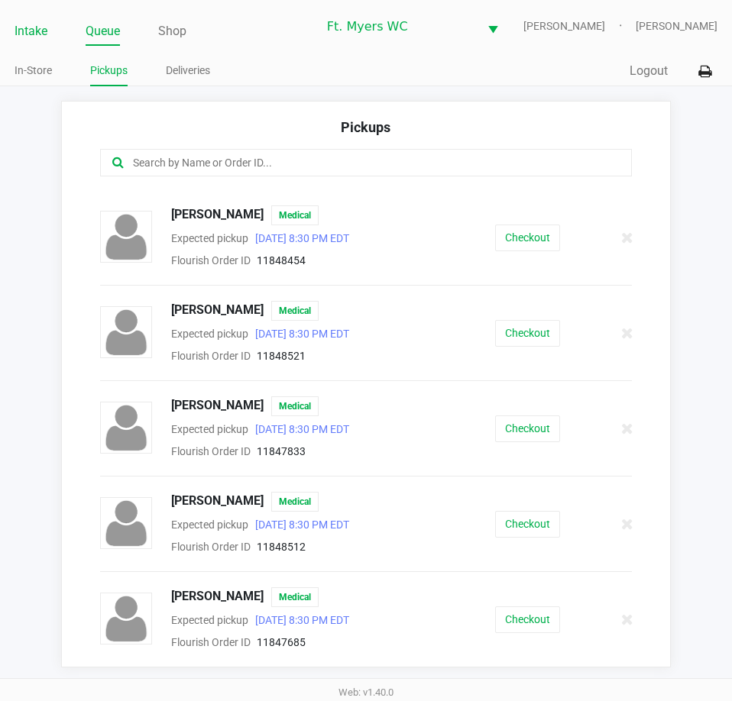
click at [37, 30] on link "Intake" at bounding box center [31, 31] width 33 height 21
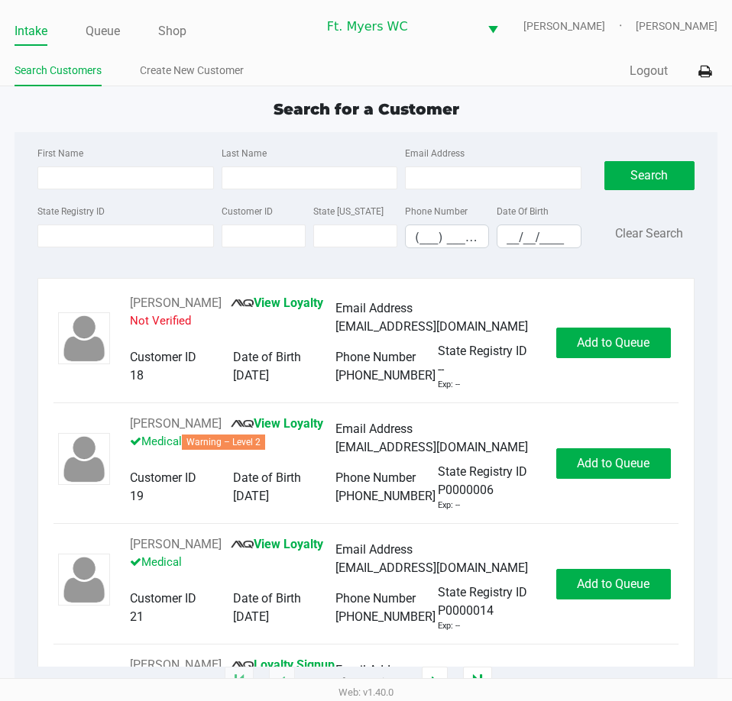
click at [106, 216] on div "State Registry ID" at bounding box center [125, 225] width 183 height 47
click at [108, 228] on input "State Registry ID" at bounding box center [125, 236] width 176 height 23
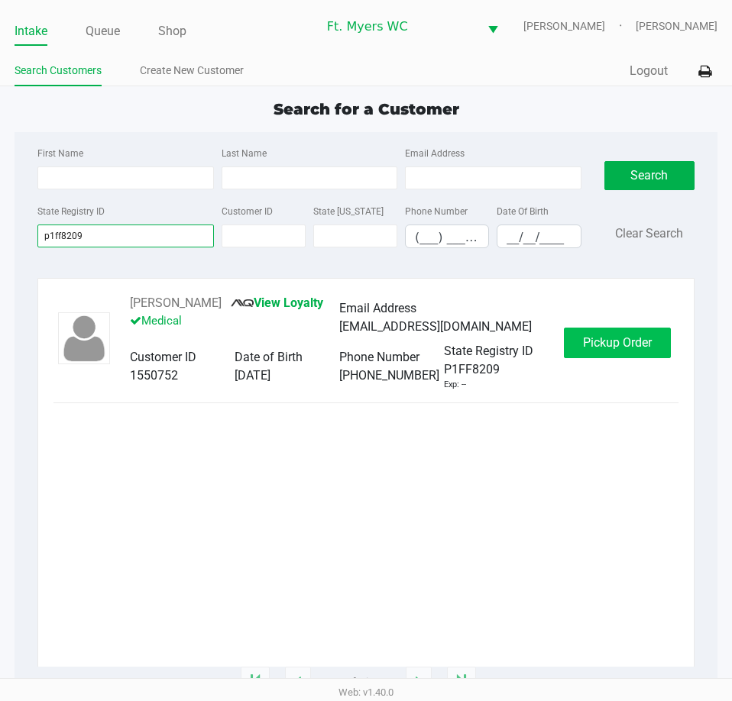
type input "p1ff8209"
click at [574, 346] on button "Pickup Order" at bounding box center [617, 343] width 107 height 31
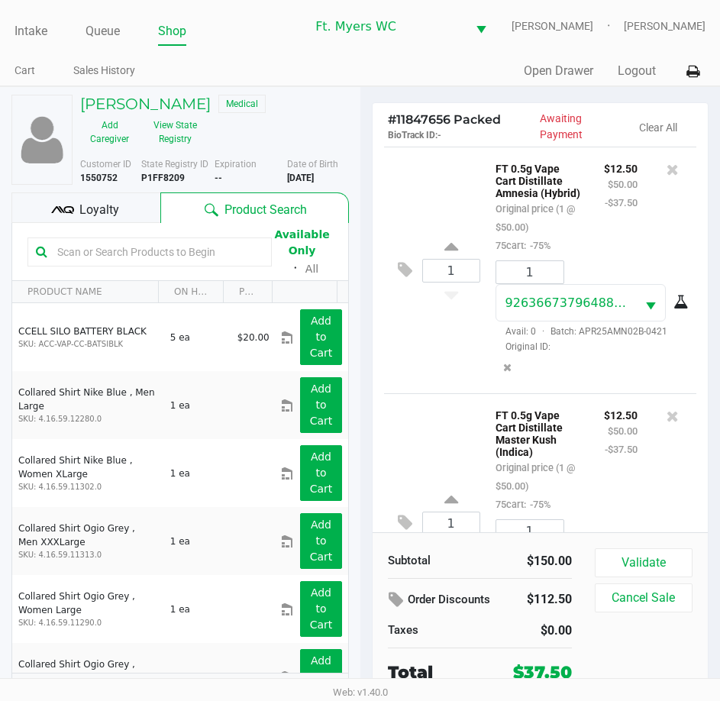
click at [661, 547] on div "Subtotal $150.00 Order Discounts $112.50 Taxes $0.00 Total $37.50 Validate Canc…" at bounding box center [541, 616] width 336 height 168
click at [661, 558] on button "Validate" at bounding box center [644, 562] width 98 height 29
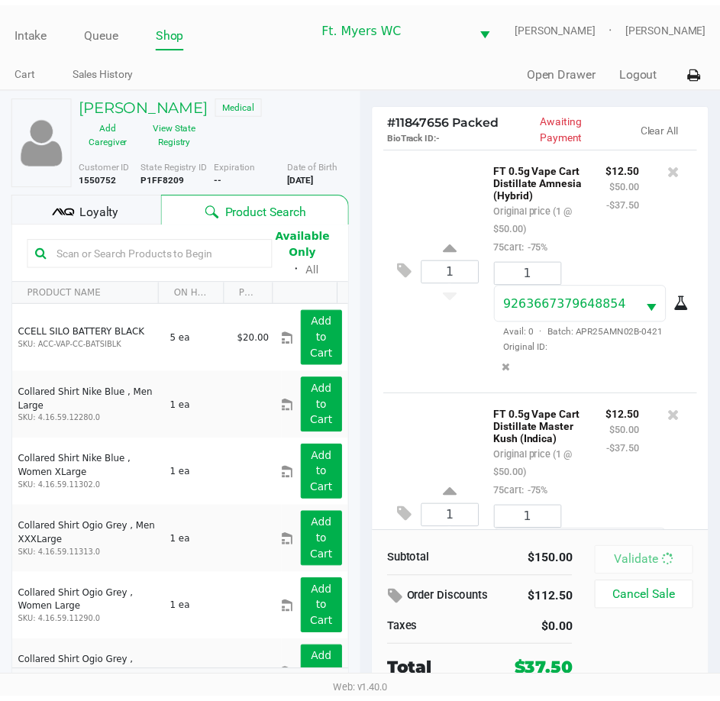
scroll to position [400, 0]
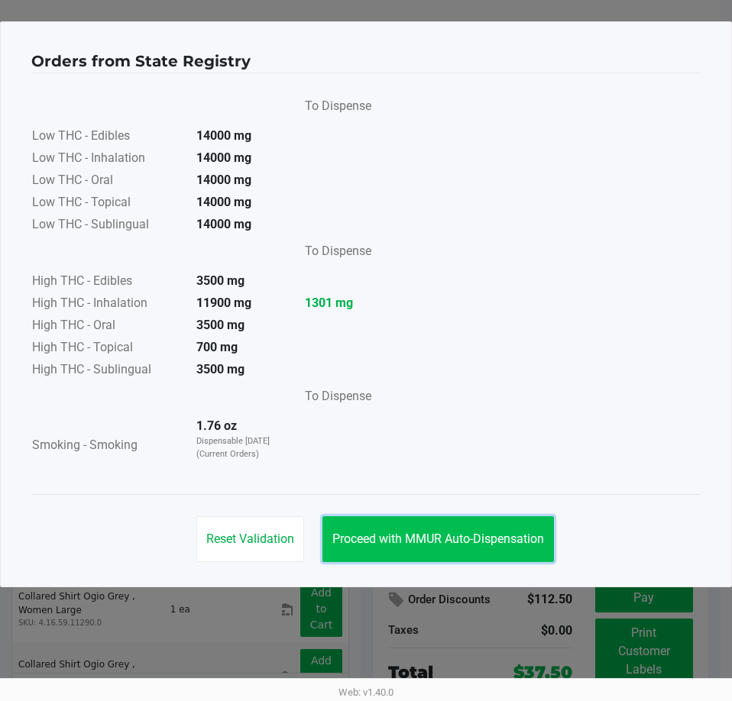
click at [399, 538] on span "Proceed with MMUR Auto-Dispensation" at bounding box center [438, 538] width 212 height 15
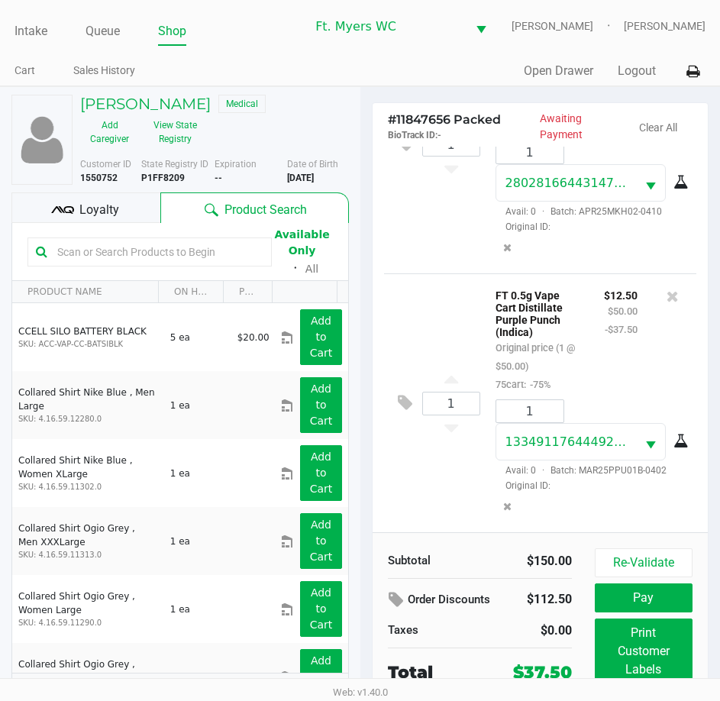
click at [98, 189] on div "[PERSON_NAME] Medical Add Caregiver View State Registry Customer ID 1550752 Sta…" at bounding box center [180, 406] width 338 height 638
click at [98, 205] on span "Loyalty" at bounding box center [99, 210] width 40 height 18
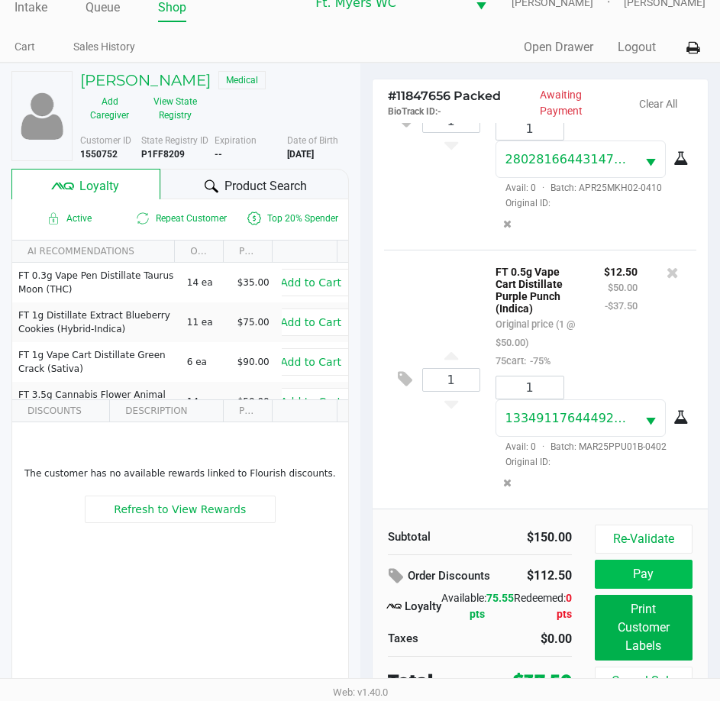
scroll to position [34, 0]
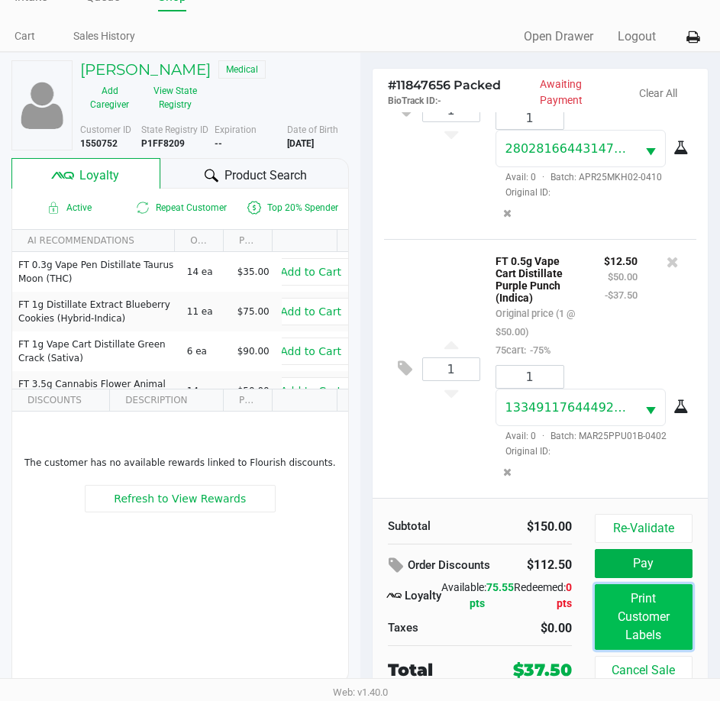
click at [625, 595] on button "Print Customer Labels" at bounding box center [644, 617] width 98 height 66
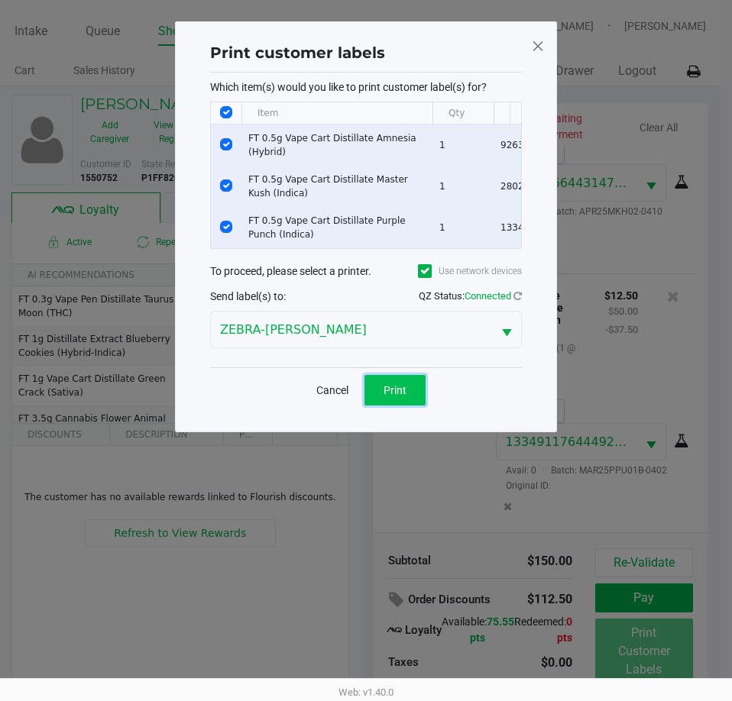
click at [402, 392] on button "Print" at bounding box center [394, 390] width 61 height 31
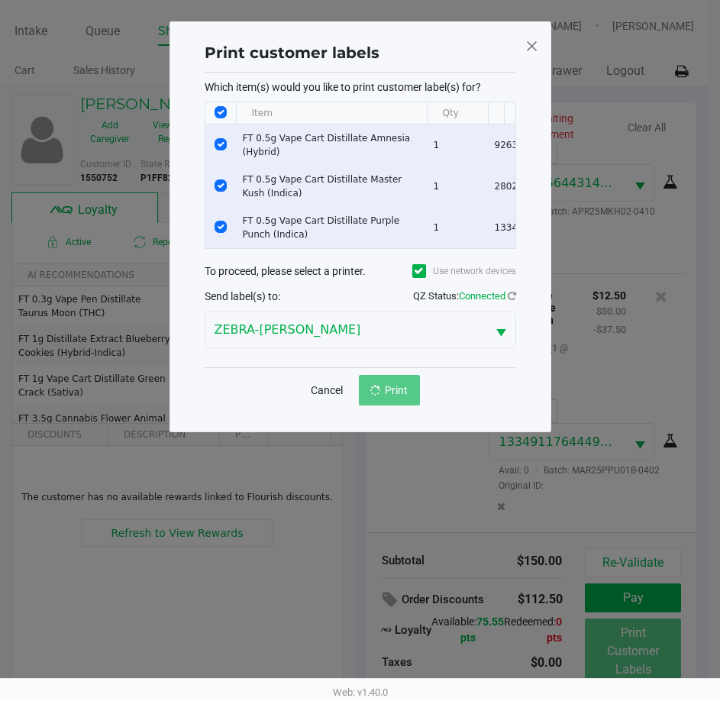
click at [416, 481] on ngb-modal-window "Print customer labels Which item(s) would you like to print customer label(s) f…" at bounding box center [360, 350] width 720 height 701
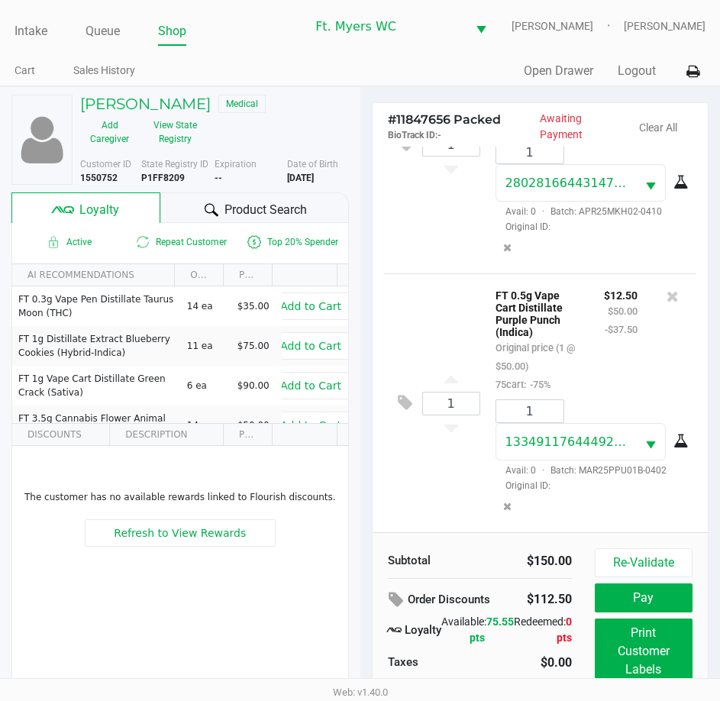
click at [450, 502] on div "1 FT 0.5g Vape Cart Distillate Purple Punch (Indica) Original price (1 @ $50.00…" at bounding box center [540, 402] width 313 height 259
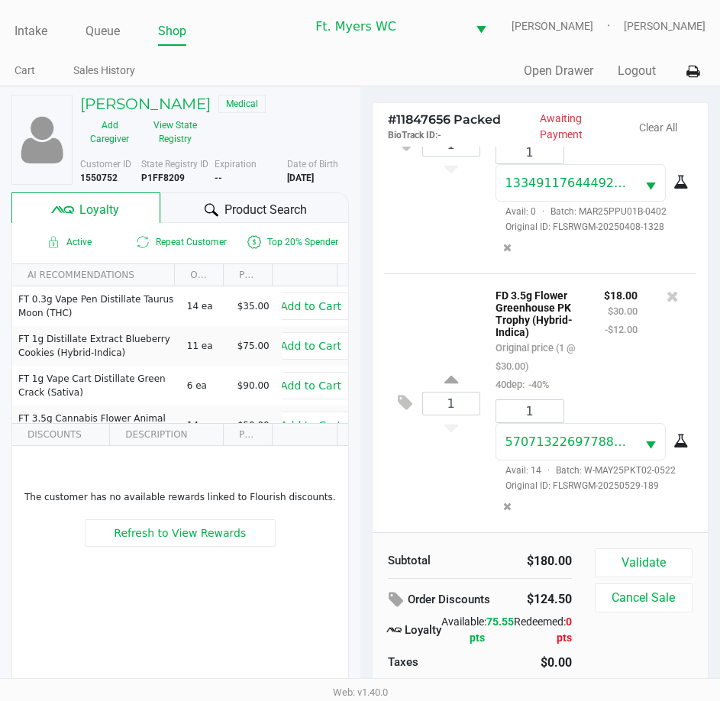
scroll to position [680, 0]
click at [649, 566] on button "Validate" at bounding box center [644, 562] width 98 height 29
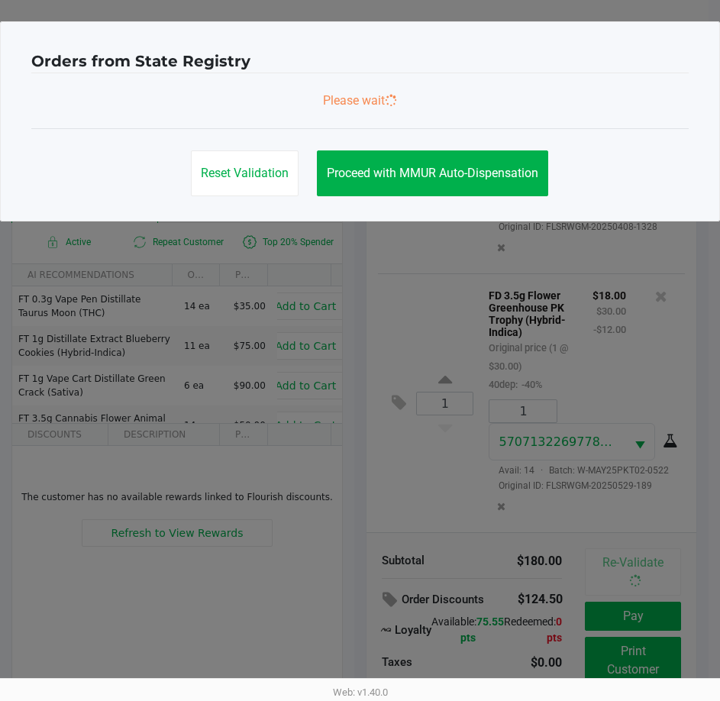
scroll to position [0, 0]
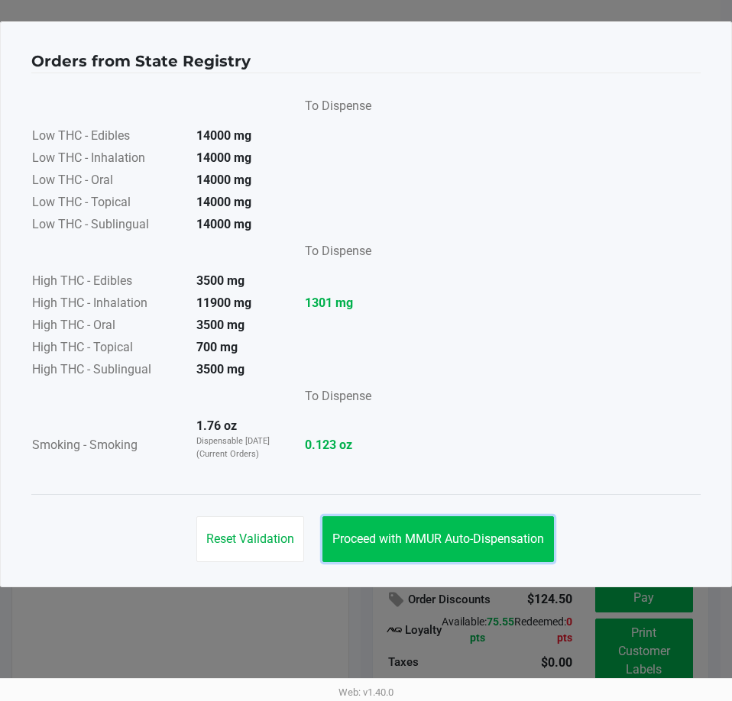
click at [429, 548] on button "Proceed with MMUR Auto-Dispensation" at bounding box center [437, 539] width 231 height 46
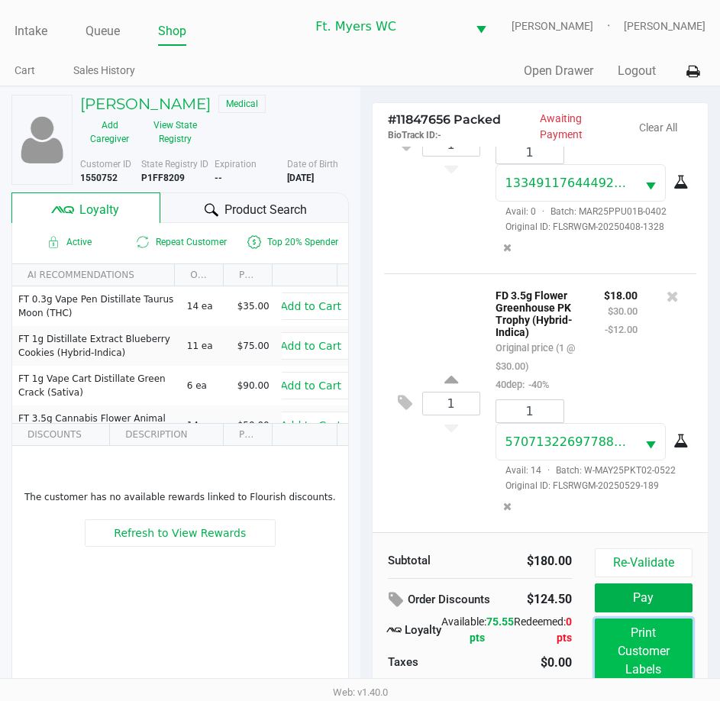
click at [622, 628] on button "Print Customer Labels" at bounding box center [644, 652] width 98 height 66
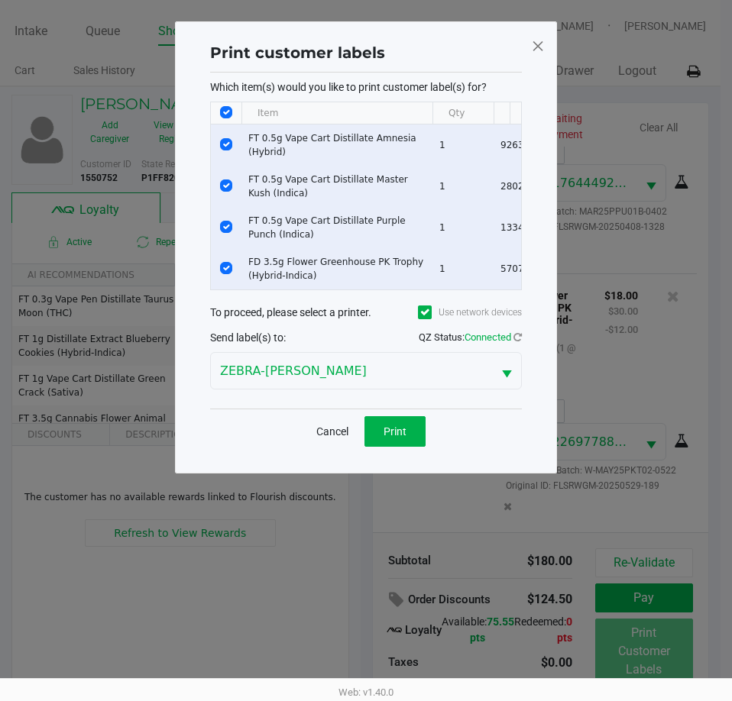
click at [221, 108] on input "Select All Rows" at bounding box center [226, 112] width 12 height 12
checkbox input "false"
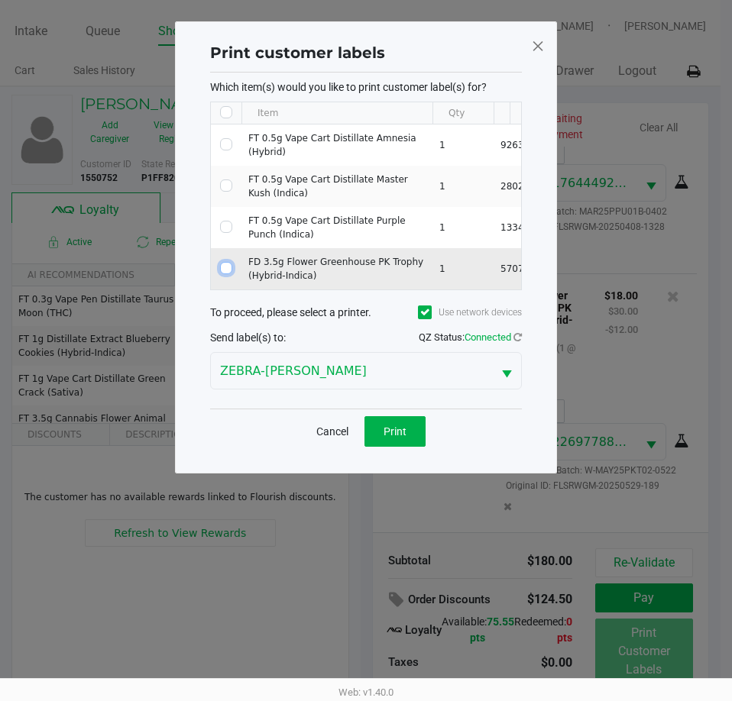
click at [228, 266] on input "Select Row" at bounding box center [226, 268] width 12 height 12
checkbox input "true"
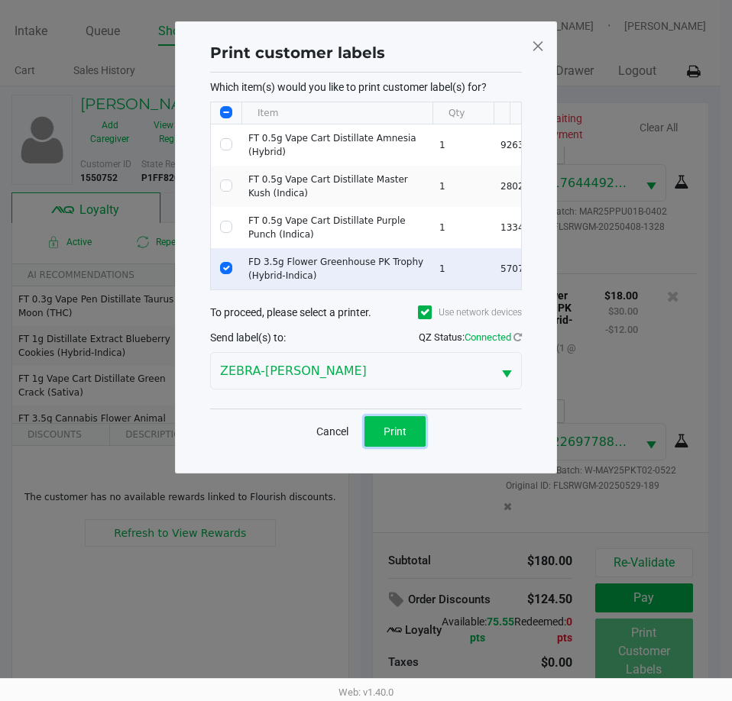
click at [398, 437] on span "Print" at bounding box center [394, 431] width 23 height 12
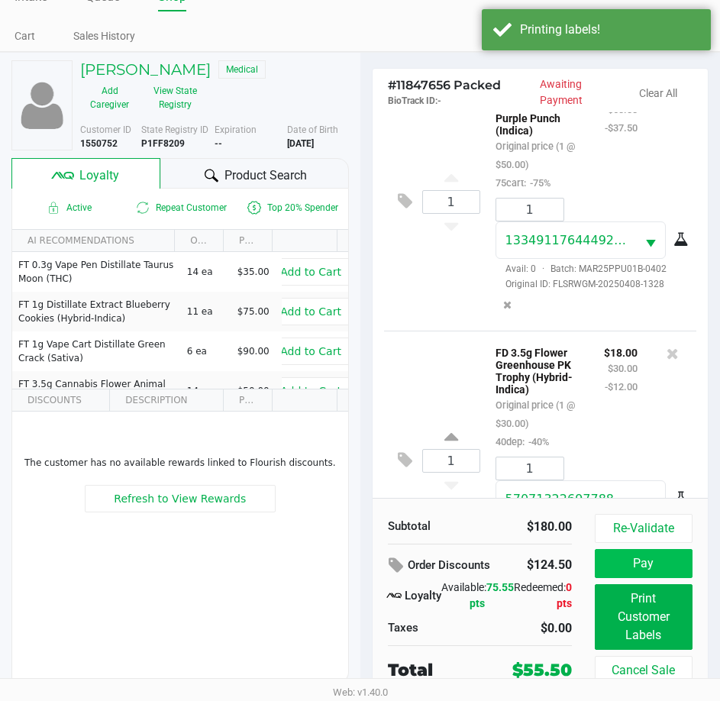
scroll to position [611, 0]
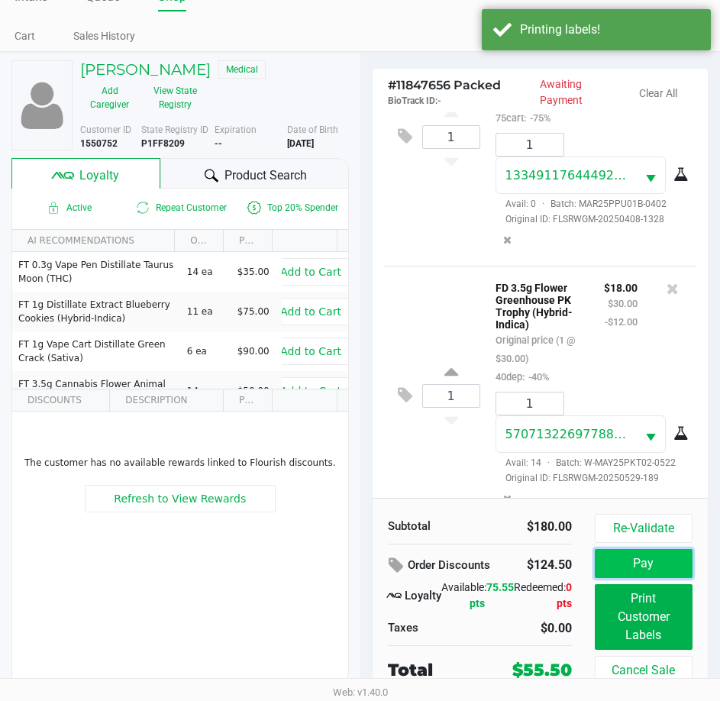
click at [641, 551] on button "Pay" at bounding box center [644, 563] width 98 height 29
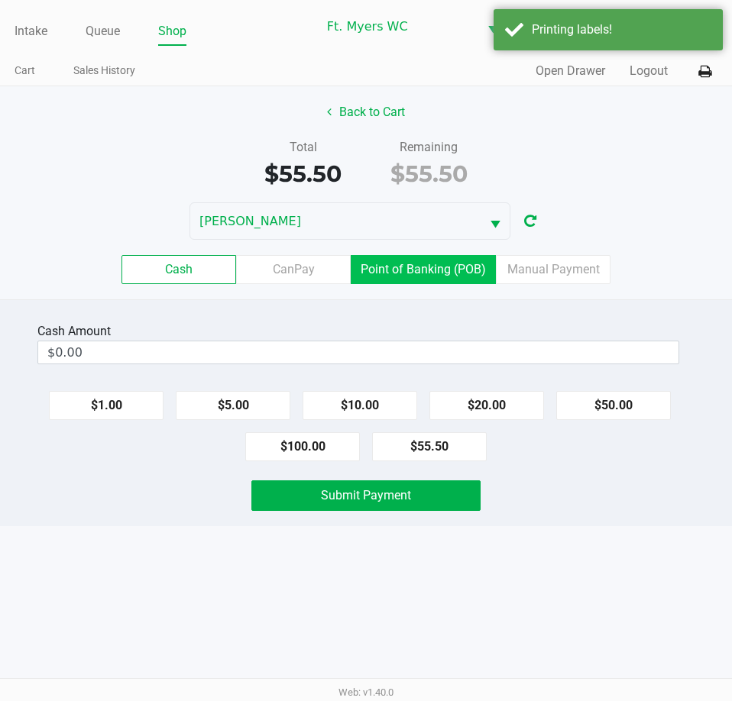
click at [409, 281] on label "Point of Banking (POB)" at bounding box center [422, 269] width 145 height 29
click at [0, 0] on 7 "Point of Banking (POB)" at bounding box center [0, 0] width 0 height 0
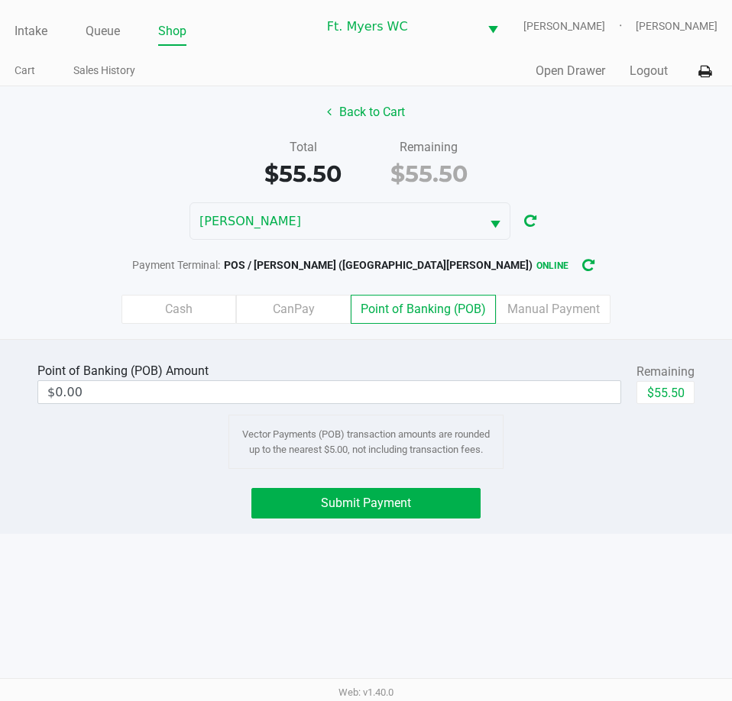
click at [645, 405] on div "$55.50" at bounding box center [665, 398] width 58 height 34
click at [645, 403] on button "$55.50" at bounding box center [665, 392] width 58 height 23
type input "$55.50"
click at [405, 531] on div "Point of Banking (POB) Amount $55.50 Remaining $55.50 Clear Vector Payments (PO…" at bounding box center [366, 436] width 732 height 195
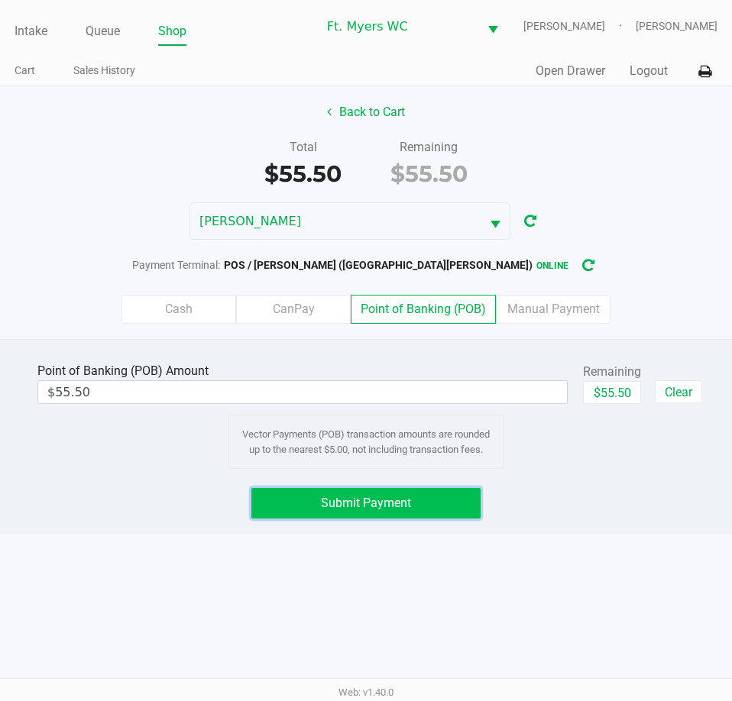
click at [405, 511] on button "Submit Payment" at bounding box center [365, 503] width 228 height 31
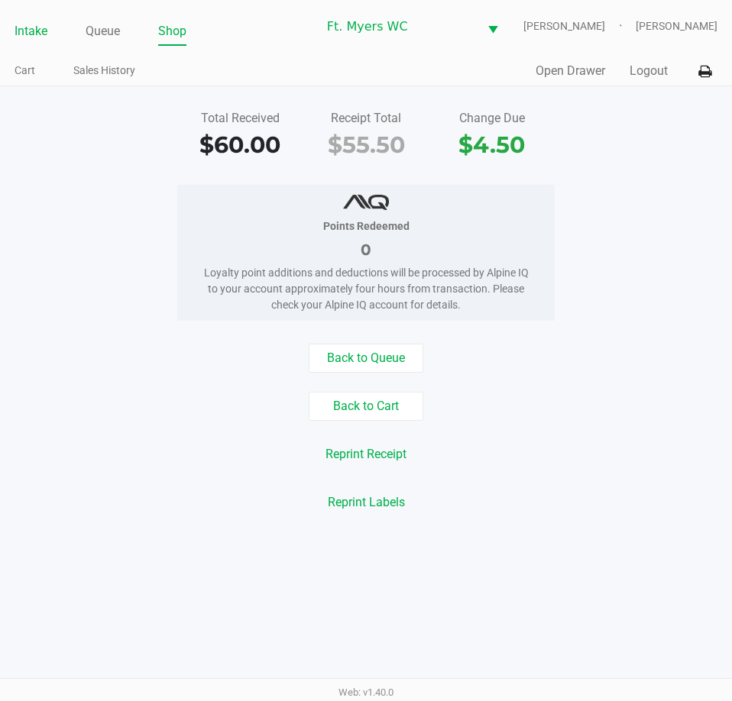
click at [44, 29] on link "Intake" at bounding box center [31, 31] width 33 height 21
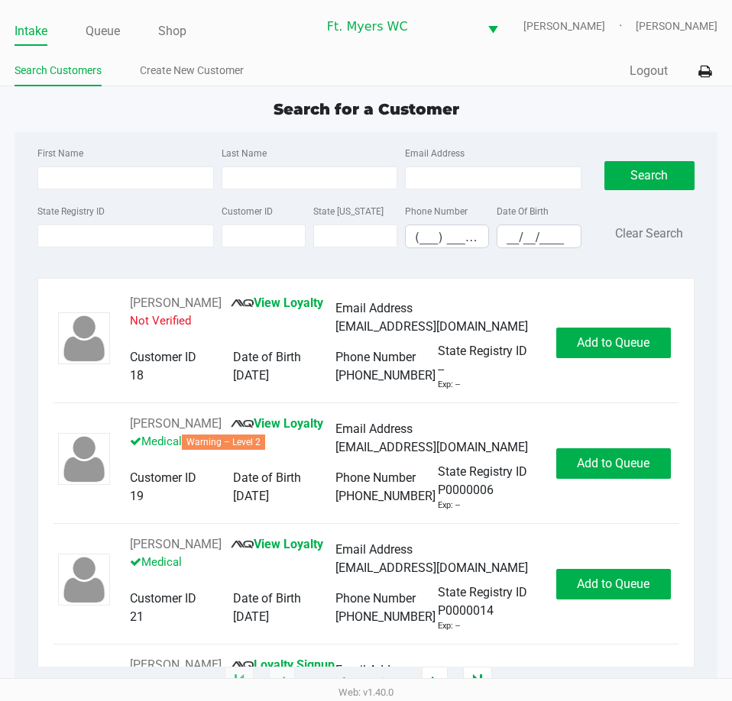
click at [41, 36] on link "Intake" at bounding box center [31, 31] width 33 height 21
click at [57, 212] on label "State Registry ID" at bounding box center [70, 212] width 67 height 14
click at [57, 225] on input "State Registry ID" at bounding box center [125, 236] width 176 height 23
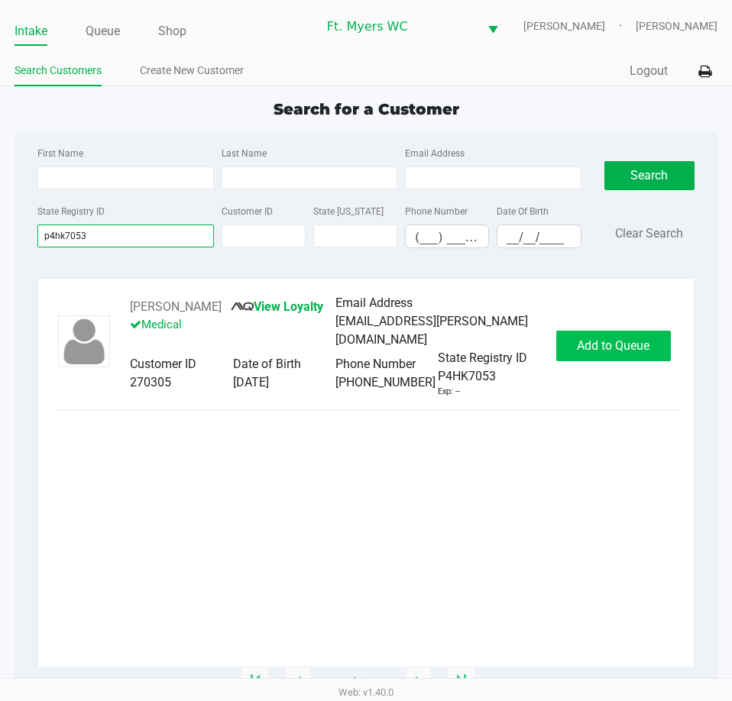
type input "p4hk7053"
click at [618, 331] on button "Add to Queue" at bounding box center [613, 346] width 115 height 31
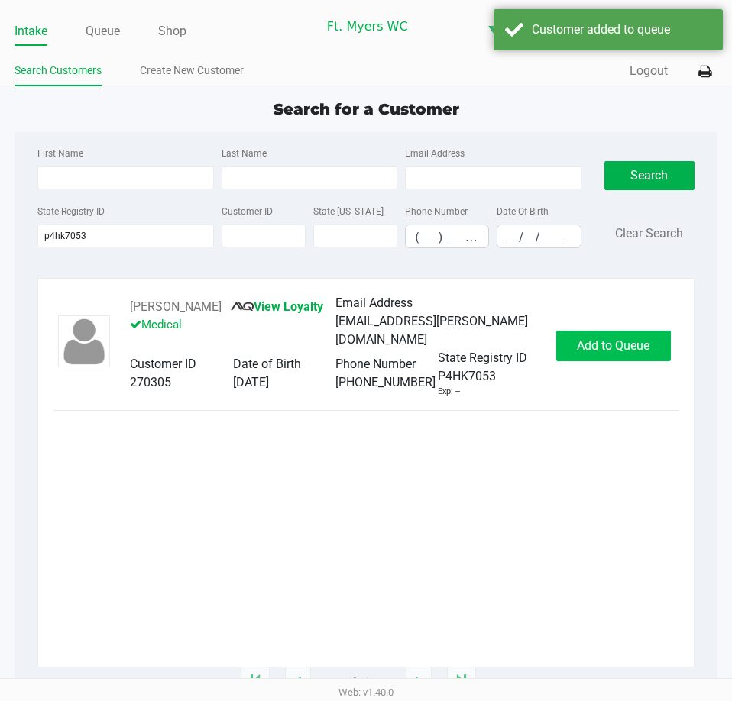
click at [631, 347] on div "Add to Queue" at bounding box center [613, 346] width 115 height 31
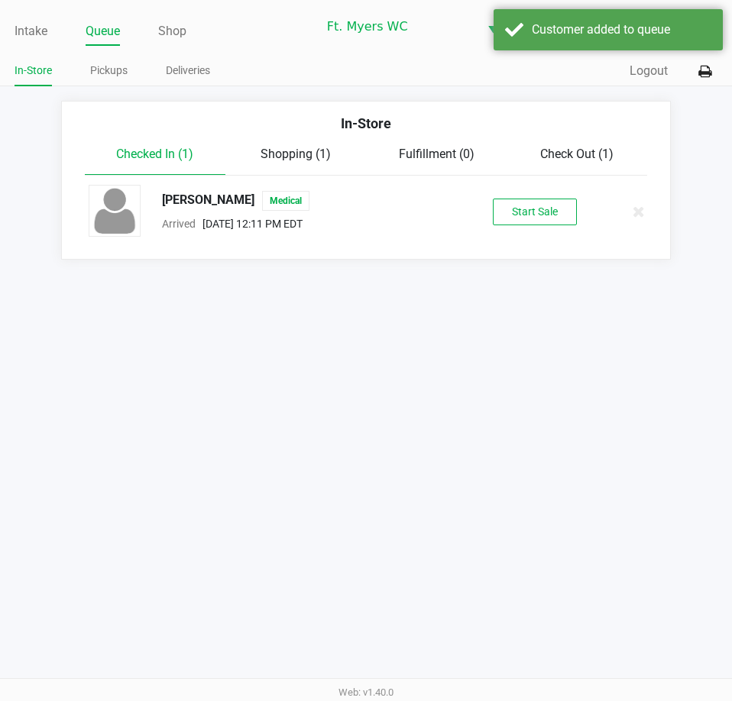
click at [521, 302] on div "Intake Queue Shop Ft. [PERSON_NAME] [PERSON_NAME] [PERSON_NAME] In-Store Pickup…" at bounding box center [366, 350] width 732 height 701
click at [537, 196] on div "[PERSON_NAME] Medical Arrived [DATE] 12:11 PM EDT Start Sale" at bounding box center [365, 211] width 577 height 53
click at [544, 211] on button "Start Sale" at bounding box center [535, 212] width 84 height 27
click at [497, 336] on div "Intake Queue Shop Ft. [PERSON_NAME] [PERSON_NAME] [PERSON_NAME] In-Store Pickup…" at bounding box center [366, 350] width 732 height 701
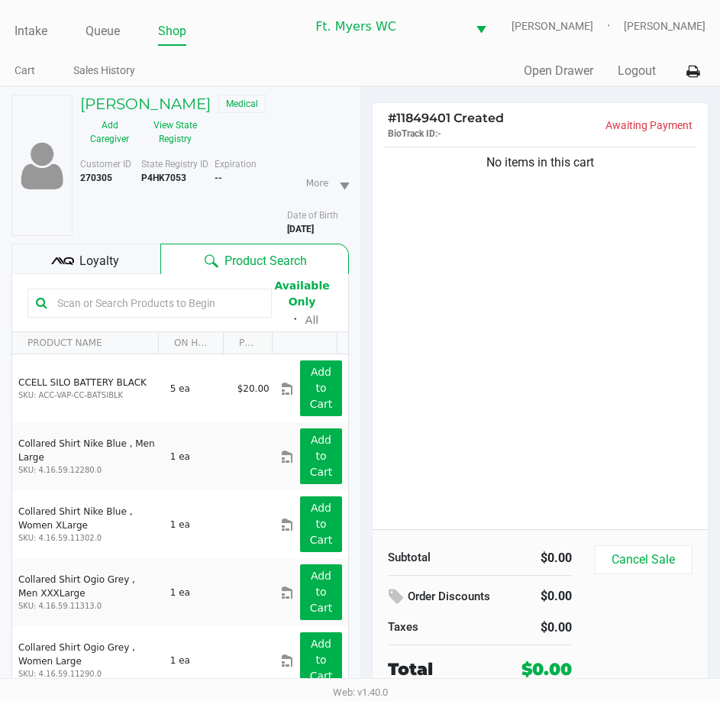
click at [497, 336] on div "No items in this cart" at bounding box center [541, 337] width 336 height 386
click at [191, 131] on button "View State Registry" at bounding box center [171, 132] width 64 height 38
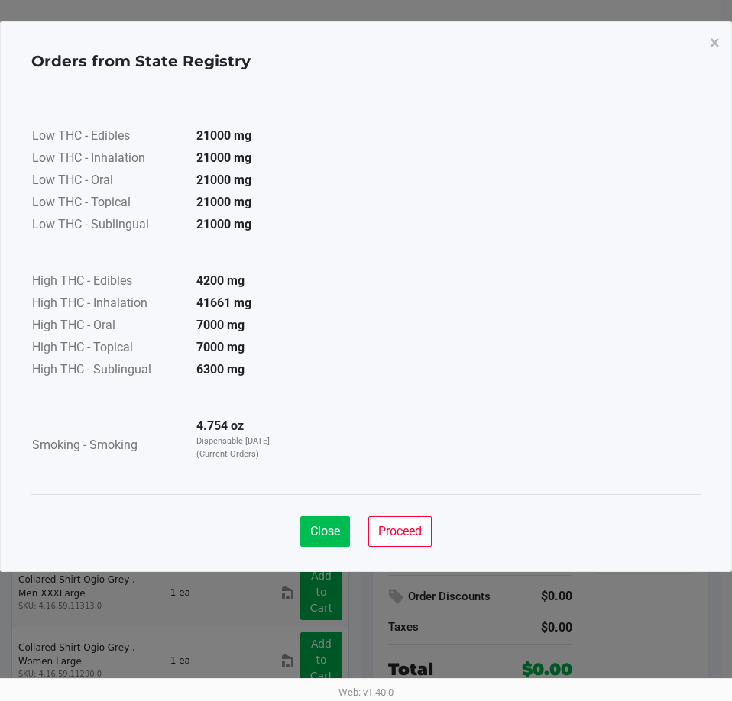
click at [314, 544] on button "Close" at bounding box center [325, 531] width 50 height 31
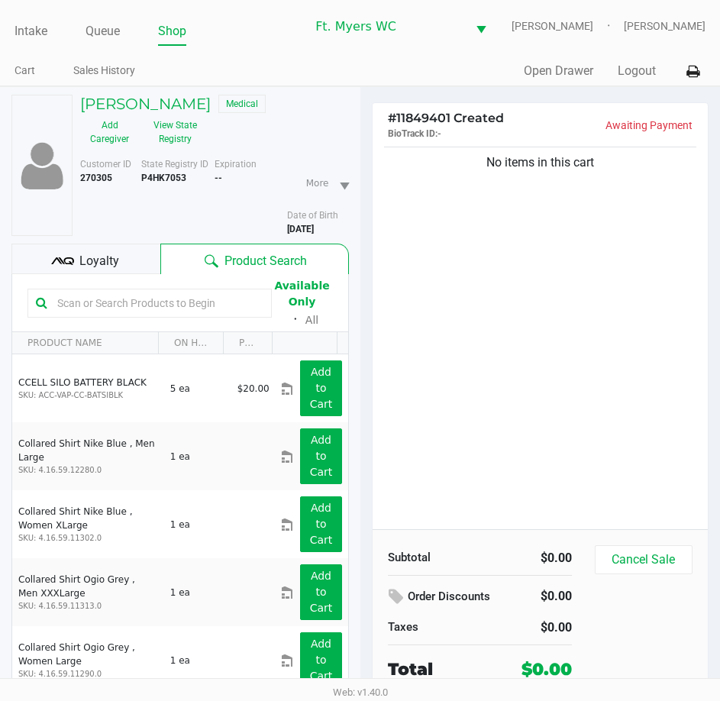
click at [88, 247] on div "Loyalty" at bounding box center [85, 259] width 149 height 31
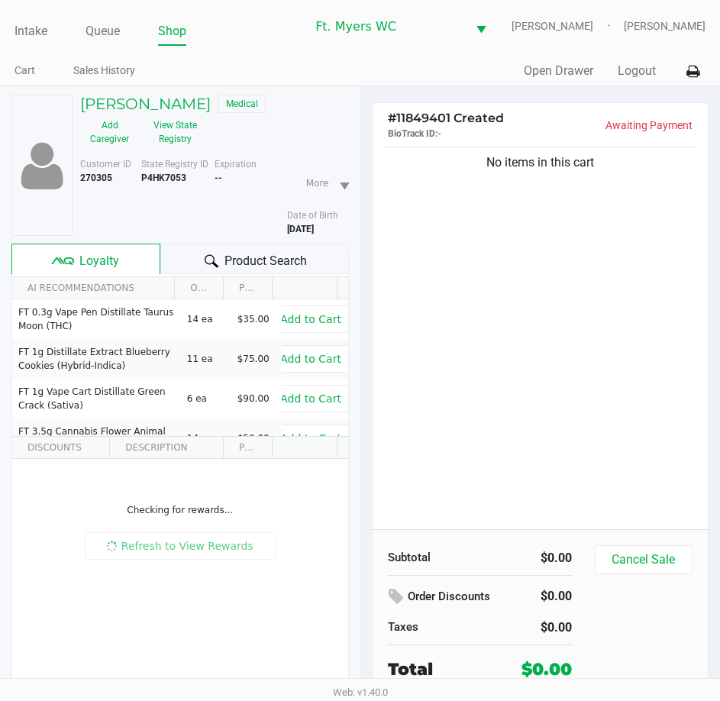
click at [215, 266] on icon at bounding box center [212, 260] width 14 height 13
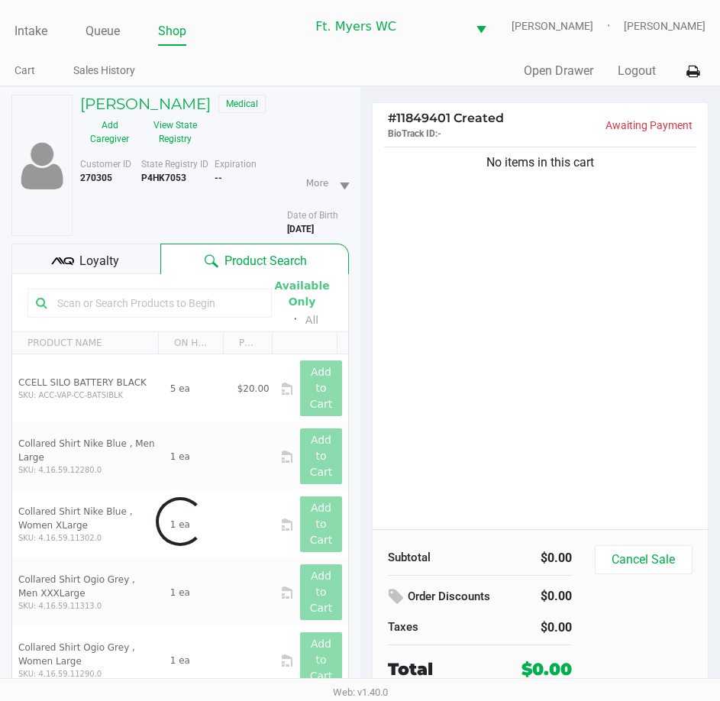
click at [486, 254] on div "No items in this cart" at bounding box center [541, 337] width 336 height 386
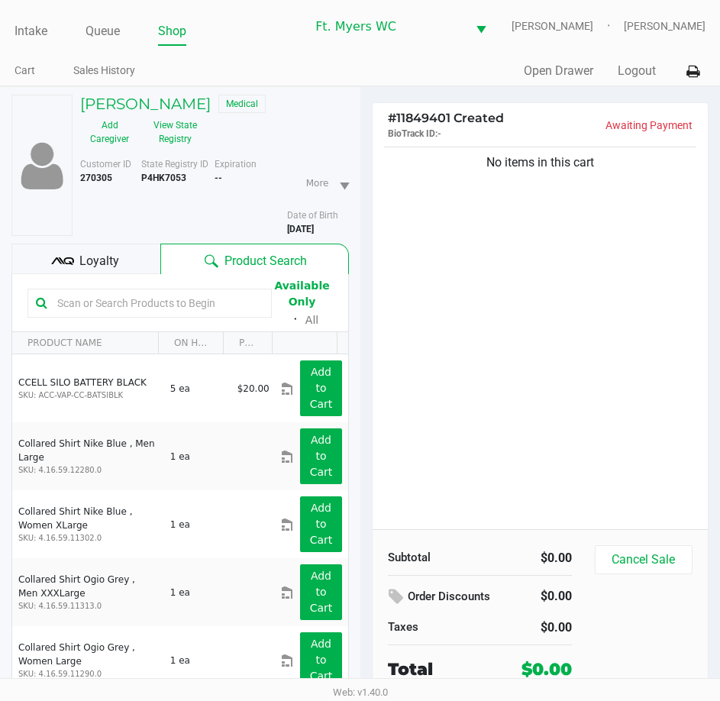
click at [499, 418] on div "No items in this cart" at bounding box center [541, 337] width 336 height 386
click at [467, 437] on div "No items in this cart" at bounding box center [541, 337] width 336 height 386
click at [452, 441] on div "No items in this cart" at bounding box center [541, 337] width 336 height 386
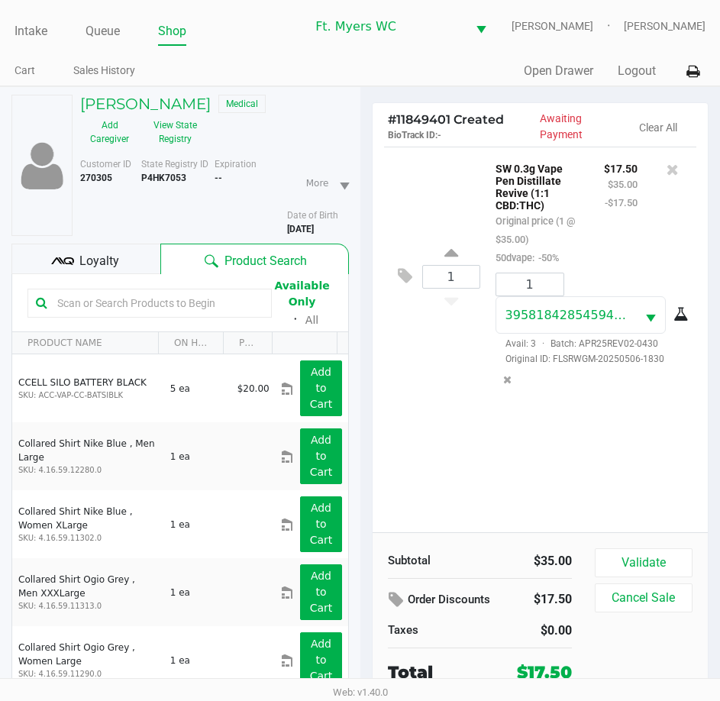
click at [632, 581] on div "Validate Cancel Sale" at bounding box center [649, 616] width 109 height 137
click at [634, 567] on button "Validate" at bounding box center [644, 562] width 98 height 29
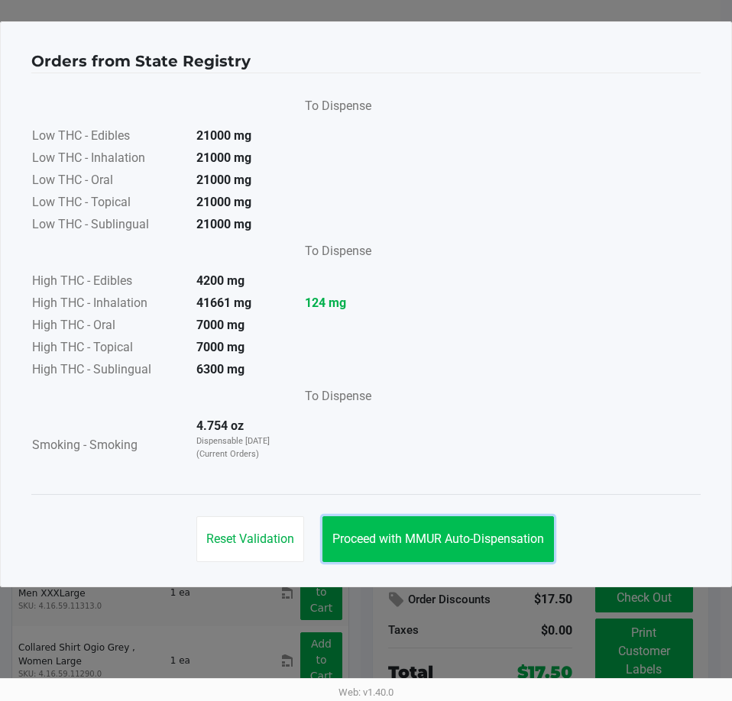
click at [457, 522] on button "Proceed with MMUR Auto-Dispensation" at bounding box center [437, 539] width 231 height 46
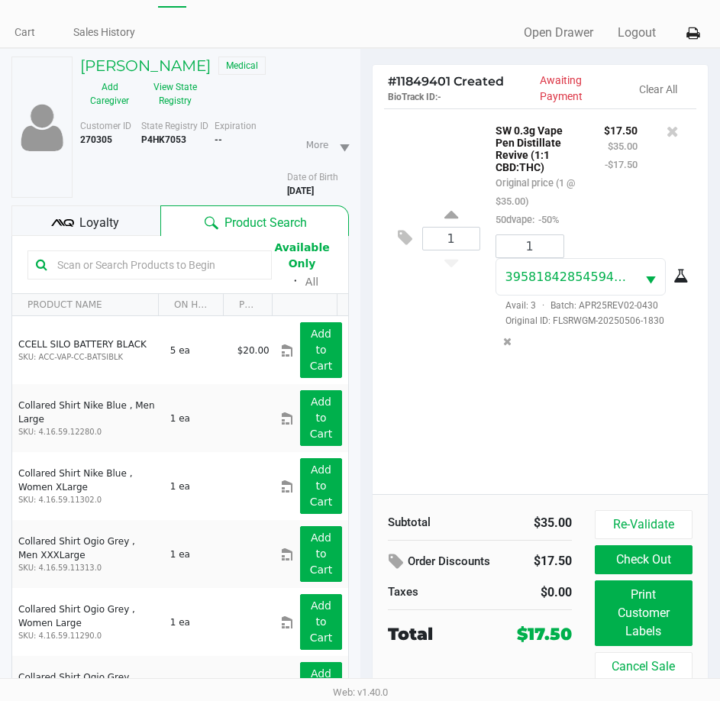
scroll to position [76, 0]
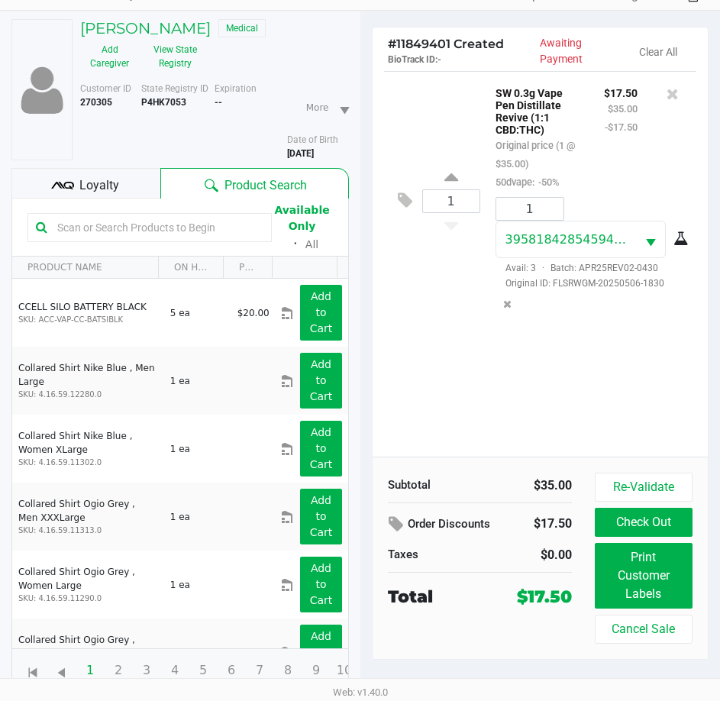
drag, startPoint x: 697, startPoint y: 572, endPoint x: 537, endPoint y: 477, distance: 186.2
click at [697, 571] on div "Re-Validate Check Out Print Customer Labels Cancel Sale" at bounding box center [649, 558] width 109 height 171
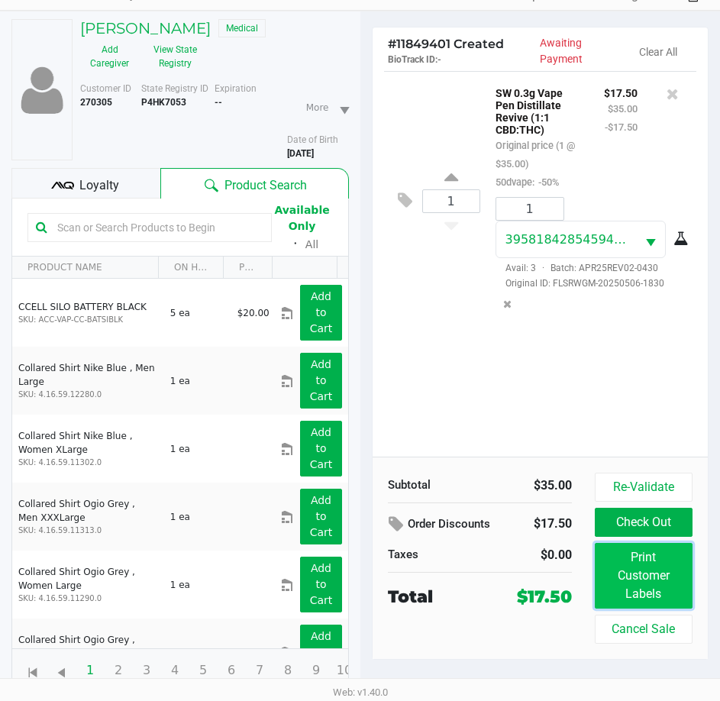
click at [624, 567] on button "Print Customer Labels" at bounding box center [644, 576] width 98 height 66
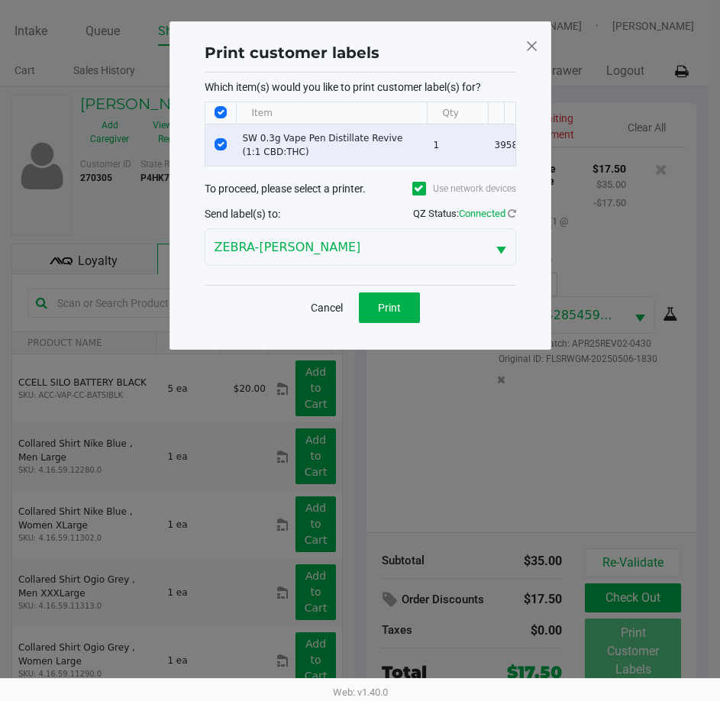
scroll to position [0, 0]
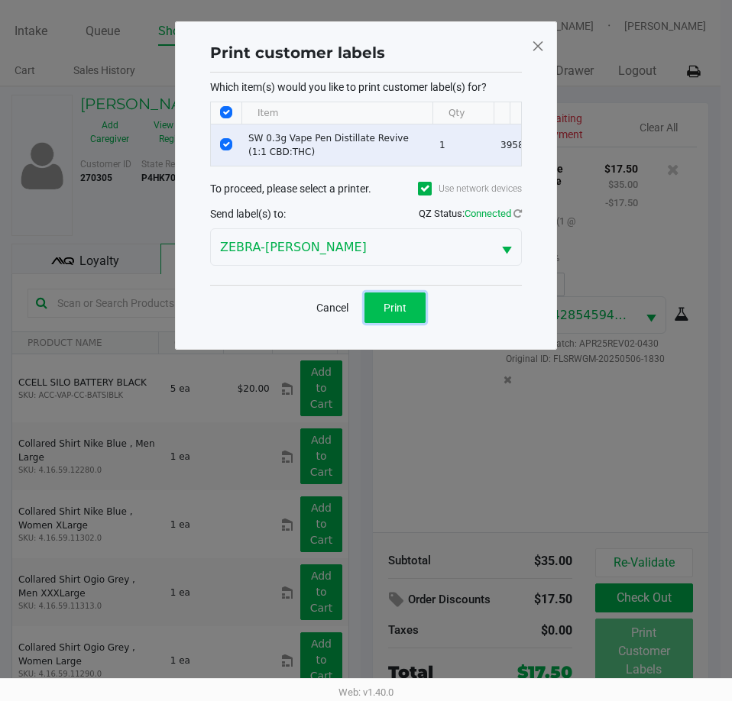
click at [404, 314] on span "Print" at bounding box center [394, 308] width 23 height 12
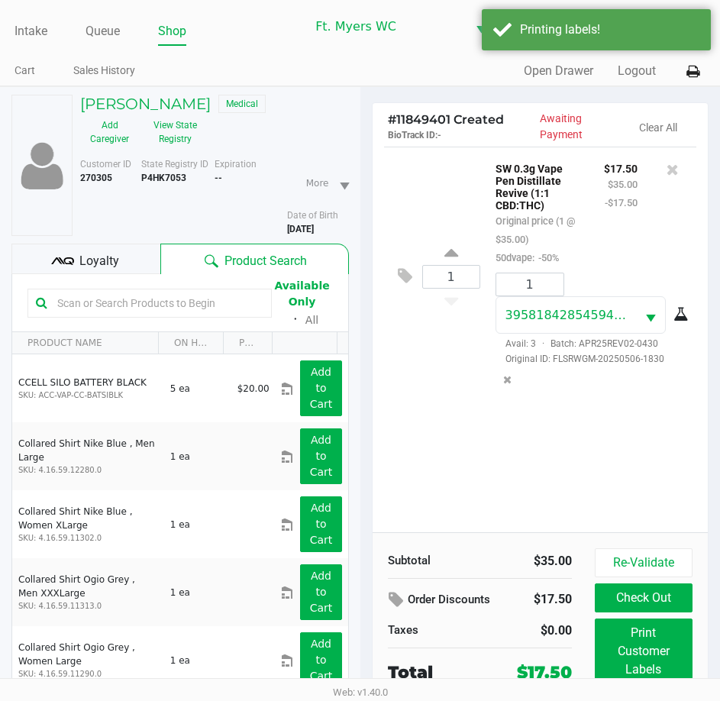
click at [434, 406] on ngb-modal-window "Print customer labels Which item(s) would you like to print customer label(s) f…" at bounding box center [360, 350] width 720 height 701
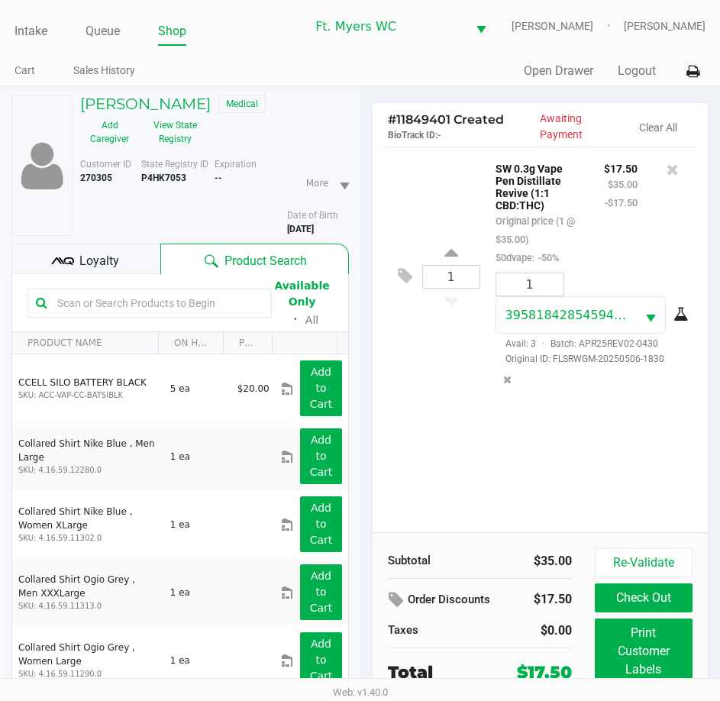
click at [434, 405] on div "1 SW 0.3g Vape Pen Distillate Revive (1:1 CBD:THC) Original price (1 @ $35.00) …" at bounding box center [540, 276] width 313 height 259
click at [457, 436] on div "1 SW 0.3g Vape Pen Distillate Revive (1:1 CBD:THC) Original price (1 @ $35.00) …" at bounding box center [541, 340] width 336 height 386
click at [93, 257] on span "Loyalty" at bounding box center [99, 261] width 40 height 18
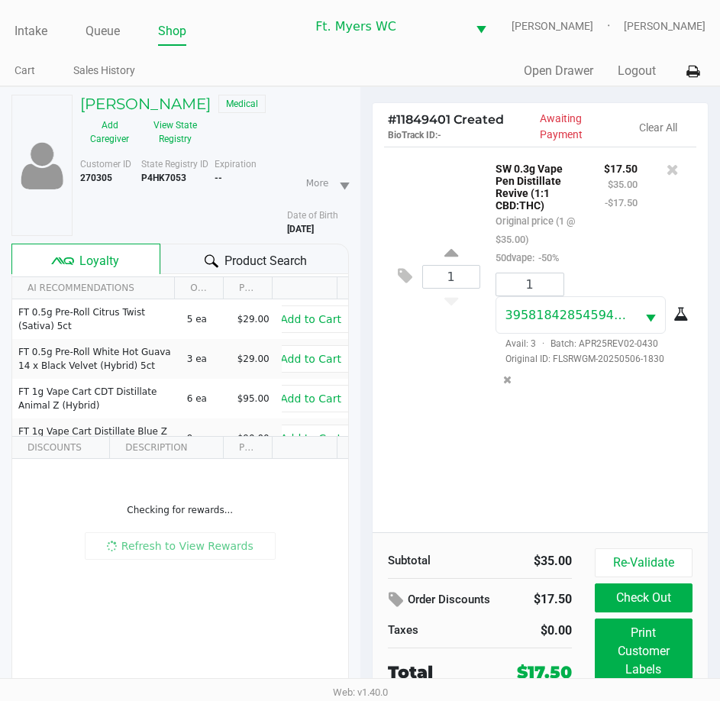
click at [178, 256] on div "Product Search" at bounding box center [254, 259] width 188 height 31
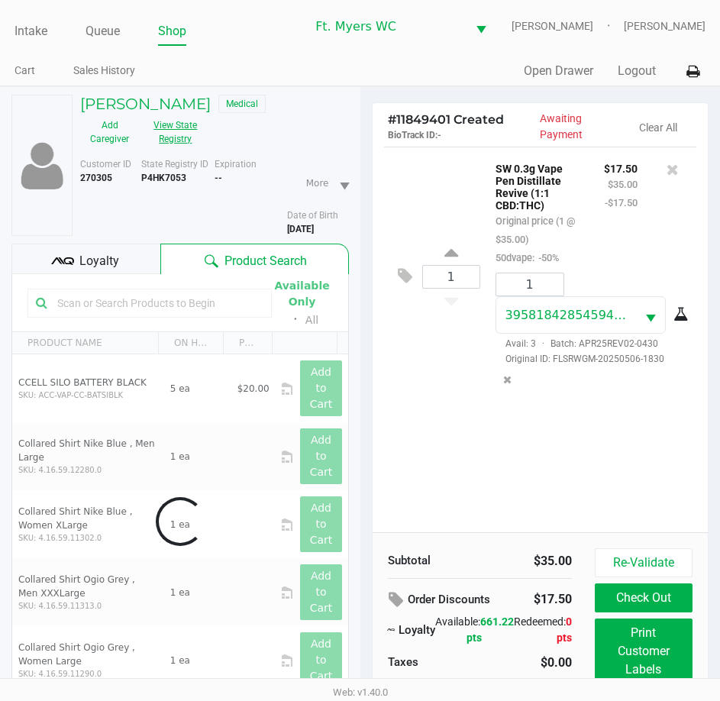
click at [187, 134] on button "View State Registry" at bounding box center [171, 132] width 64 height 38
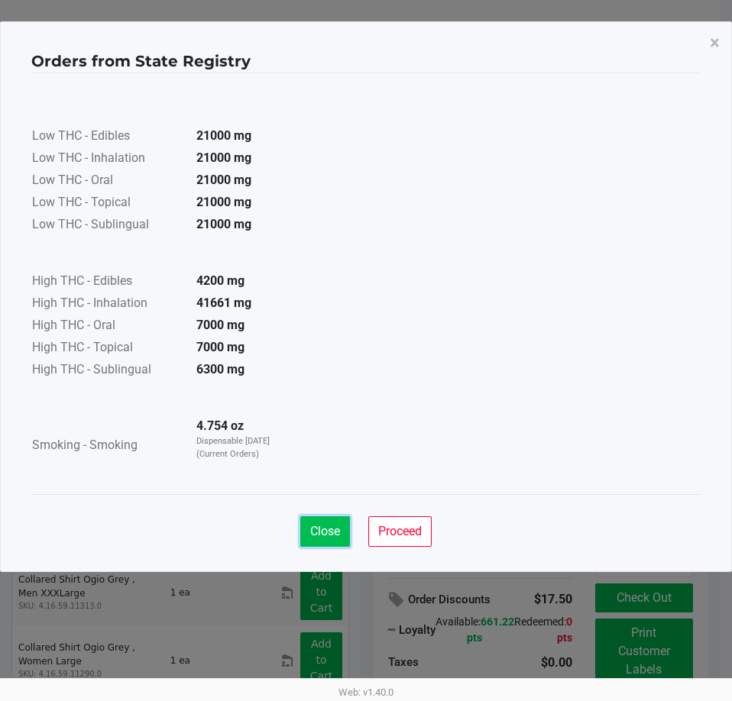
click at [333, 535] on span "Close" at bounding box center [325, 531] width 30 height 15
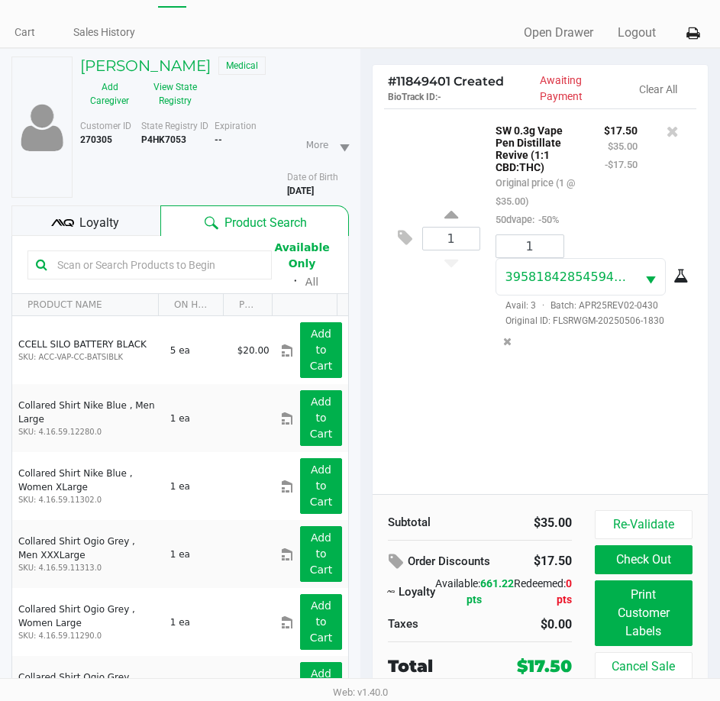
scroll to position [76, 0]
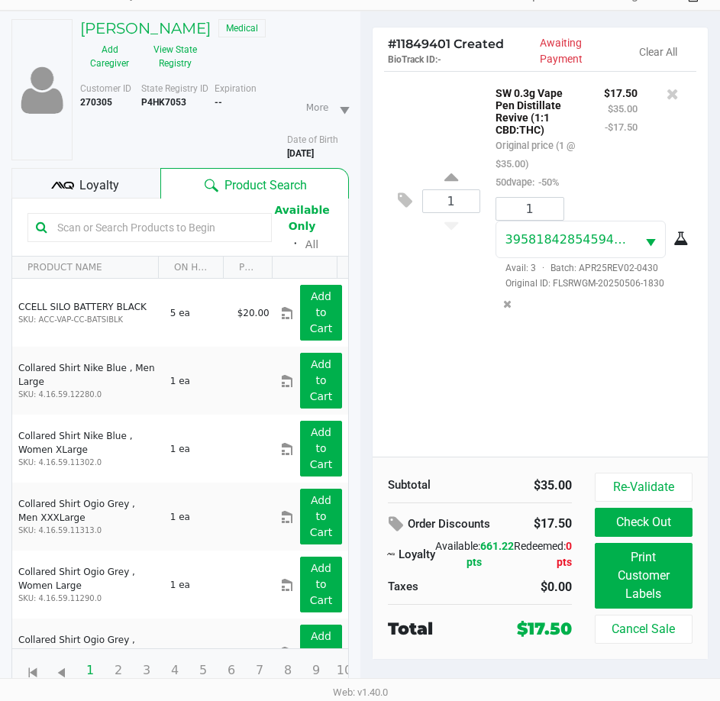
click at [467, 354] on div "1 SW 0.3g Vape Pen Distillate Revive (1:1 CBD:THC) Original price (1 @ $35.00) …" at bounding box center [541, 264] width 336 height 386
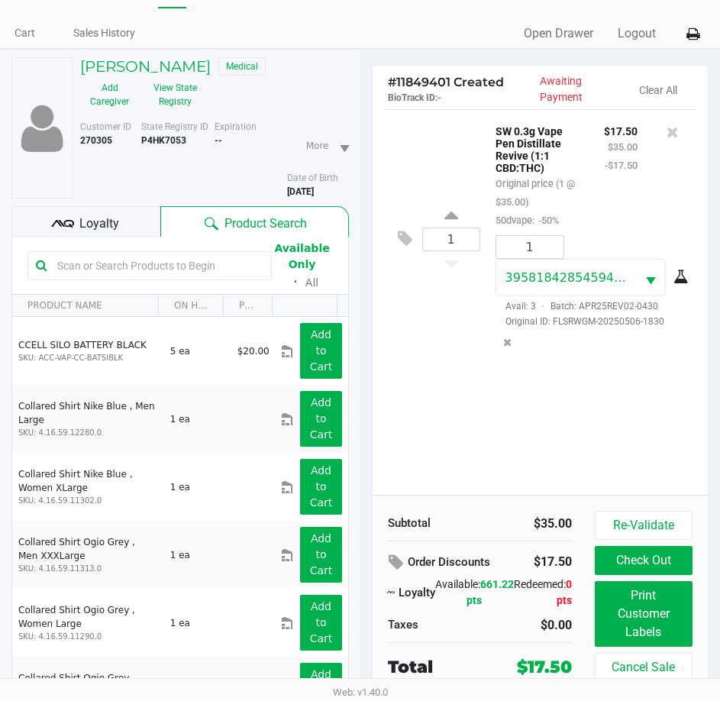
scroll to position [0, 0]
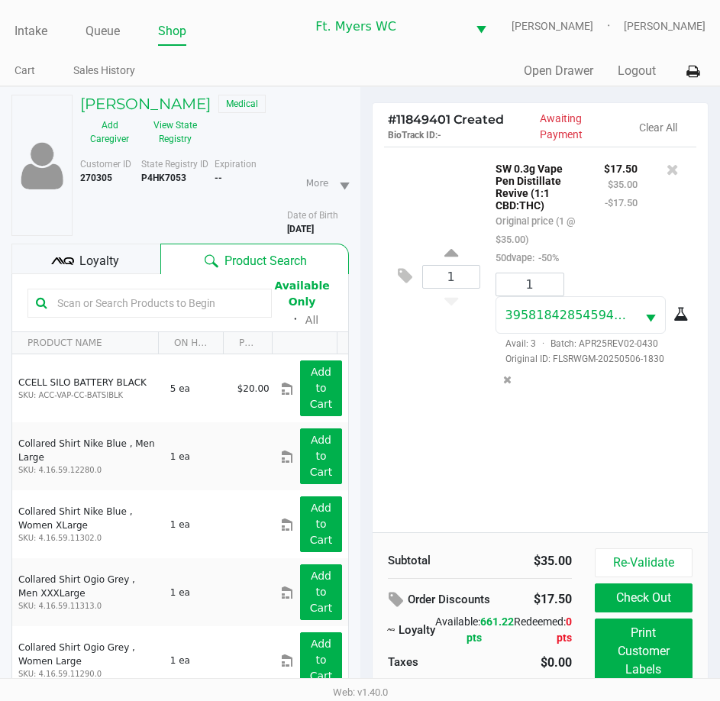
click at [513, 518] on div "1 SW 0.3g Vape Pen Distillate Revive (1:1 CBD:THC) Original price (1 @ $35.00) …" at bounding box center [541, 340] width 336 height 386
click at [131, 255] on div "Loyalty" at bounding box center [85, 259] width 149 height 31
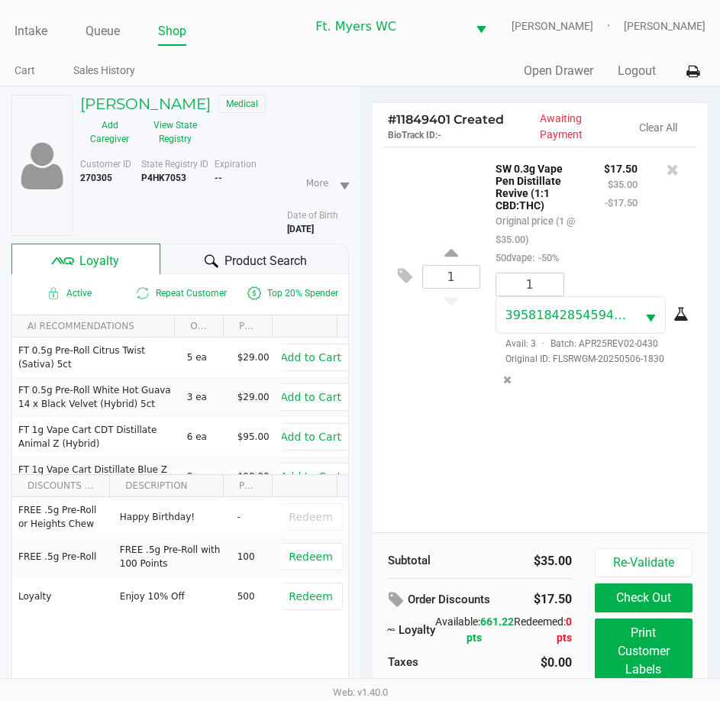
click at [212, 256] on icon at bounding box center [212, 260] width 14 height 13
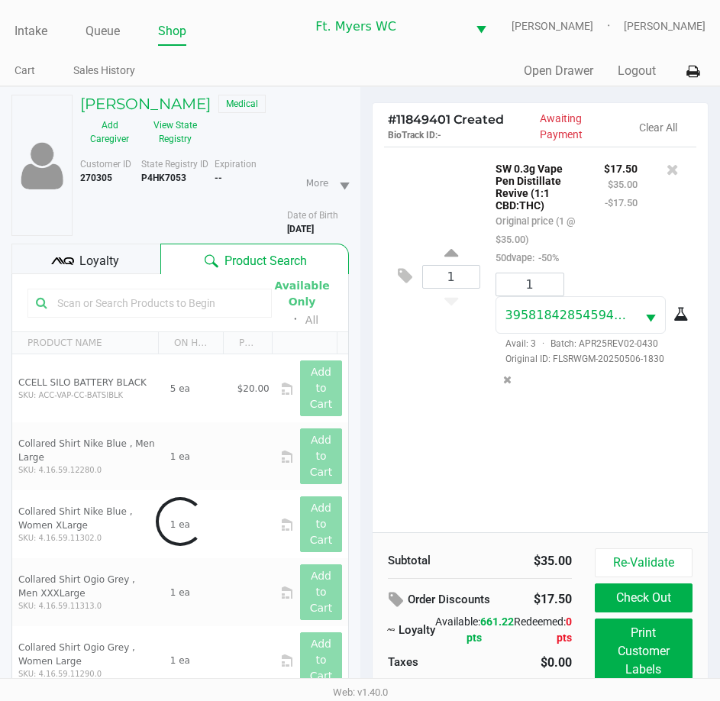
click at [187, 154] on div "Customer ID 270305 State Registry ID P4HK7053 Expiration -- More Date of Birth …" at bounding box center [215, 193] width 292 height 85
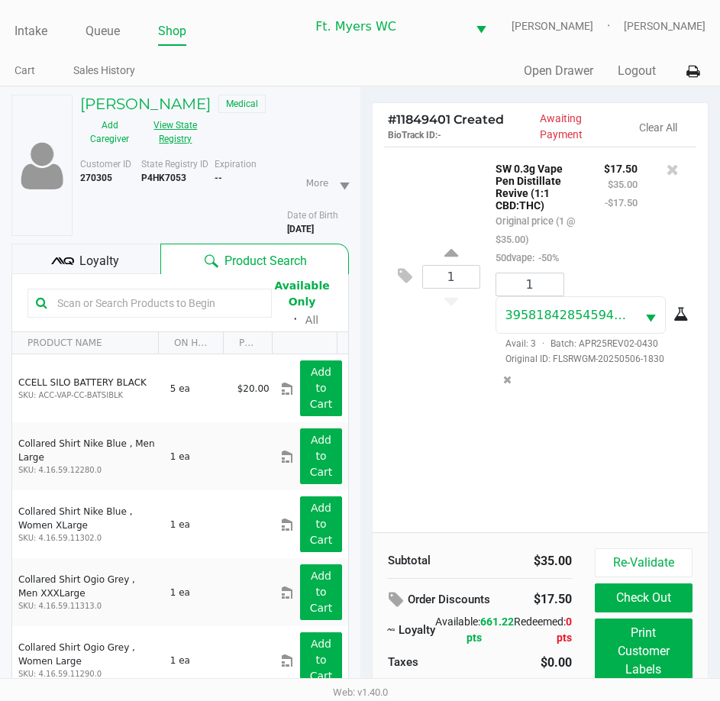
click at [187, 146] on button "View State Registry" at bounding box center [171, 132] width 64 height 38
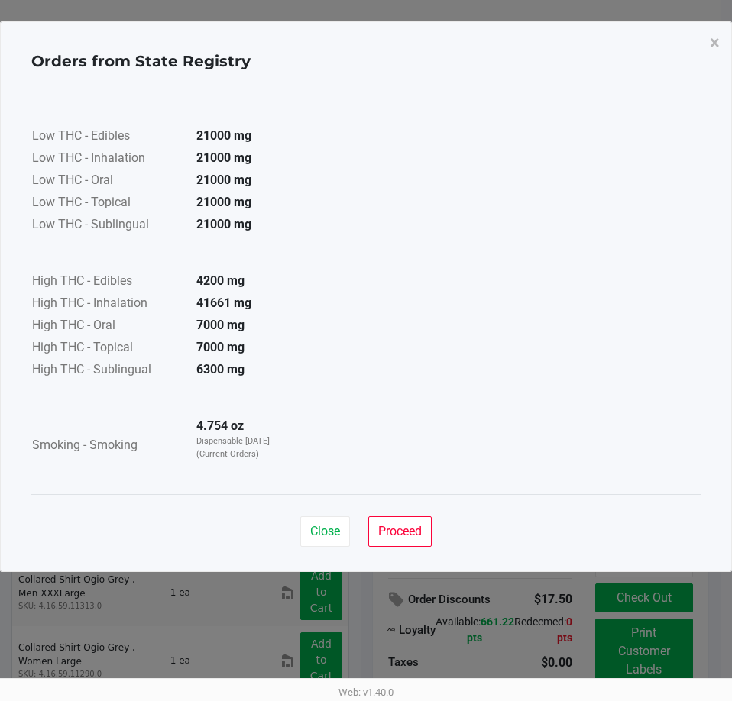
drag, startPoint x: 329, startPoint y: 502, endPoint x: 332, endPoint y: 534, distance: 32.2
click at [329, 504] on div "Close Proceed" at bounding box center [365, 525] width 669 height 62
click at [332, 534] on span "Close" at bounding box center [325, 531] width 30 height 15
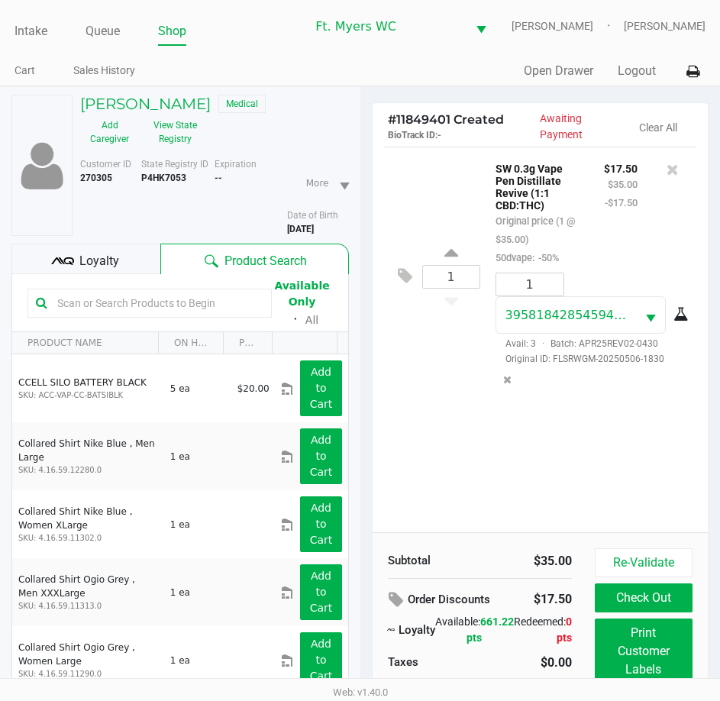
click at [391, 490] on button "Proceed" at bounding box center [394, 493] width 63 height 31
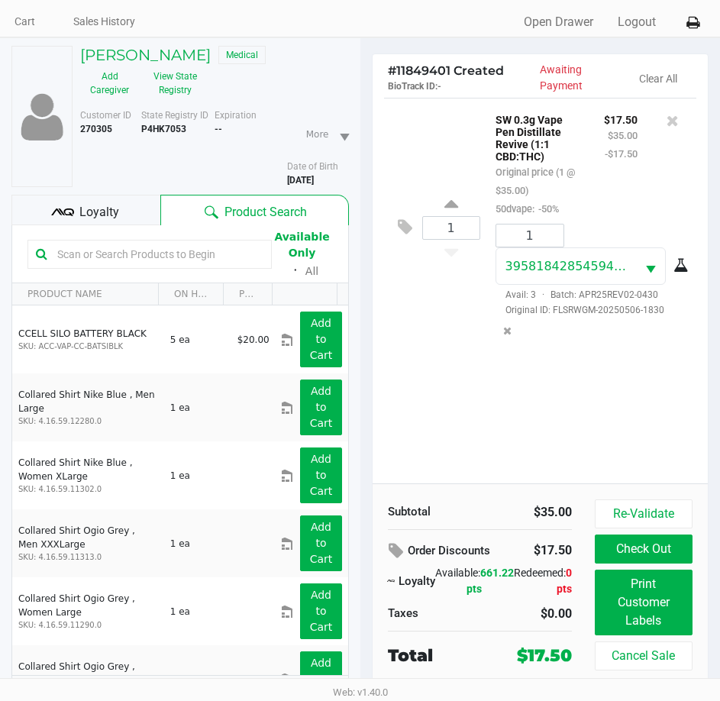
scroll to position [76, 0]
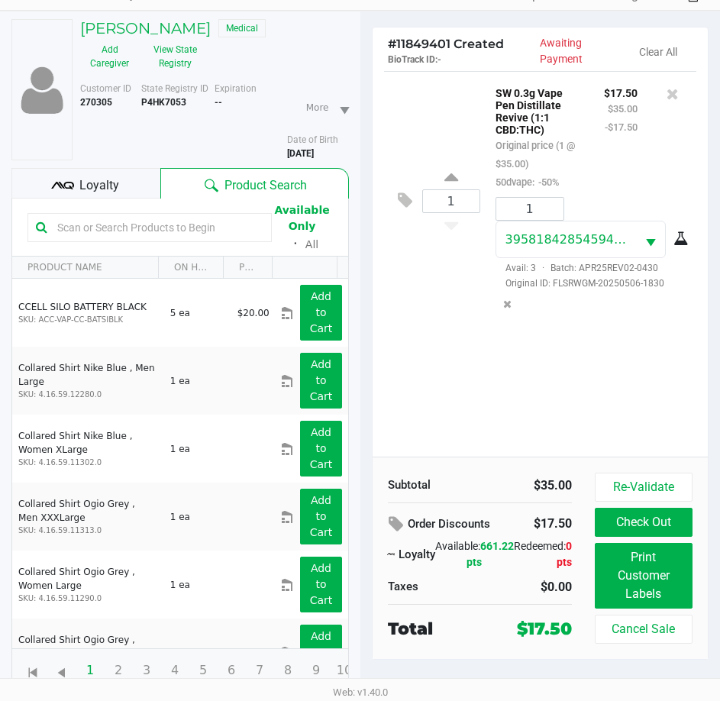
click at [449, 389] on div "1 SW 0.3g Vape Pen Distillate Revive (1:1 CBD:THC) Original price (1 @ $35.00) …" at bounding box center [541, 264] width 336 height 386
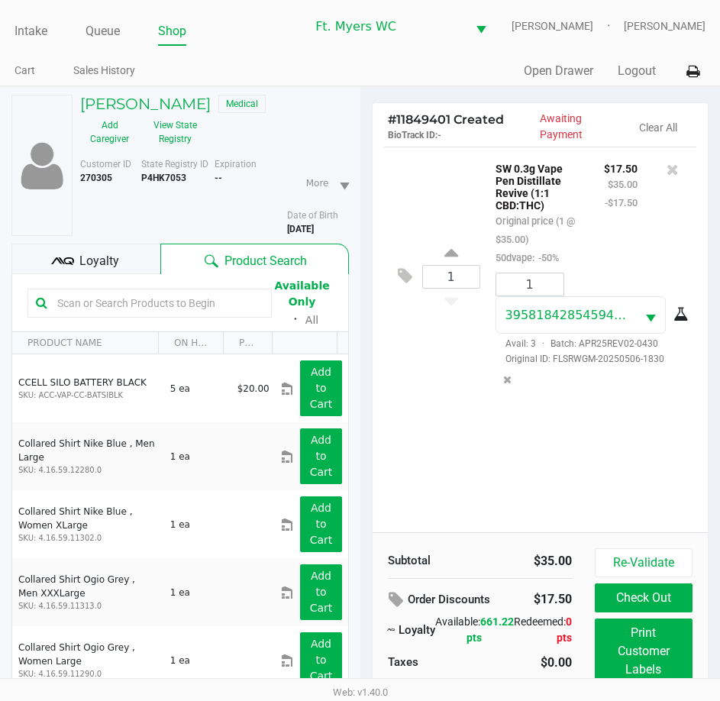
click at [450, 370] on div "1 SW 0.3g Vape Pen Distillate Revive (1:1 CBD:THC) Original price (1 @ $35.00) …" at bounding box center [540, 276] width 313 height 259
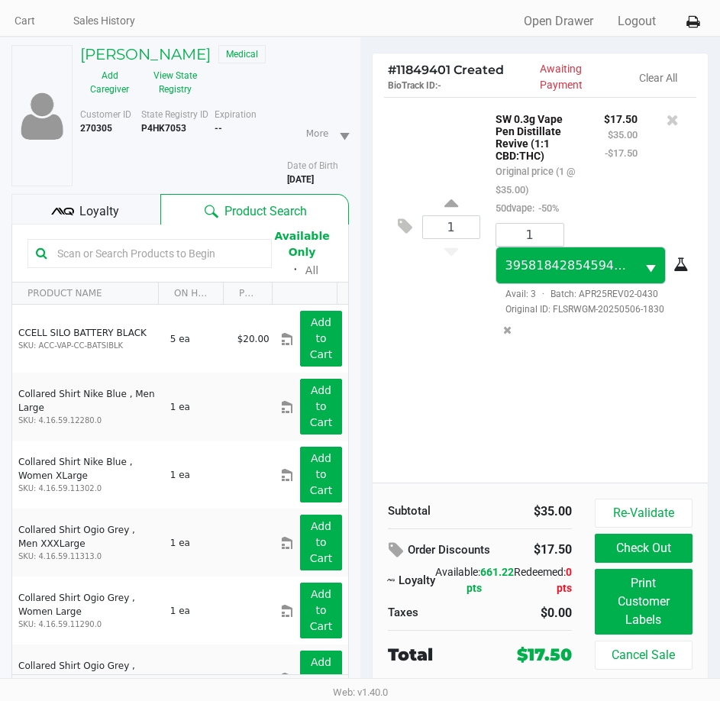
scroll to position [76, 0]
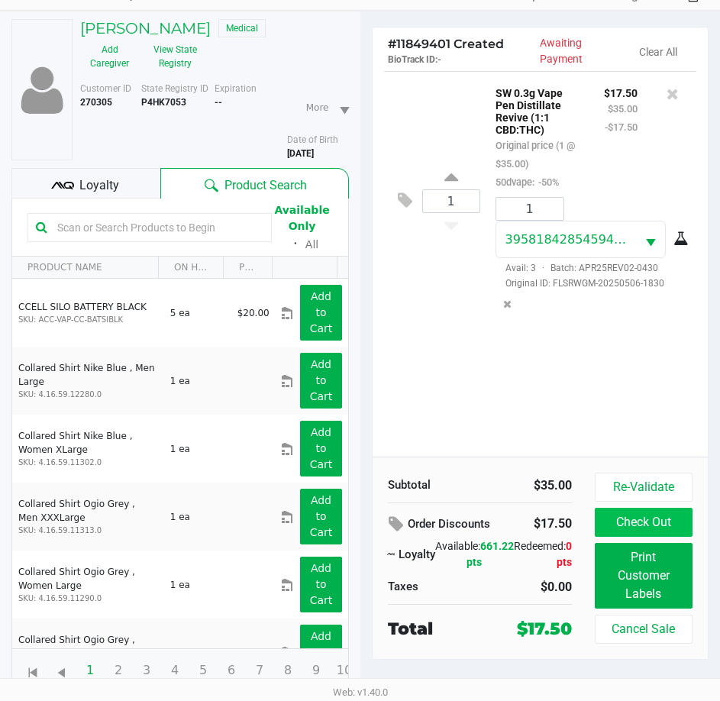
click at [640, 531] on button "Check Out" at bounding box center [644, 522] width 98 height 29
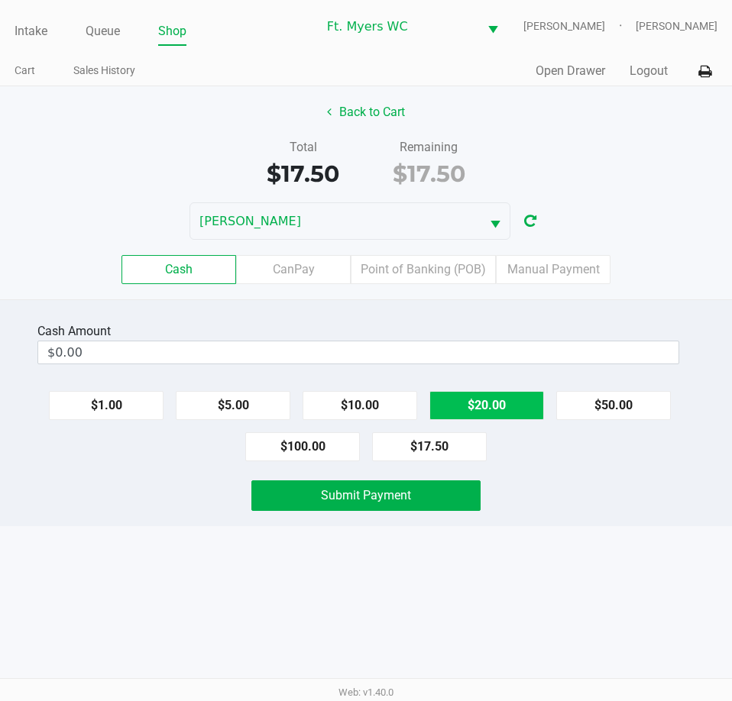
click at [504, 393] on button "$20.00" at bounding box center [486, 405] width 115 height 29
type input "$20.00"
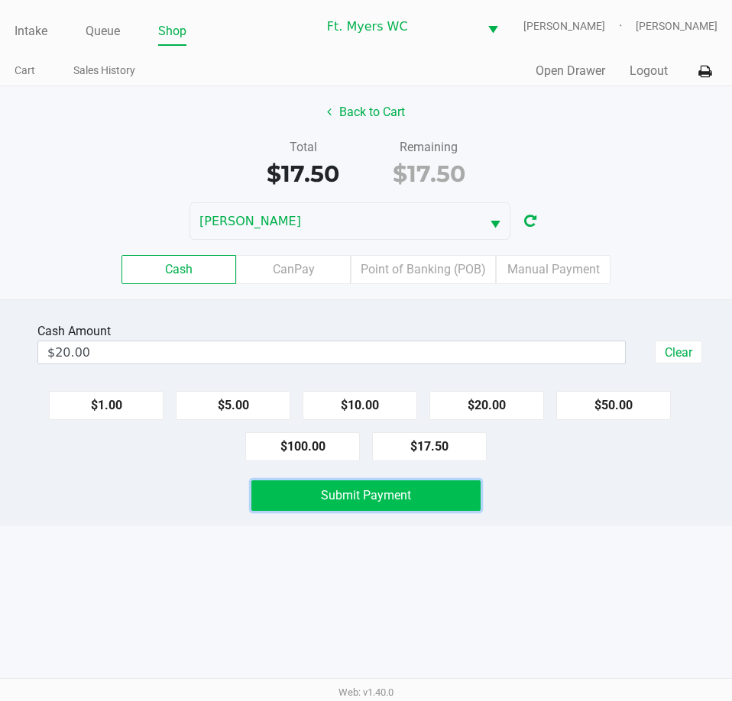
click at [431, 490] on button "Submit Payment" at bounding box center [365, 495] width 228 height 31
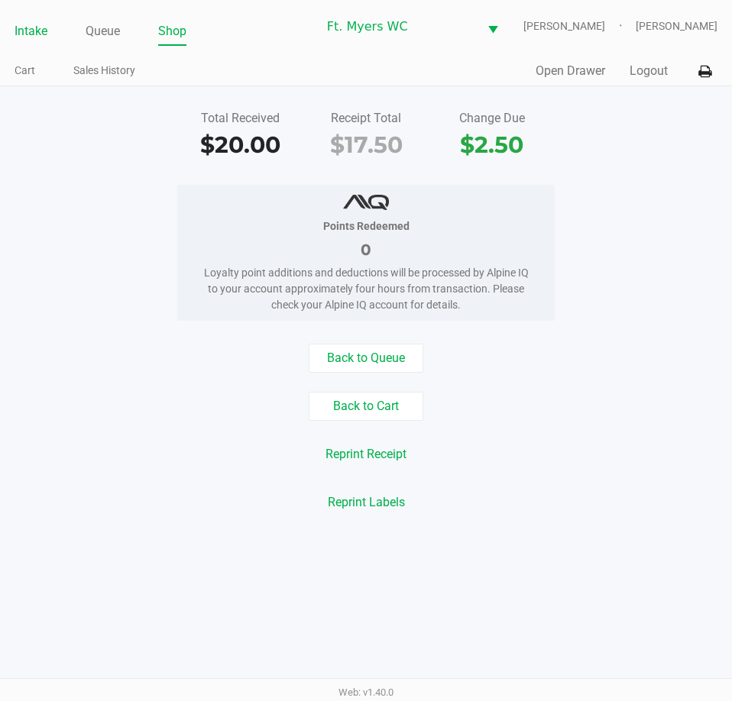
click at [17, 34] on link "Intake" at bounding box center [31, 31] width 33 height 21
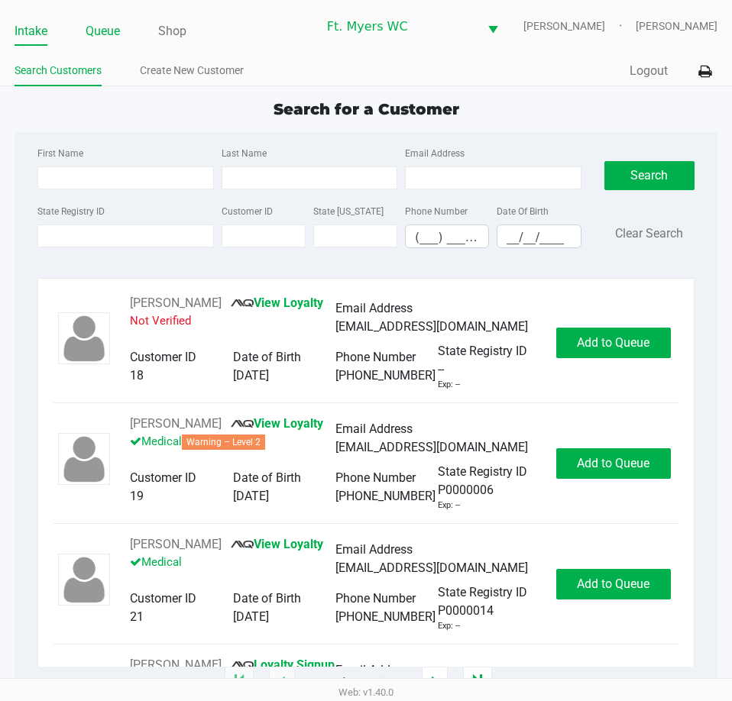
click at [119, 24] on link "Queue" at bounding box center [103, 31] width 34 height 21
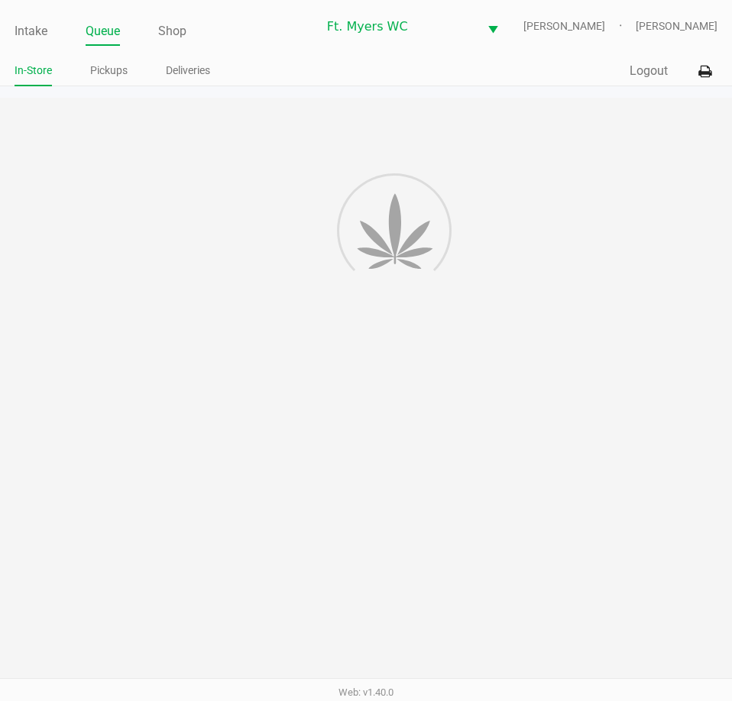
click at [88, 31] on link "Queue" at bounding box center [103, 31] width 34 height 21
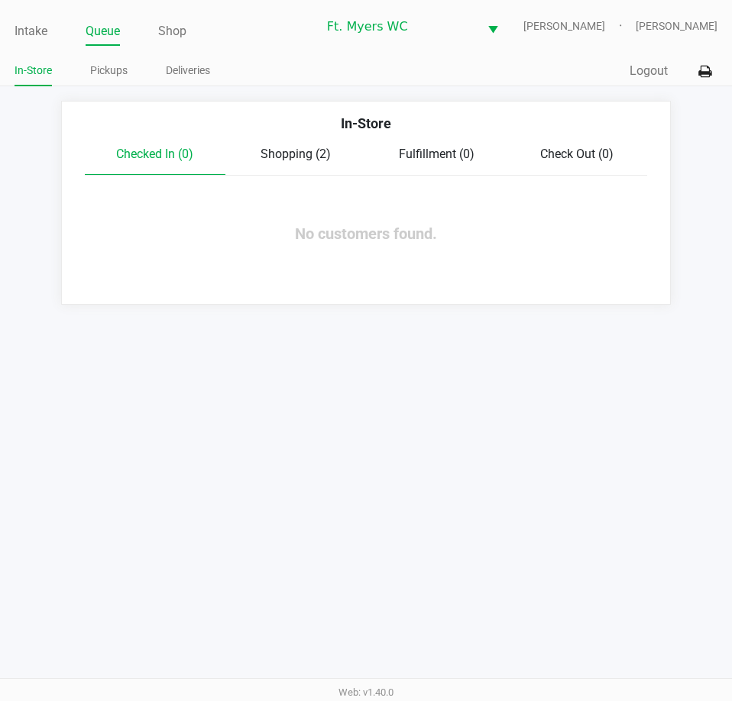
click at [41, 33] on link "Intake" at bounding box center [31, 31] width 33 height 21
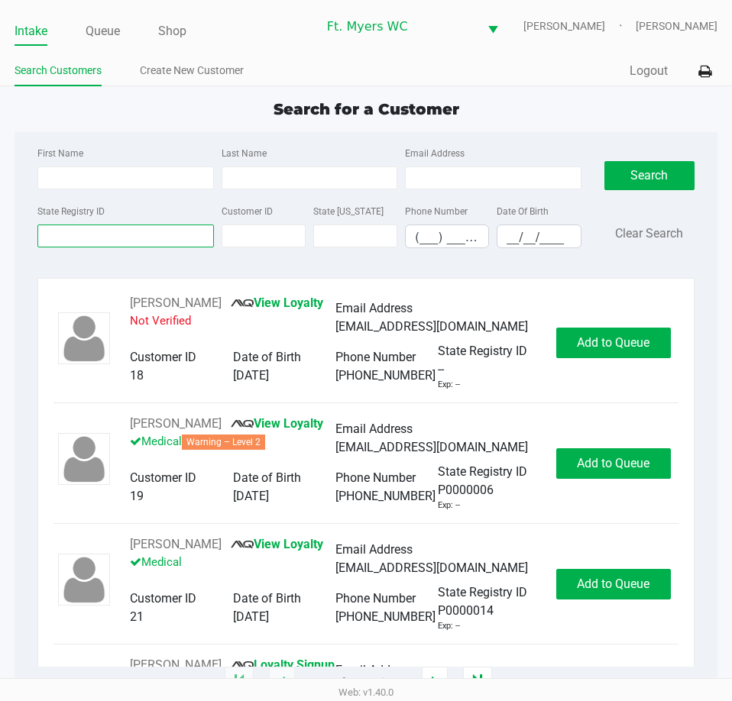
click at [130, 231] on input "State Registry ID" at bounding box center [125, 236] width 176 height 23
click at [130, 233] on input "State Registry ID" at bounding box center [125, 236] width 176 height 23
click at [130, 238] on input "State Registry ID" at bounding box center [125, 236] width 176 height 23
drag, startPoint x: 164, startPoint y: 131, endPoint x: 168, endPoint y: 124, distance: 7.9
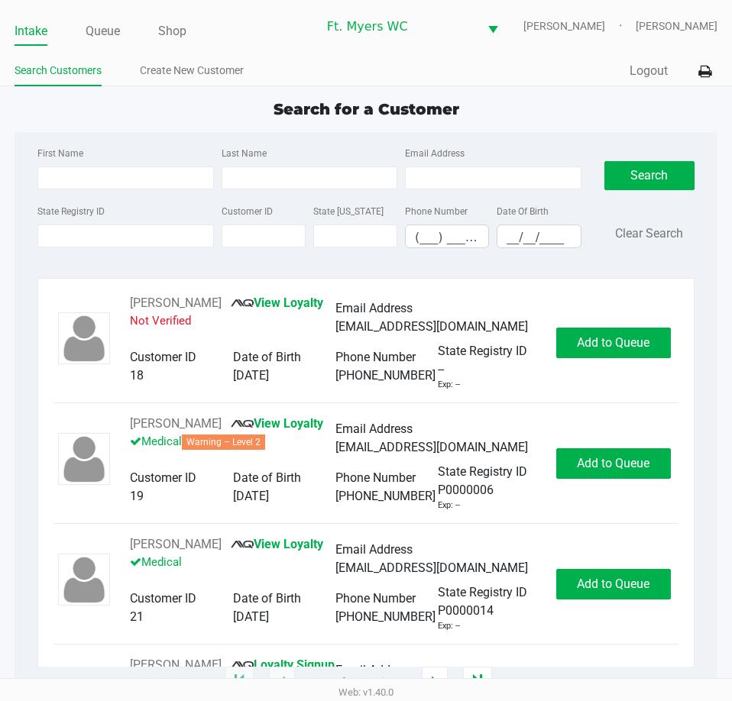
click at [168, 126] on div "Search for a Customer First Name Last Name Email Address State Registry ID Cust…" at bounding box center [366, 390] width 703 height 585
click at [176, 108] on div "Search for a Customer" at bounding box center [365, 109] width 725 height 23
click at [105, 228] on input "State Registry ID" at bounding box center [125, 236] width 176 height 23
click at [138, 160] on div "First Name" at bounding box center [125, 167] width 183 height 46
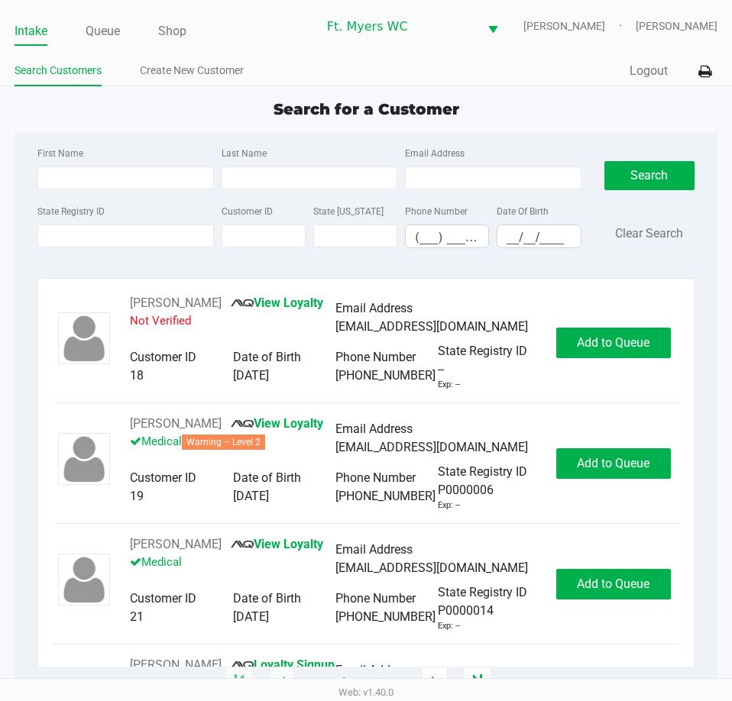
click at [148, 118] on div "Search for a Customer" at bounding box center [365, 109] width 725 height 23
click at [108, 40] on link "Queue" at bounding box center [103, 31] width 34 height 21
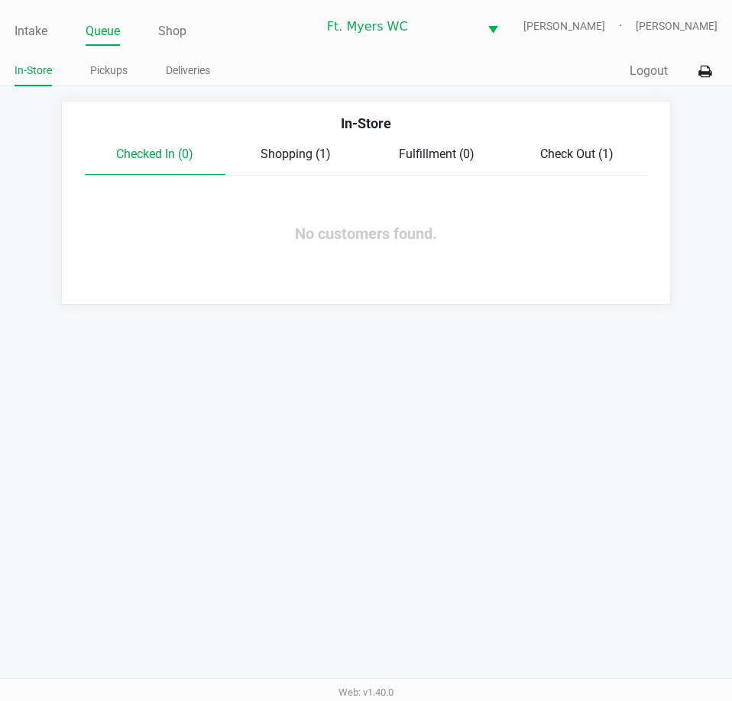
click at [34, 24] on link "Intake" at bounding box center [31, 31] width 33 height 21
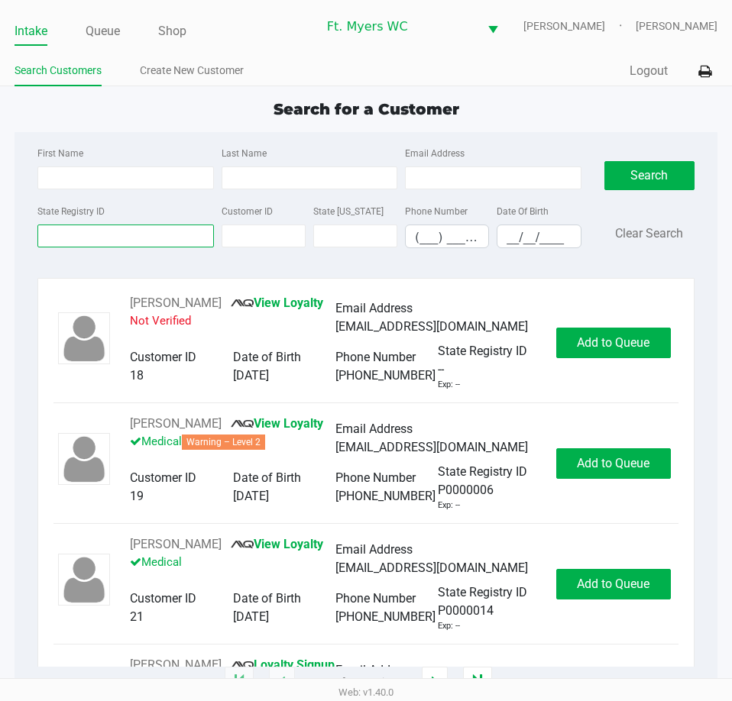
click at [75, 225] on input "State Registry ID" at bounding box center [125, 236] width 176 height 23
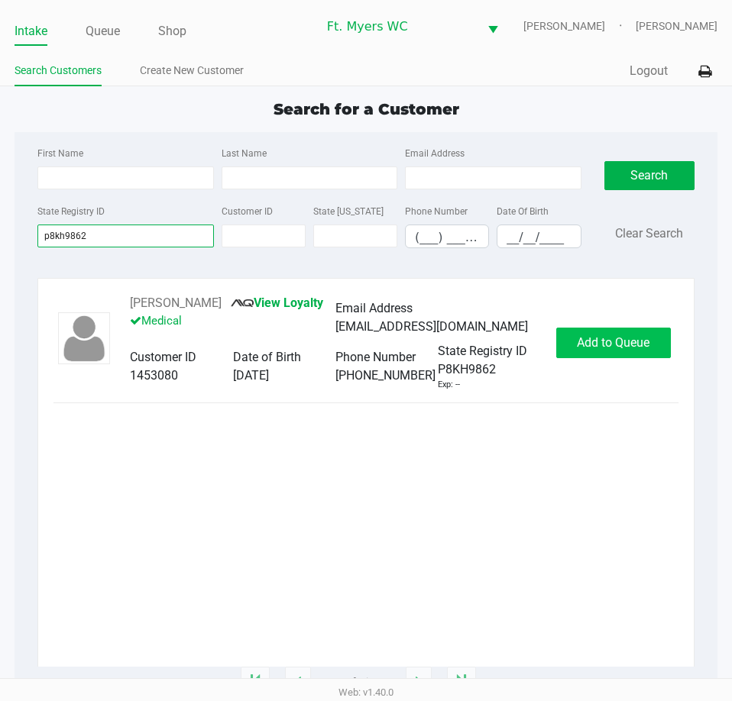
type input "p8kh9862"
click at [600, 336] on span "Add to Queue" at bounding box center [613, 342] width 73 height 15
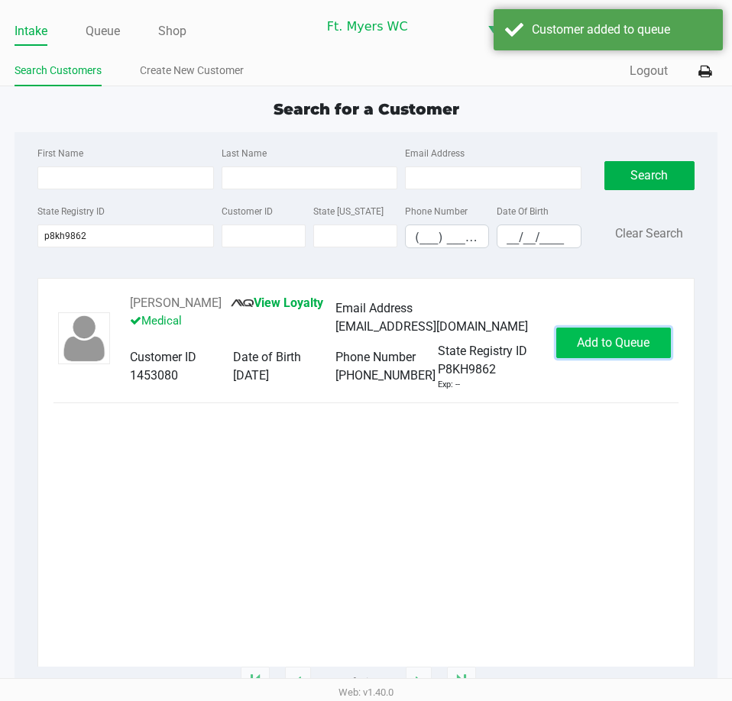
click at [588, 341] on span "Add to Queue" at bounding box center [613, 342] width 73 height 15
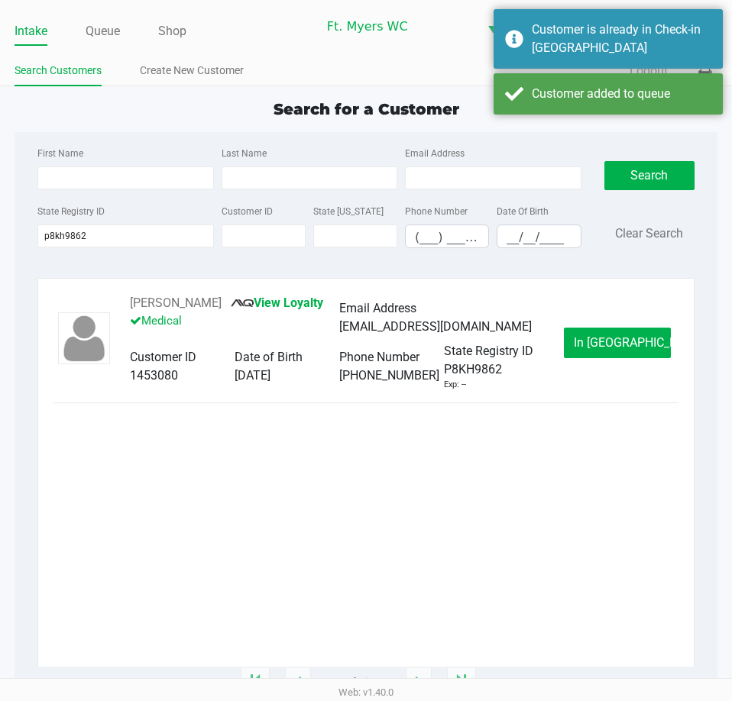
click at [619, 370] on div "[PERSON_NAME] View Loyalty Medical Email Address [EMAIL_ADDRESS][DOMAIN_NAME] C…" at bounding box center [365, 342] width 625 height 97
click at [646, 347] on button "In [GEOGRAPHIC_DATA]" at bounding box center [617, 343] width 107 height 31
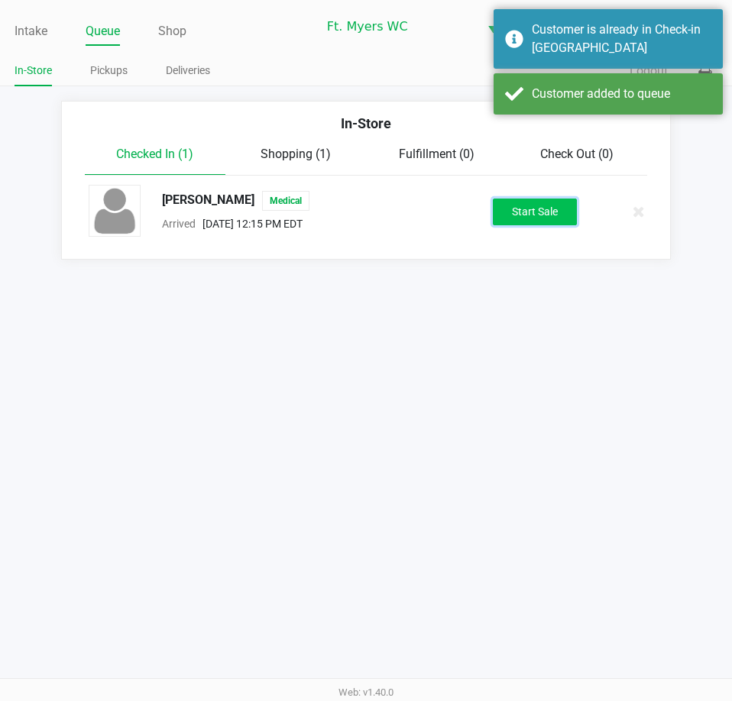
click at [498, 201] on button "Start Sale" at bounding box center [535, 212] width 84 height 27
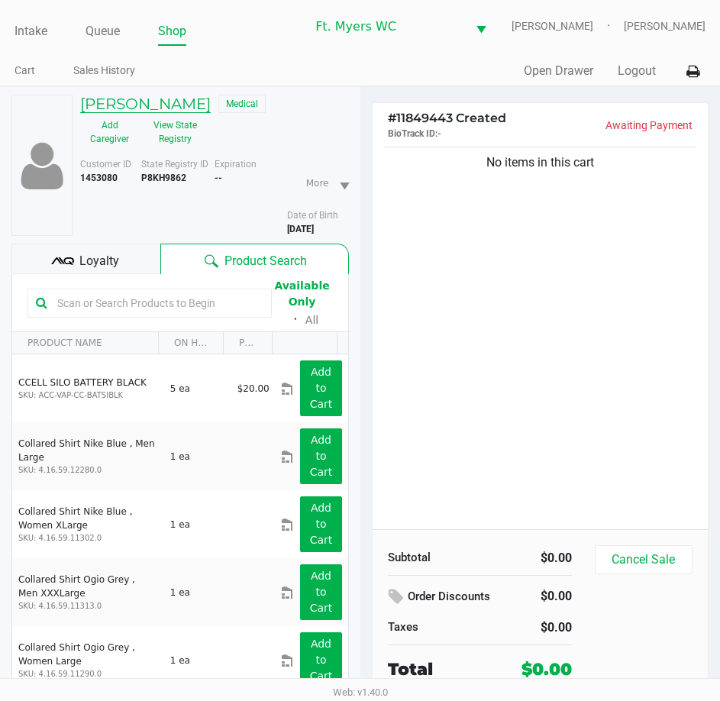
click at [144, 108] on h5 "[PERSON_NAME]" at bounding box center [145, 104] width 131 height 18
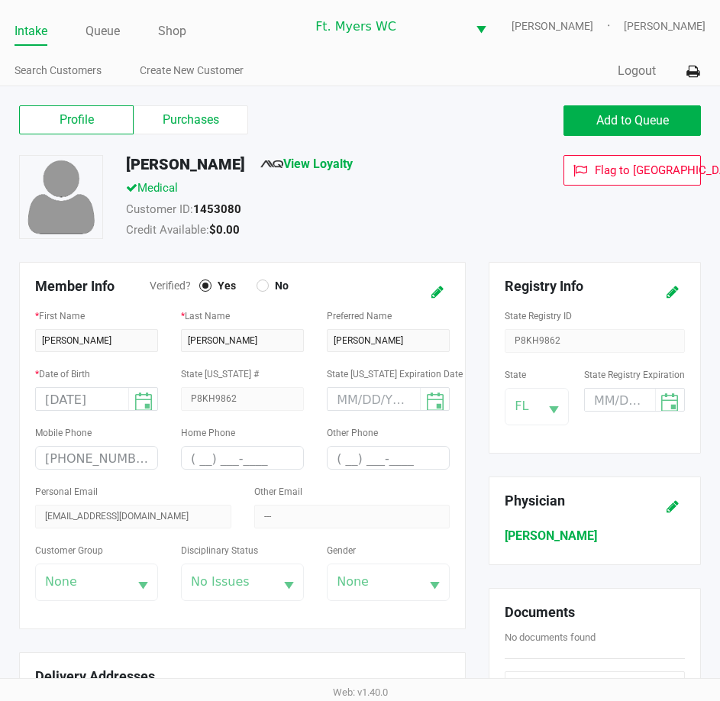
click at [157, 118] on label "Purchases" at bounding box center [191, 119] width 115 height 29
click at [0, 0] on 1 "Purchases" at bounding box center [0, 0] width 0 height 0
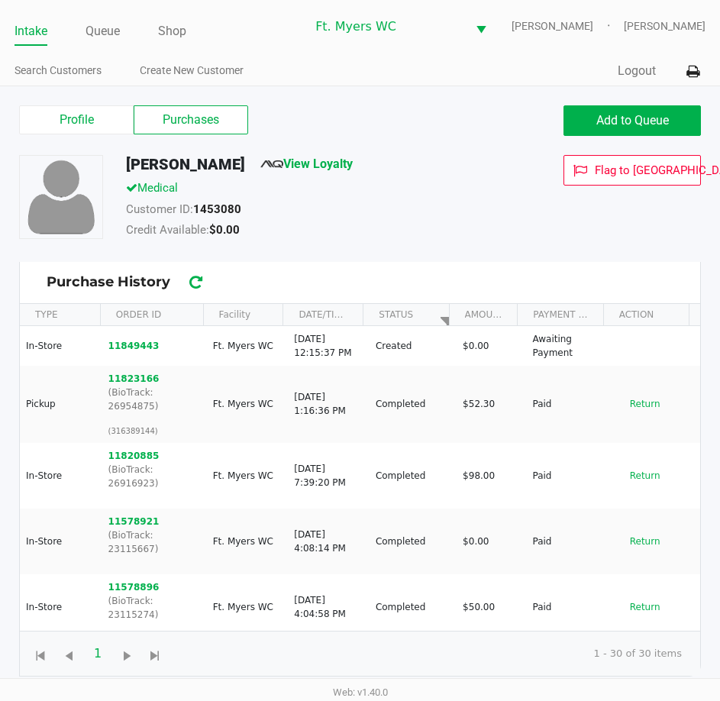
click at [453, 245] on div "[PERSON_NAME] View Loyalty Medical Customer ID: 1453080 Credit Available: $0.00…" at bounding box center [360, 208] width 705 height 107
drag, startPoint x: 141, startPoint y: 340, endPoint x: 96, endPoint y: 124, distance: 220.7
click at [150, 162] on div "Profile Purchases Add to Queue [PERSON_NAME] View Loyalty Medical Customer ID: …" at bounding box center [360, 389] width 705 height 575
click at [90, 113] on label "Profile" at bounding box center [76, 119] width 115 height 29
click at [0, 0] on 0 "Profile" at bounding box center [0, 0] width 0 height 0
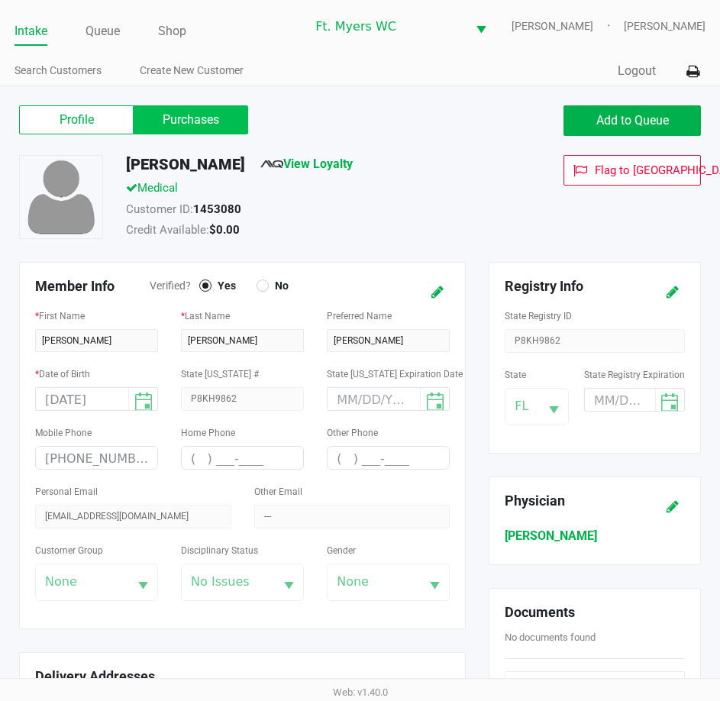
click at [187, 128] on label "Purchases" at bounding box center [191, 119] width 115 height 29
click at [0, 0] on 1 "Purchases" at bounding box center [0, 0] width 0 height 0
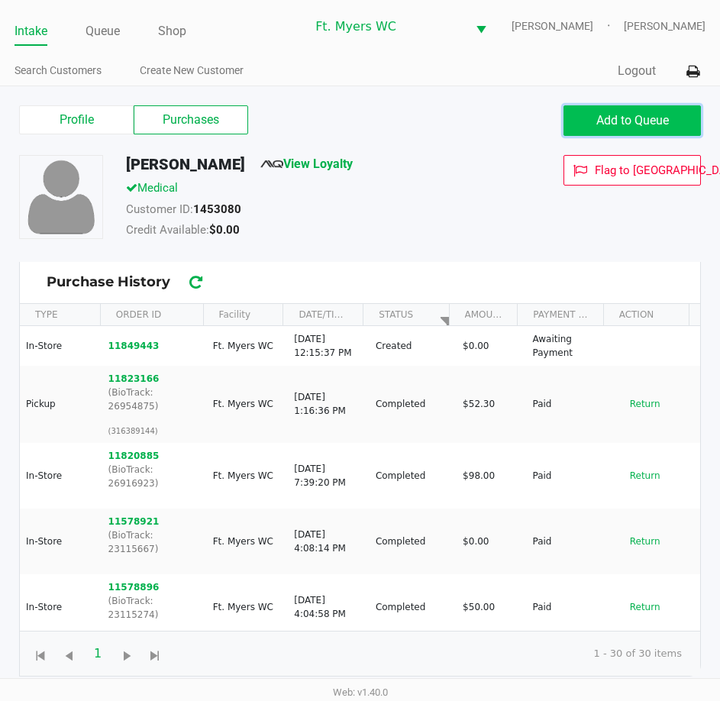
click at [662, 126] on span "Add to Queue" at bounding box center [632, 120] width 73 height 15
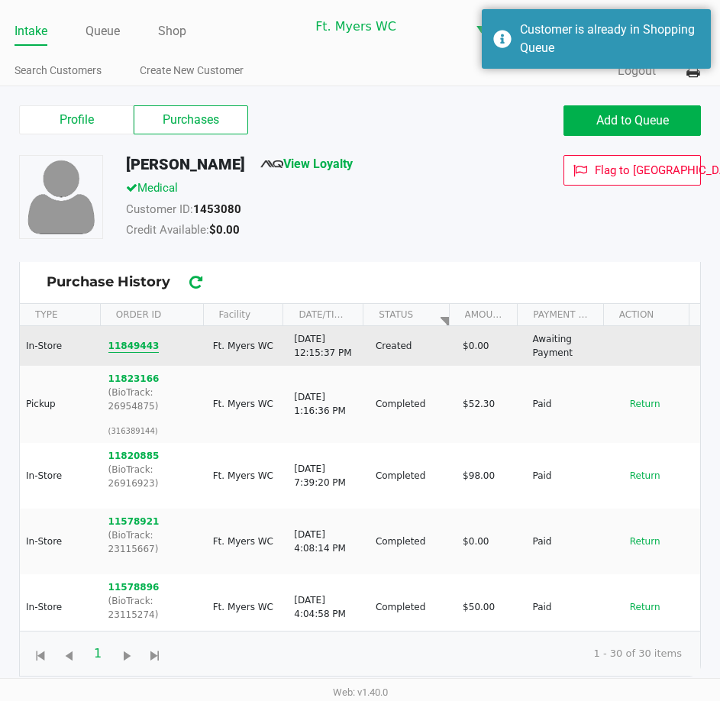
click at [132, 350] on button "11849443" at bounding box center [133, 346] width 51 height 14
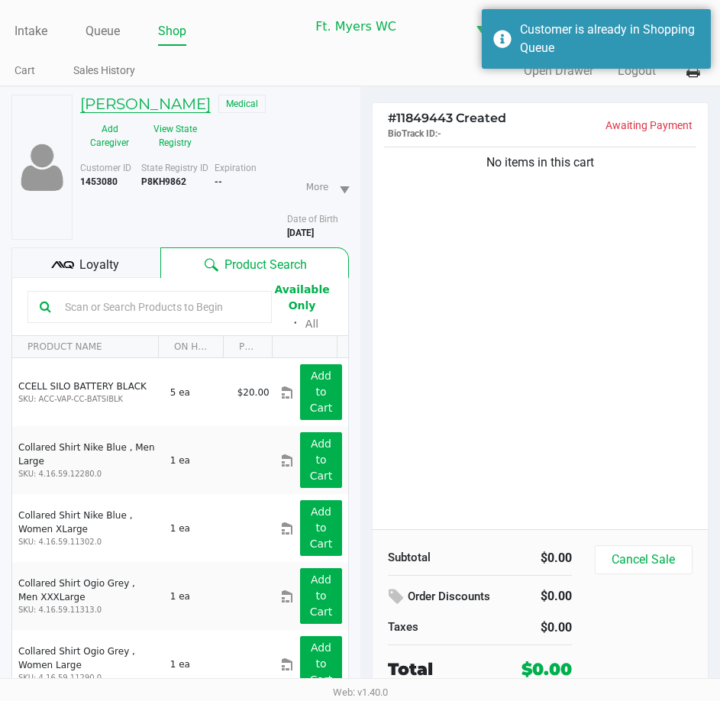
click at [126, 100] on h5 "[PERSON_NAME]" at bounding box center [145, 104] width 131 height 18
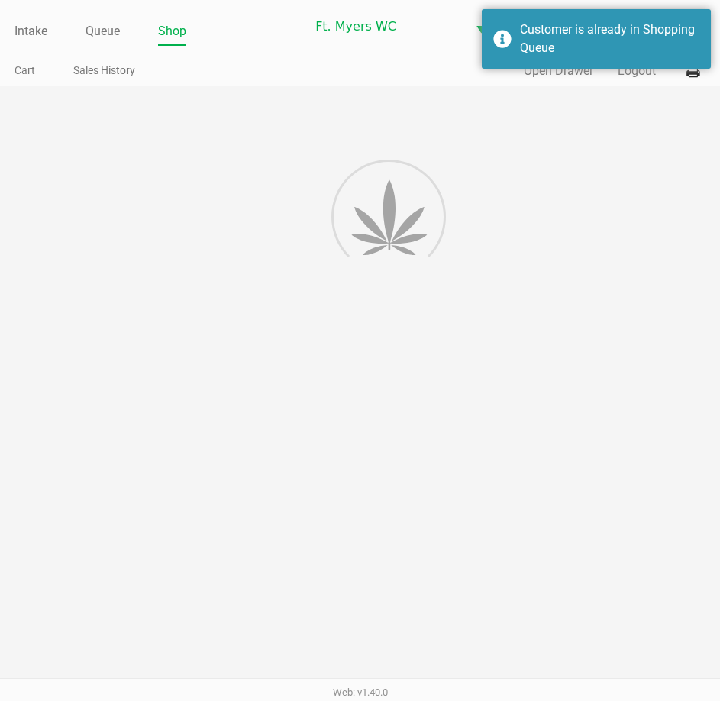
click at [156, 106] on div at bounding box center [360, 433] width 720 height 694
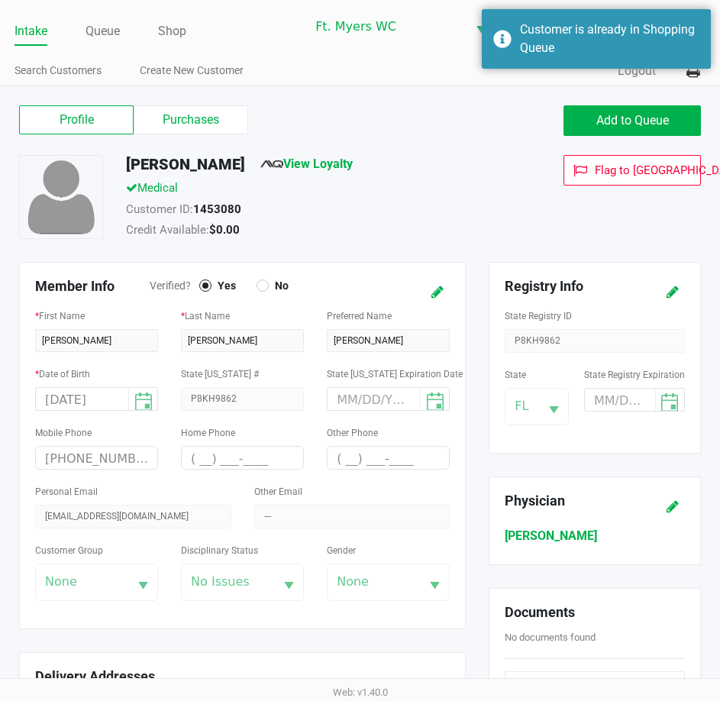
click at [185, 120] on label "Purchases" at bounding box center [191, 119] width 115 height 29
click at [0, 0] on 1 "Purchases" at bounding box center [0, 0] width 0 height 0
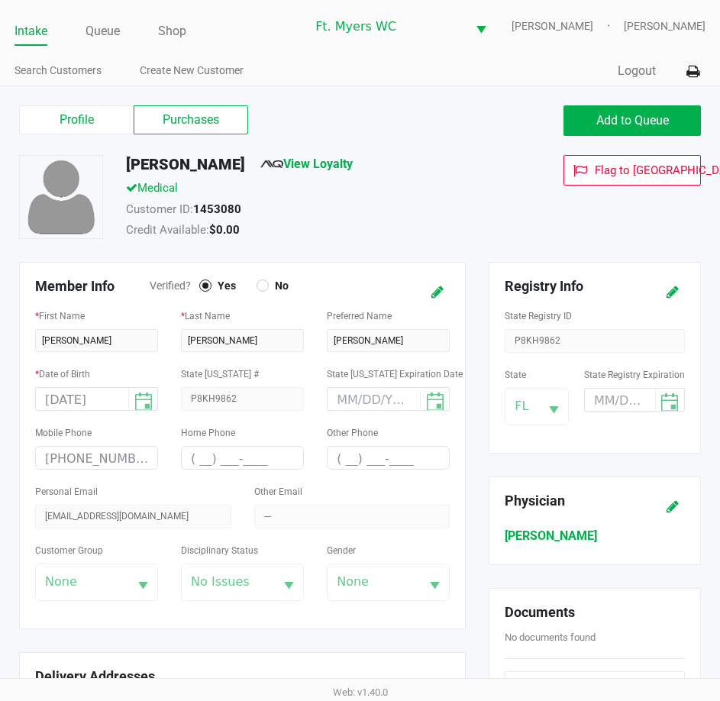
click at [185, 120] on label "Purchases" at bounding box center [191, 119] width 115 height 29
click at [0, 0] on 1 "Purchases" at bounding box center [0, 0] width 0 height 0
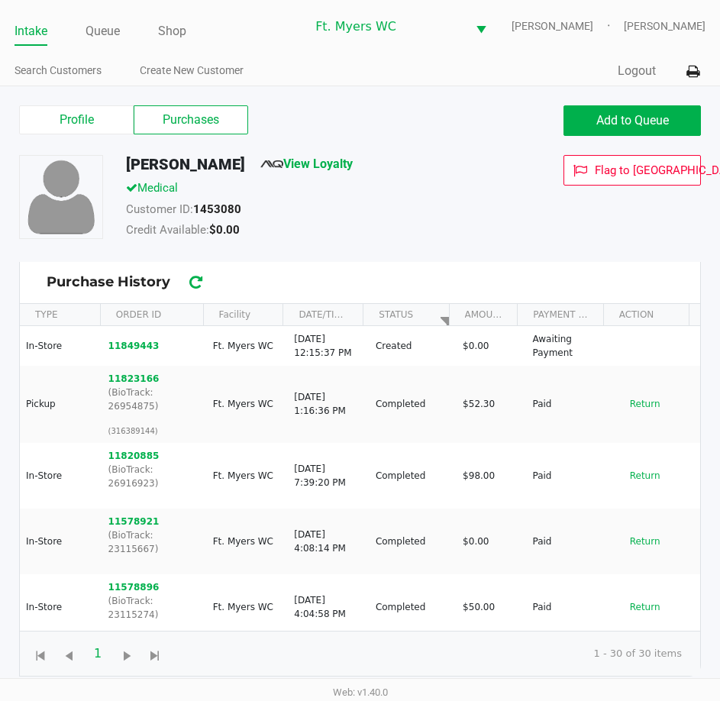
click at [366, 244] on div "[PERSON_NAME] View Loyalty Medical Customer ID: 1453080 Credit Available: $0.00…" at bounding box center [360, 208] width 705 height 107
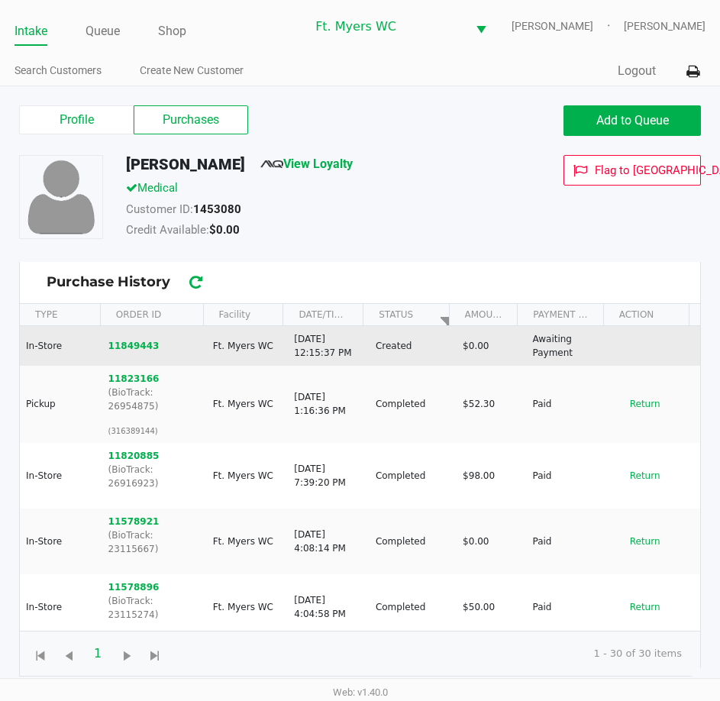
click at [145, 331] on td "11849443" at bounding box center [154, 346] width 105 height 40
click at [135, 353] on td "11849443" at bounding box center [154, 346] width 105 height 40
click at [135, 344] on button "11849443" at bounding box center [133, 346] width 51 height 14
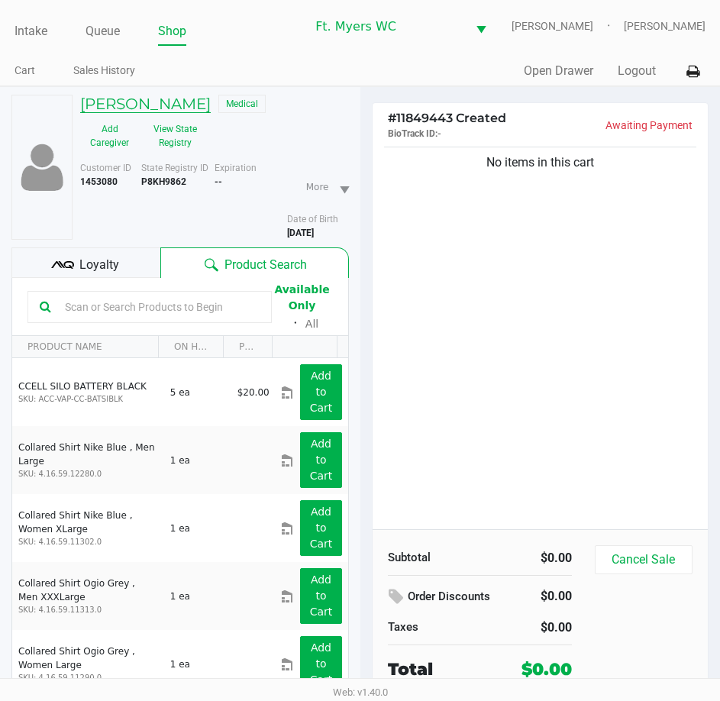
click at [159, 111] on h5 "[PERSON_NAME]" at bounding box center [145, 104] width 131 height 18
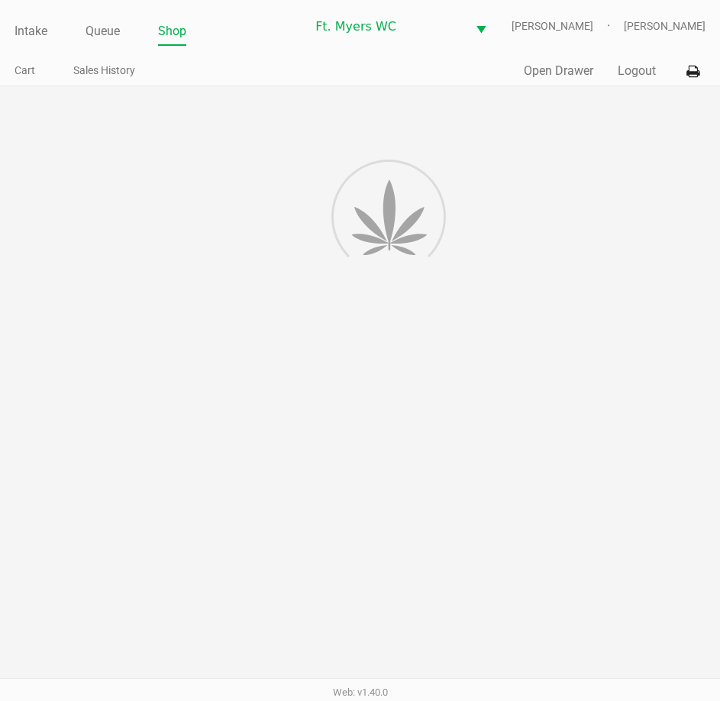
click at [185, 126] on div at bounding box center [360, 433] width 720 height 694
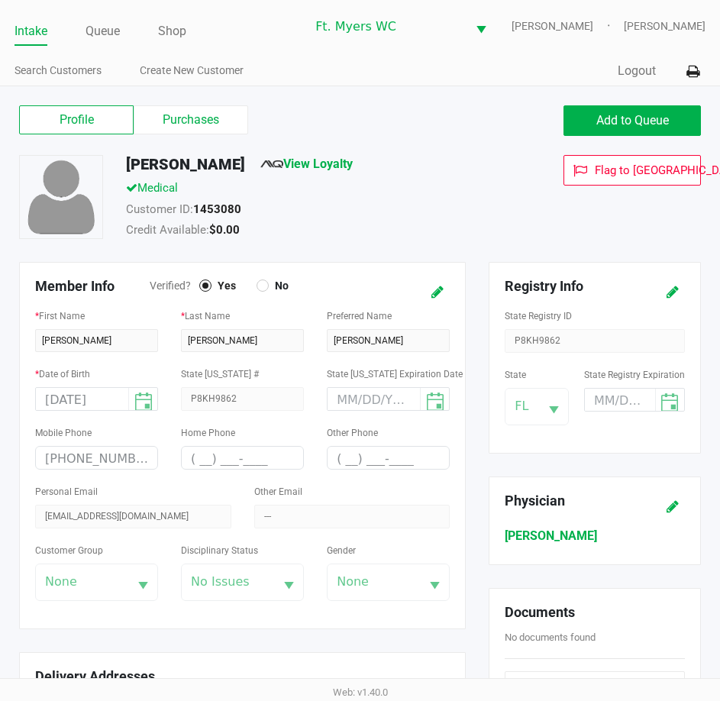
click at [185, 126] on label "Purchases" at bounding box center [191, 119] width 115 height 29
click at [0, 0] on 1 "Purchases" at bounding box center [0, 0] width 0 height 0
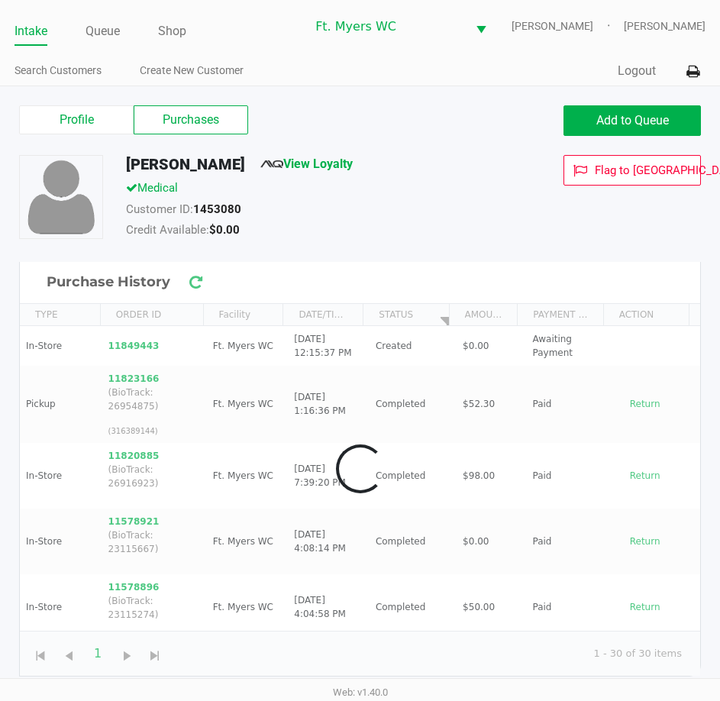
click at [185, 126] on label "Purchases" at bounding box center [191, 119] width 115 height 29
click at [0, 0] on 1 "Purchases" at bounding box center [0, 0] width 0 height 0
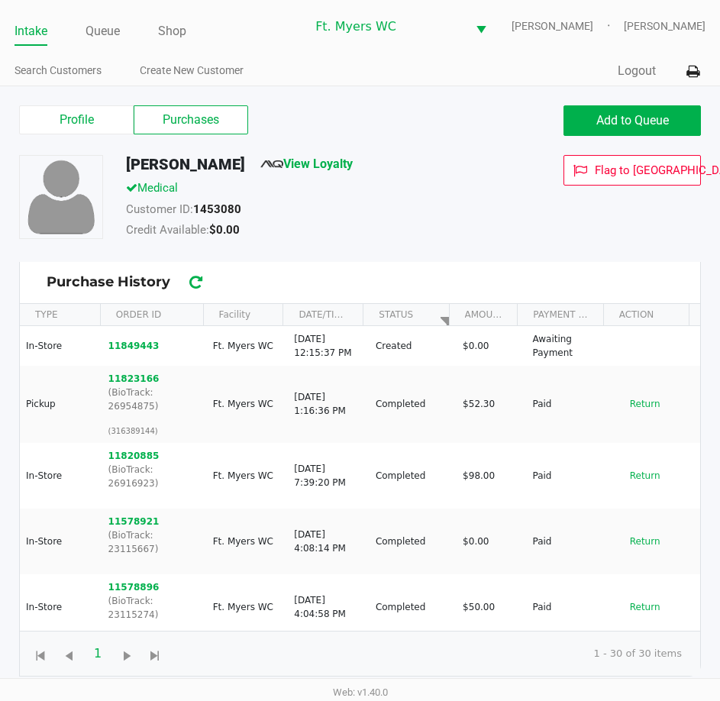
click at [410, 257] on div "[PERSON_NAME] View Loyalty Medical Customer ID: 1453080 Credit Available: $0.00…" at bounding box center [360, 208] width 705 height 107
click at [412, 239] on div "Credit Available: $0.00" at bounding box center [314, 231] width 399 height 21
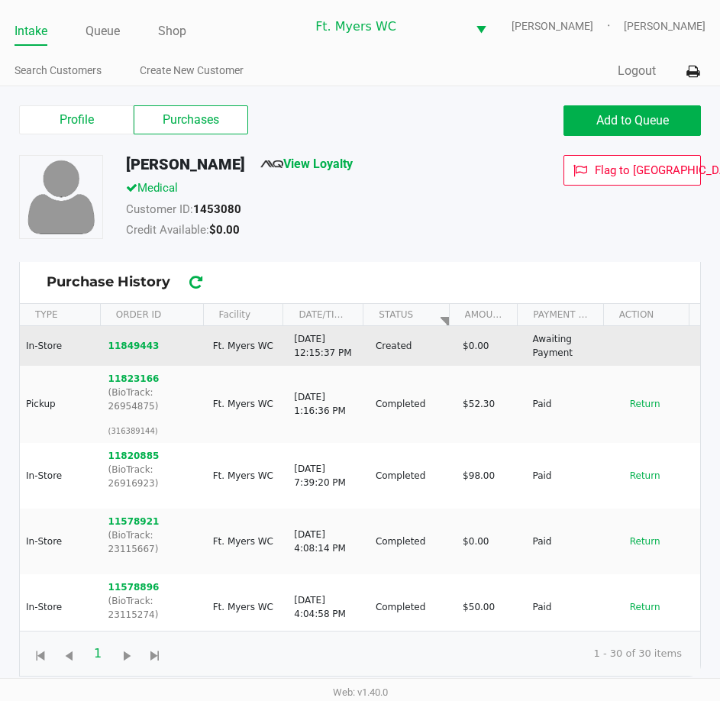
drag, startPoint x: 168, startPoint y: 338, endPoint x: 365, endPoint y: 364, distance: 198.7
click at [363, 364] on tr "In-Store 11849443 Ft. [PERSON_NAME] [DATE] 12:15:37 PM Created $0.00 Awaiting P…" at bounding box center [360, 346] width 680 height 40
click at [369, 364] on td "Created" at bounding box center [412, 346] width 87 height 40
drag, startPoint x: 373, startPoint y: 358, endPoint x: 270, endPoint y: 349, distance: 103.5
click at [270, 349] on tr "In-Store 11849443 Ft. [PERSON_NAME] [DATE] 12:15:37 PM Created $0.00 Awaiting P…" at bounding box center [360, 346] width 680 height 40
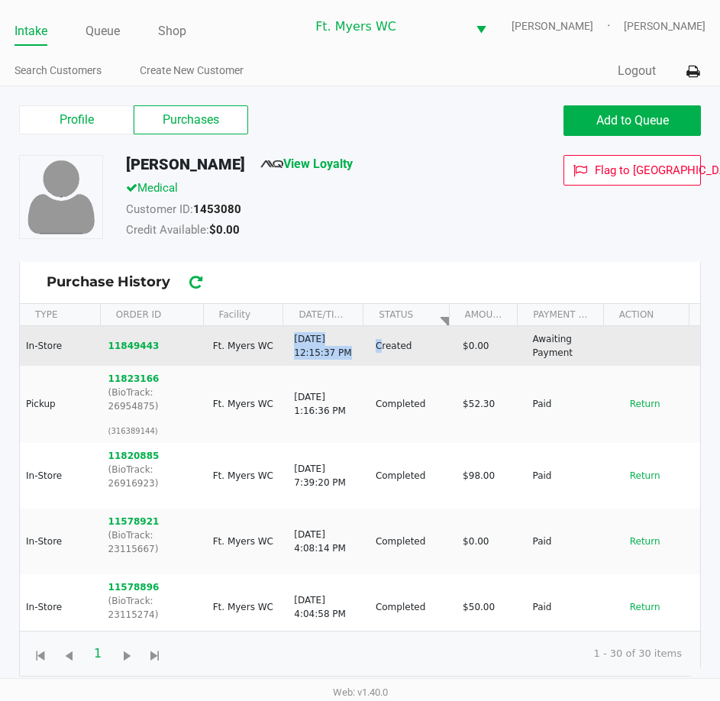
click at [270, 349] on td "Ft. Myers WC" at bounding box center [247, 346] width 82 height 40
click at [118, 344] on button "11849443" at bounding box center [133, 346] width 51 height 14
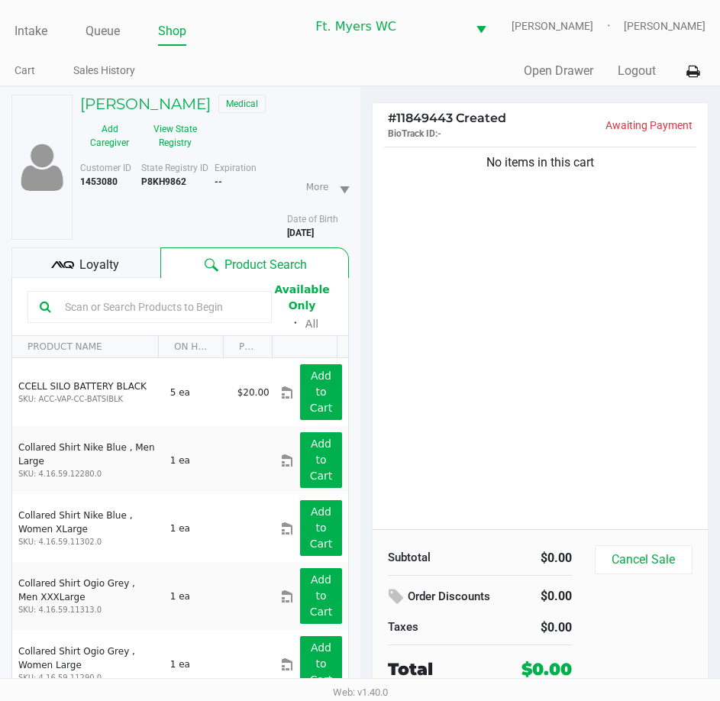
click at [386, 239] on div "No items in this cart" at bounding box center [541, 337] width 336 height 386
click at [422, 386] on div "No items in this cart" at bounding box center [541, 337] width 336 height 386
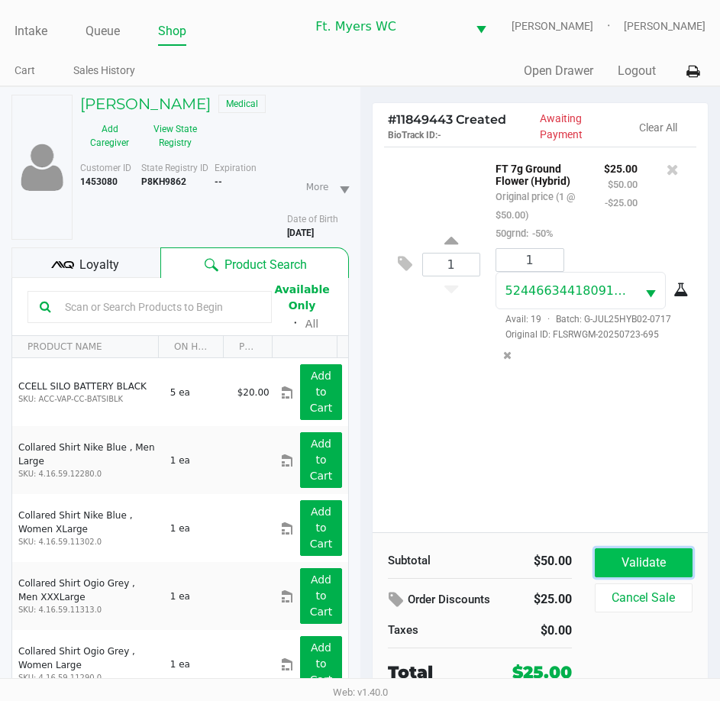
click at [648, 564] on button "Validate" at bounding box center [644, 562] width 98 height 29
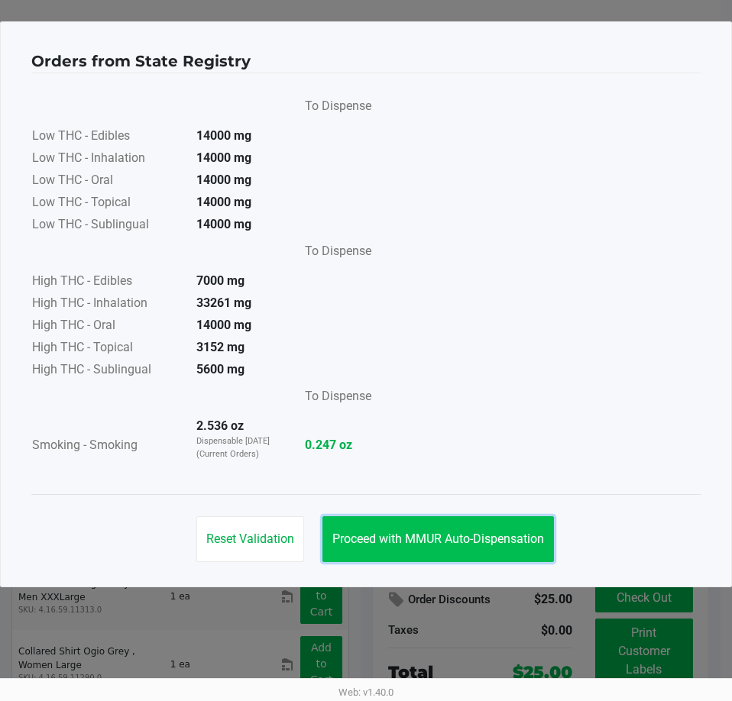
click at [502, 548] on button "Proceed with MMUR Auto-Dispensation" at bounding box center [437, 539] width 231 height 46
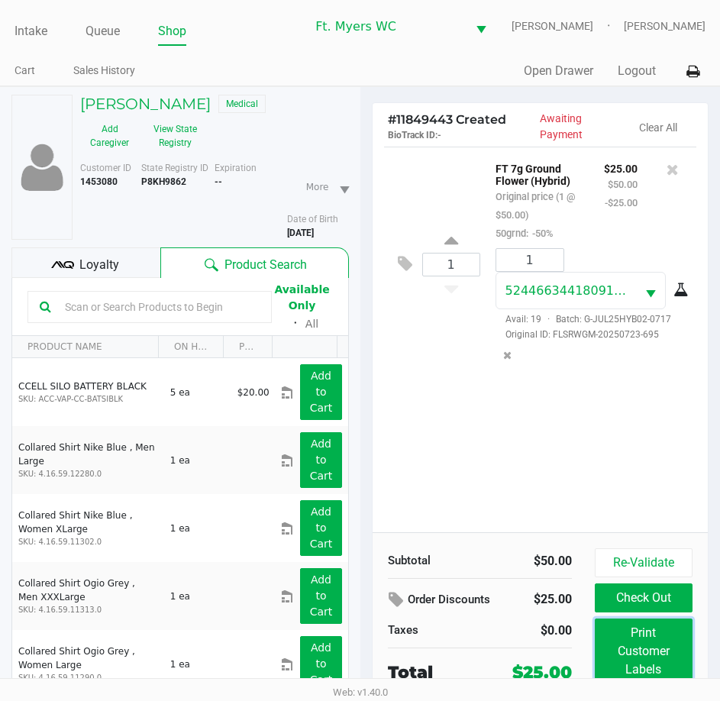
click at [666, 668] on button "Print Customer Labels" at bounding box center [644, 652] width 98 height 66
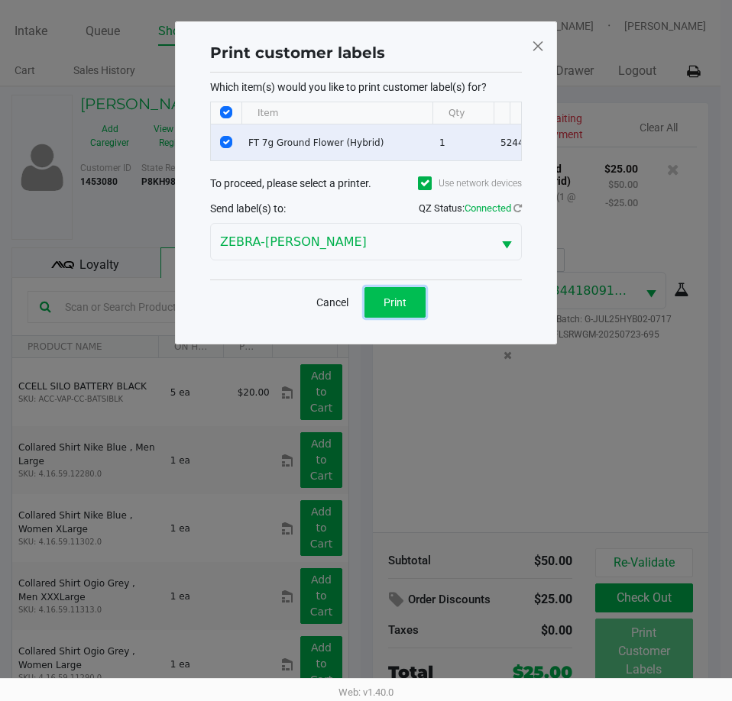
click at [420, 314] on button "Print" at bounding box center [394, 302] width 61 height 31
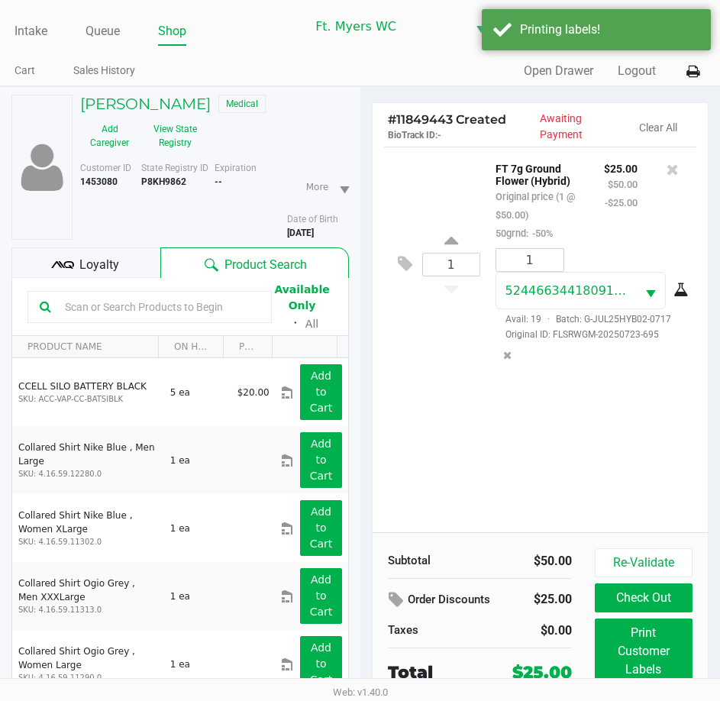
click at [514, 489] on ngb-modal-window "Print customer labels Which item(s) would you like to print customer label(s) f…" at bounding box center [360, 350] width 720 height 701
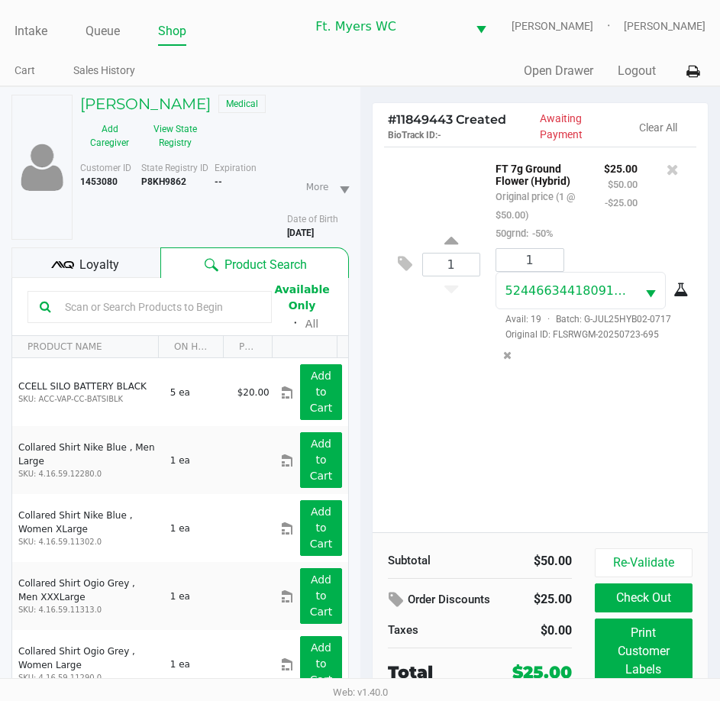
click at [447, 501] on div "1 FT 7g Ground Flower (Hybrid) Original price (1 @ $50.00) 50grnd: -50% $25.00 …" at bounding box center [541, 340] width 336 height 386
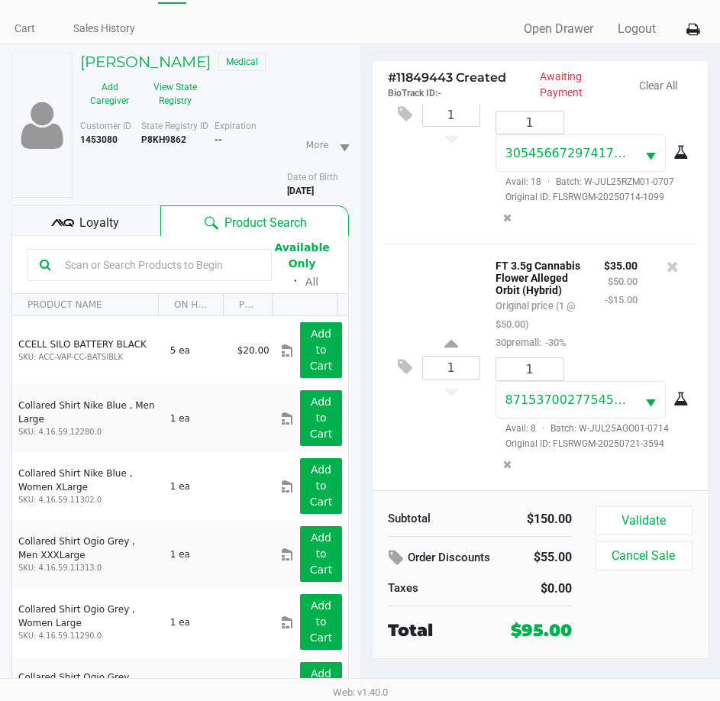
scroll to position [79, 0]
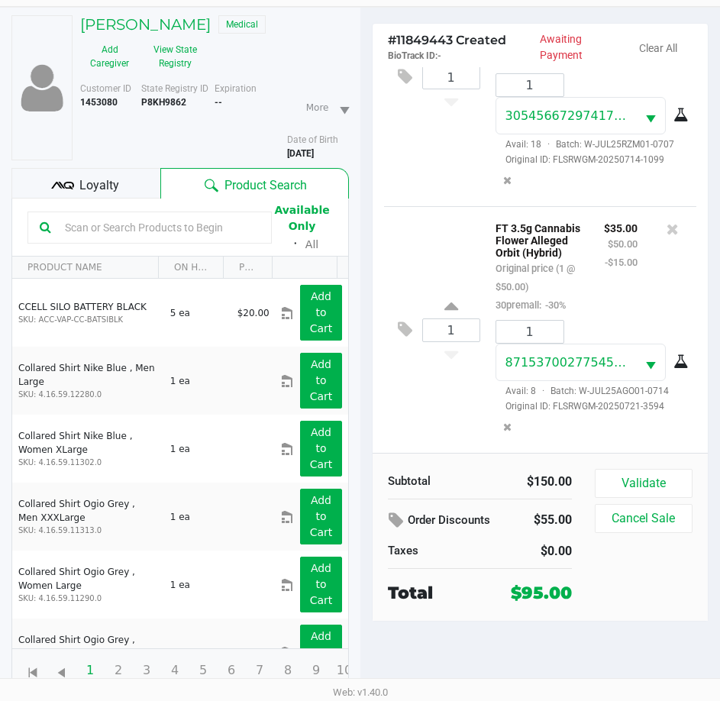
click at [160, 173] on div "Product Search" at bounding box center [254, 183] width 189 height 31
click at [147, 175] on div "Loyalty" at bounding box center [85, 183] width 149 height 31
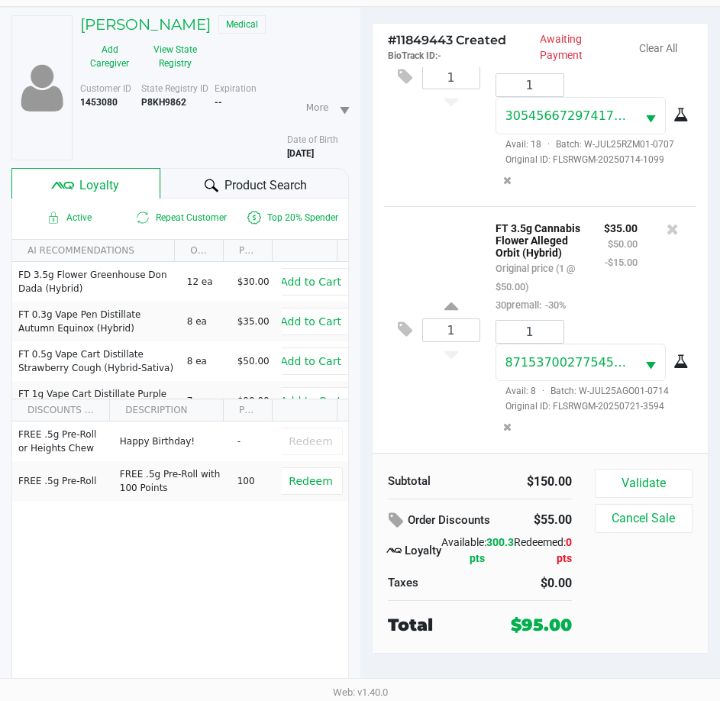
drag, startPoint x: 286, startPoint y: 556, endPoint x: 427, endPoint y: 510, distance: 148.5
click at [286, 557] on div "FREE .5g Pre-Roll or Heights Chew Happy Birthday! - Redeem FREE .5g Pre-Roll FR…" at bounding box center [180, 537] width 336 height 230
click at [509, 473] on div "$150.00" at bounding box center [531, 482] width 81 height 18
click at [433, 436] on div "1 FT 3.5g Cannabis Flower Alleged Orbit (Hybrid) Original price (1 @ $50.00) 30…" at bounding box center [540, 329] width 313 height 247
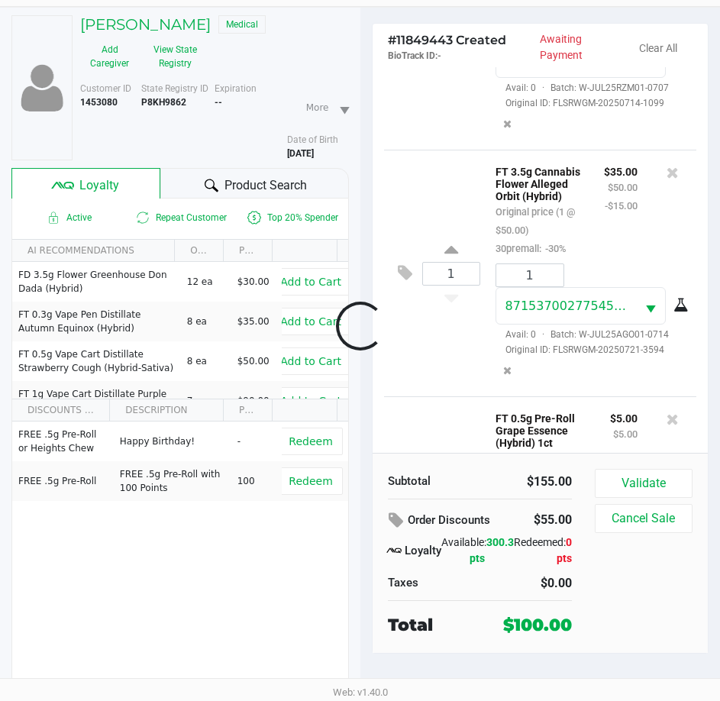
scroll to position [619, 0]
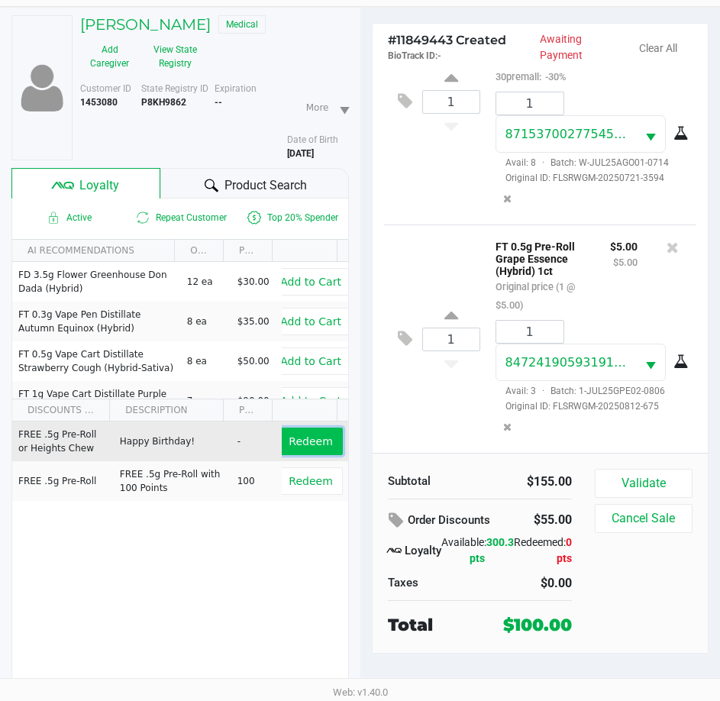
click at [312, 438] on span "Redeem" at bounding box center [311, 441] width 44 height 12
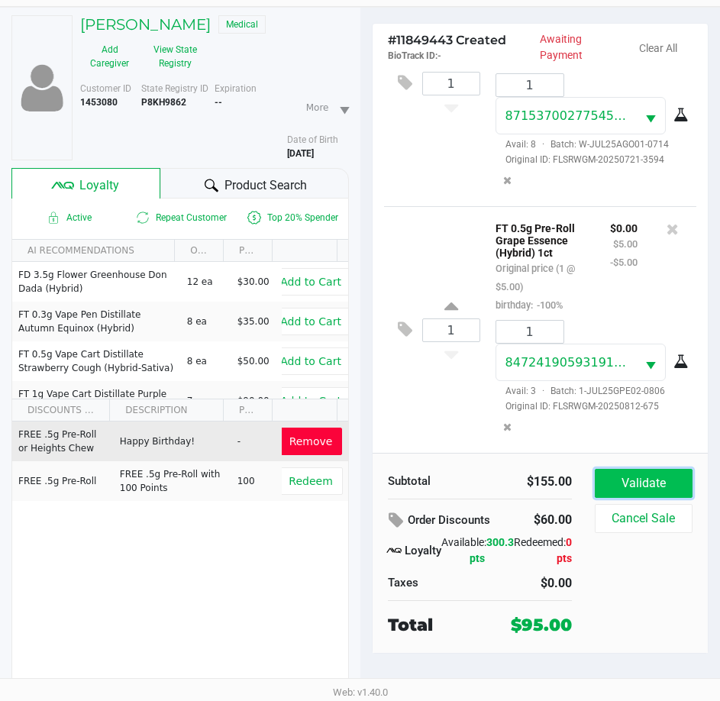
click at [624, 473] on button "Validate" at bounding box center [644, 483] width 98 height 29
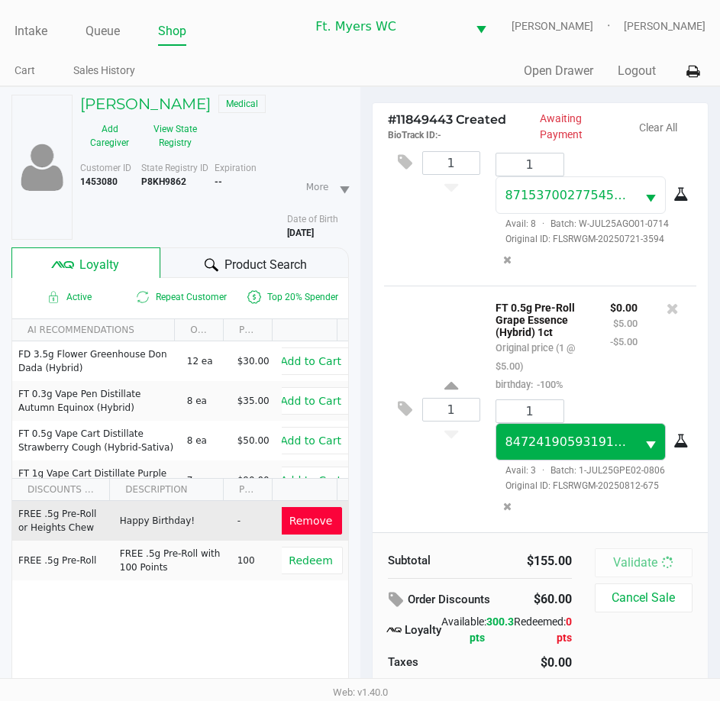
scroll to position [660, 0]
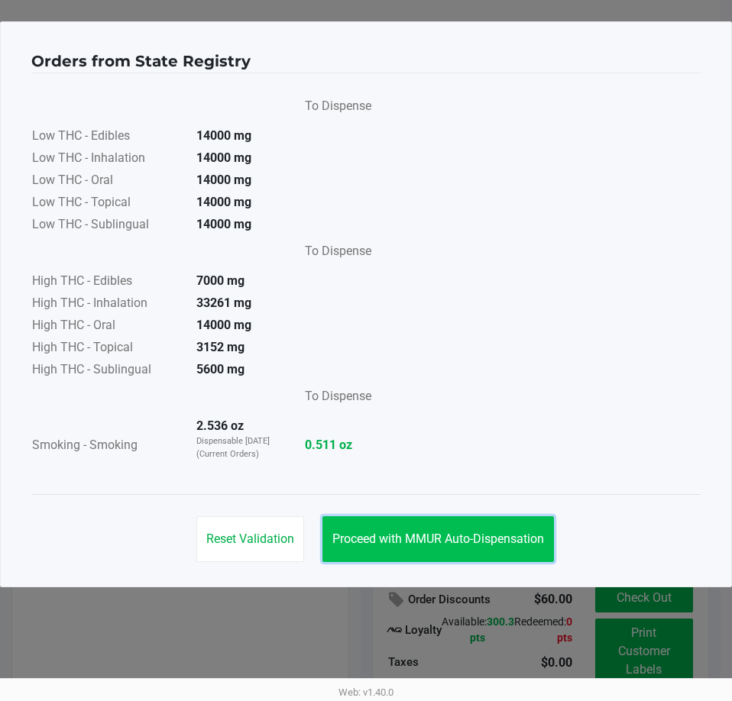
click at [449, 538] on span "Proceed with MMUR Auto-Dispensation" at bounding box center [438, 538] width 212 height 15
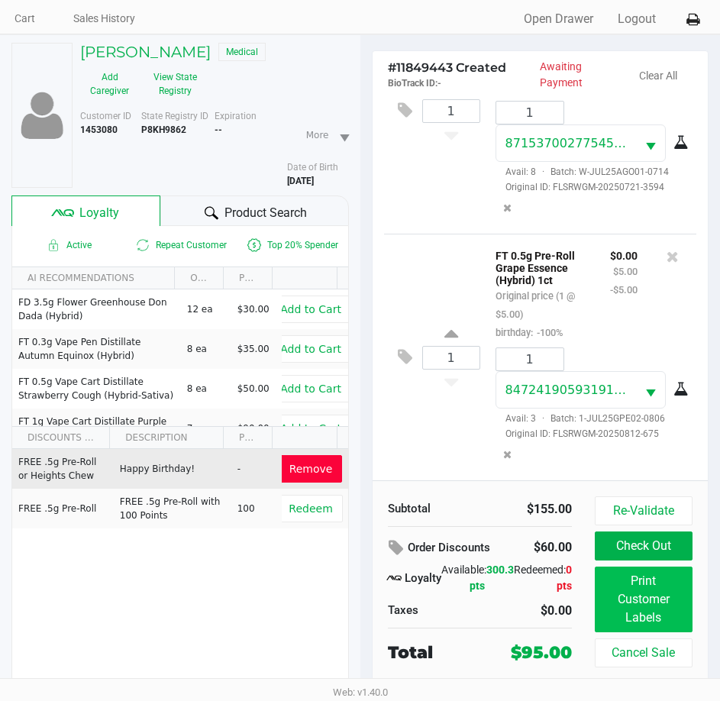
scroll to position [79, 0]
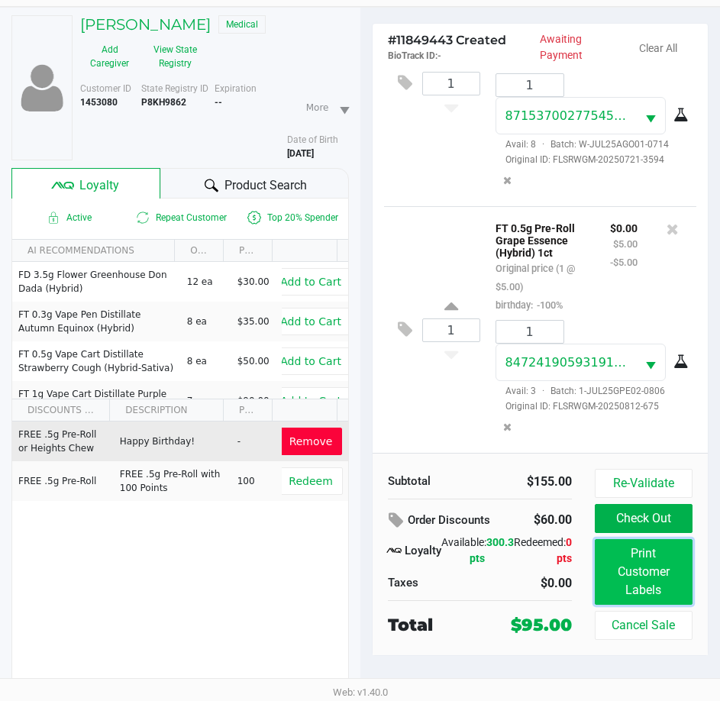
click at [626, 586] on button "Print Customer Labels" at bounding box center [644, 572] width 98 height 66
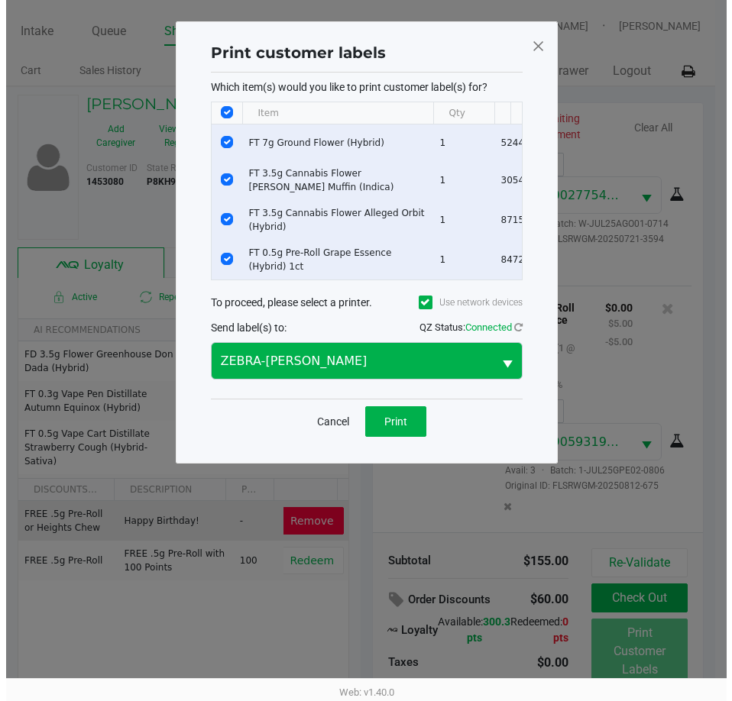
scroll to position [0, 0]
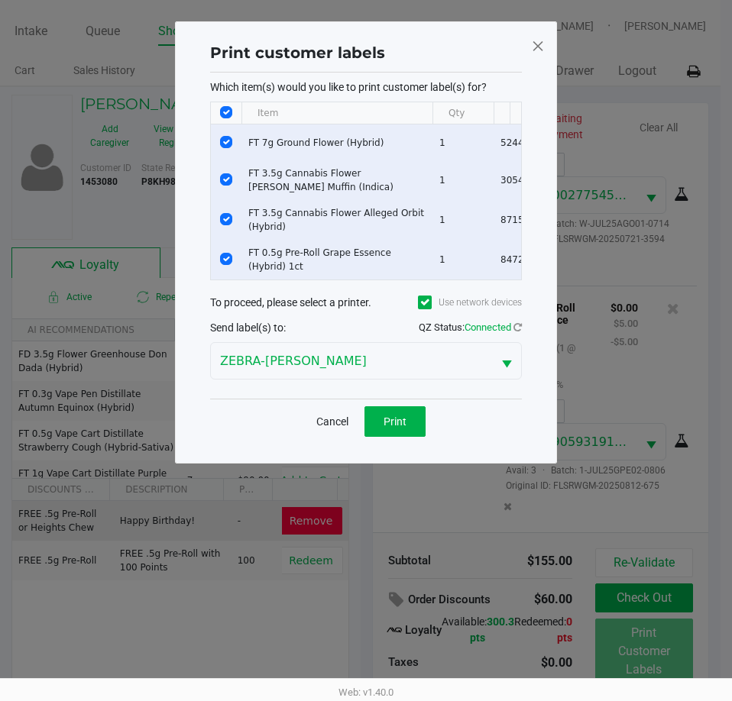
click at [398, 444] on div "Cancel Print" at bounding box center [366, 421] width 312 height 45
click at [422, 432] on button "Print" at bounding box center [394, 421] width 61 height 31
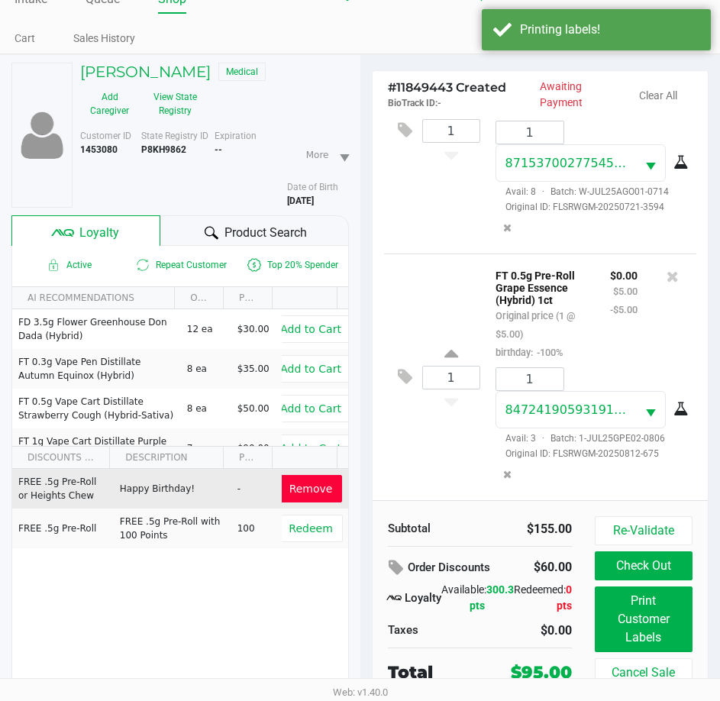
scroll to position [79, 0]
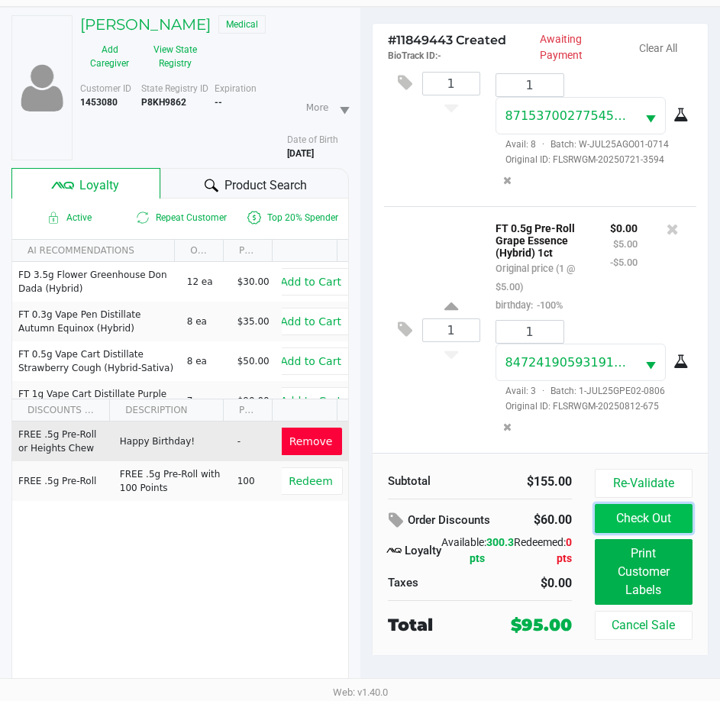
click at [609, 527] on button "Check Out" at bounding box center [644, 518] width 98 height 29
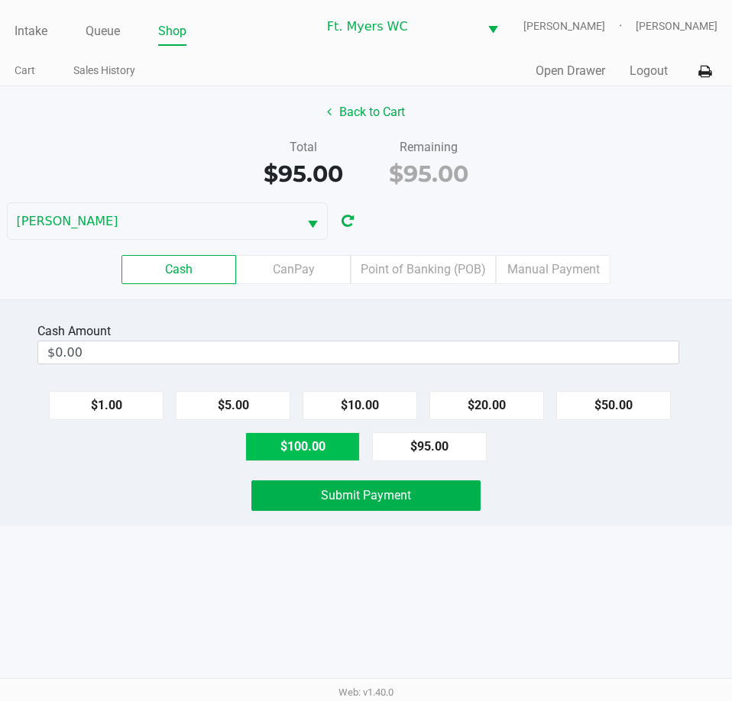
click at [318, 434] on button "$100.00" at bounding box center [302, 446] width 115 height 29
type input "$100.00"
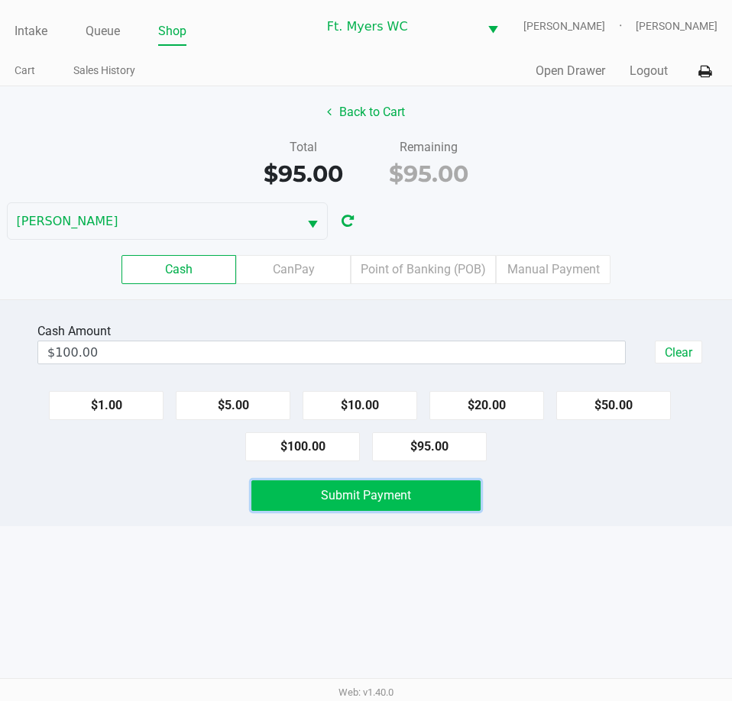
click at [355, 493] on span "Submit Payment" at bounding box center [366, 495] width 90 height 15
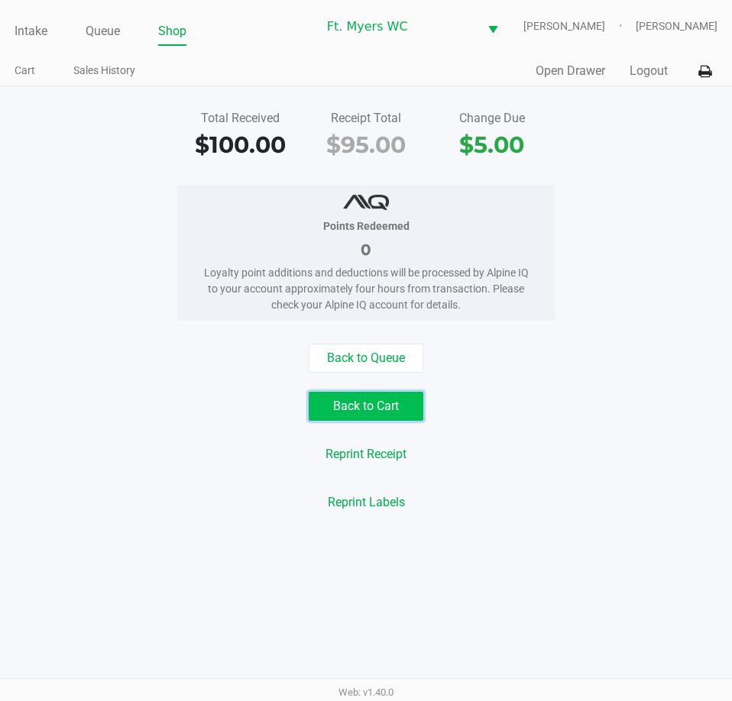
click at [408, 406] on button "Back to Cart" at bounding box center [365, 406] width 115 height 29
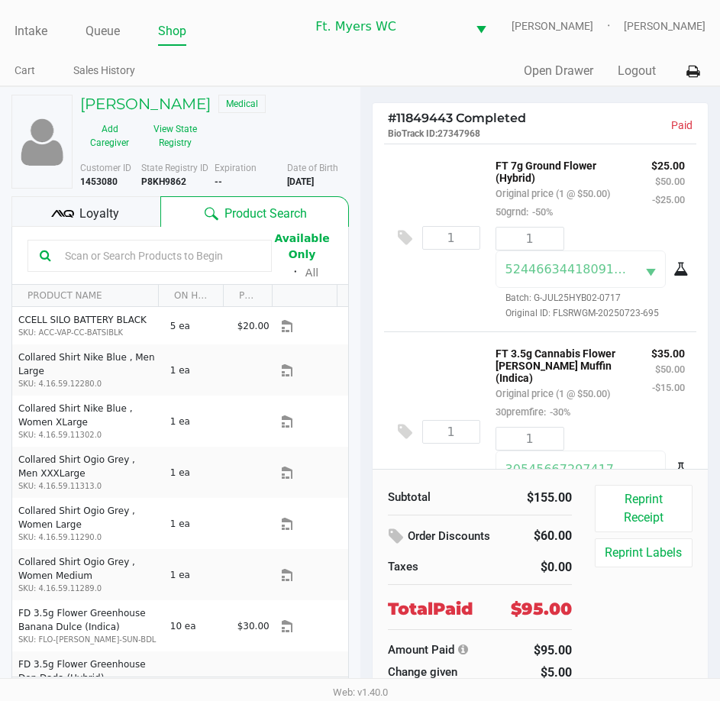
click at [389, 304] on div "1 FT 7g Ground Flower (Hybrid) Original price (1 @ $50.00) 50grnd: -50% $25.00 …" at bounding box center [540, 238] width 313 height 188
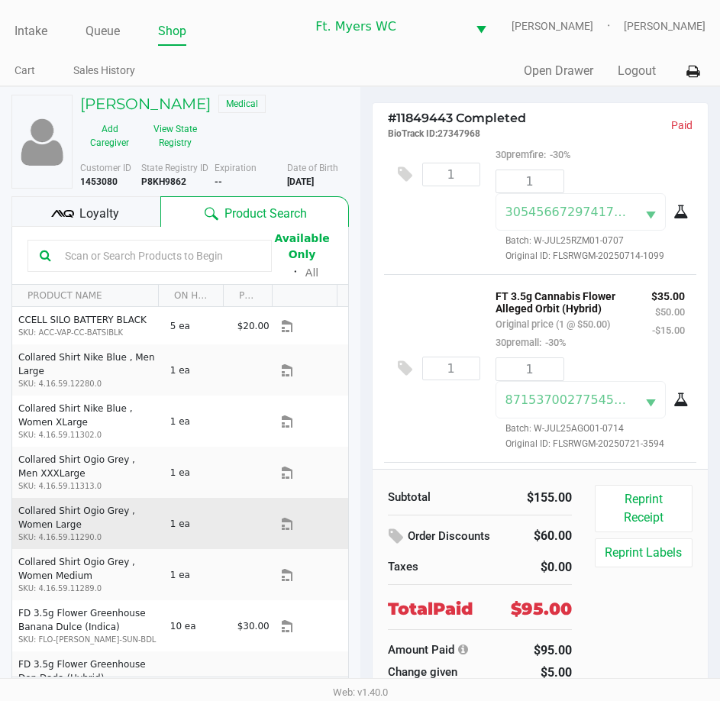
scroll to position [284, 0]
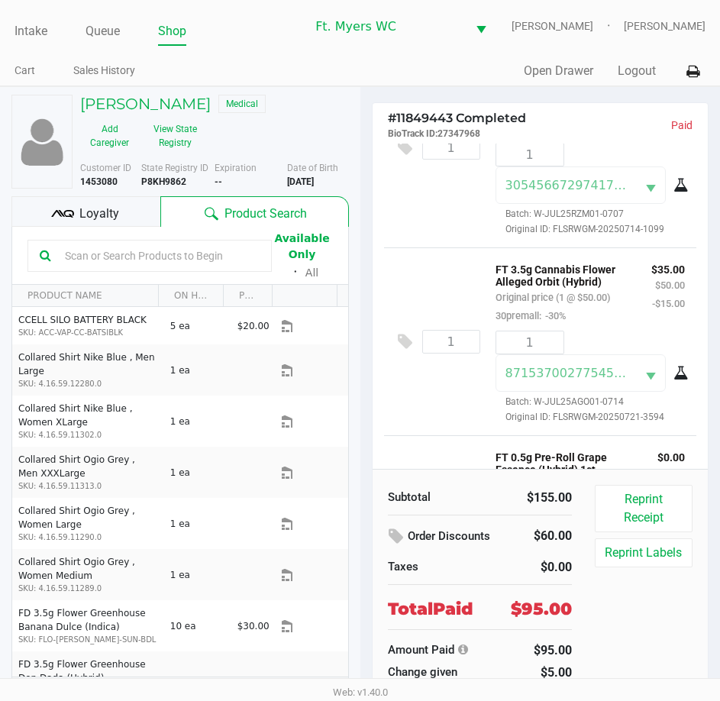
click at [82, 34] on ul "Intake Queue Shop" at bounding box center [160, 32] width 291 height 26
click at [123, 24] on ul "Intake Queue Shop" at bounding box center [160, 32] width 291 height 26
click at [126, 17] on div "Intake Queue Shop" at bounding box center [160, 31] width 291 height 28
click at [123, 24] on ul "Intake Queue Shop" at bounding box center [160, 32] width 291 height 26
click at [120, 27] on link "Queue" at bounding box center [103, 31] width 34 height 21
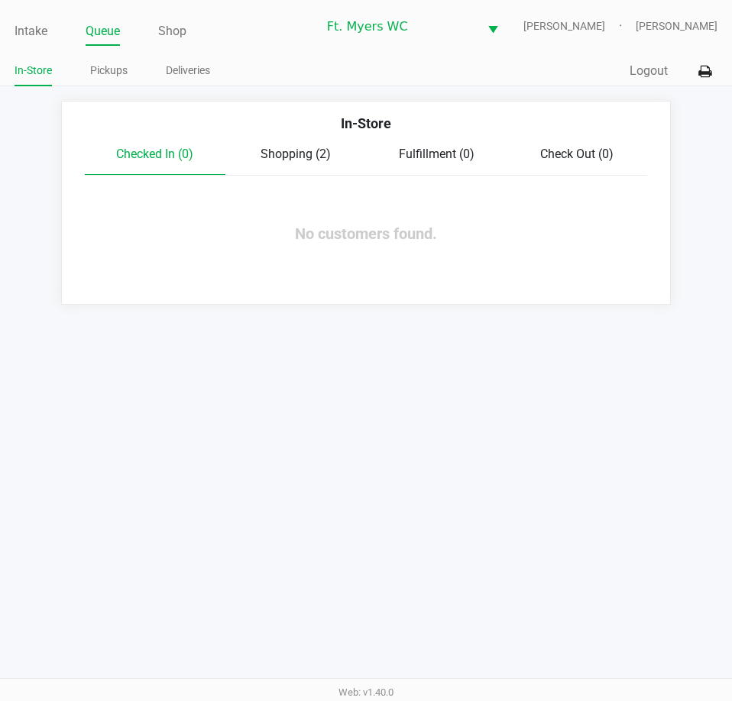
click at [328, 169] on div "Checked In (0) Shopping (2) Fulfillment (0) Check Out (0)" at bounding box center [366, 160] width 562 height 31
click at [328, 147] on span "Shopping (2)" at bounding box center [295, 154] width 70 height 15
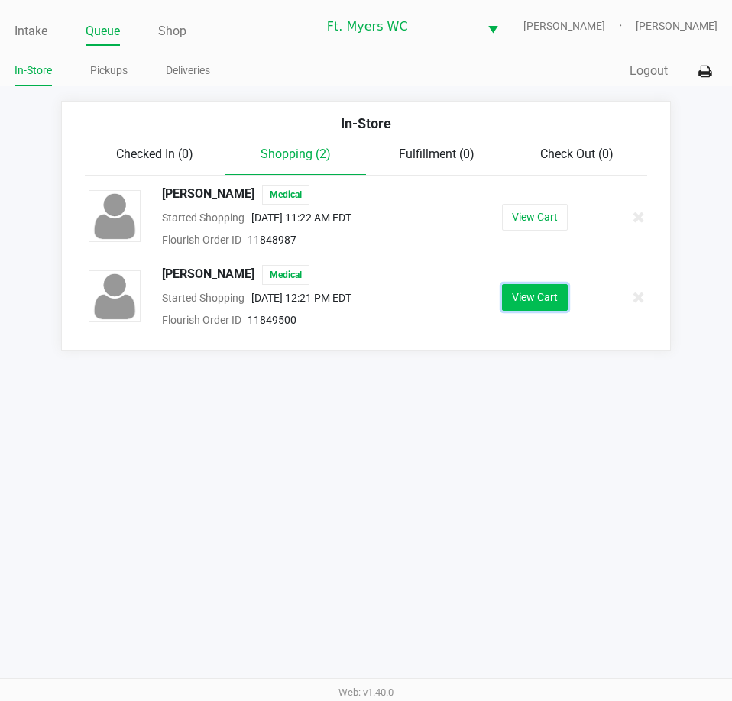
click at [538, 300] on button "View Cart" at bounding box center [535, 297] width 66 height 27
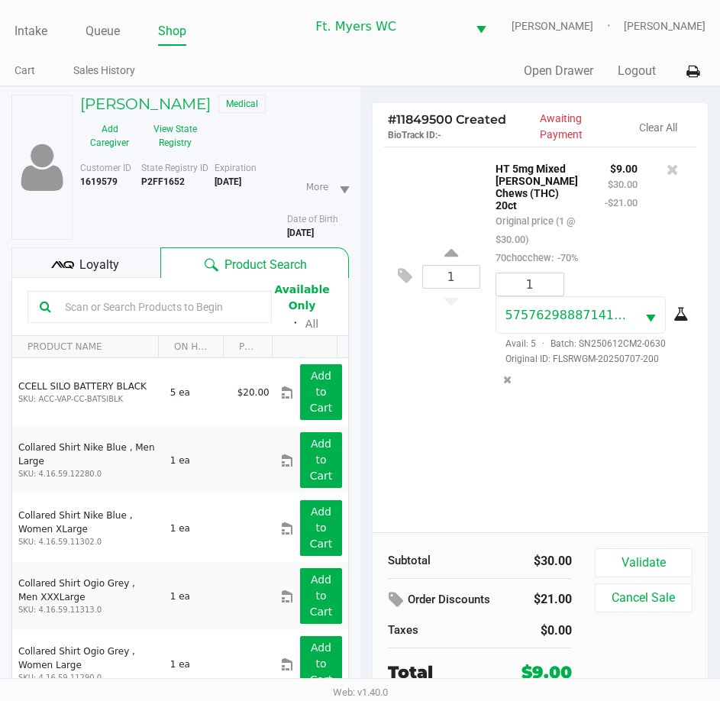
click at [158, 171] on span "State Registry ID" at bounding box center [174, 168] width 67 height 11
click at [166, 195] on div "State Registry ID P2FF1652" at bounding box center [177, 200] width 73 height 79
click at [168, 179] on b "P2FF1652" at bounding box center [163, 181] width 44 height 11
copy b "P2FF1652"
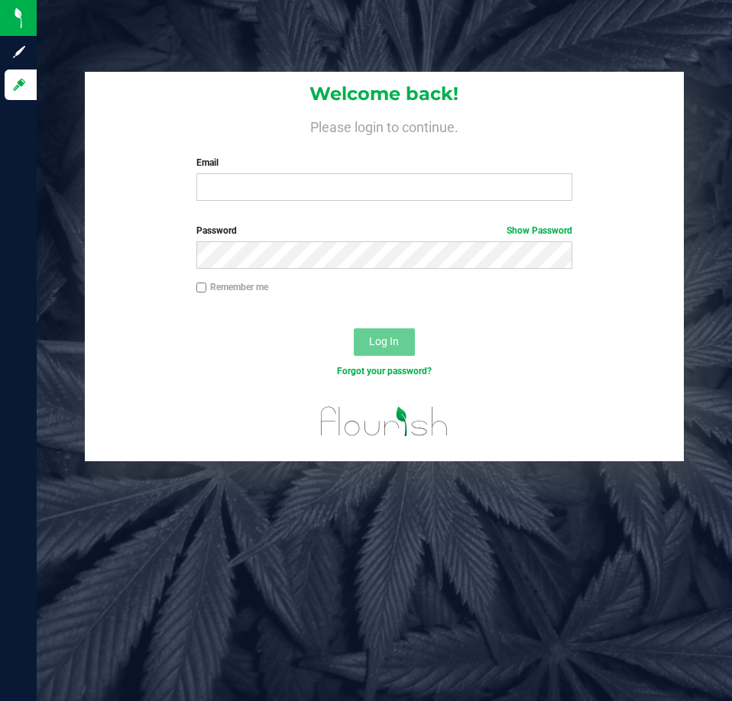
click at [218, 160] on label "Email" at bounding box center [384, 163] width 376 height 14
click at [245, 184] on input "Email" at bounding box center [384, 186] width 376 height 27
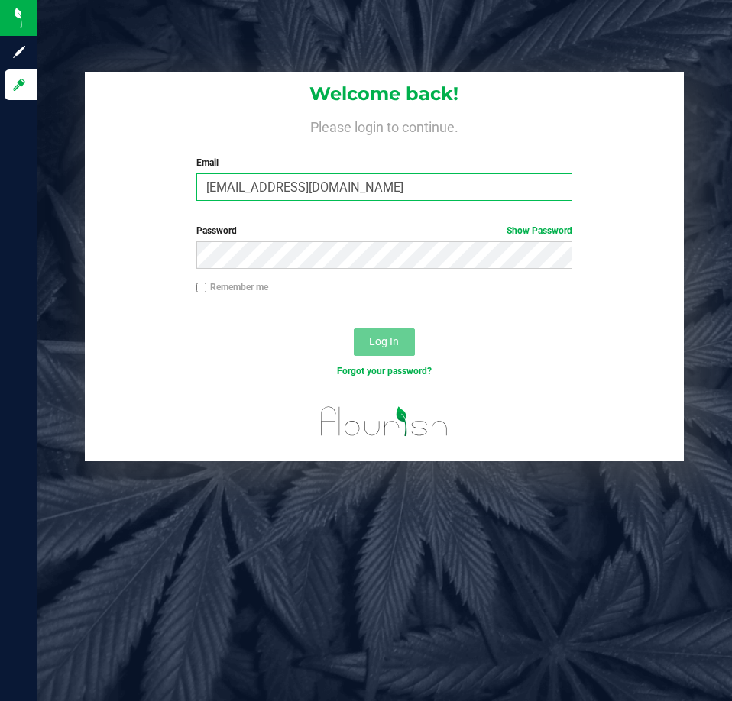
type input "[EMAIL_ADDRESS][DOMAIN_NAME]"
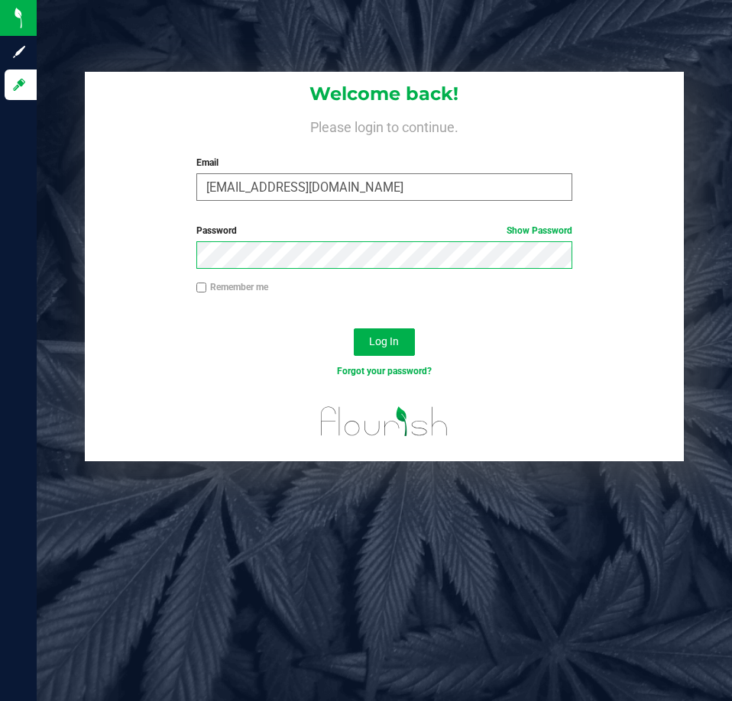
click at [354, 328] on button "Log In" at bounding box center [384, 341] width 61 height 27
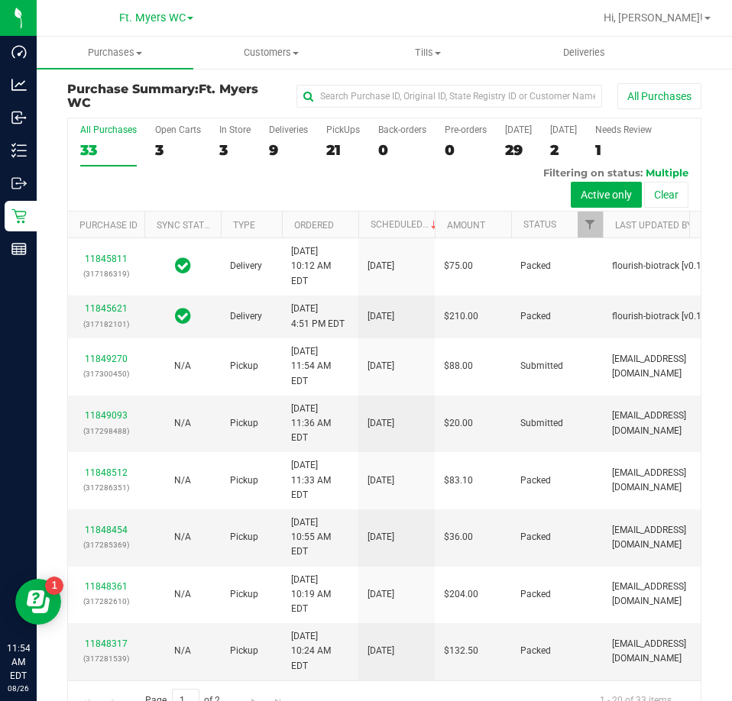
click at [39, 157] on div "Purchase Summary: Ft. Myers WC All Purchases All Purchases 33 Open Carts 3 In S…" at bounding box center [384, 401] width 695 height 668
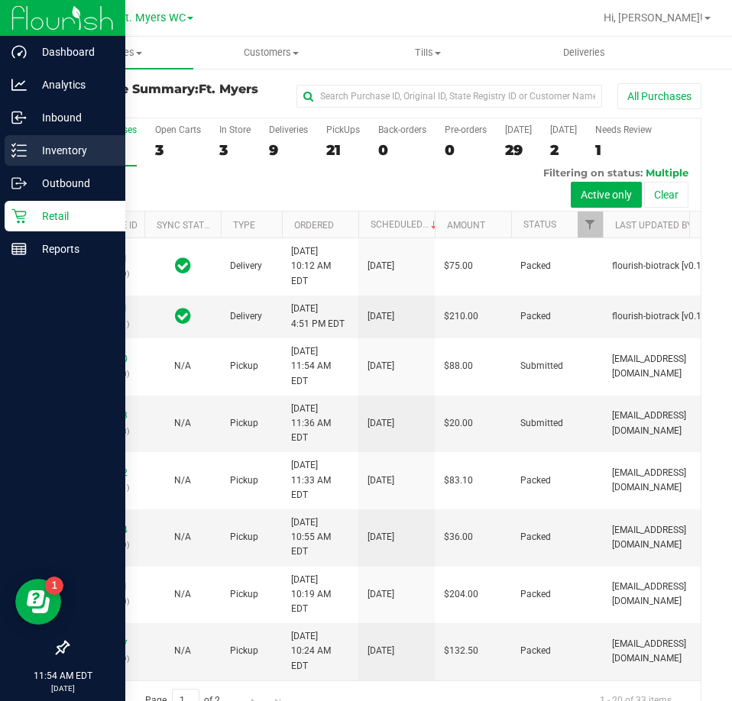
click at [33, 156] on p "Inventory" at bounding box center [73, 150] width 92 height 18
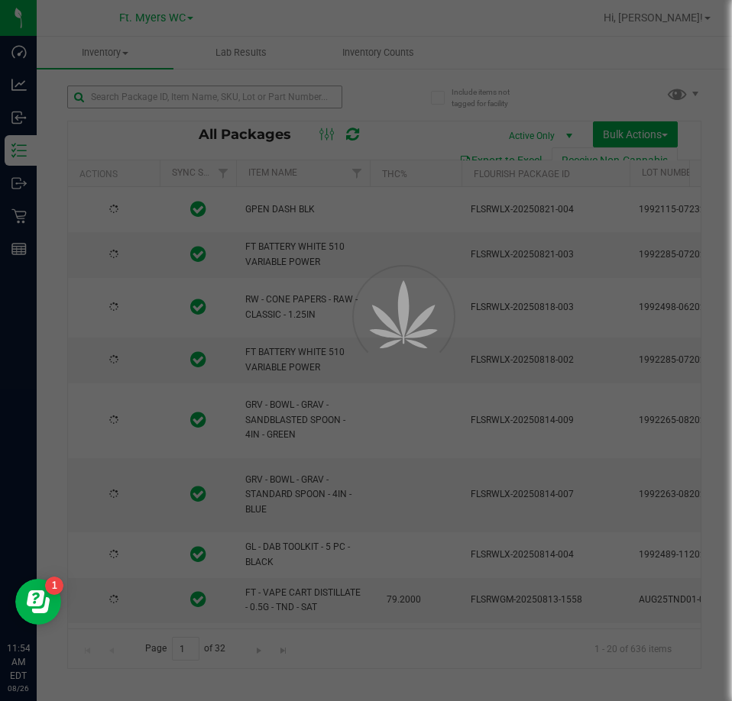
click at [242, 99] on div at bounding box center [366, 350] width 732 height 701
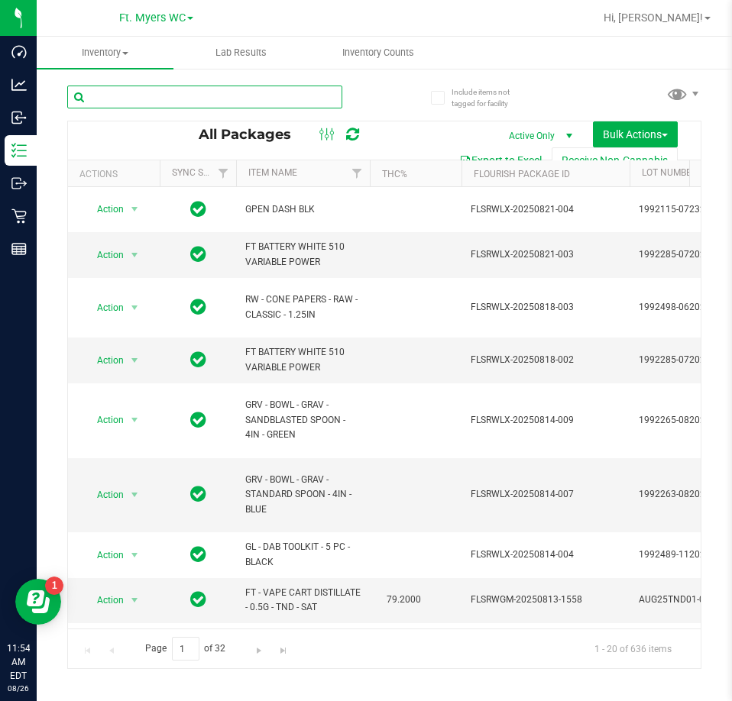
click at [242, 99] on input "text" at bounding box center [204, 97] width 275 height 23
click at [105, 102] on input "text" at bounding box center [204, 97] width 275 height 23
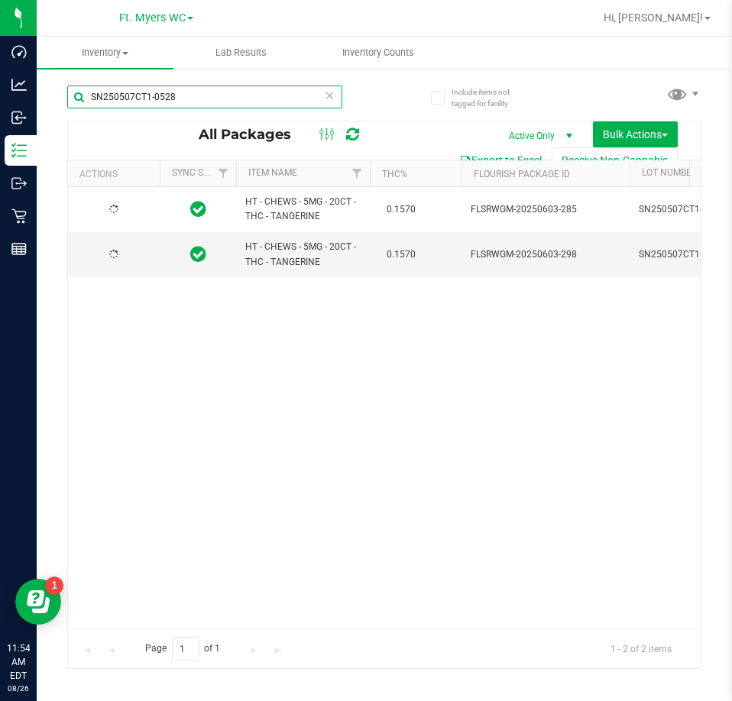
type input "SN250507CT1-0528"
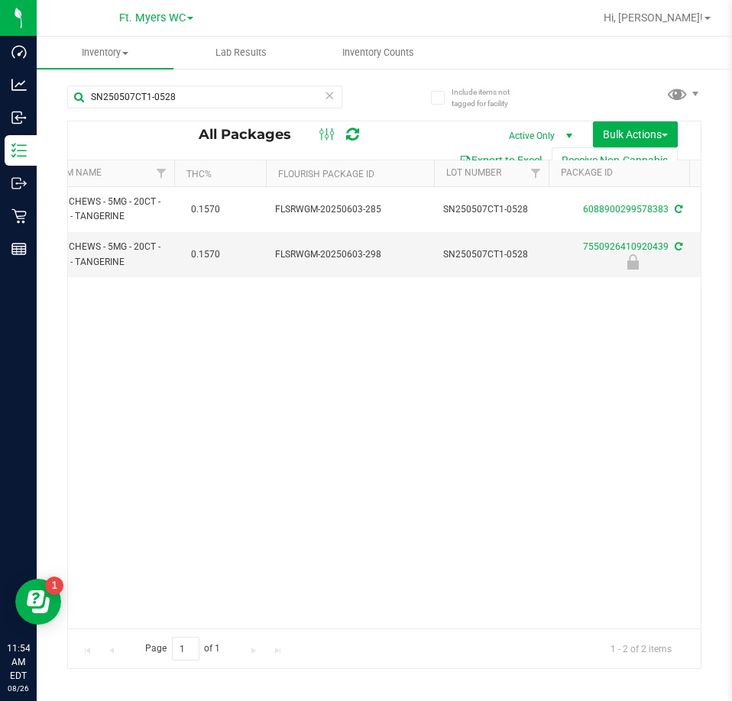
drag, startPoint x: 312, startPoint y: 314, endPoint x: 479, endPoint y: 302, distance: 167.6
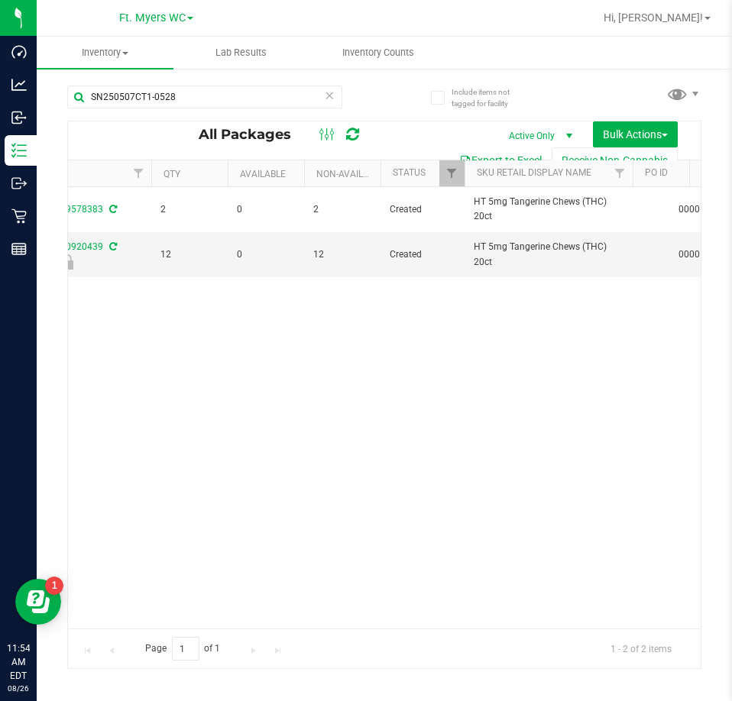
scroll to position [0, 677]
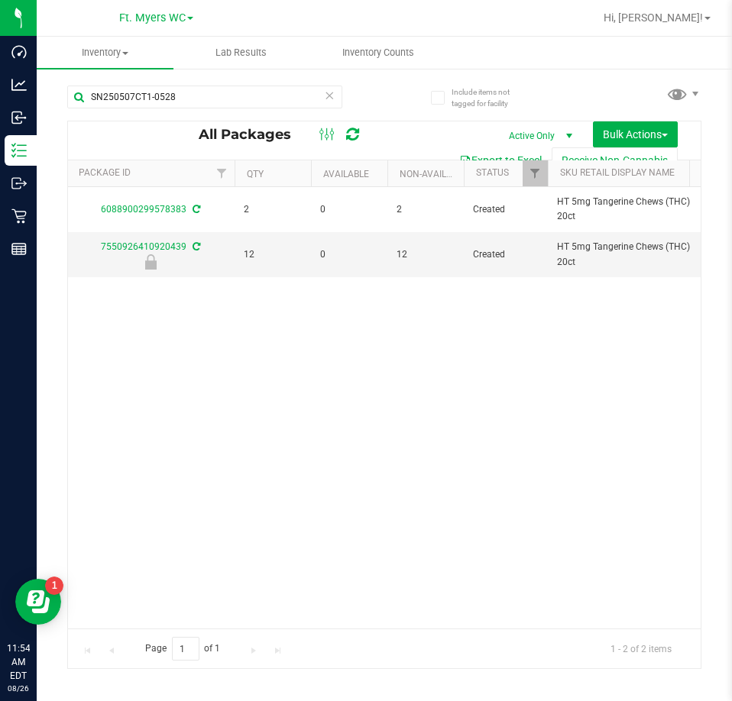
drag, startPoint x: 395, startPoint y: 296, endPoint x: 305, endPoint y: 299, distance: 89.4
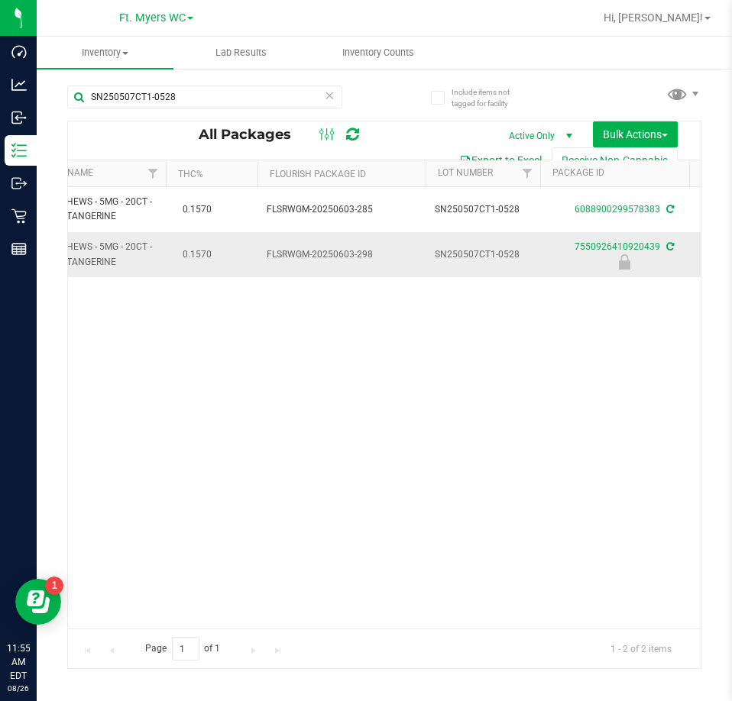
scroll to position [0, 0]
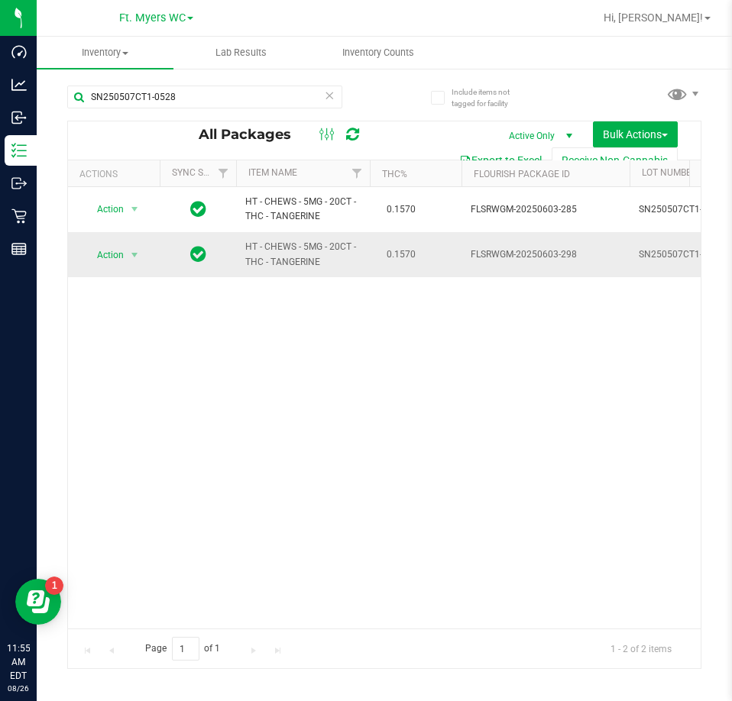
drag, startPoint x: 450, startPoint y: 280, endPoint x: 153, endPoint y: 270, distance: 296.5
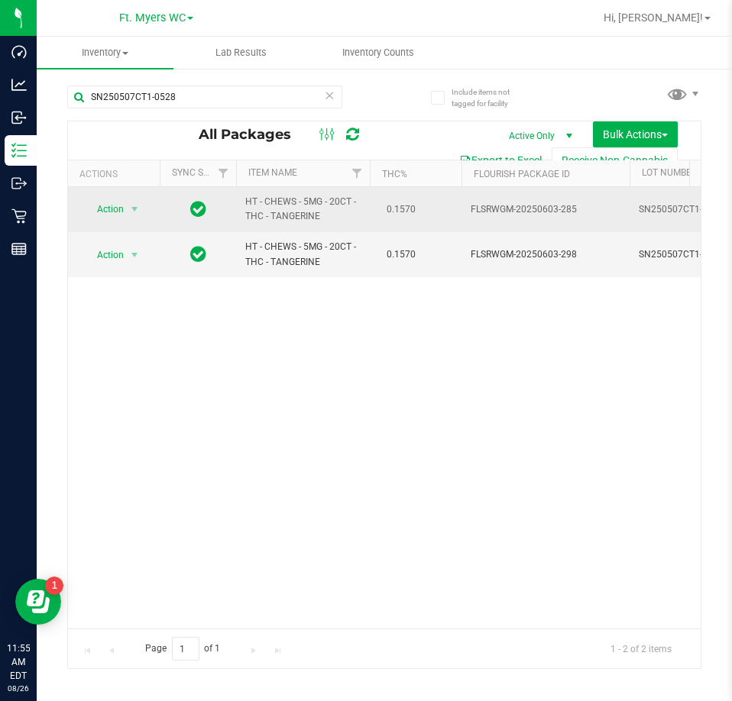
click at [102, 218] on span "Action" at bounding box center [103, 209] width 41 height 21
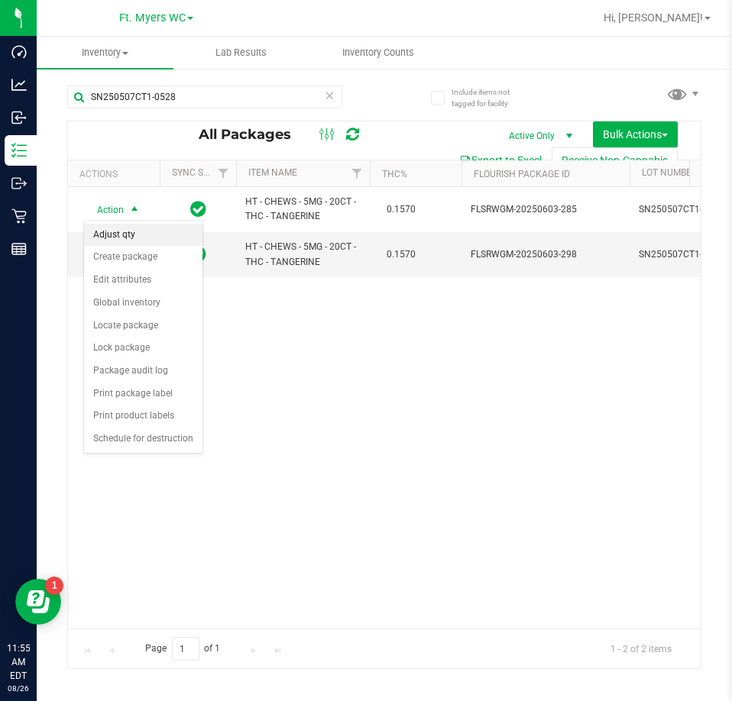
click at [121, 244] on li "Adjust qty" at bounding box center [143, 235] width 118 height 23
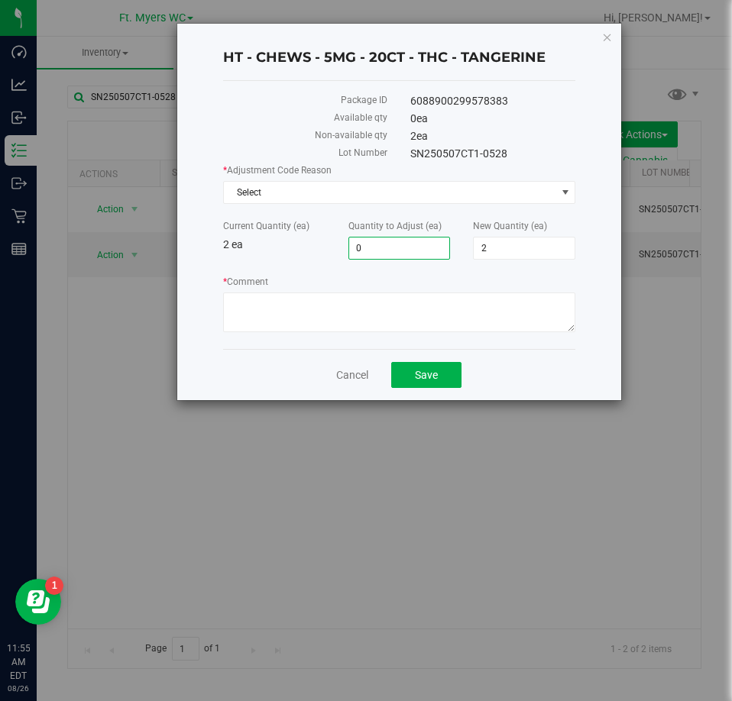
drag, startPoint x: 386, startPoint y: 244, endPoint x: 323, endPoint y: 247, distance: 62.7
click at [323, 247] on div "Current Quantity (ea) 2 ea Quantity to Adjust (ea) 0 0 New Quantity (ea) 2 2" at bounding box center [400, 239] width 376 height 40
type input "1"
type input "3"
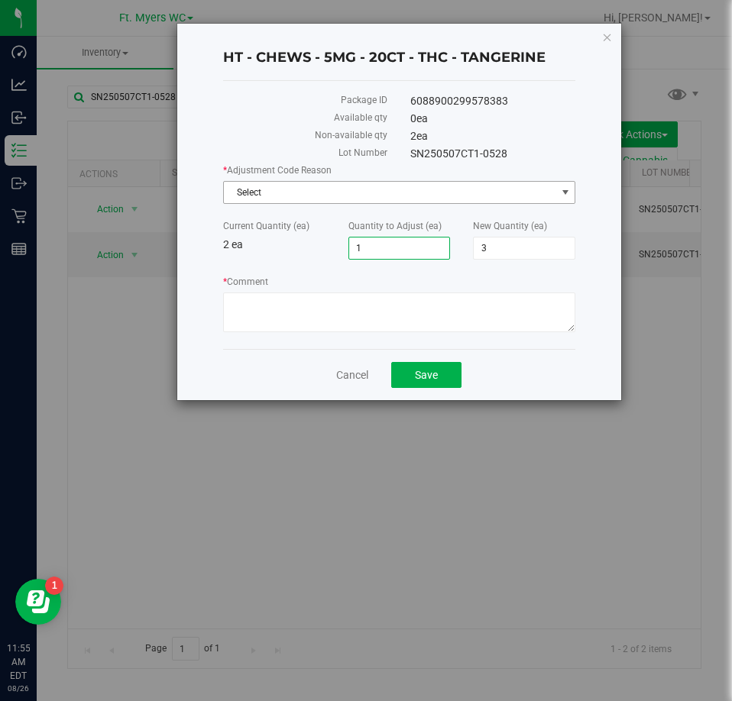
click at [328, 198] on span "Select" at bounding box center [390, 192] width 332 height 21
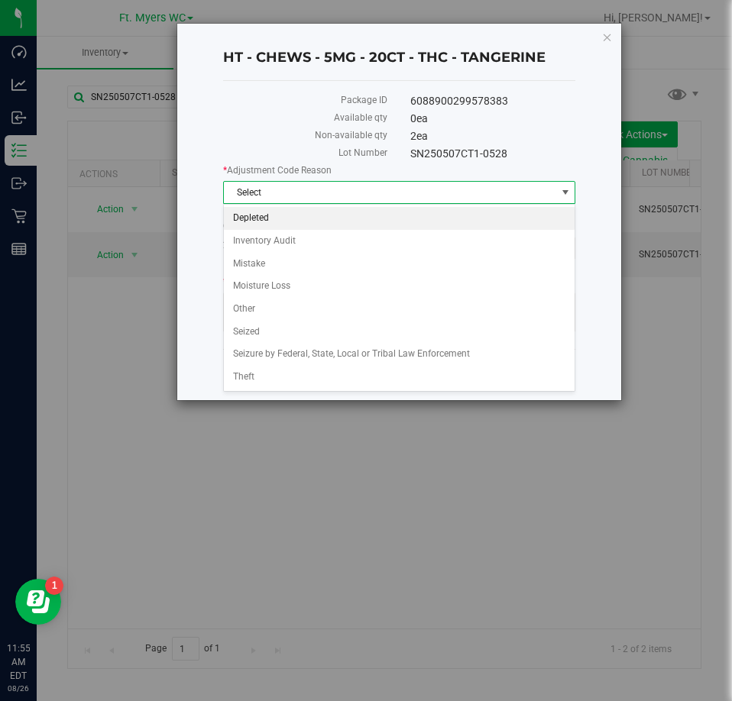
click at [265, 225] on li "Depleted" at bounding box center [399, 218] width 351 height 23
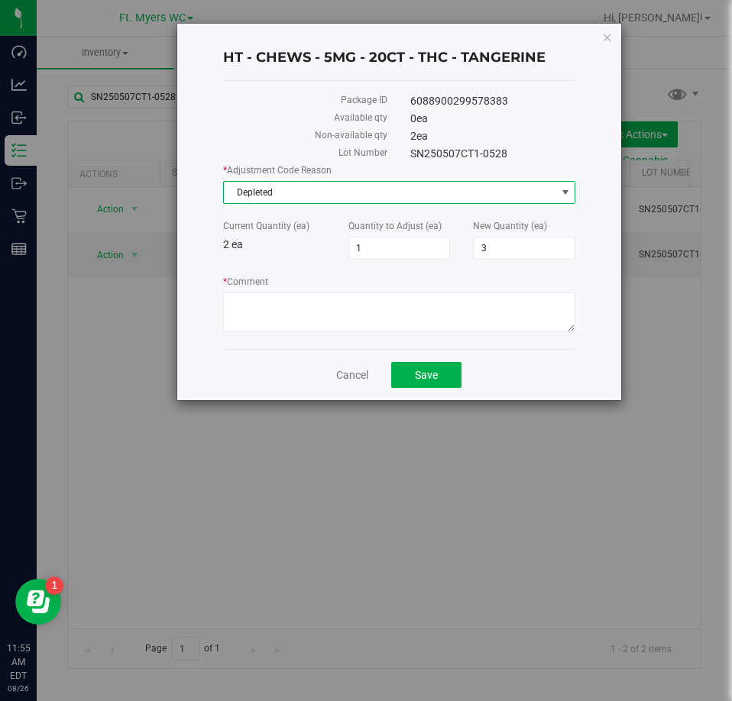
drag, startPoint x: 285, startPoint y: 257, endPoint x: 293, endPoint y: 280, distance: 24.4
click at [290, 267] on div "* Adjustment Code Reason Depleted Select Depleted Inventory Audit Mistake Moist…" at bounding box center [399, 249] width 353 height 173
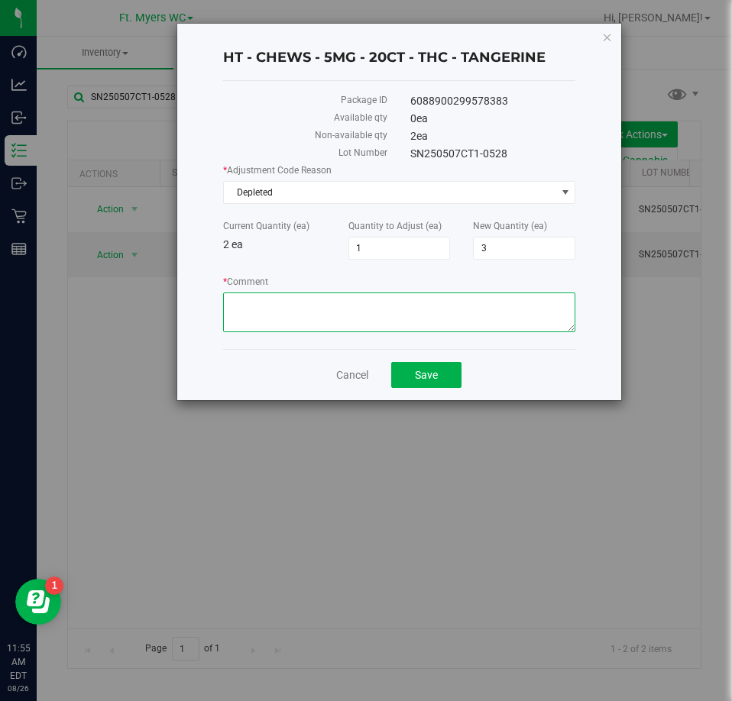
click at [293, 308] on textarea "* Comment" at bounding box center [399, 312] width 353 height 40
type textarea "adjusting to reflect what we physically have on-hand in order to properly alloc…"
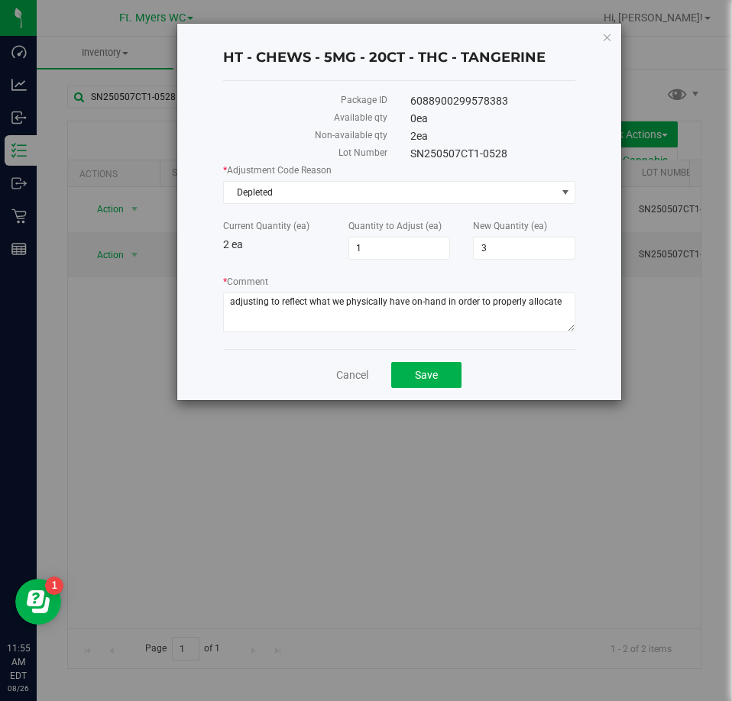
click at [287, 230] on label "Current Quantity (ea)" at bounding box center [274, 226] width 102 height 14
click at [407, 375] on button "Save" at bounding box center [426, 375] width 70 height 26
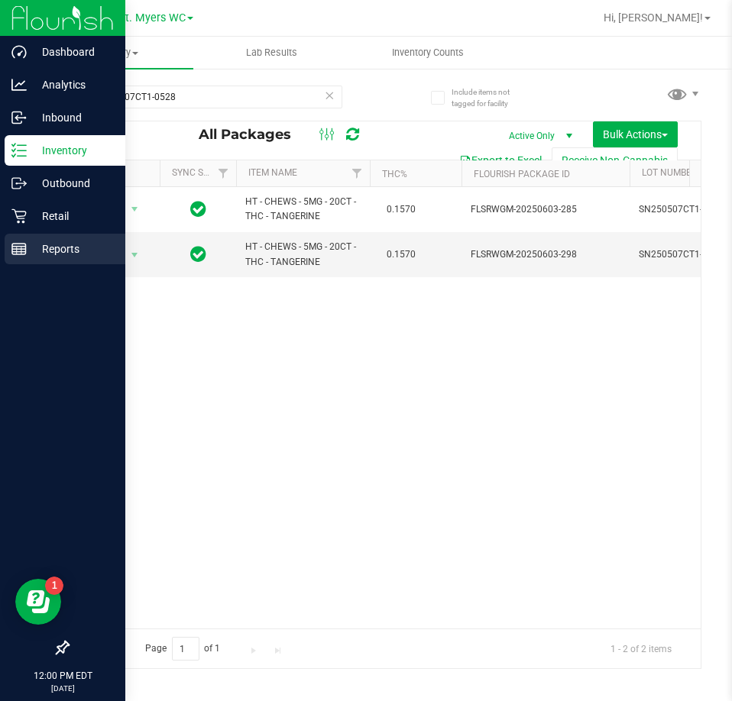
click at [32, 237] on div "Reports" at bounding box center [65, 249] width 121 height 31
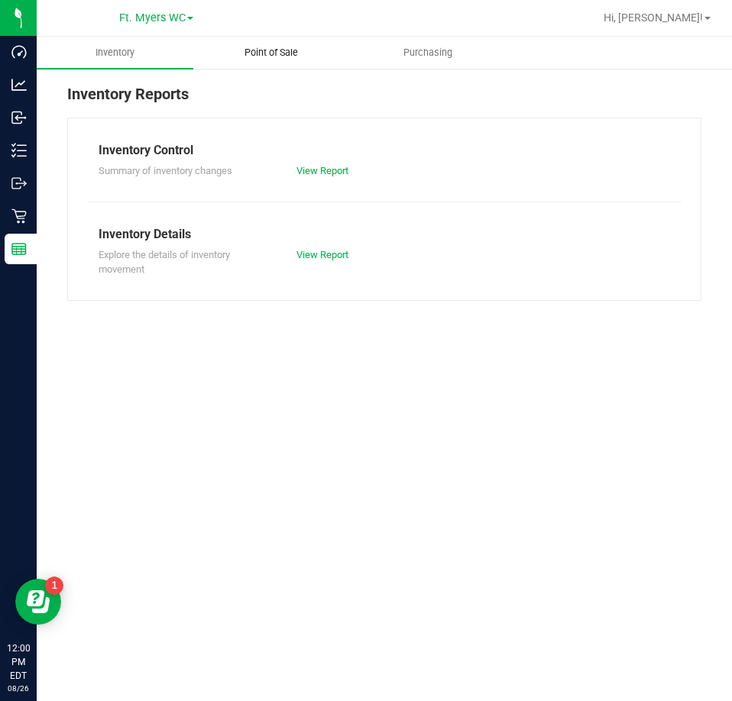
click at [256, 62] on uib-tab-heading "Point of Sale" at bounding box center [271, 52] width 155 height 31
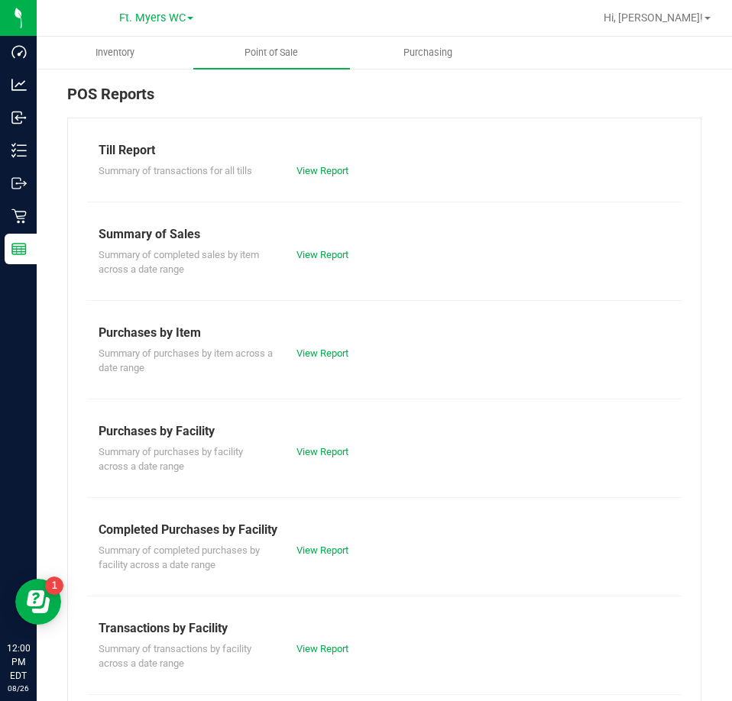
click at [315, 605] on div "Till Report Summary of transactions for all tills View Report Summary of Sales …" at bounding box center [384, 505] width 634 height 774
click at [311, 636] on div "Transactions by Facility" at bounding box center [384, 628] width 571 height 18
click at [316, 645] on link "View Report" at bounding box center [322, 648] width 52 height 11
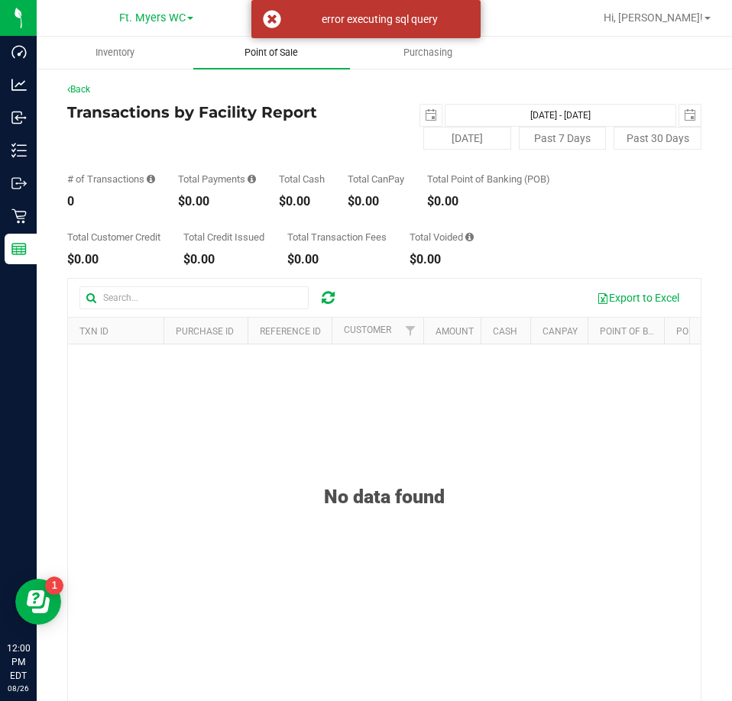
click at [275, 60] on uib-tab-heading "Point of Sale" at bounding box center [271, 53] width 157 height 32
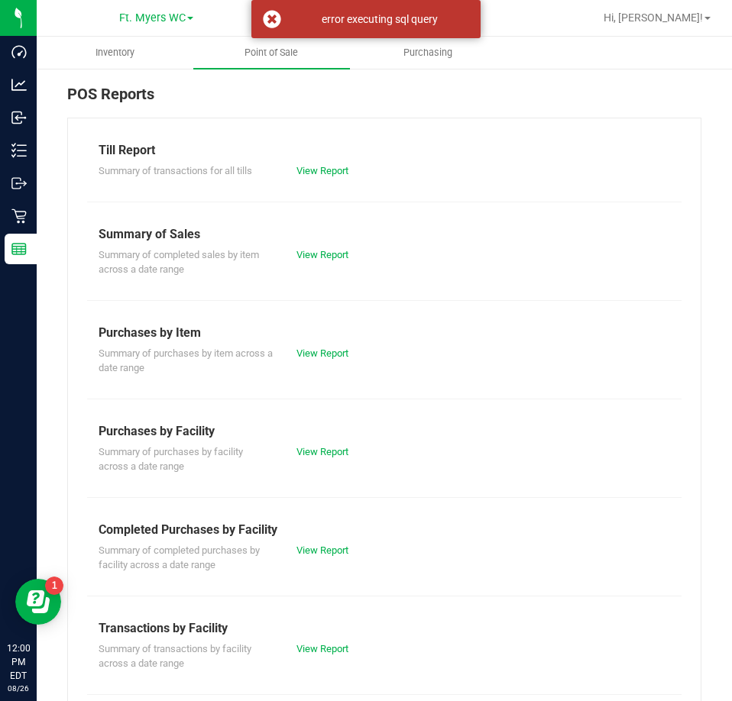
click at [344, 178] on div "View Report" at bounding box center [384, 170] width 198 height 15
click at [331, 170] on link "View Report" at bounding box center [322, 170] width 52 height 11
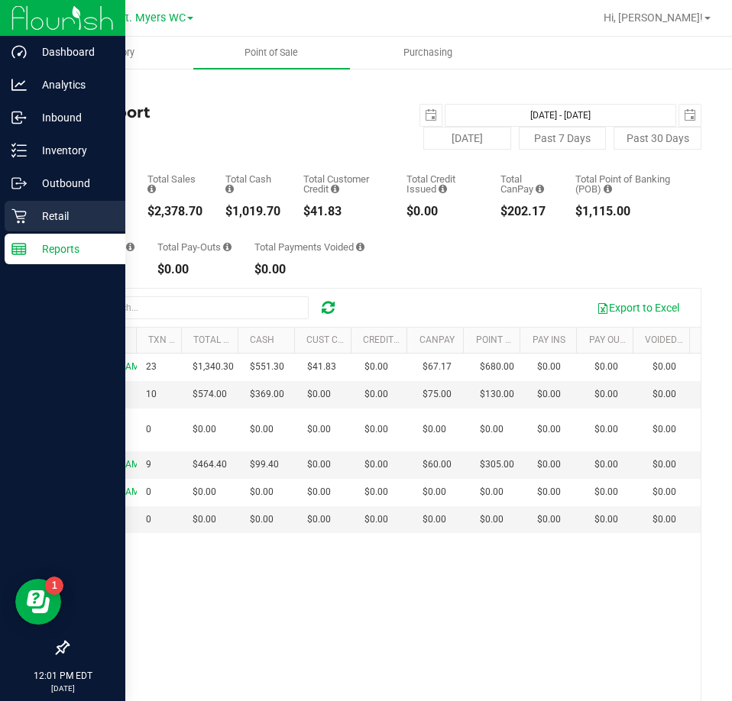
click at [31, 214] on p "Retail" at bounding box center [73, 216] width 92 height 18
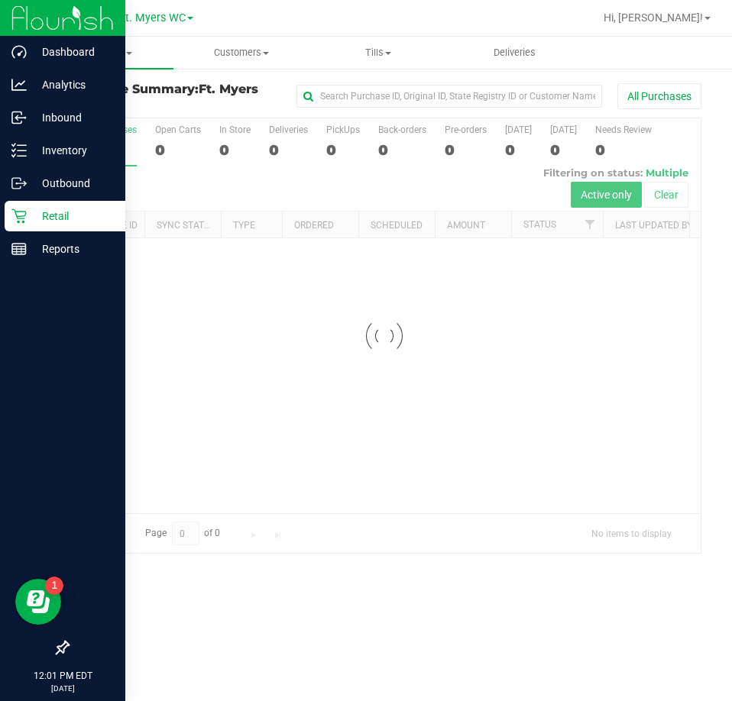
click at [47, 206] on div "Retail" at bounding box center [65, 216] width 121 height 31
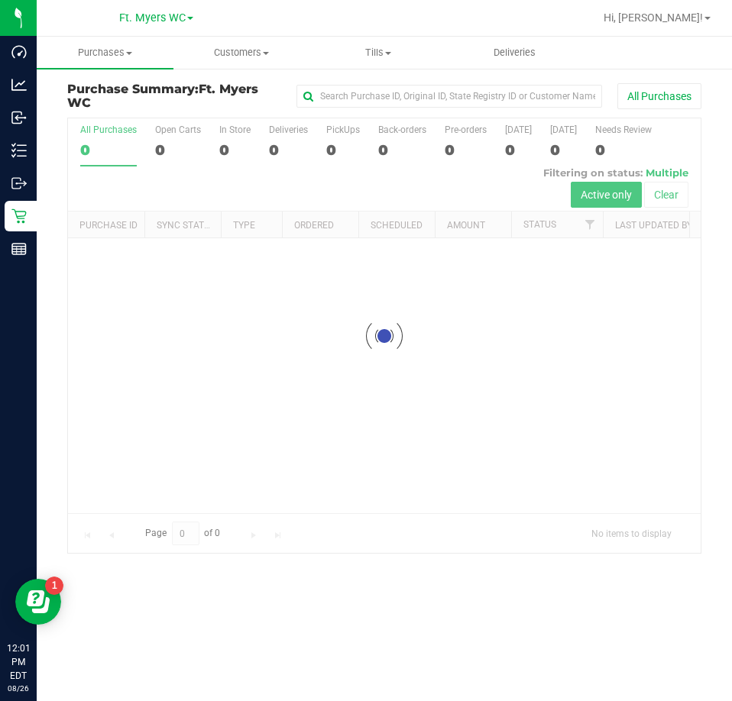
click at [350, 292] on div at bounding box center [384, 335] width 632 height 434
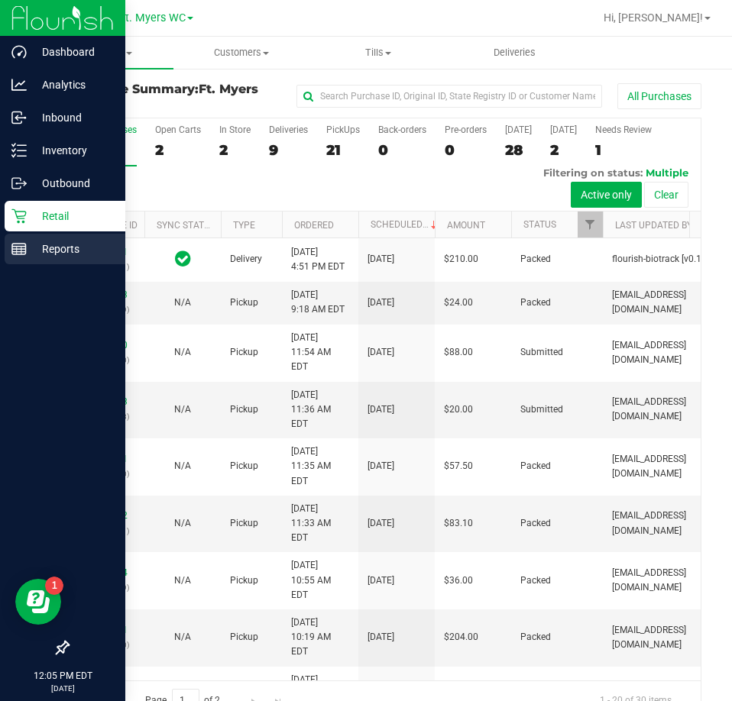
click at [31, 241] on p "Reports" at bounding box center [73, 249] width 92 height 18
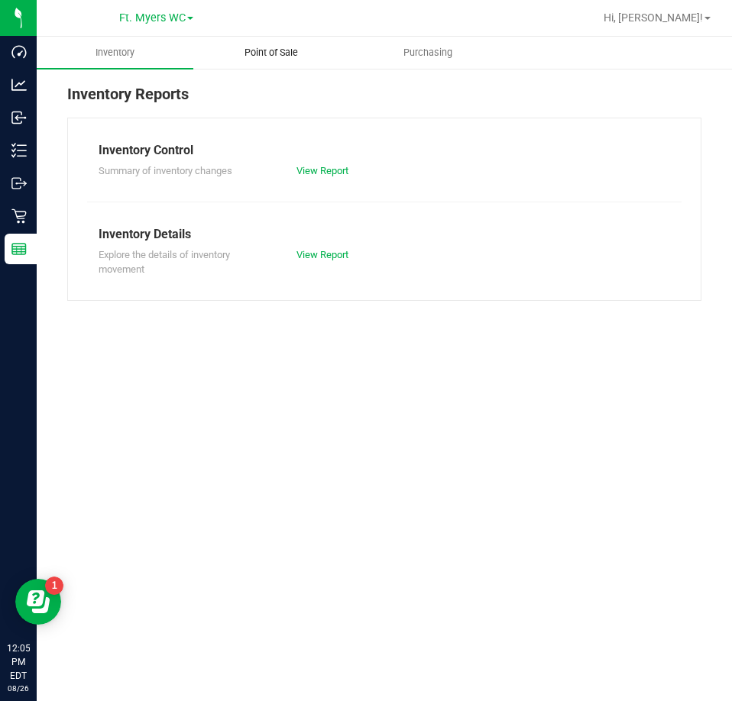
click at [302, 52] on span "Point of Sale" at bounding box center [271, 53] width 95 height 14
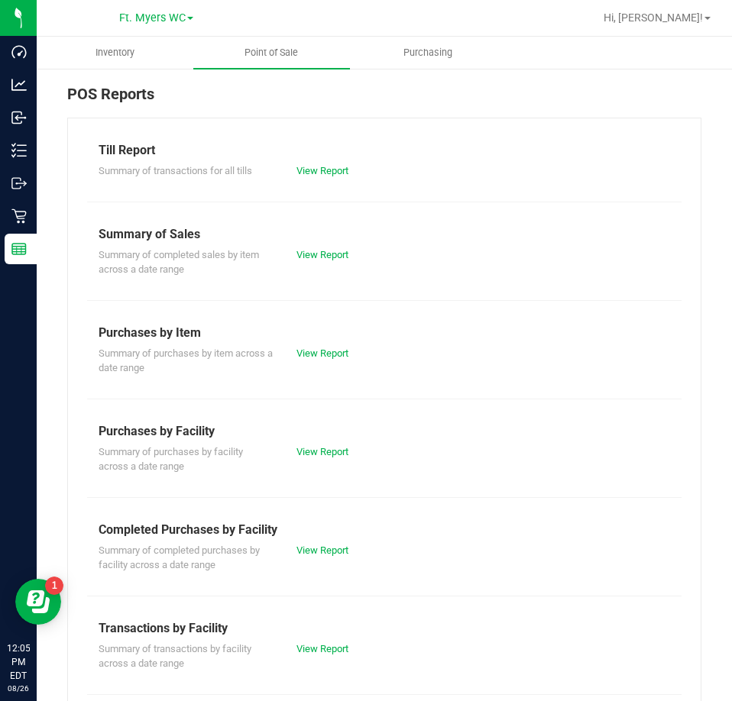
click at [342, 160] on div "Summary of transactions for all tills View Report" at bounding box center [384, 169] width 594 height 19
click at [323, 165] on link "View Report" at bounding box center [322, 170] width 52 height 11
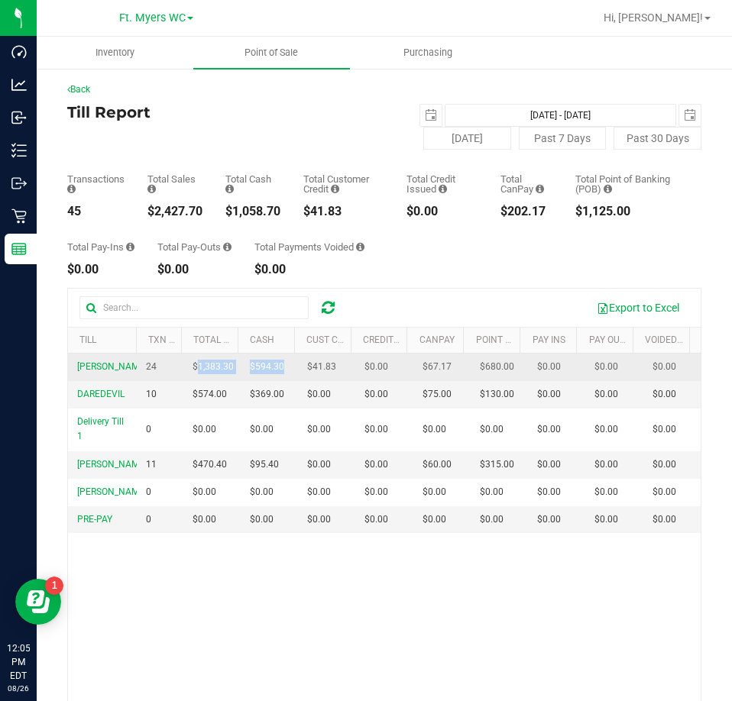
drag, startPoint x: 195, startPoint y: 363, endPoint x: 279, endPoint y: 363, distance: 84.0
click at [279, 363] on tr "BEYONCE 24 $1,383.30 $594.30 $0.00 $41.83 $0.00 $67.17 $0.00 $680.00 $0.00 $0.0…" at bounding box center [384, 367] width 632 height 27
click at [279, 363] on td "$594.30" at bounding box center [269, 367] width 57 height 27
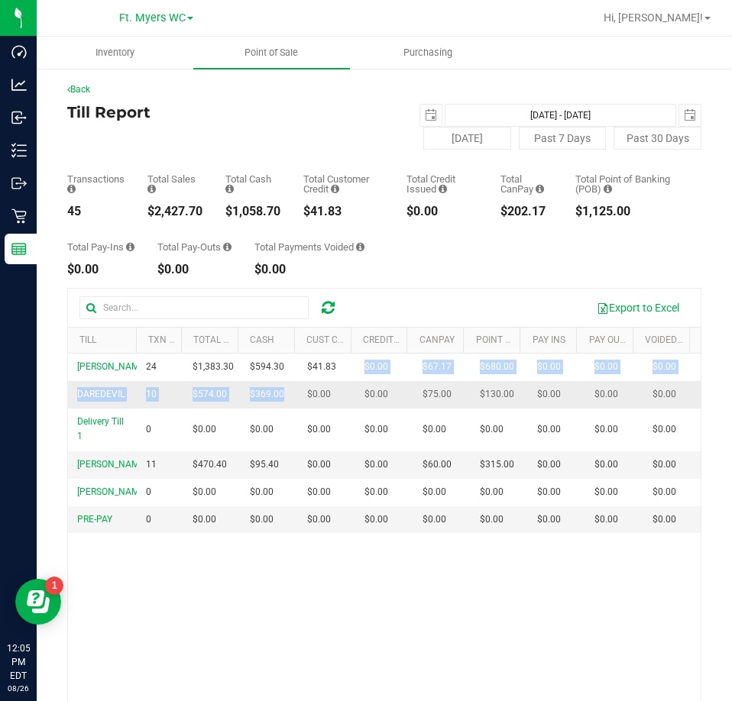
drag, startPoint x: 330, startPoint y: 369, endPoint x: 277, endPoint y: 380, distance: 53.9
click at [277, 380] on tbody "BEYONCE 24 $1,383.30 $594.30 $0.00 $41.83 $0.00 $67.17 $0.00 $680.00 $0.00 $0.0…" at bounding box center [384, 443] width 632 height 179
click at [277, 381] on td "$369.00" at bounding box center [269, 394] width 57 height 27
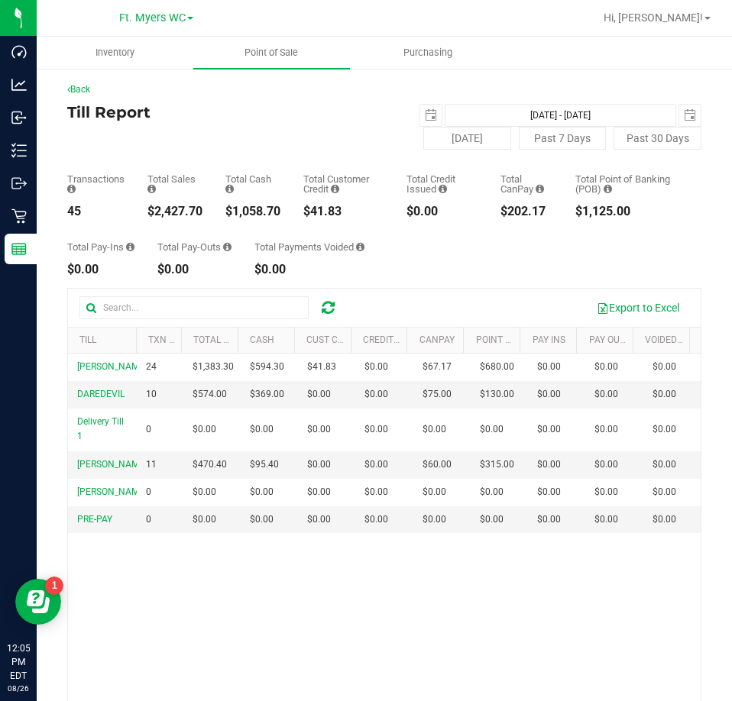
click at [37, 259] on div "Back Till Report 2025-08-26 Aug 26, 2025 - Aug 26, 2025 2025-08-26 Today Past 7…" at bounding box center [384, 458] width 695 height 783
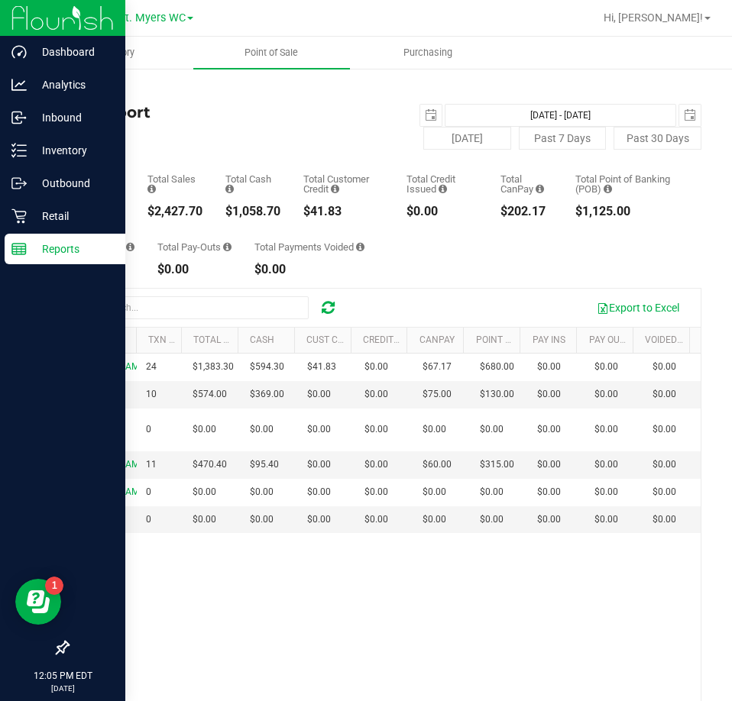
click at [34, 257] on p "Reports" at bounding box center [73, 249] width 92 height 18
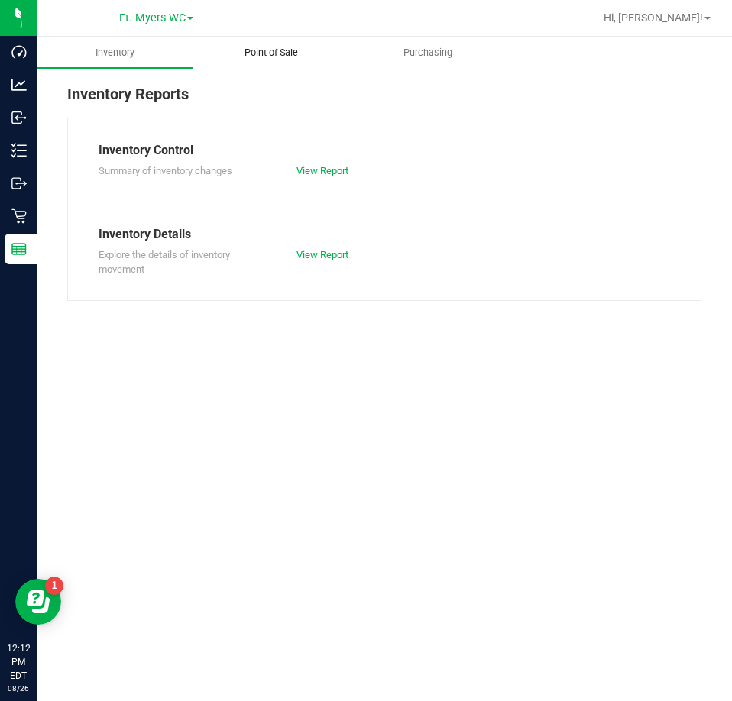
click at [276, 64] on uib-tab-heading "Point of Sale" at bounding box center [271, 53] width 157 height 32
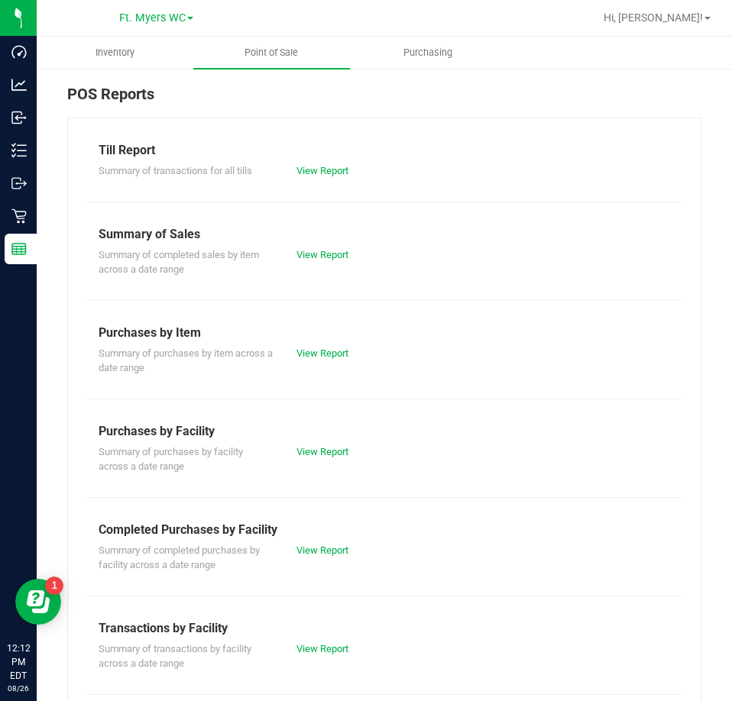
click at [331, 189] on div "Till Report Summary of transactions for all tills View Report Summary of Sales …" at bounding box center [384, 505] width 634 height 774
click at [321, 174] on link "View Report" at bounding box center [322, 170] width 52 height 11
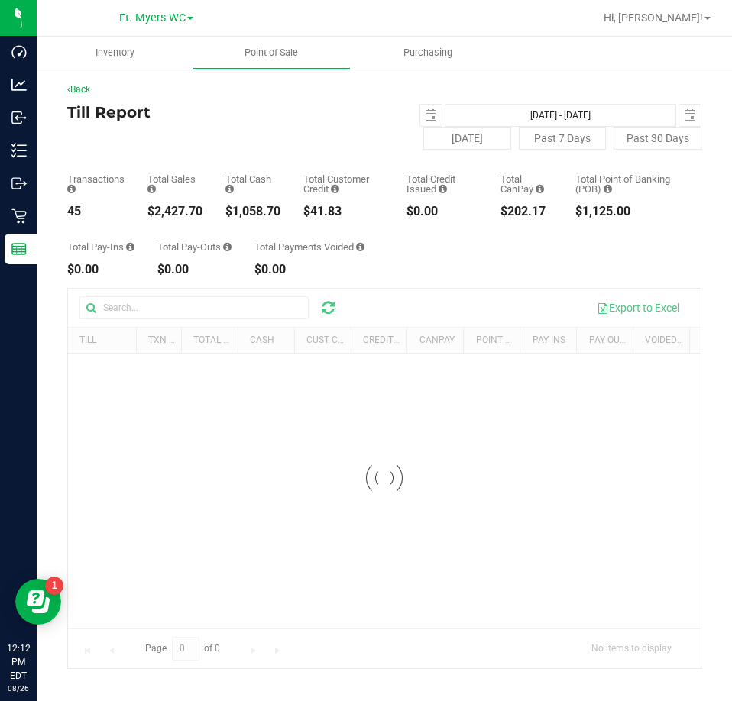
drag, startPoint x: 128, startPoint y: 206, endPoint x: 218, endPoint y: 202, distance: 89.4
click at [218, 202] on div "Transactions 45 Total Sales $2,427.70 Total Cash $1,058.70 Total Customer Credi…" at bounding box center [384, 184] width 634 height 68
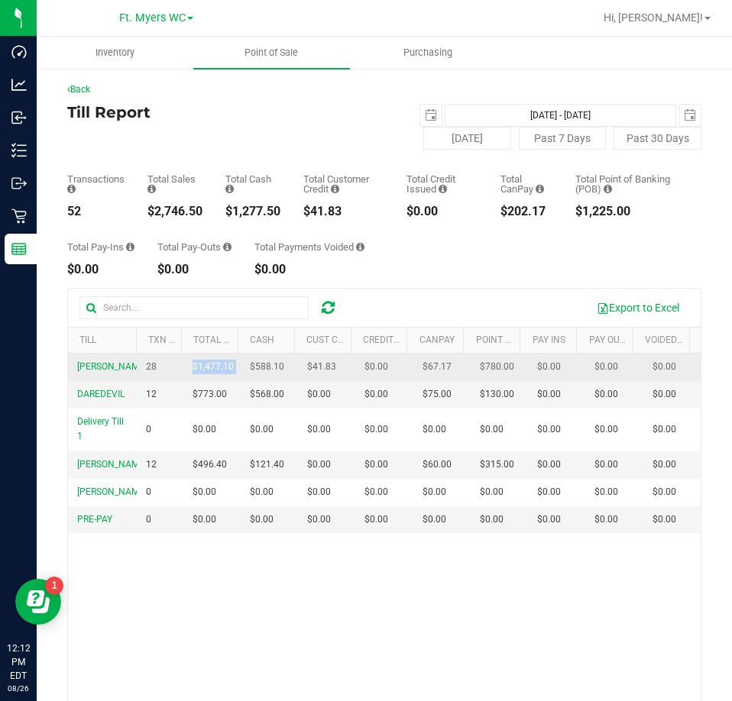
drag, startPoint x: 254, startPoint y: 376, endPoint x: 162, endPoint y: 376, distance: 92.4
click at [162, 376] on tr "BEYONCE 28 $1,477.10 $588.10 $0.00 $41.83 $0.00 $67.17 $0.00 $780.00 $0.00 $0.0…" at bounding box center [384, 367] width 632 height 27
click at [162, 376] on td "28" at bounding box center [160, 367] width 46 height 27
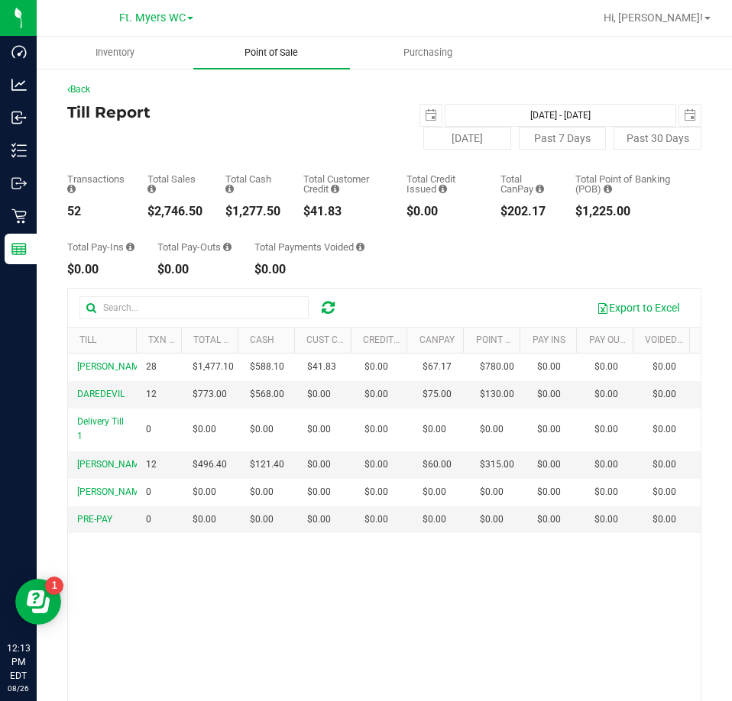
click at [288, 51] on span "Point of Sale" at bounding box center [271, 53] width 95 height 14
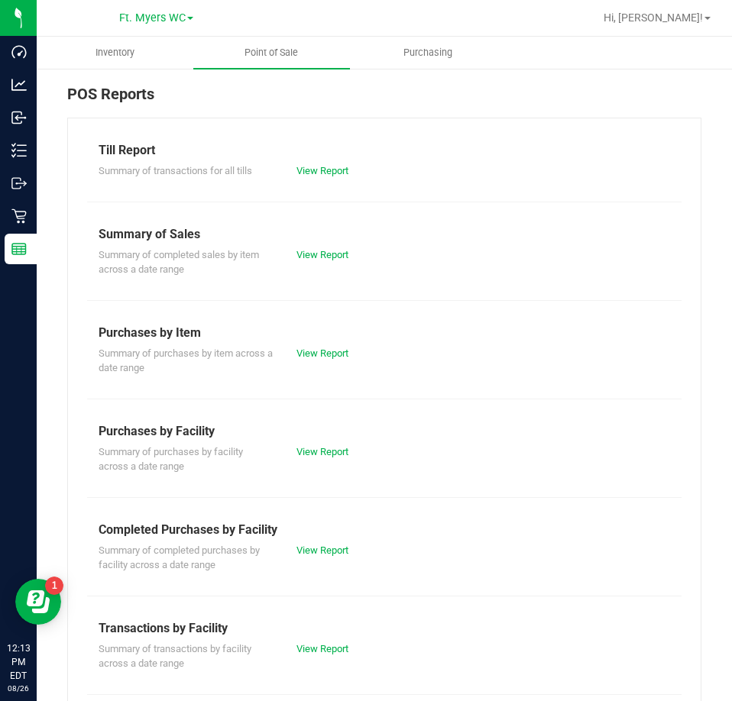
click at [340, 189] on div "Till Report Summary of transactions for all tills View Report Summary of Sales …" at bounding box center [384, 505] width 634 height 774
click at [329, 177] on div "View Report" at bounding box center [384, 170] width 198 height 15
click at [323, 173] on link "View Report" at bounding box center [322, 170] width 52 height 11
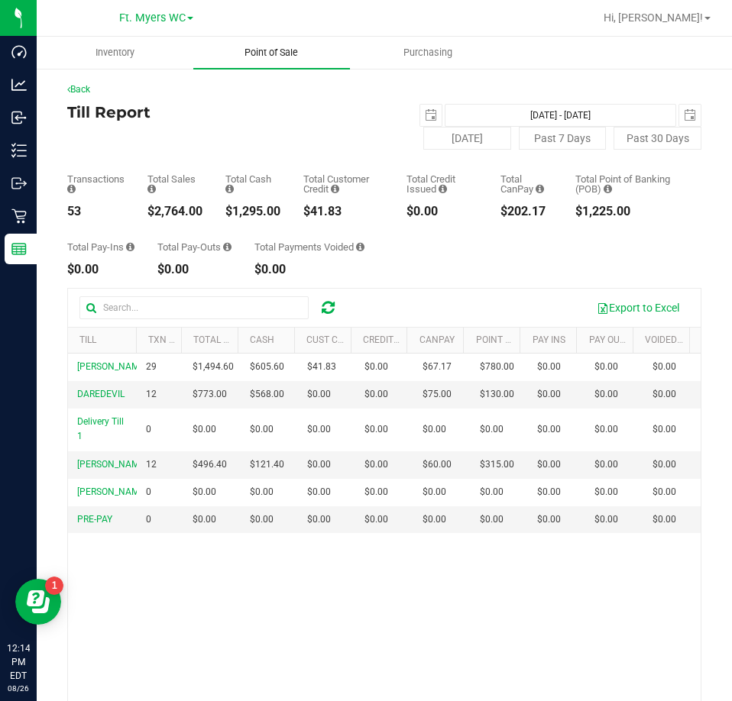
click at [283, 49] on span "Point of Sale" at bounding box center [271, 53] width 95 height 14
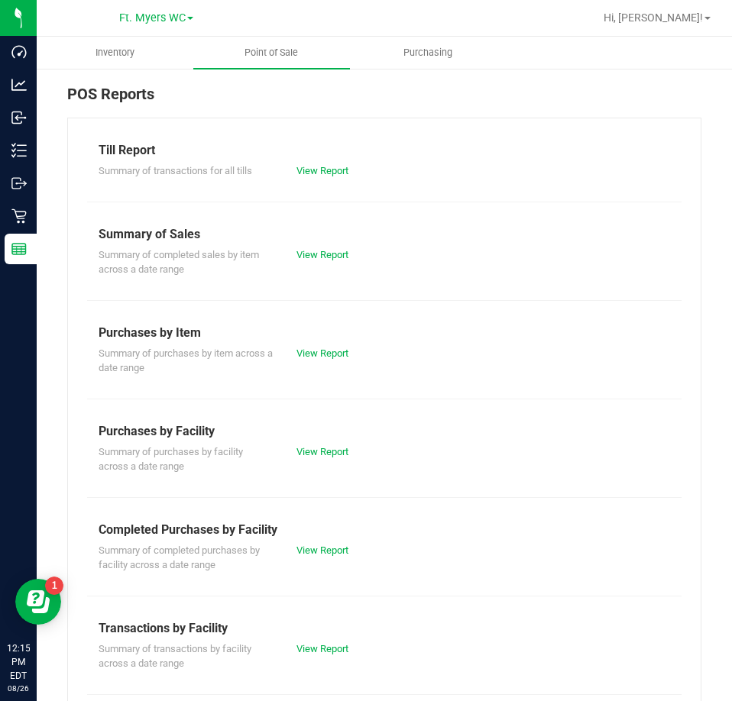
click at [315, 180] on div "Till Report Summary of transactions for all tills View Report Summary of Sales …" at bounding box center [384, 505] width 634 height 774
click at [321, 165] on link "View Report" at bounding box center [322, 170] width 52 height 11
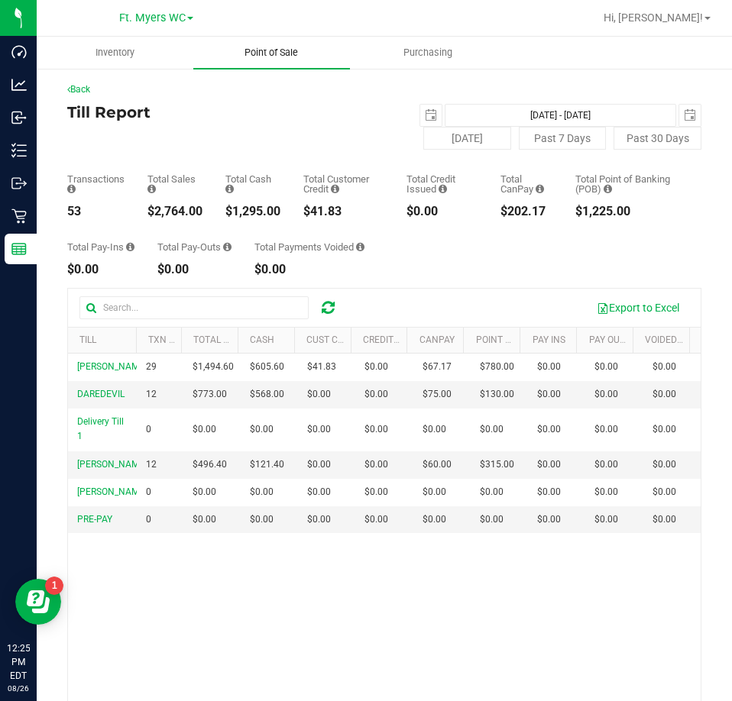
click at [283, 53] on span "Point of Sale" at bounding box center [271, 53] width 95 height 14
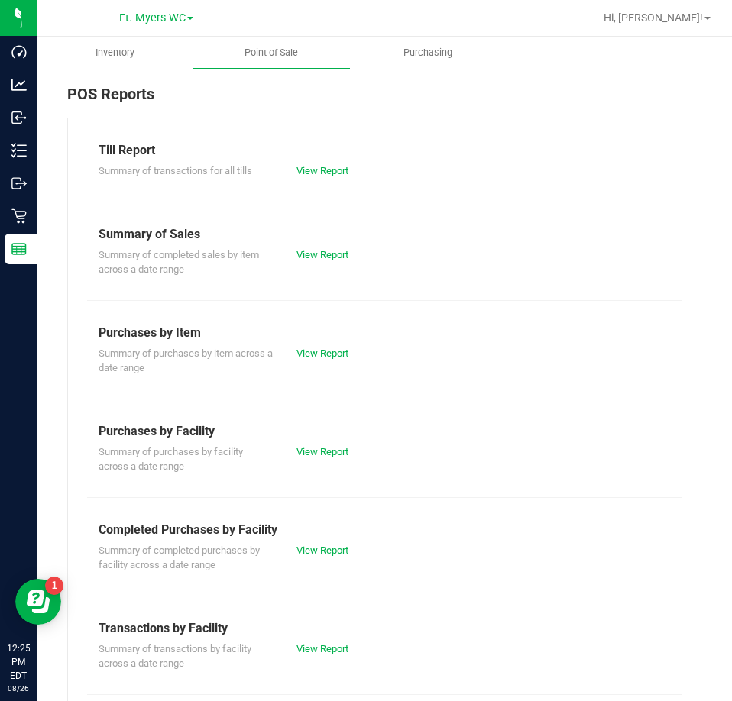
click at [317, 176] on div "View Report" at bounding box center [384, 170] width 198 height 15
click at [318, 159] on div "Till Report" at bounding box center [384, 150] width 571 height 18
click at [321, 163] on div "View Report" at bounding box center [384, 170] width 198 height 15
click at [325, 170] on link "View Report" at bounding box center [322, 170] width 52 height 11
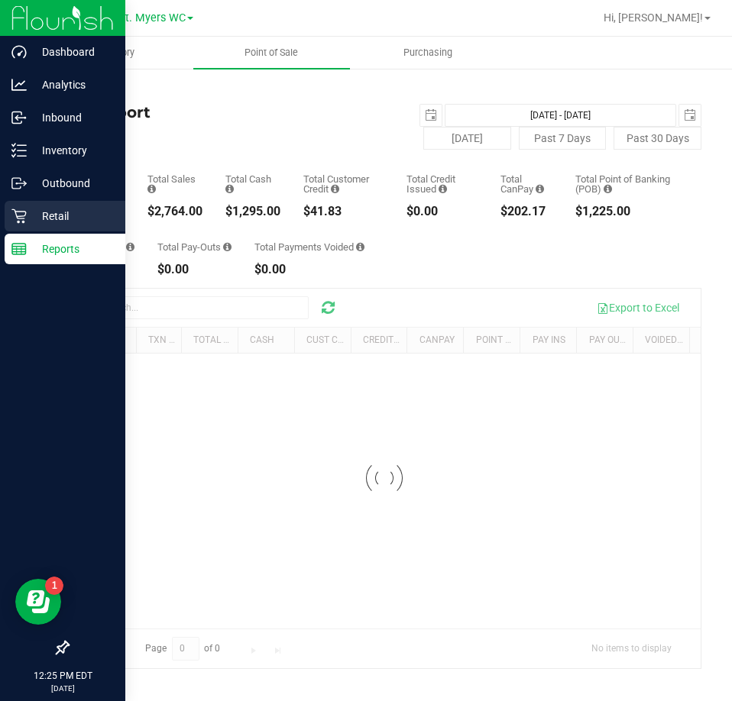
click at [40, 228] on div "Retail" at bounding box center [65, 216] width 121 height 31
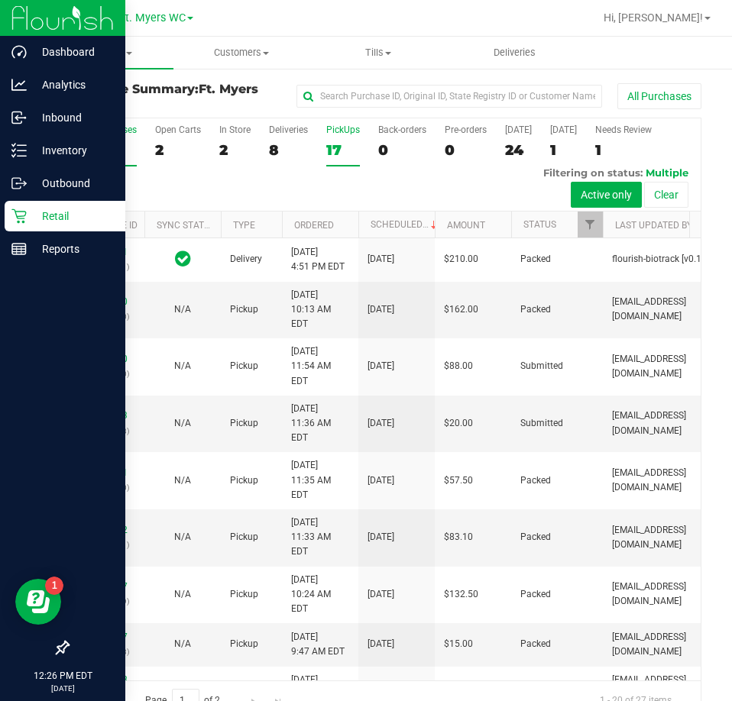
click at [337, 144] on div "17" at bounding box center [343, 150] width 34 height 18
click at [0, 0] on input "PickUps 17" at bounding box center [0, 0] width 0 height 0
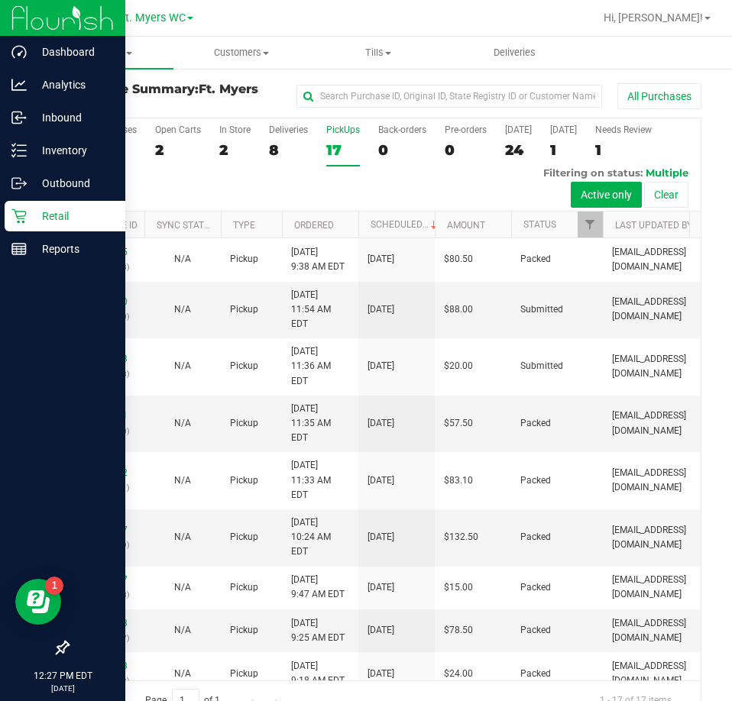
scroll to position [464, 0]
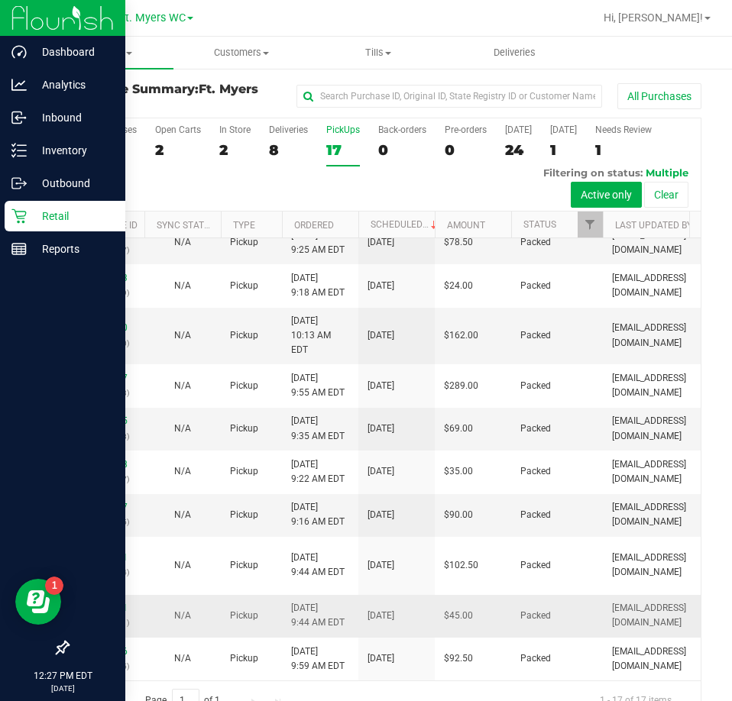
drag, startPoint x: 460, startPoint y: 385, endPoint x: 378, endPoint y: 576, distance: 207.7
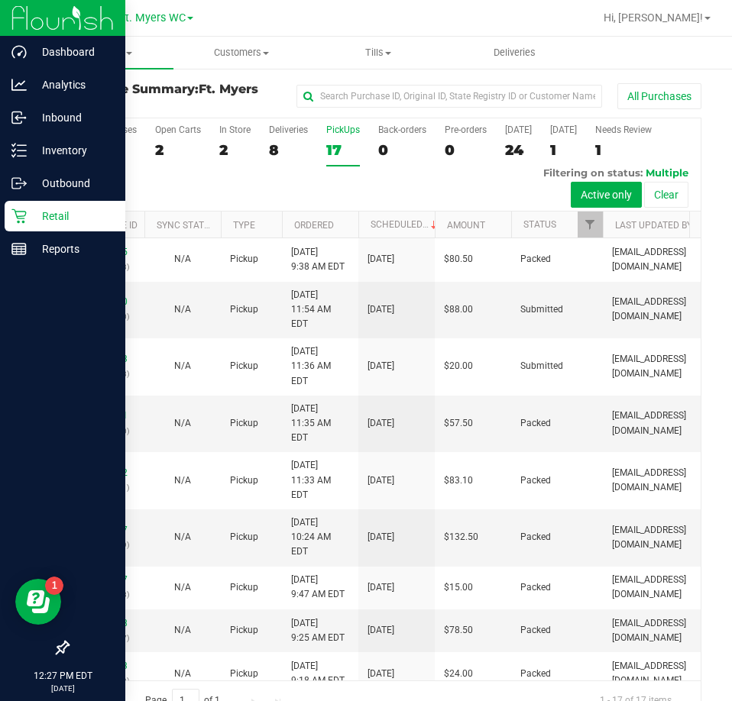
drag, startPoint x: 378, startPoint y: 576, endPoint x: 269, endPoint y: 202, distance: 389.0
click at [283, 160] on label "Deliveries 8" at bounding box center [288, 145] width 39 height 42
click at [0, 0] on input "Deliveries 8" at bounding box center [0, 0] width 0 height 0
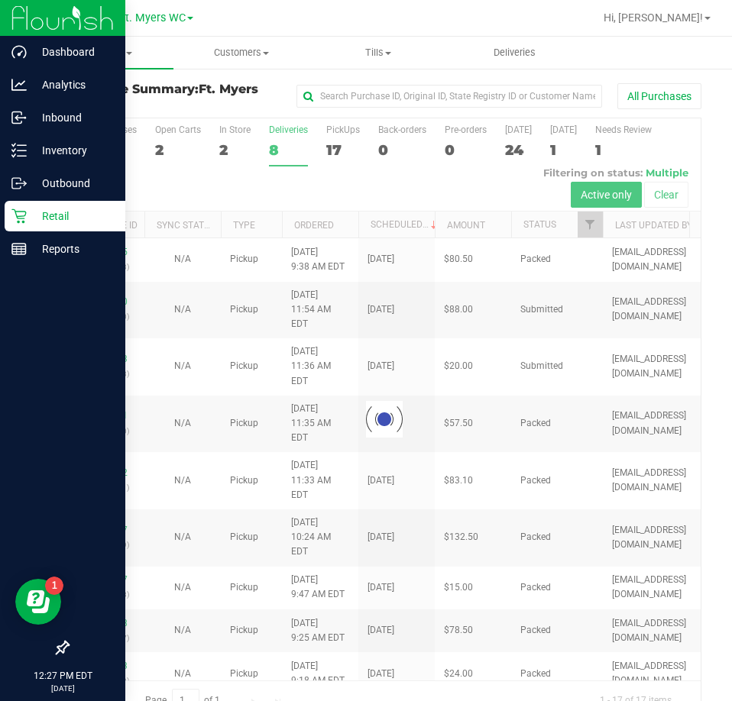
scroll to position [34, 0]
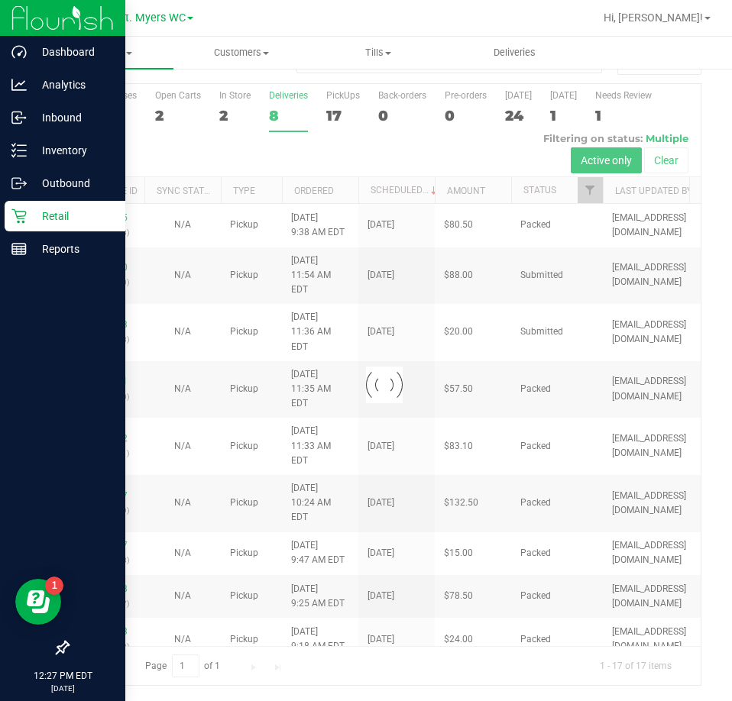
drag, startPoint x: 442, startPoint y: 383, endPoint x: 396, endPoint y: 548, distance: 171.2
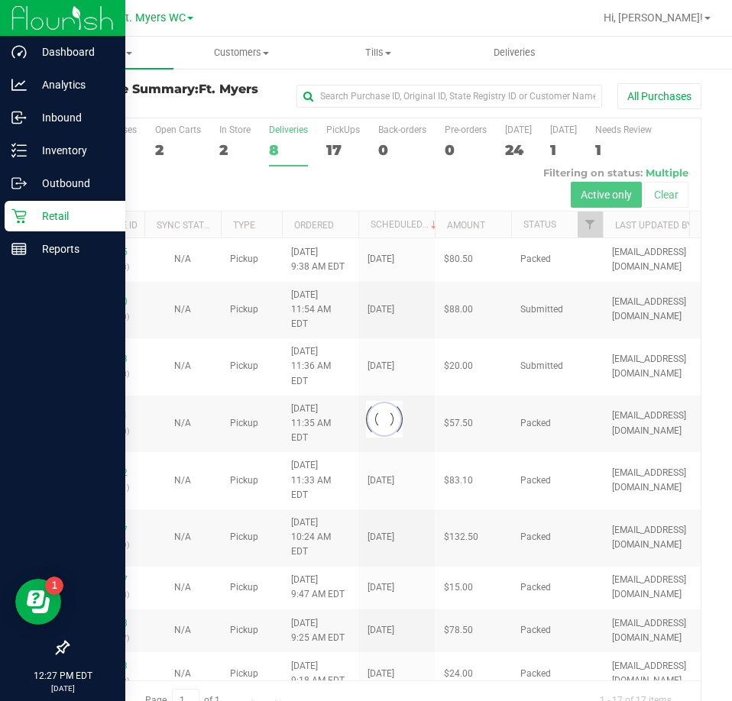
drag, startPoint x: 396, startPoint y: 548, endPoint x: 347, endPoint y: 250, distance: 302.7
